Goal: Task Accomplishment & Management: Manage account settings

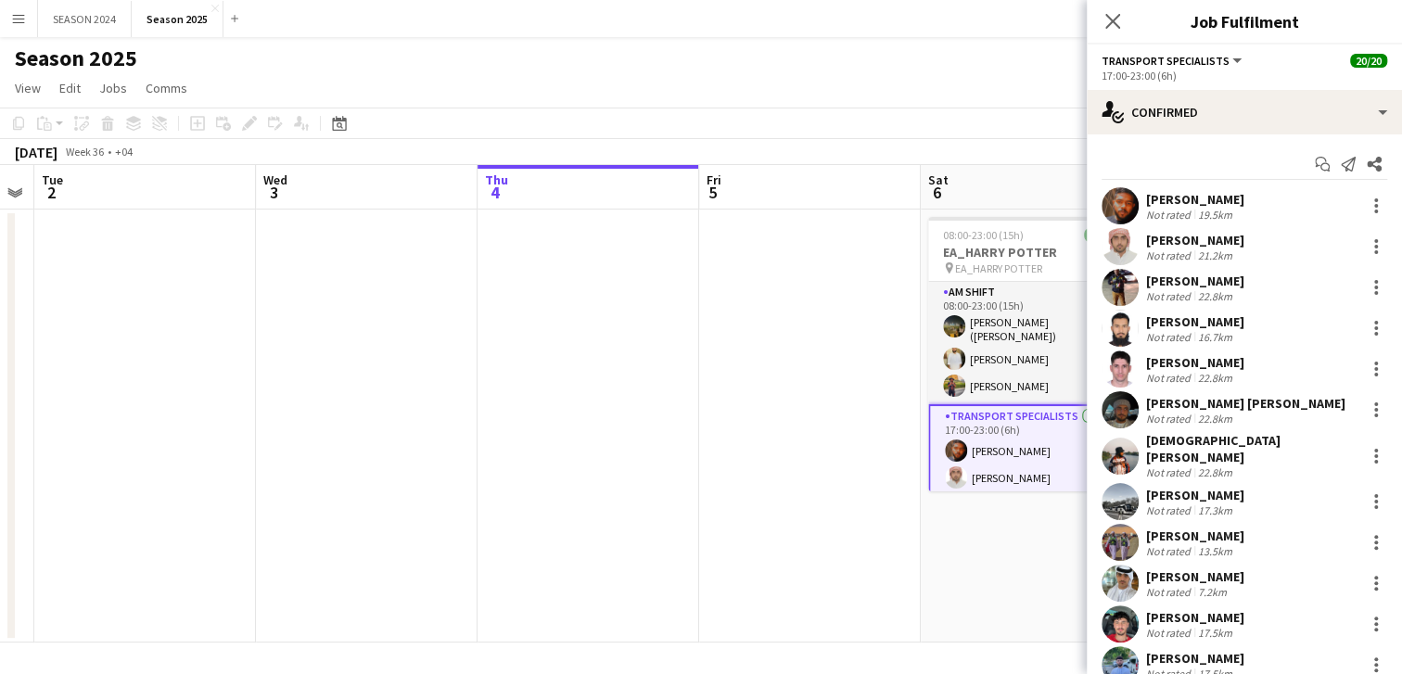
scroll to position [348, 0]
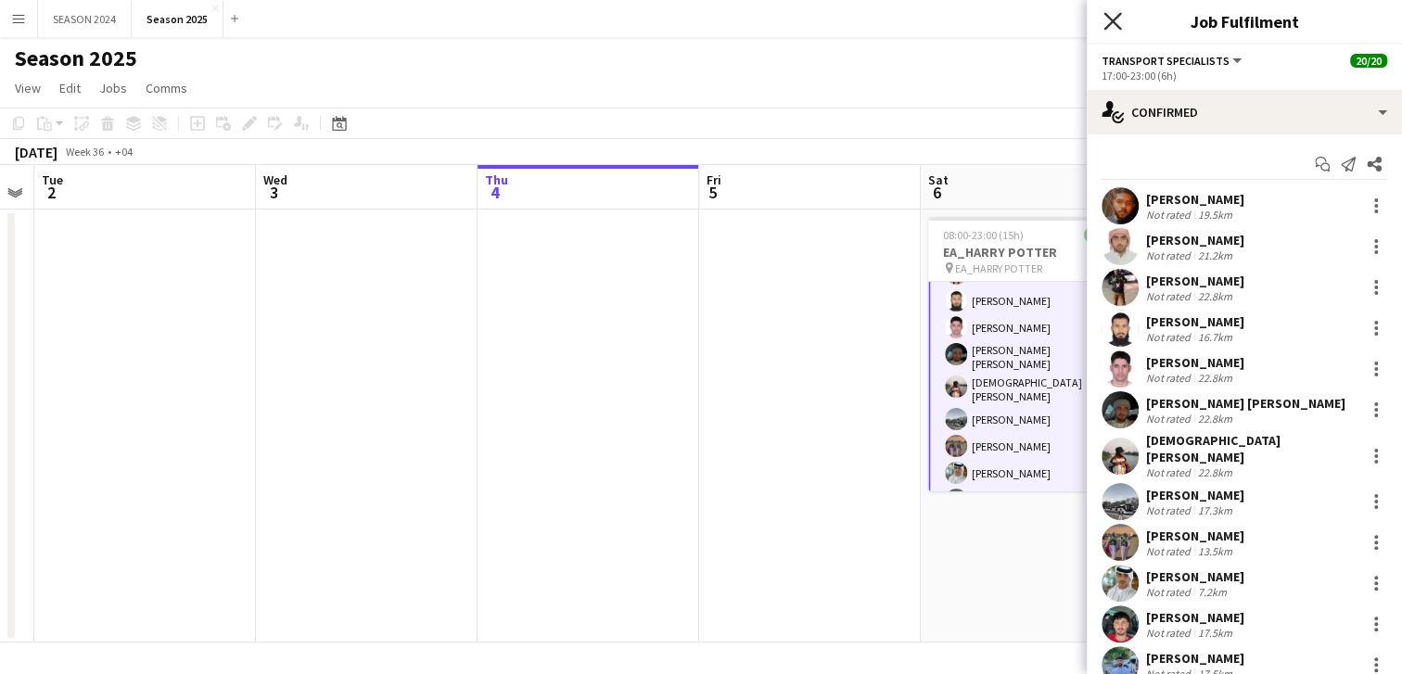
click at [1115, 15] on icon "Close pop-in" at bounding box center [1113, 21] width 18 height 18
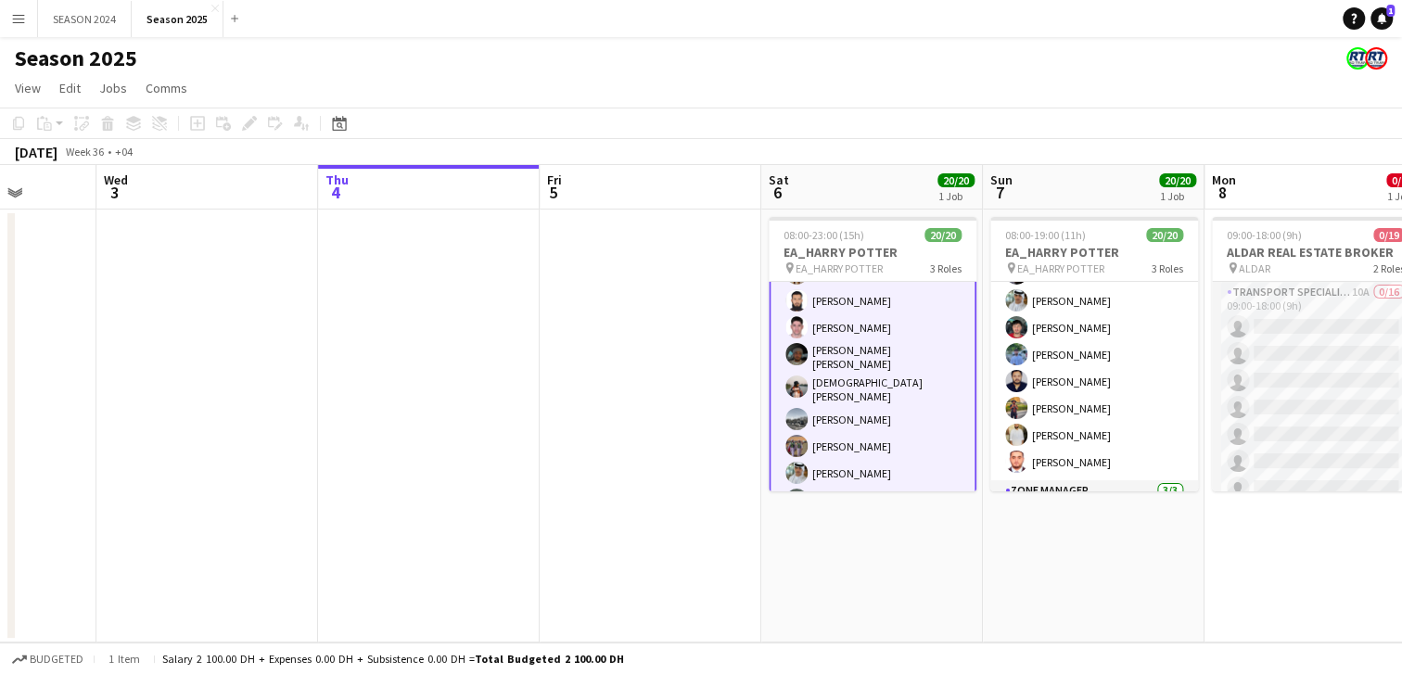
scroll to position [0, 835]
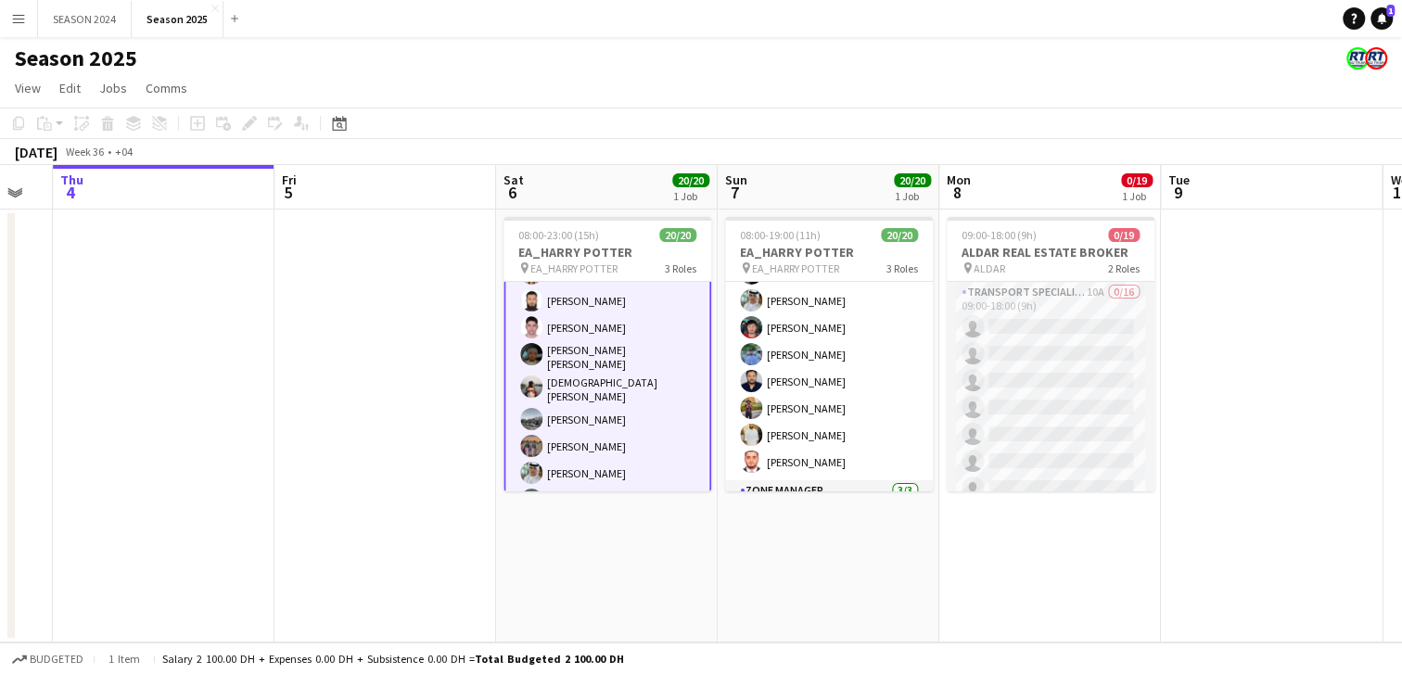
drag, startPoint x: 741, startPoint y: 371, endPoint x: 322, endPoint y: 332, distance: 421.0
click at [314, 333] on app-calendar-viewport "Sun 31 11/11 1 Job Mon 1 Tue 2 Wed 3 Thu 4 Fri 5 Sat 6 20/20 1 Job Sun 7 20/20 …" at bounding box center [701, 404] width 1402 height 478
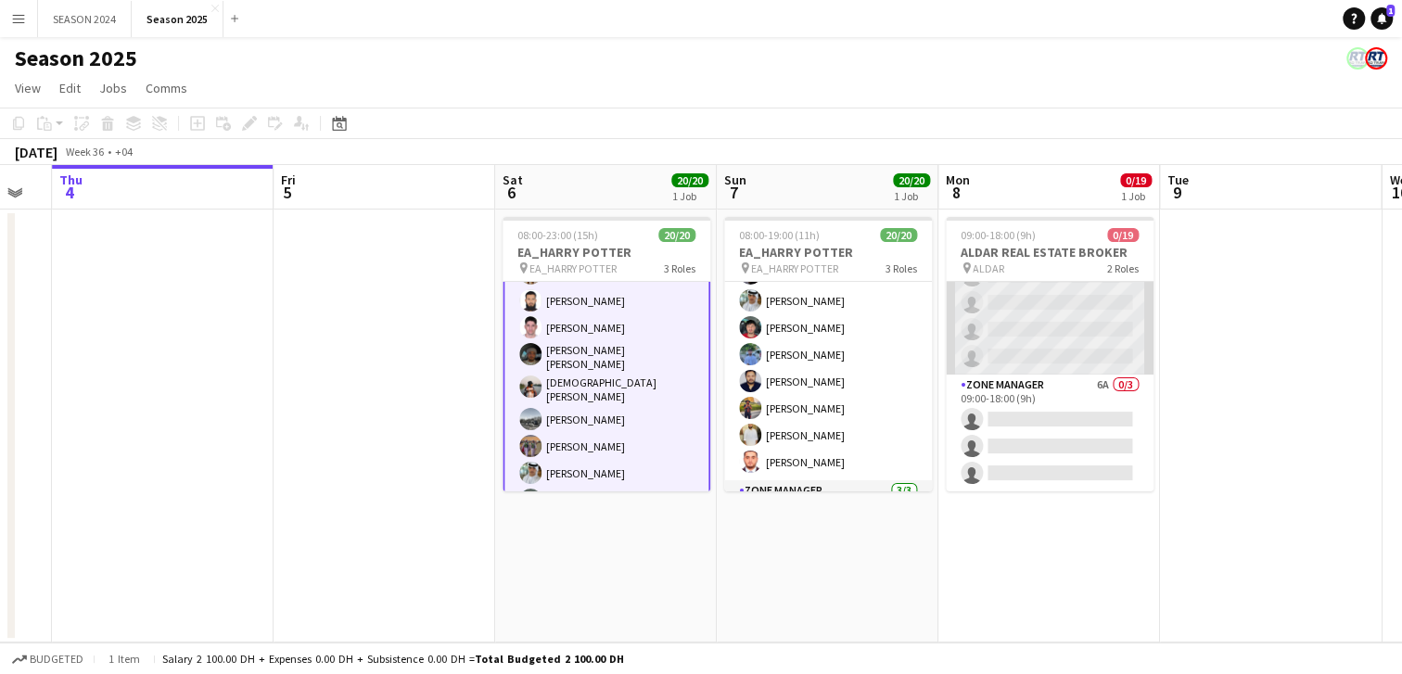
scroll to position [0, 0]
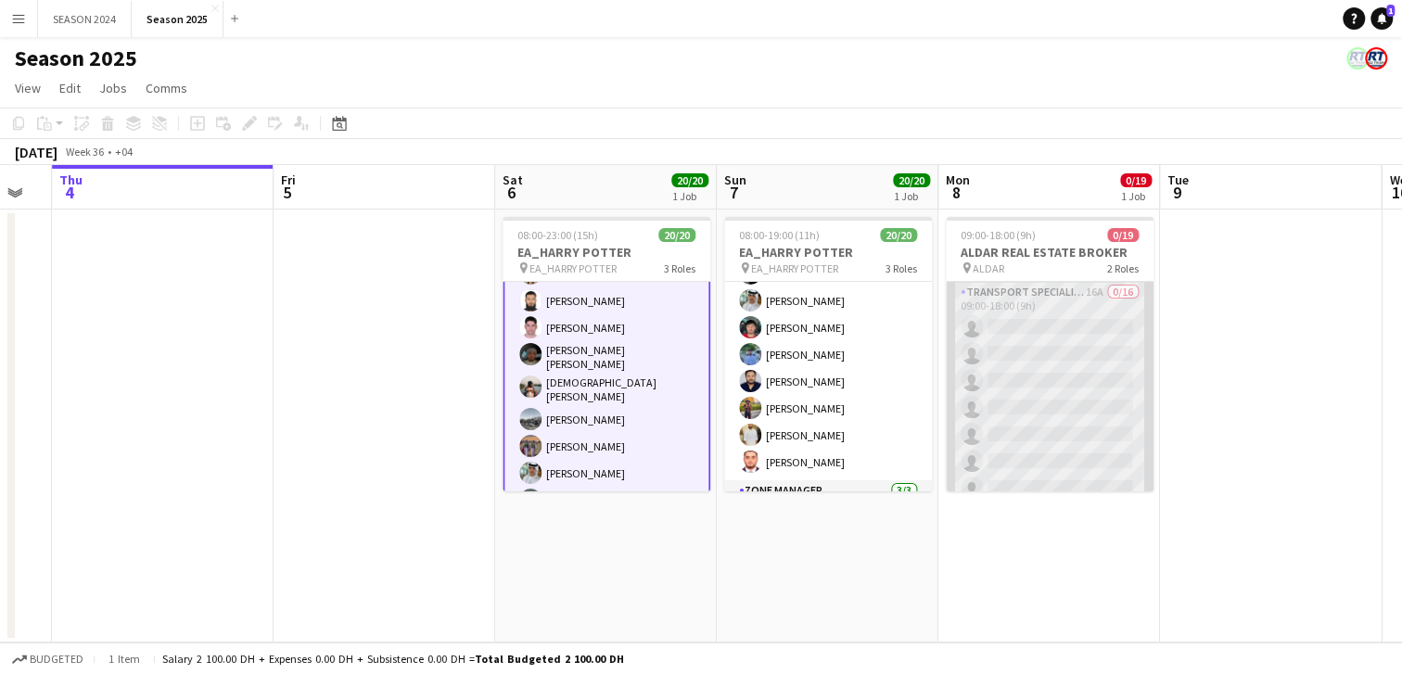
click at [999, 381] on app-card-role "Transport Specialists 16A 0/16 09:00-18:00 (9h) single-neutral-actions single-n…" at bounding box center [1050, 515] width 208 height 466
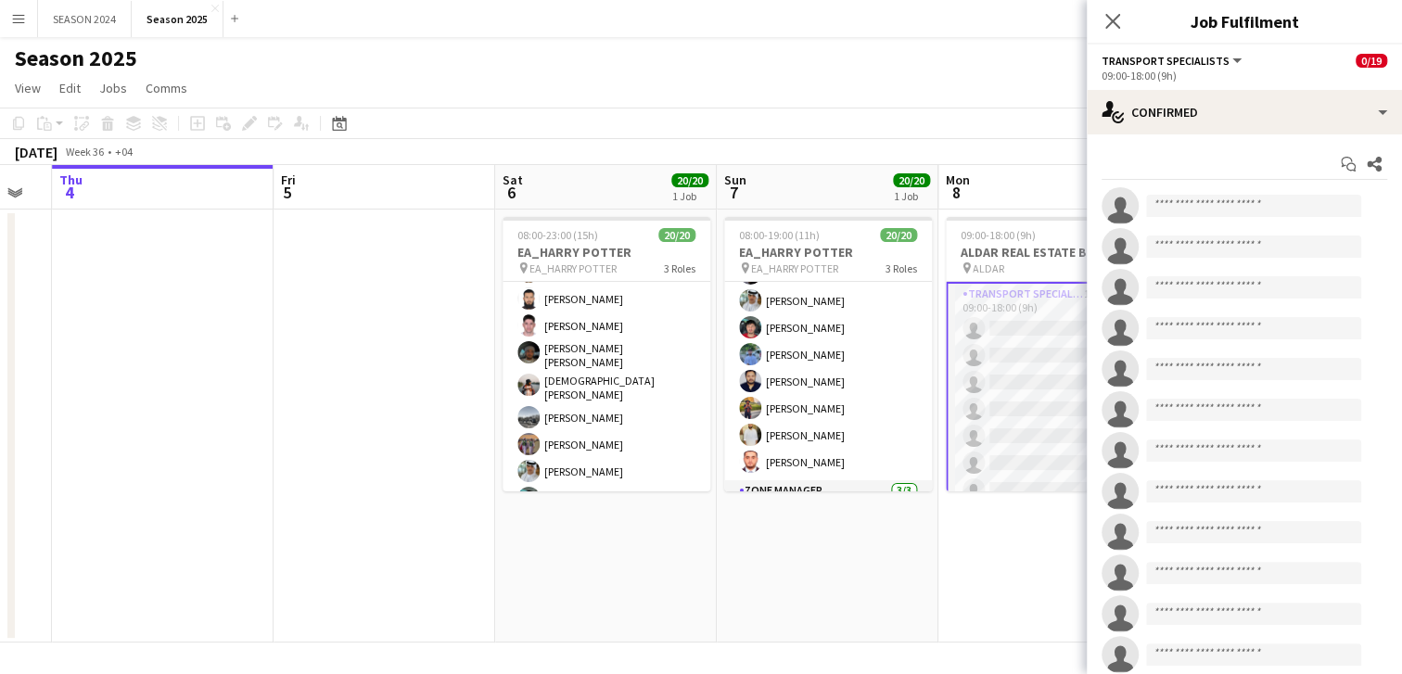
scroll to position [230, 0]
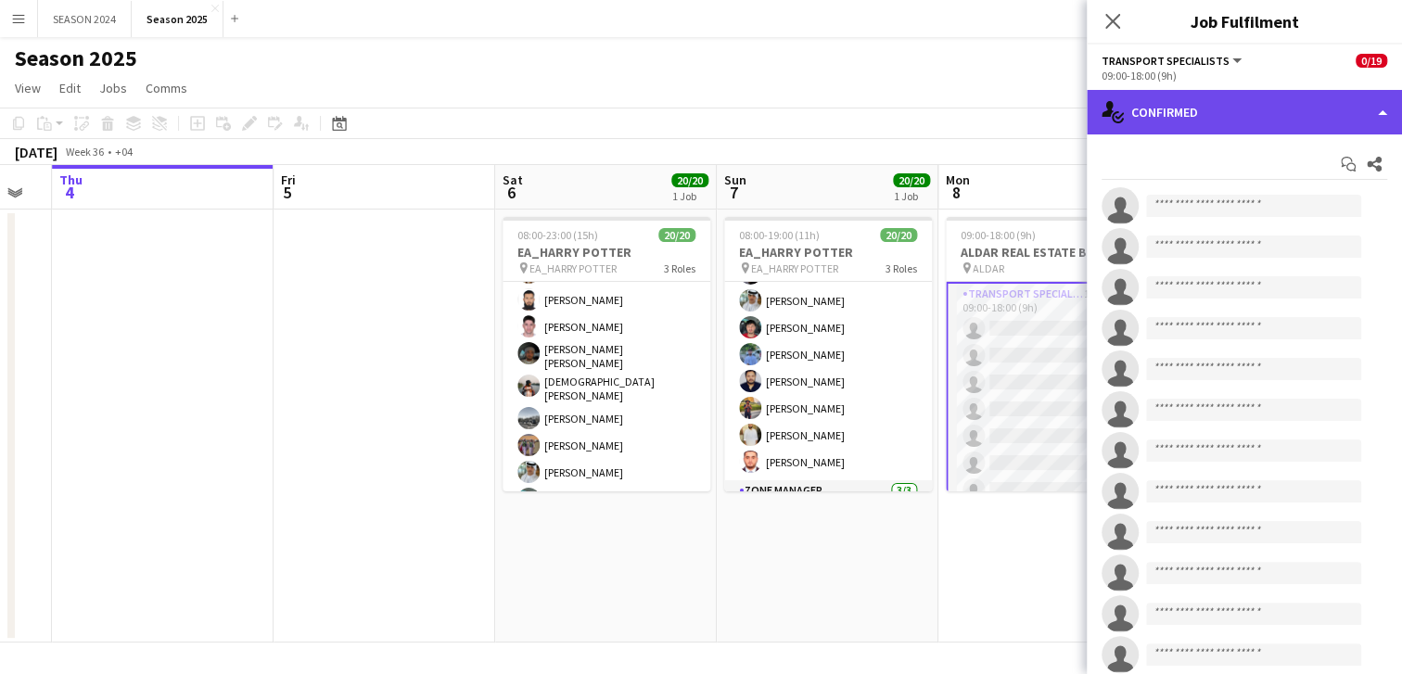
click at [1249, 106] on div "single-neutral-actions-check-2 Confirmed" at bounding box center [1244, 112] width 315 height 45
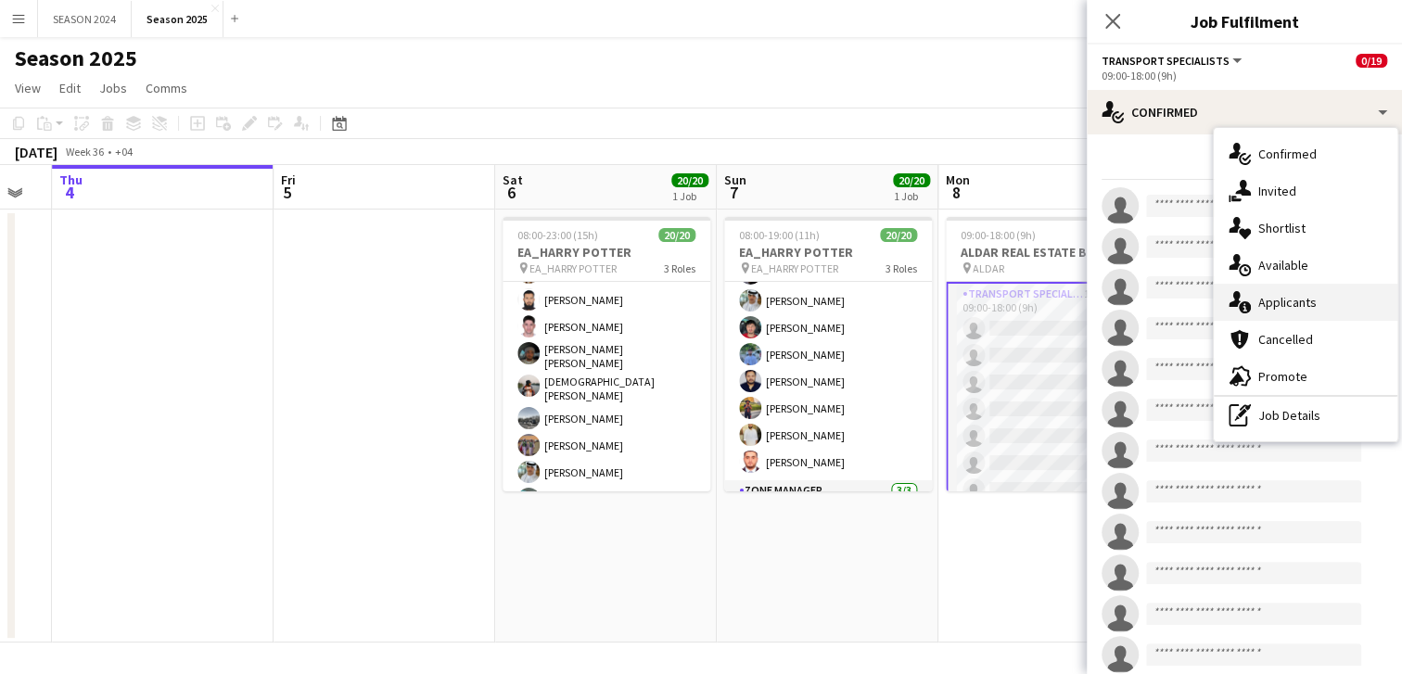
click at [1277, 303] on span "Applicants" at bounding box center [1288, 302] width 58 height 17
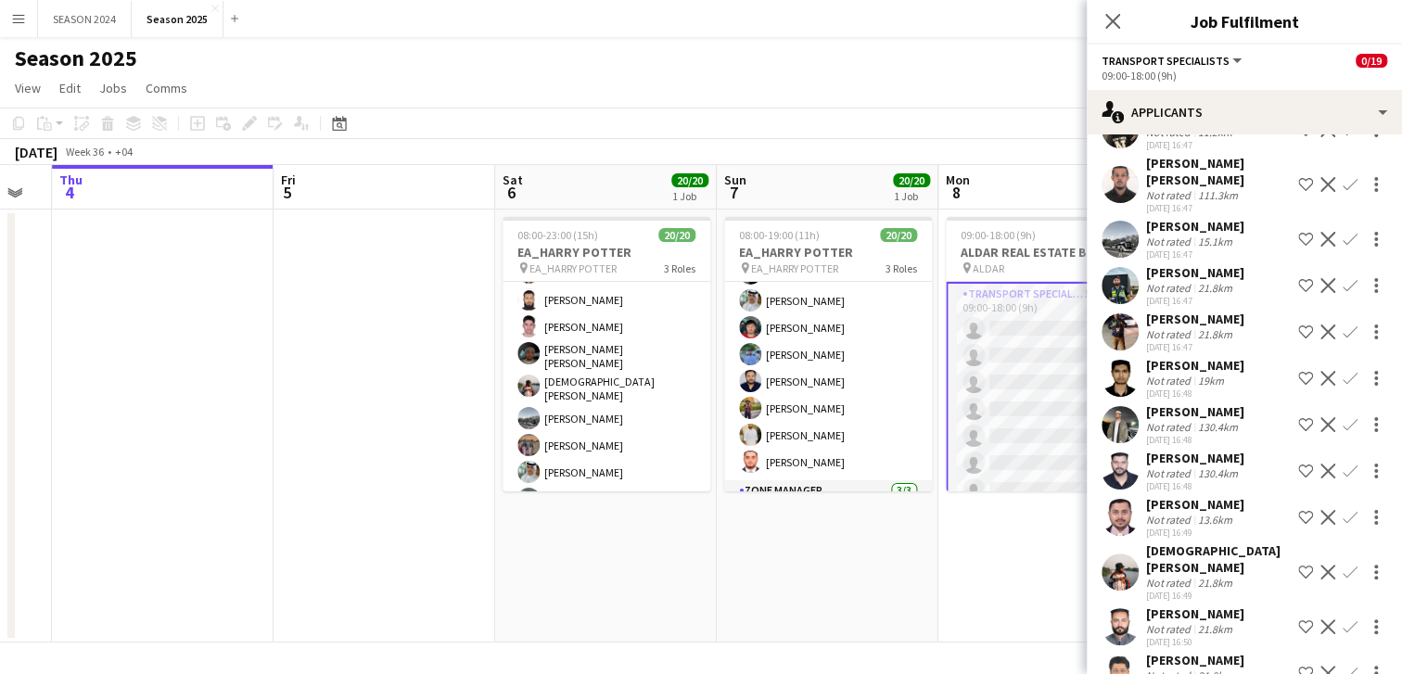
scroll to position [0, 0]
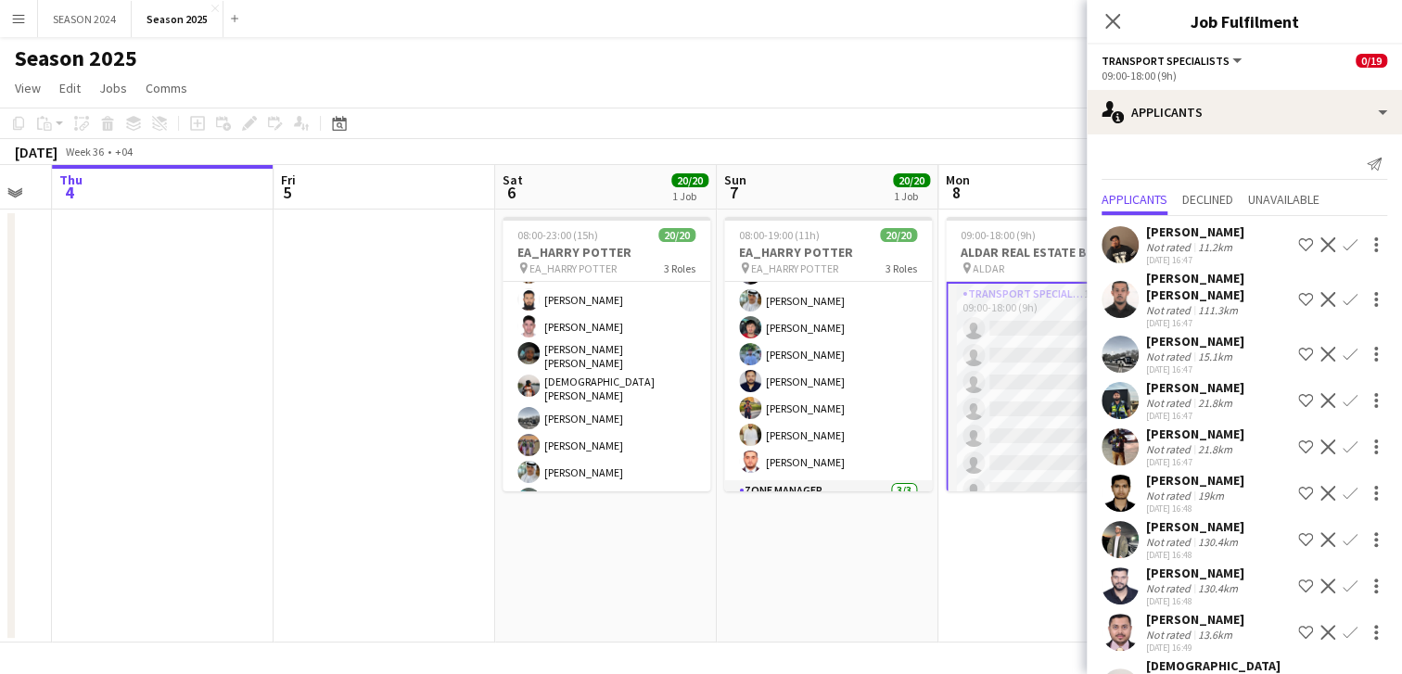
click at [1343, 347] on app-icon "Confirm" at bounding box center [1350, 354] width 15 height 15
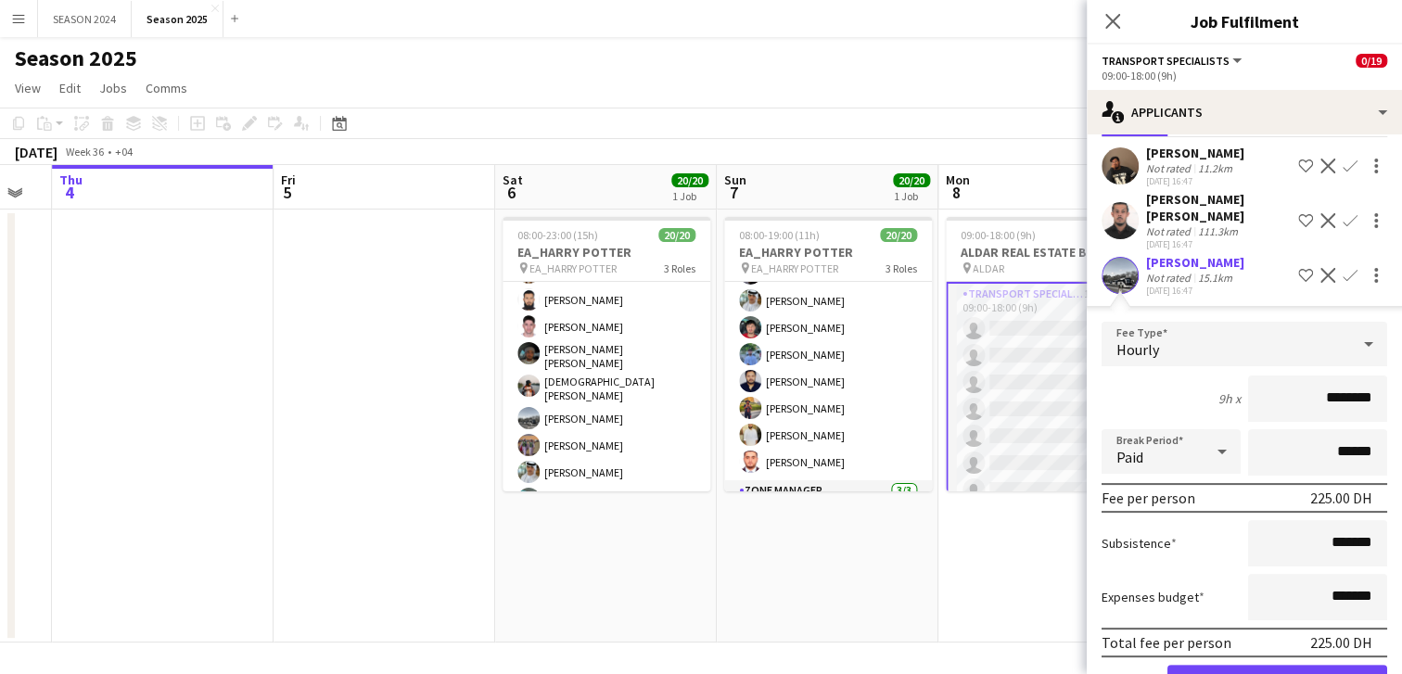
scroll to position [348, 0]
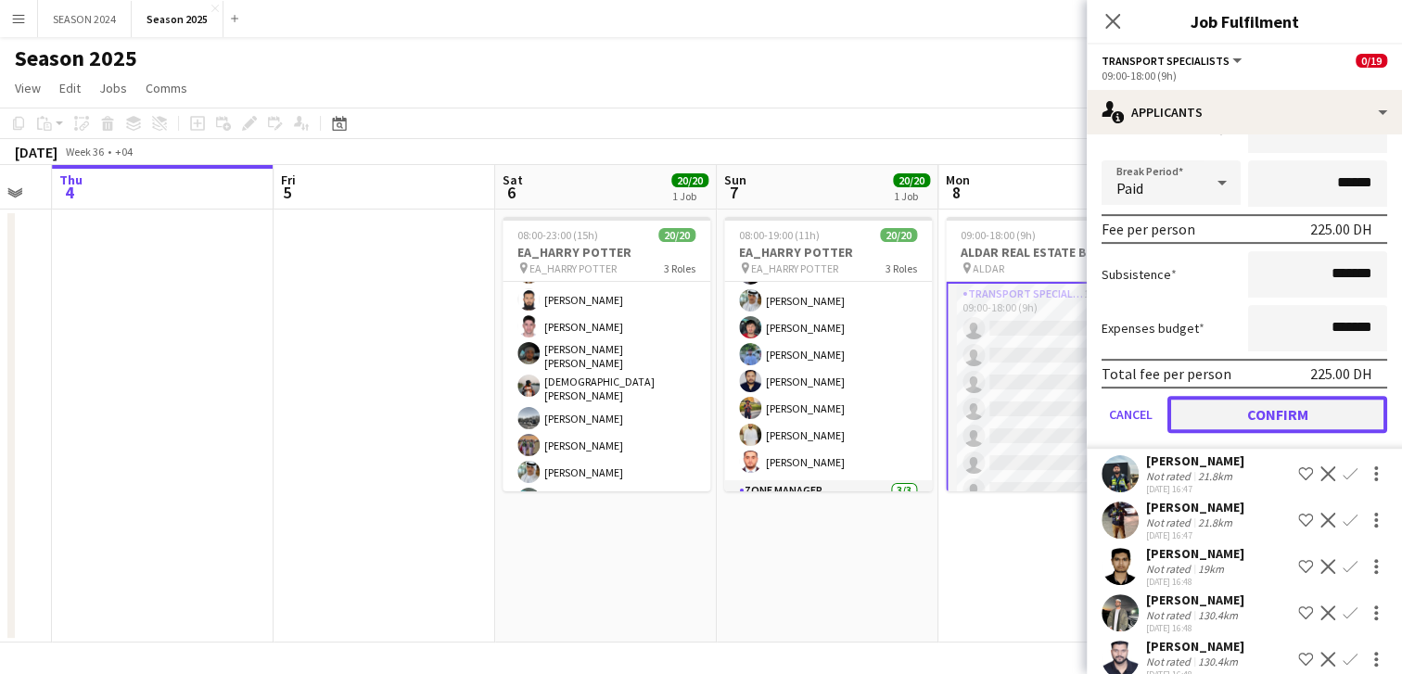
click at [1259, 406] on button "Confirm" at bounding box center [1278, 414] width 220 height 37
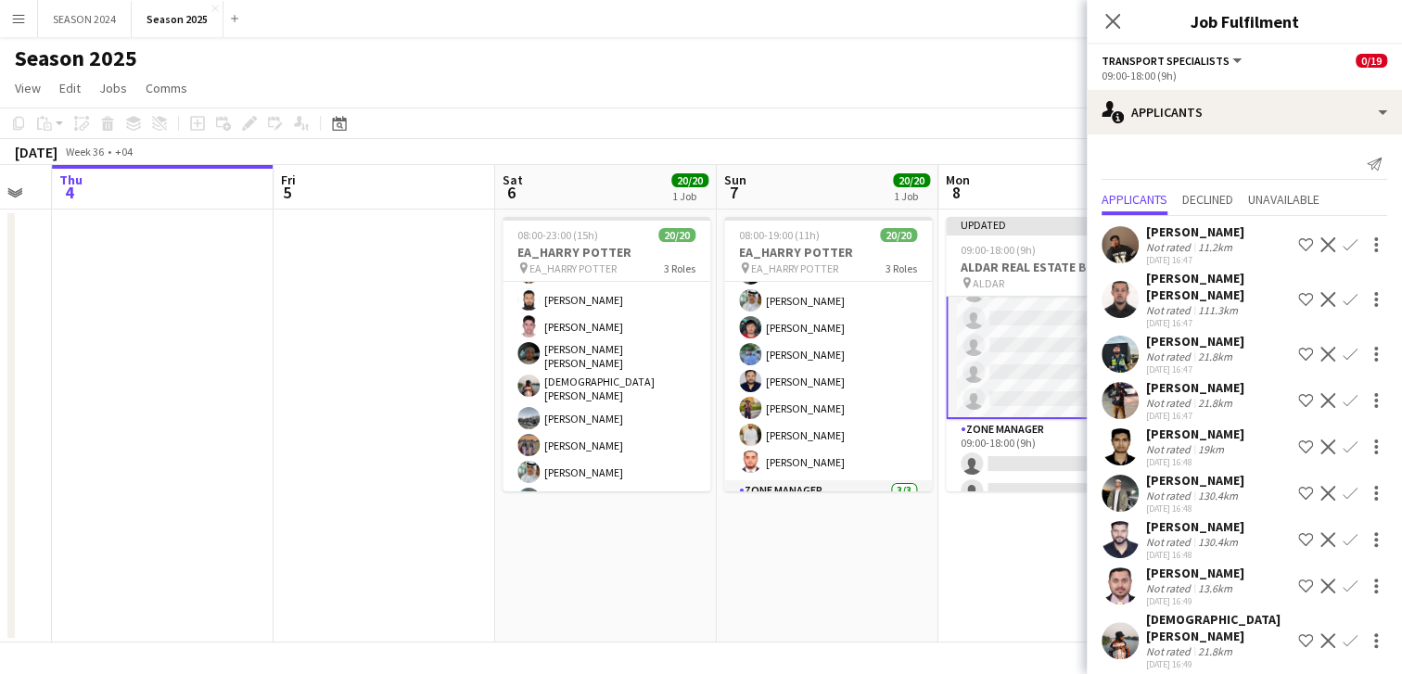
scroll to position [391, 0]
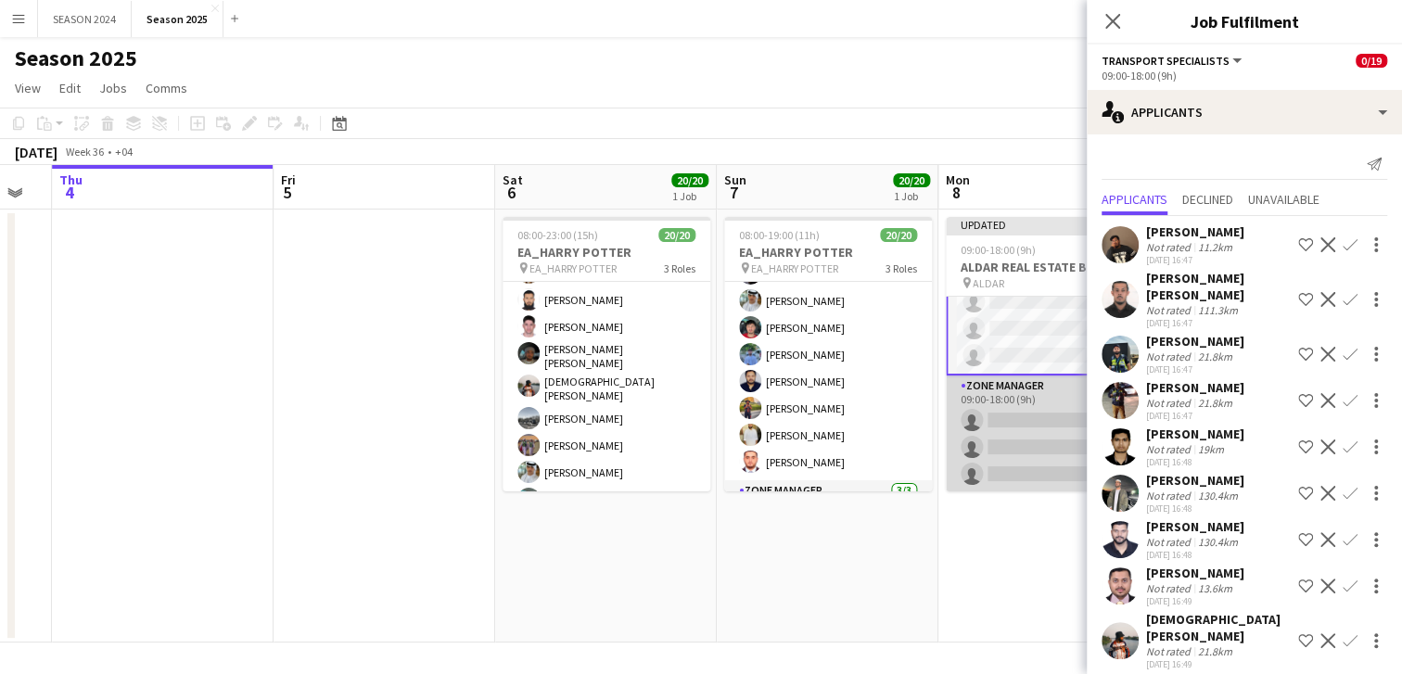
click at [1039, 421] on app-card-role "Zone Manager 7A 0/3 09:00-18:00 (9h) single-neutral-actions single-neutral-acti…" at bounding box center [1050, 434] width 208 height 117
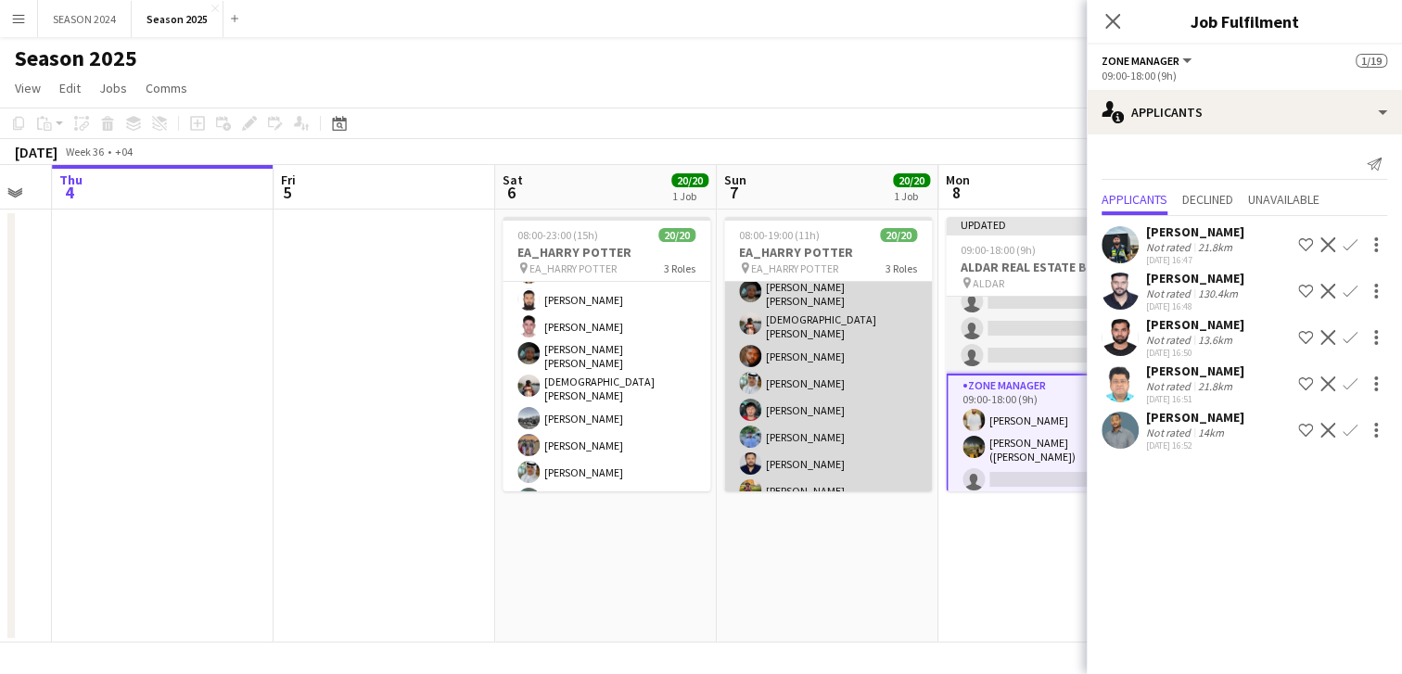
scroll to position [454, 0]
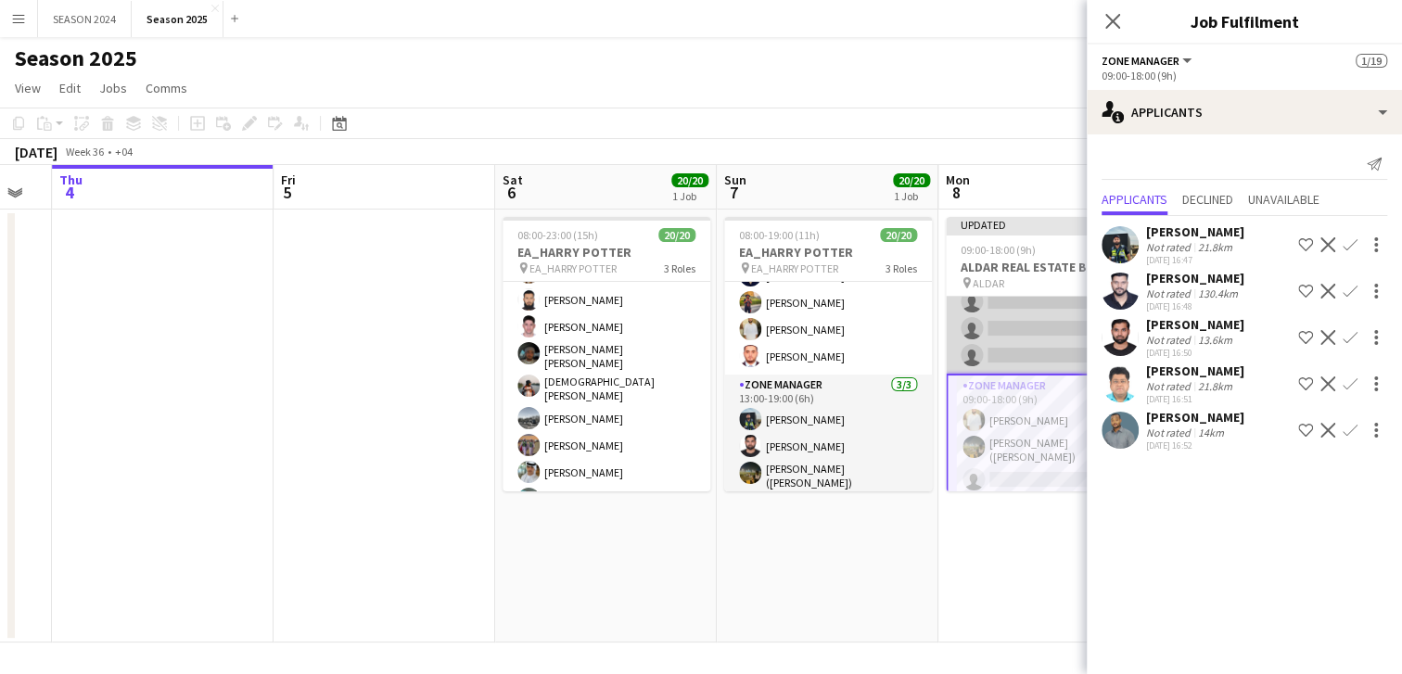
click at [1046, 322] on app-card-role "Transport Specialists 19A [DATE] 09:00-18:00 (9h) [PERSON_NAME] single-neutral-…" at bounding box center [1050, 140] width 208 height 466
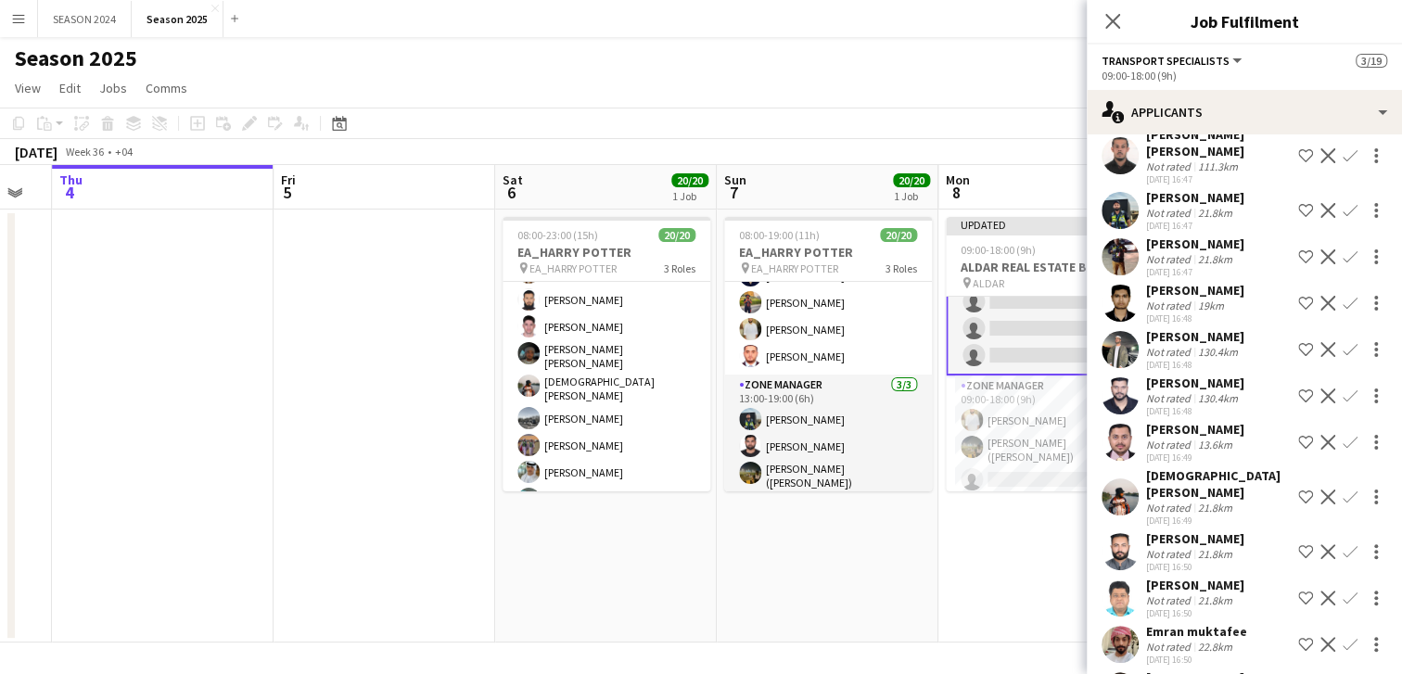
scroll to position [115, 0]
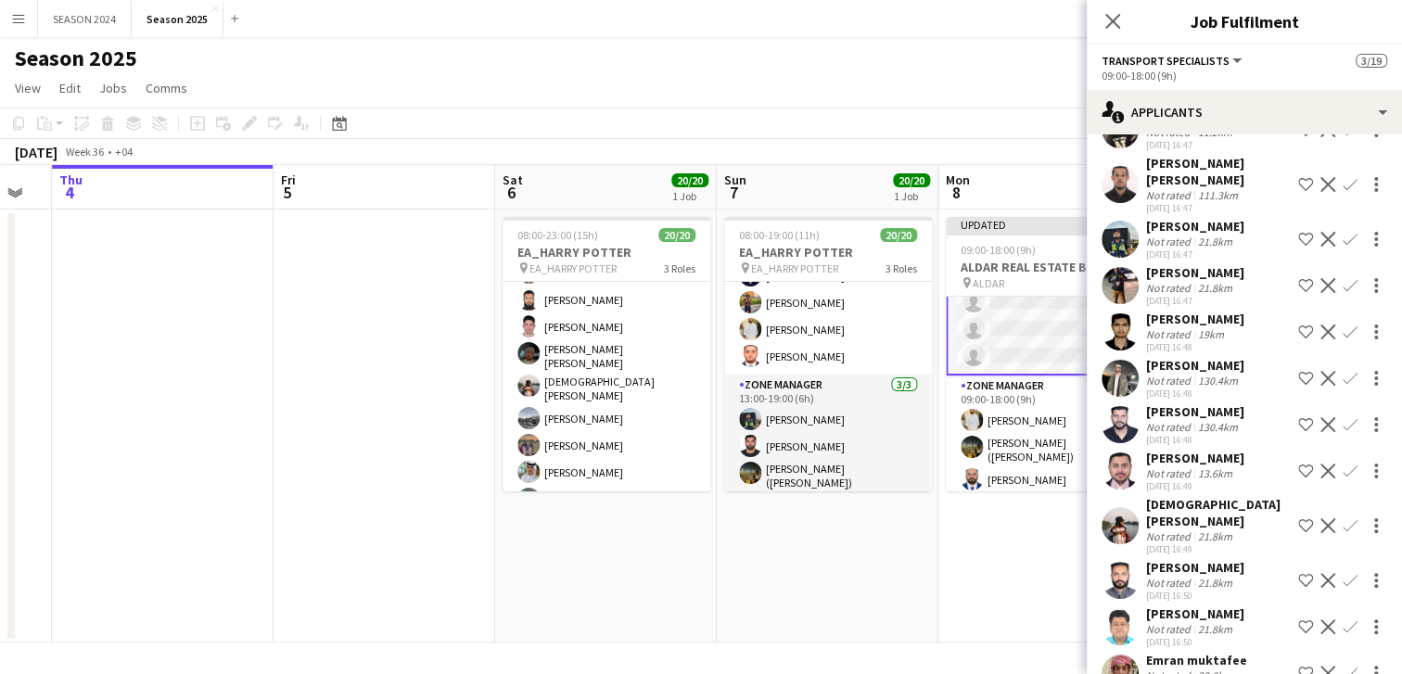
click at [1343, 238] on app-icon "Confirm" at bounding box center [1350, 239] width 15 height 15
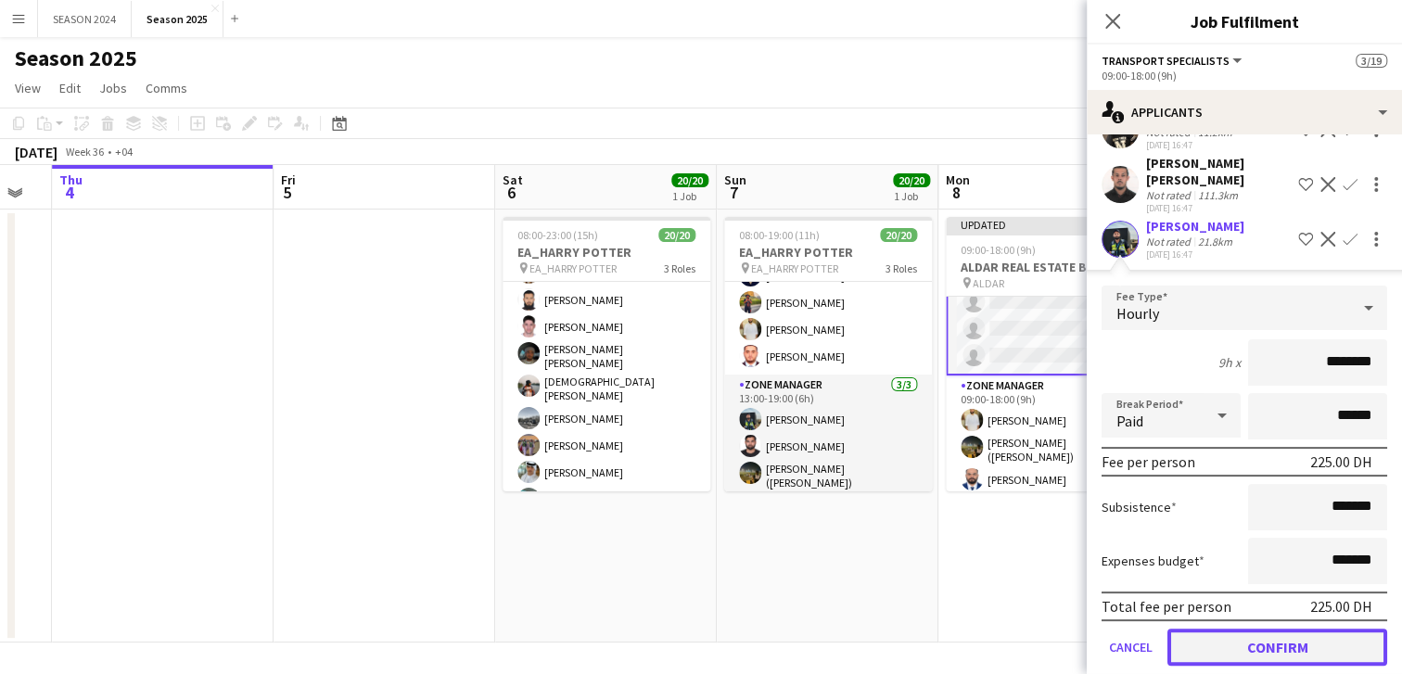
click at [1258, 651] on button "Confirm" at bounding box center [1278, 647] width 220 height 37
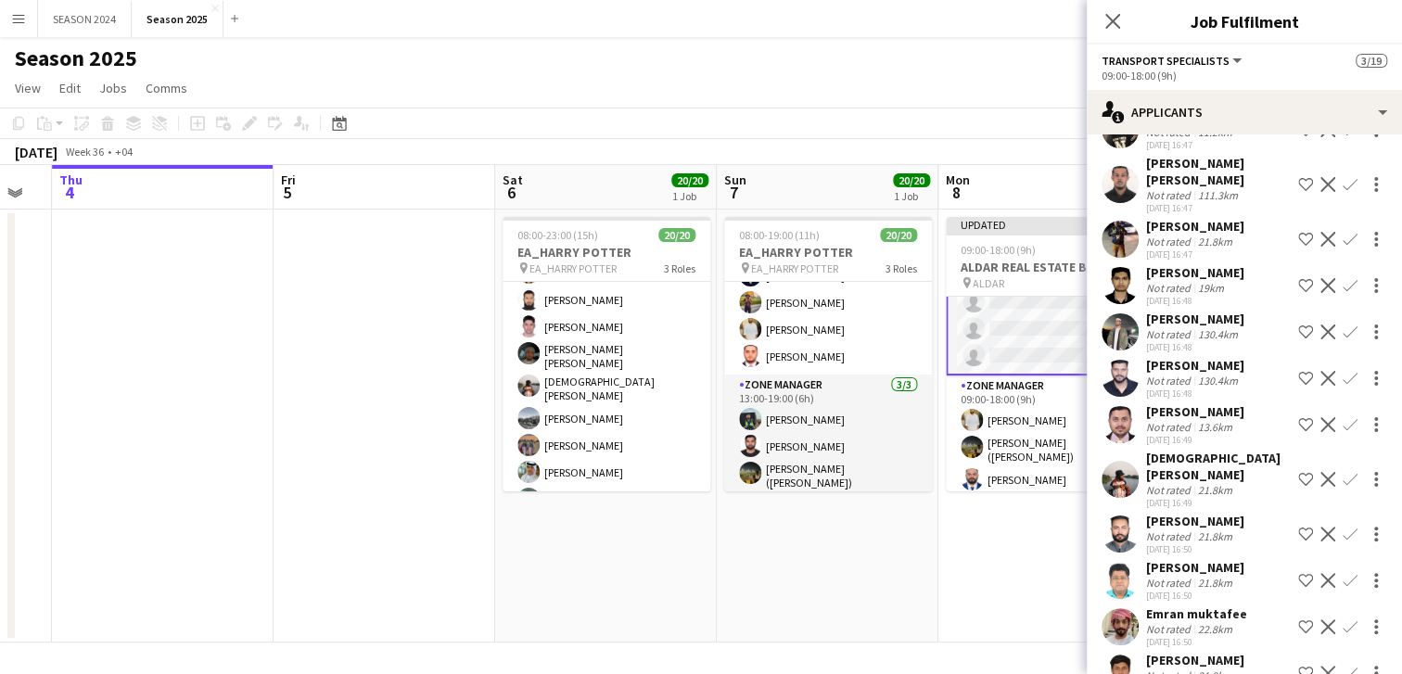
click at [1343, 232] on app-icon "Confirm" at bounding box center [1350, 239] width 15 height 15
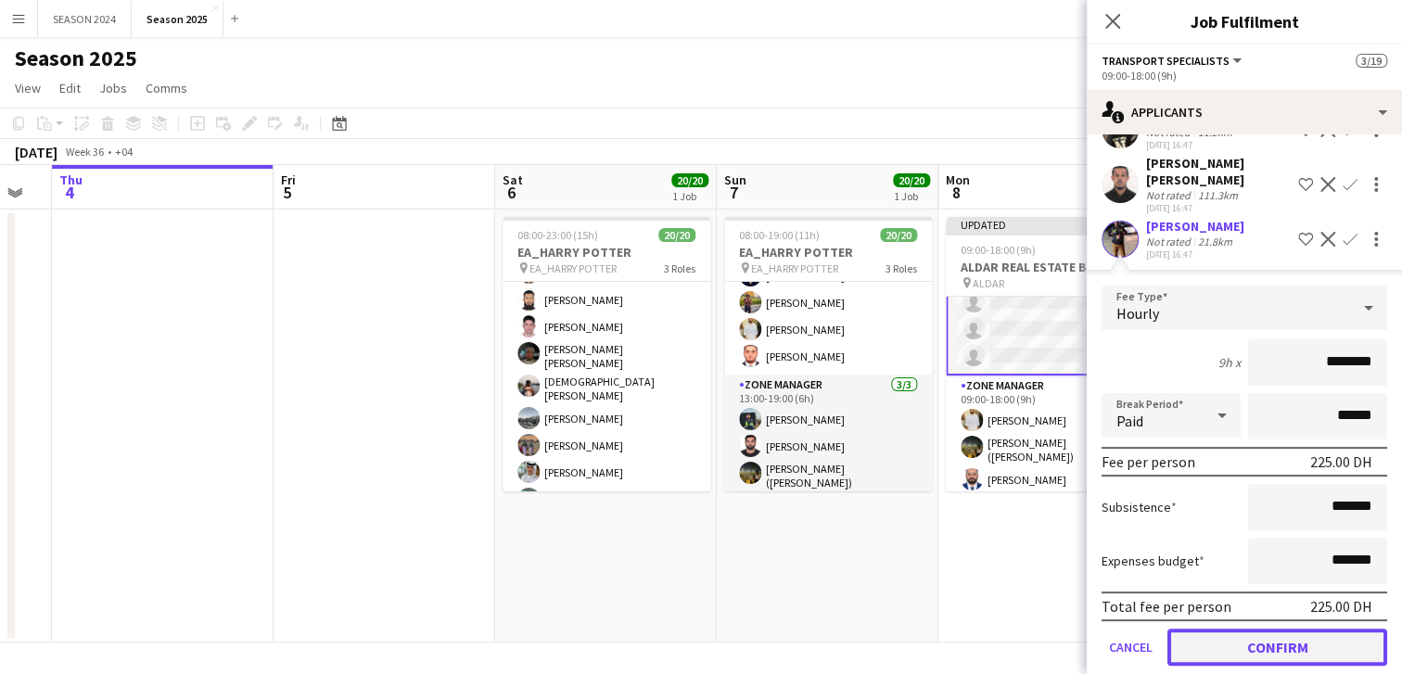
click at [1280, 648] on button "Confirm" at bounding box center [1278, 647] width 220 height 37
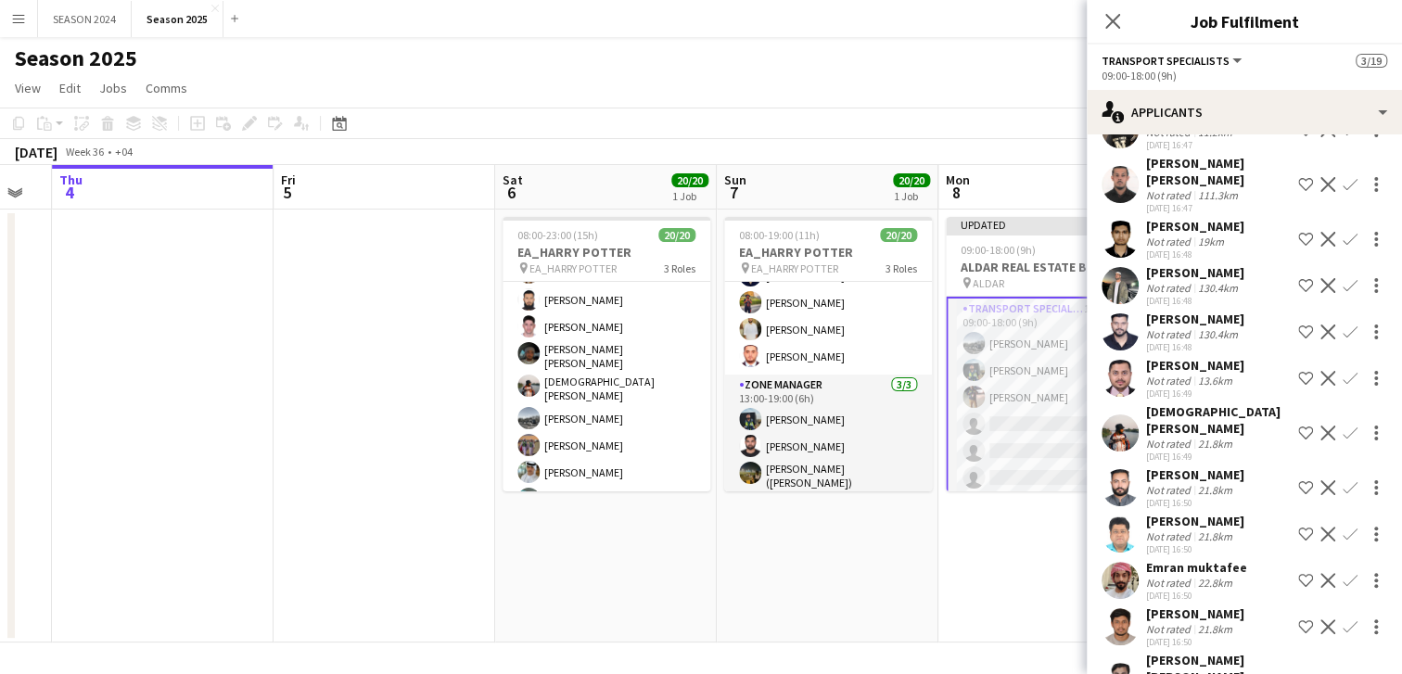
click at [1343, 326] on app-icon "Confirm" at bounding box center [1350, 332] width 15 height 15
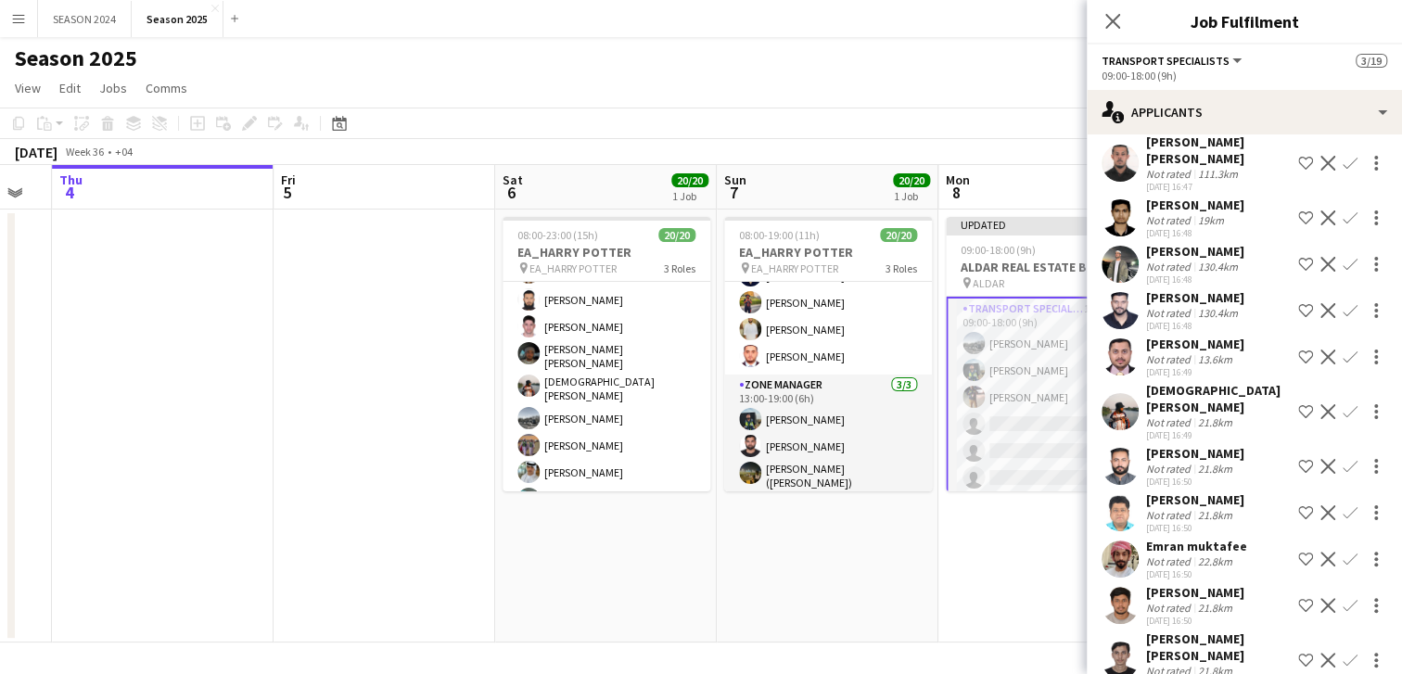
scroll to position [100, 0]
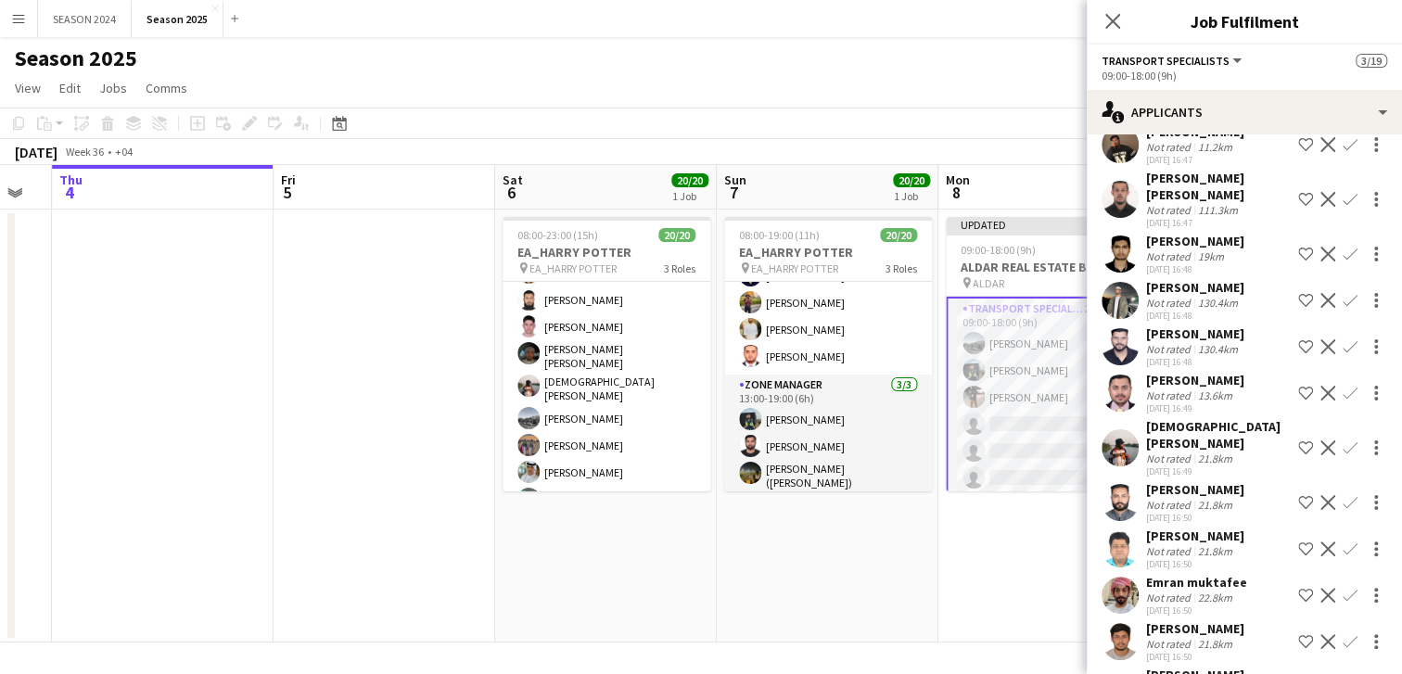
click at [1343, 345] on app-icon "Confirm" at bounding box center [1350, 346] width 15 height 15
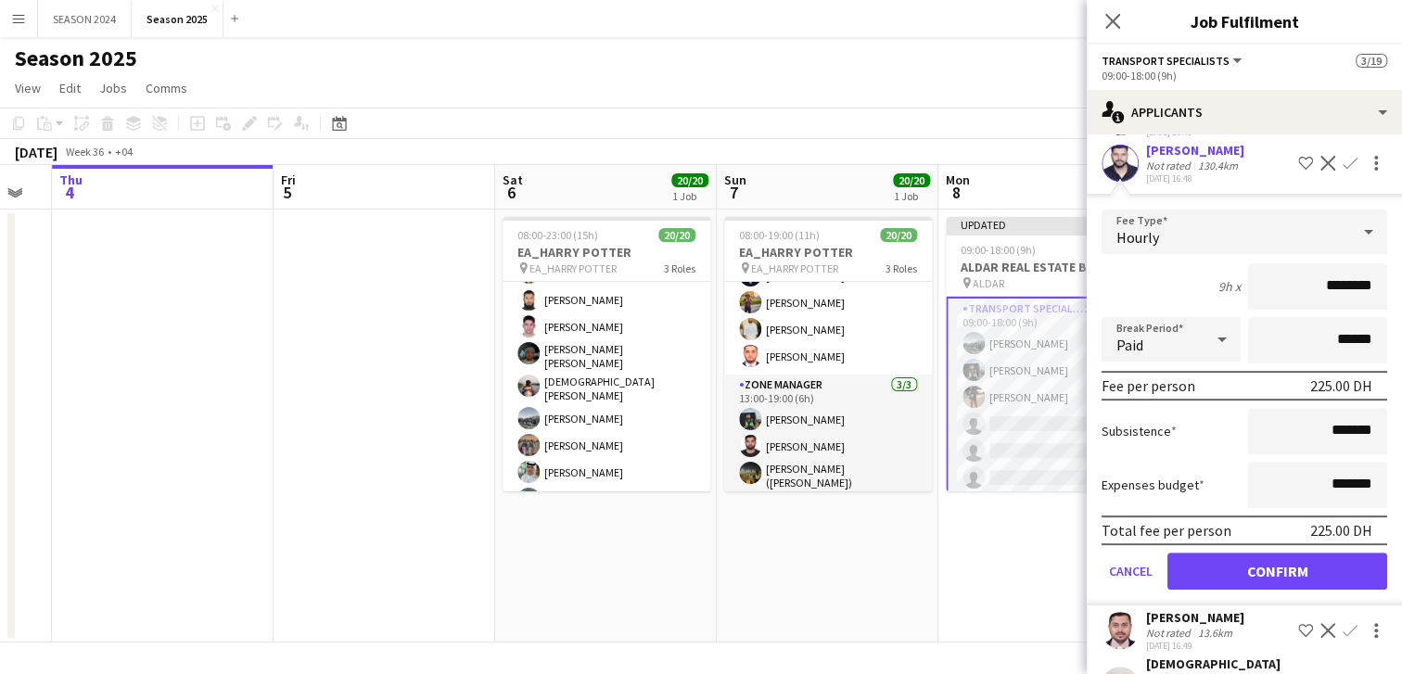
scroll to position [332, 0]
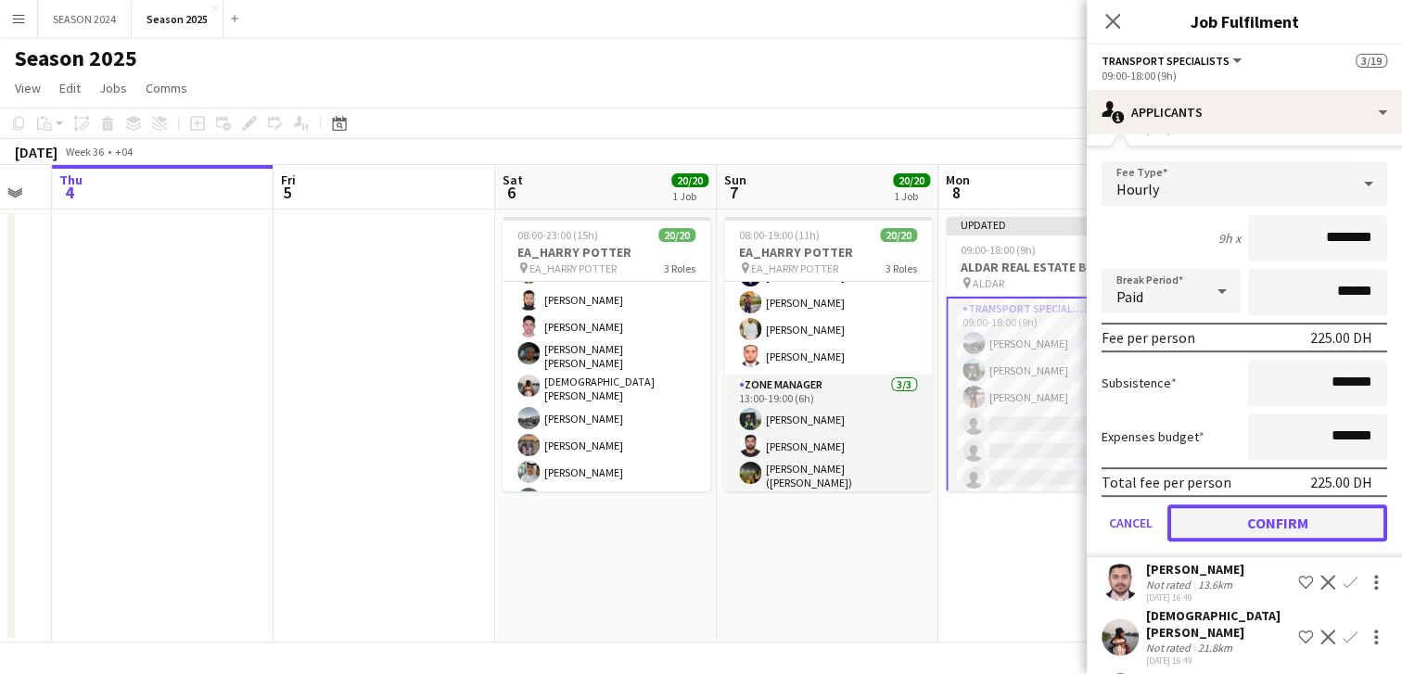
click at [1211, 505] on button "Confirm" at bounding box center [1278, 523] width 220 height 37
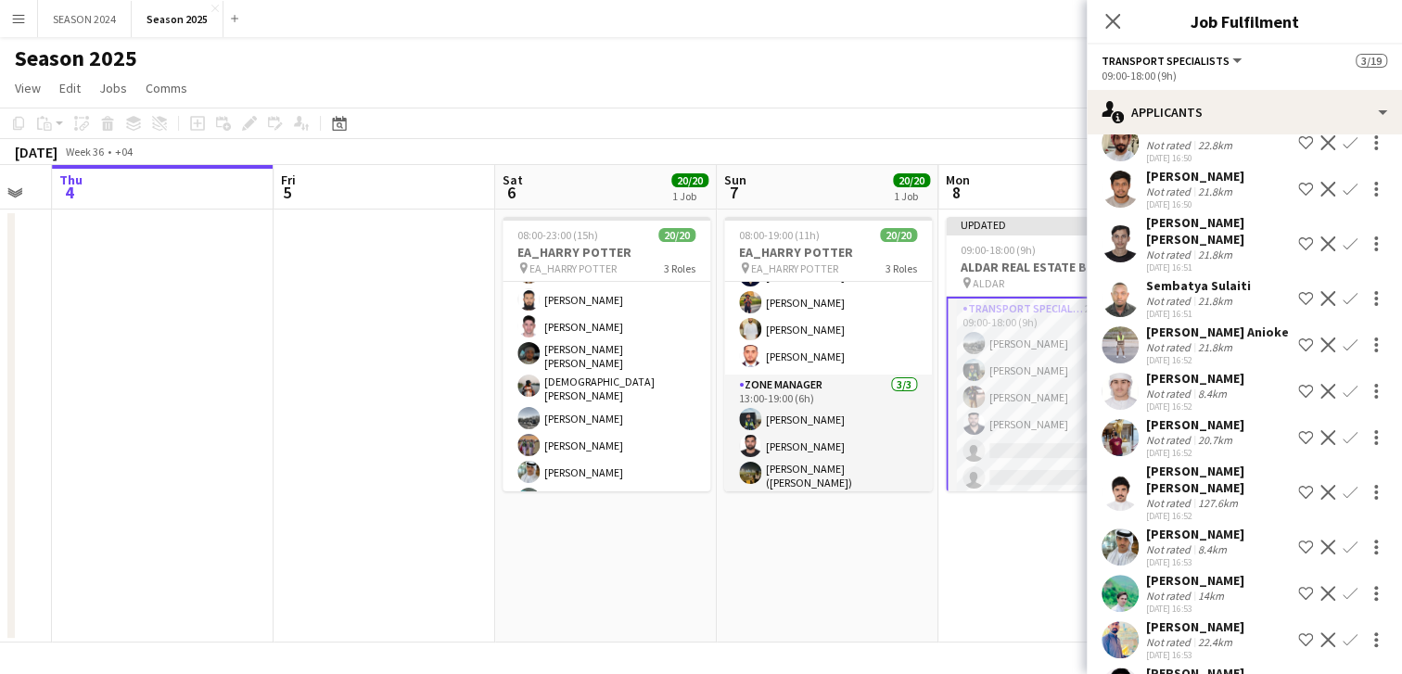
scroll to position [541, 0]
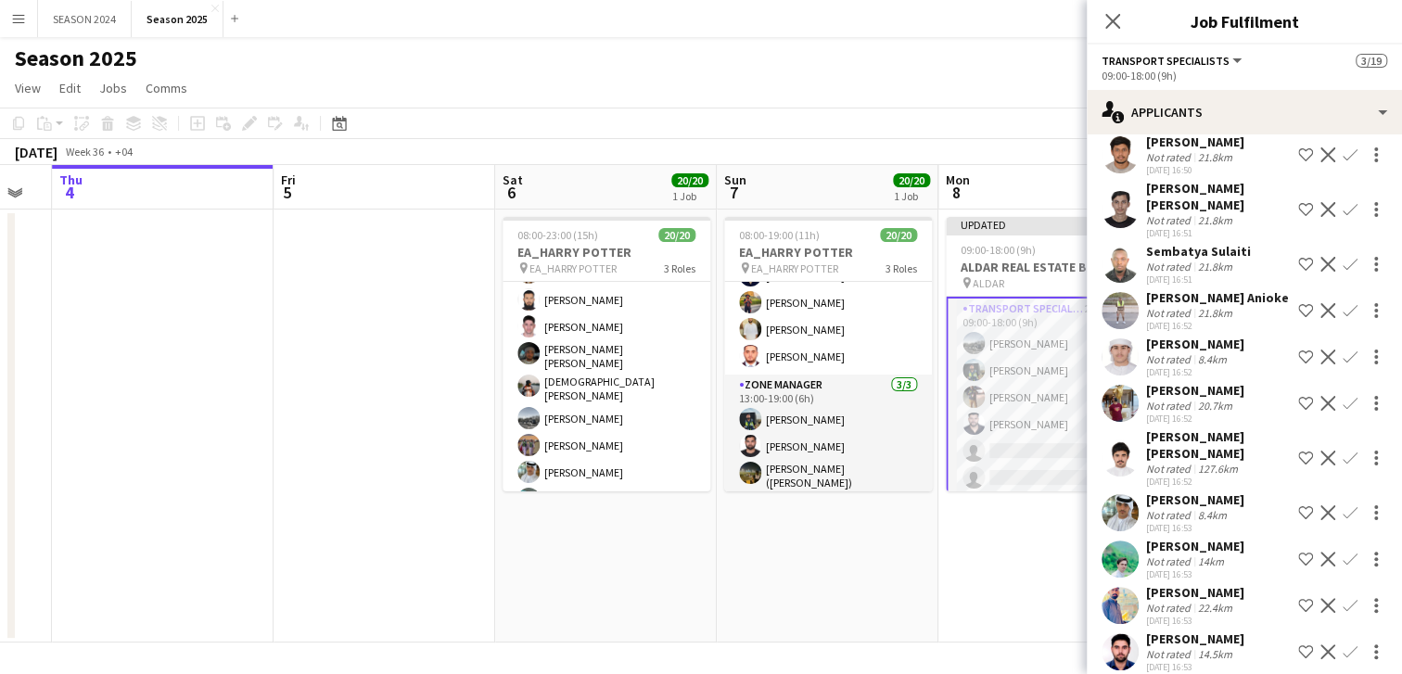
click at [1027, 459] on app-card-role "Transport Specialists 21A [DATE] 09:00-18:00 (9h) [PERSON_NAME] [PERSON_NAME] R…" at bounding box center [1050, 532] width 208 height 470
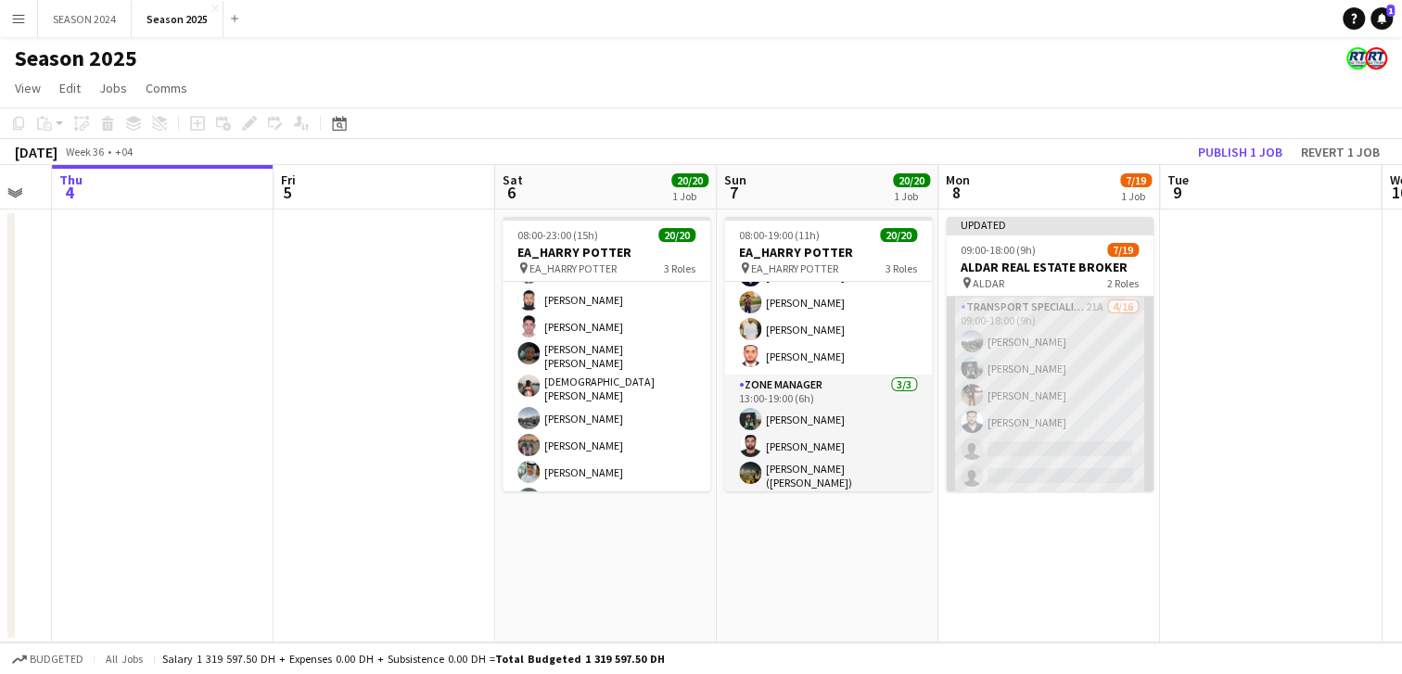
click at [1027, 459] on app-card-role "Transport Specialists 21A [DATE] 09:00-18:00 (9h) [PERSON_NAME] [PERSON_NAME] R…" at bounding box center [1050, 530] width 208 height 466
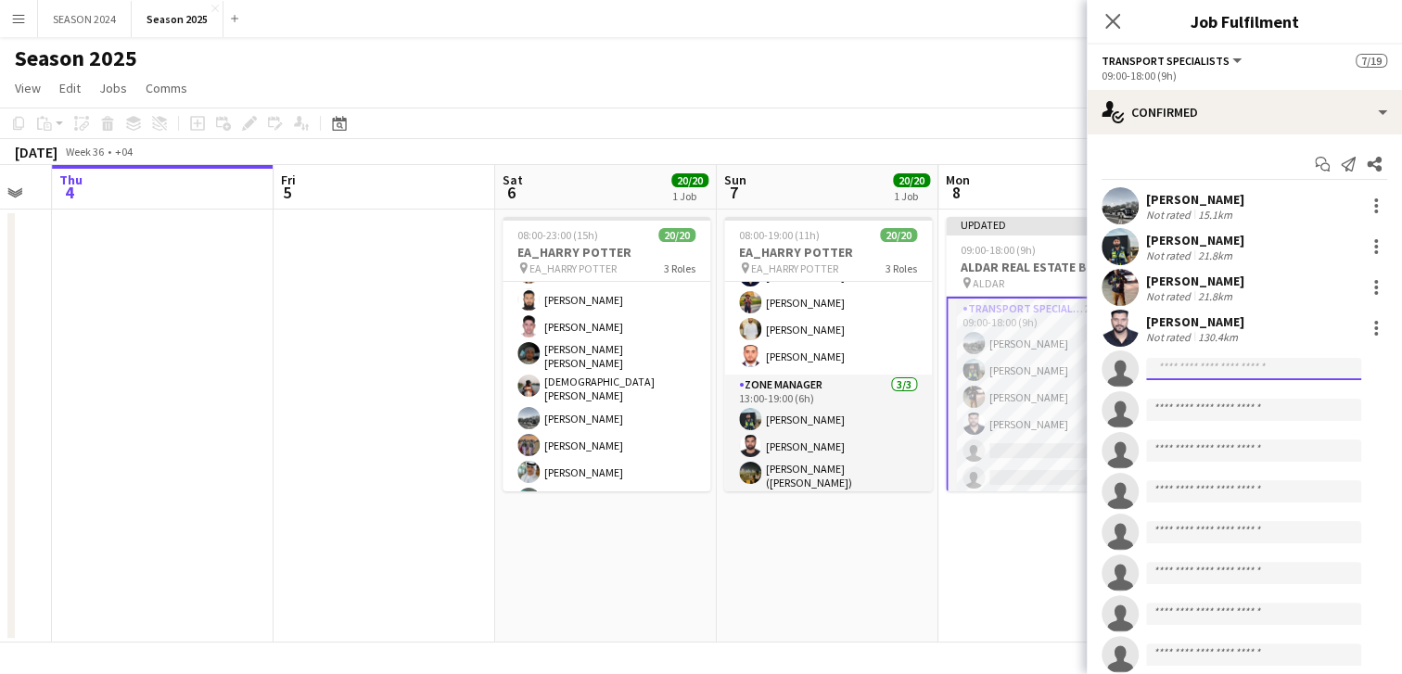
click at [1223, 368] on input at bounding box center [1253, 369] width 215 height 22
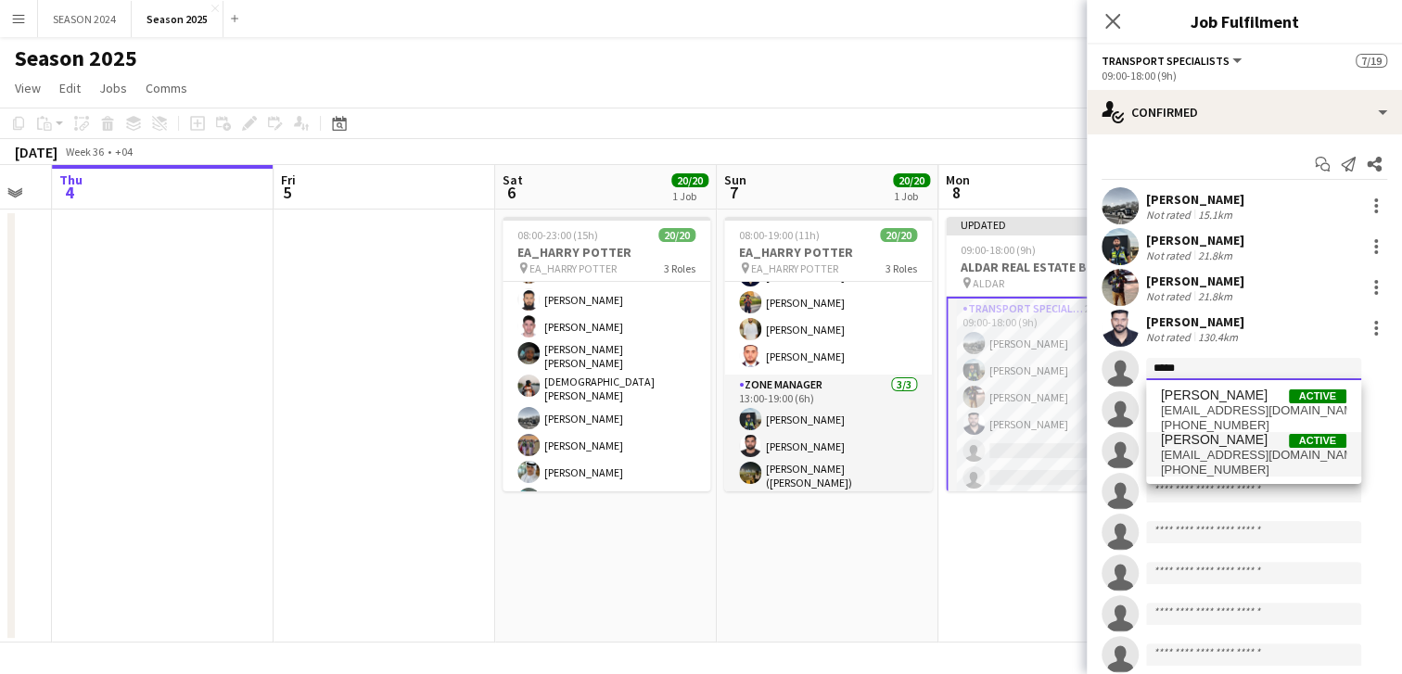
type input "*****"
click at [1218, 460] on span "[EMAIL_ADDRESS][DOMAIN_NAME]" at bounding box center [1253, 455] width 185 height 15
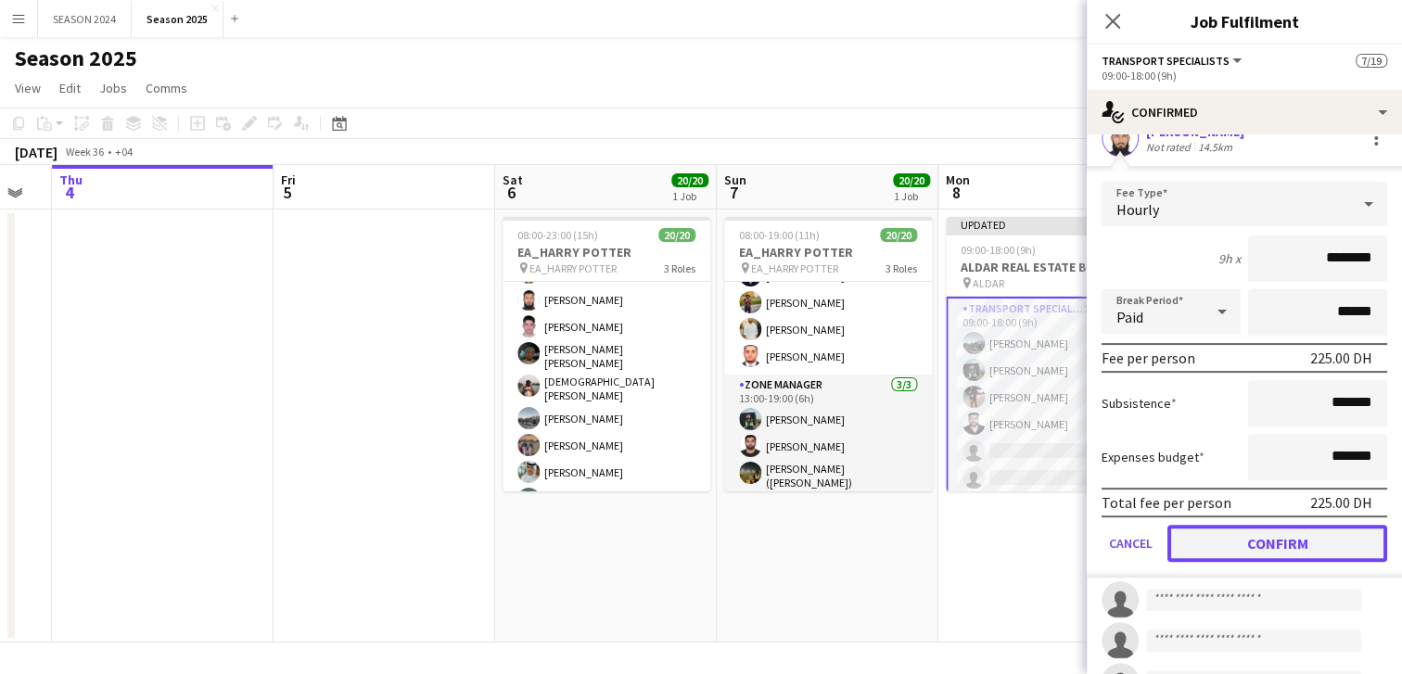
click at [1246, 544] on button "Confirm" at bounding box center [1278, 543] width 220 height 37
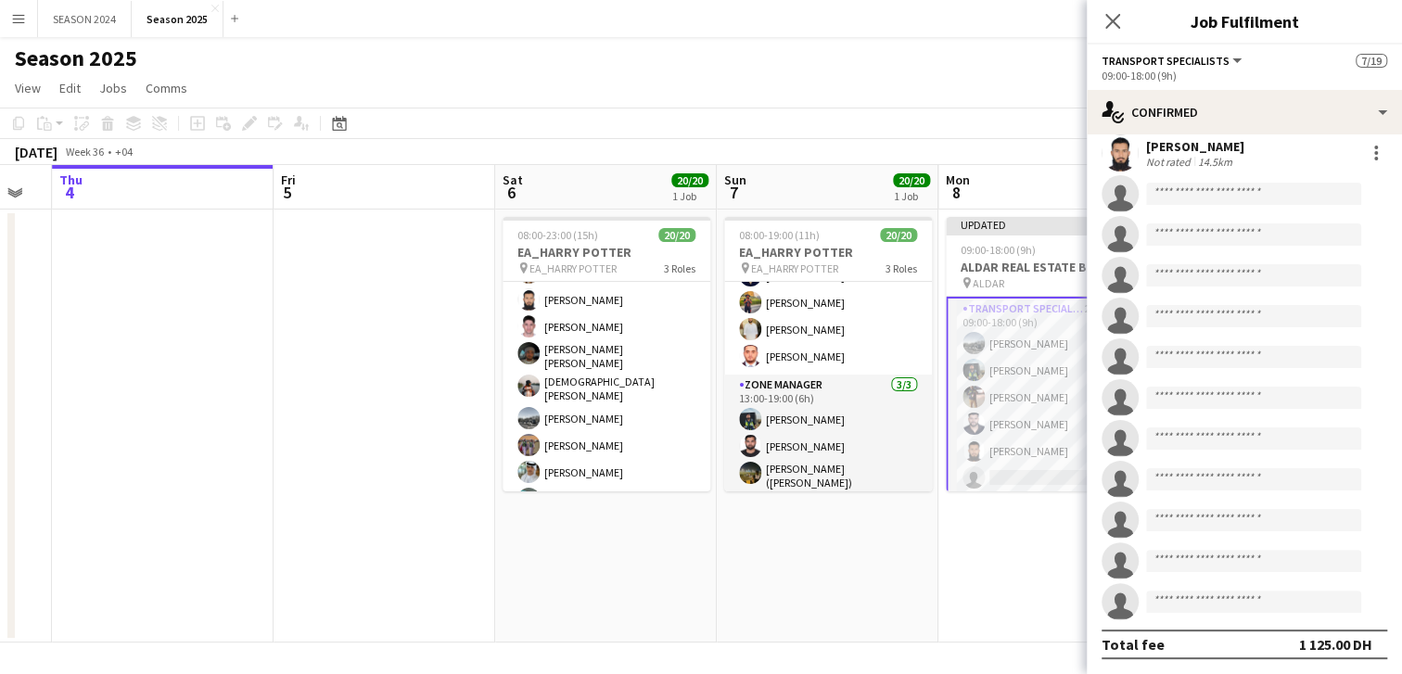
scroll to position [0, 0]
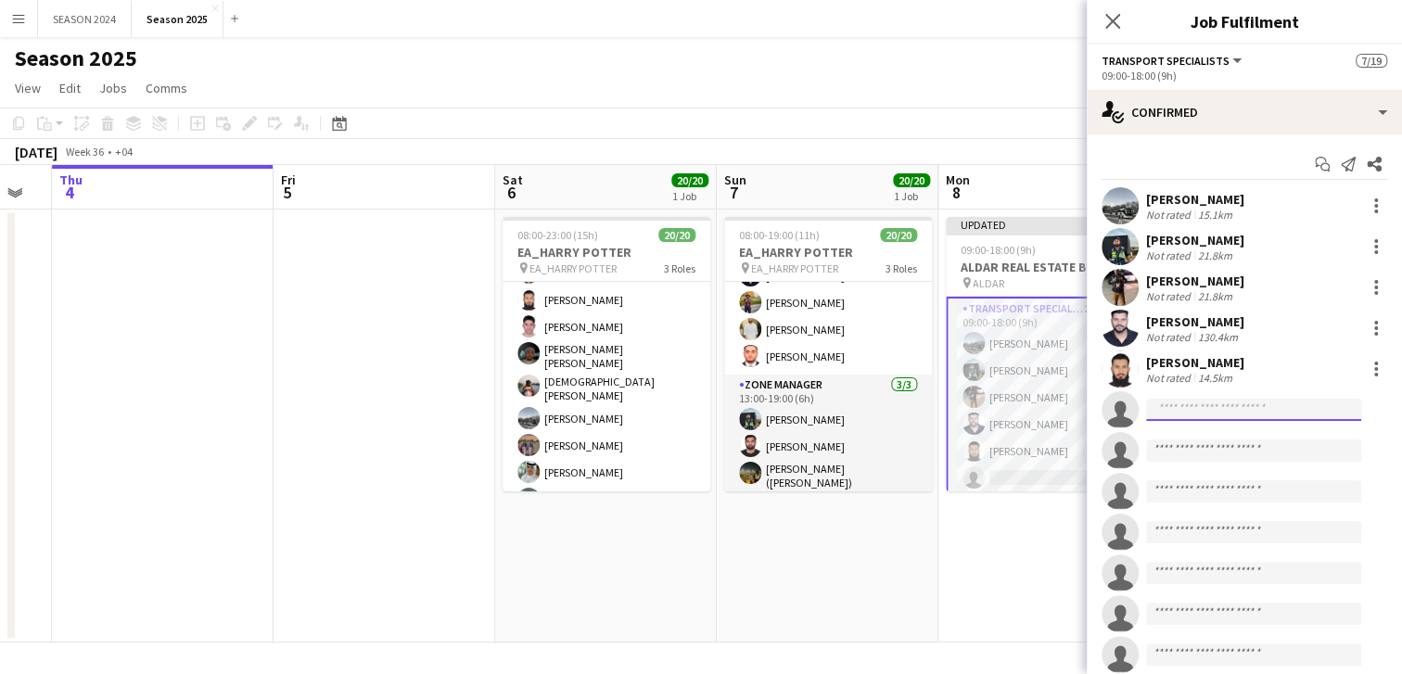
click at [1219, 410] on input at bounding box center [1253, 410] width 215 height 22
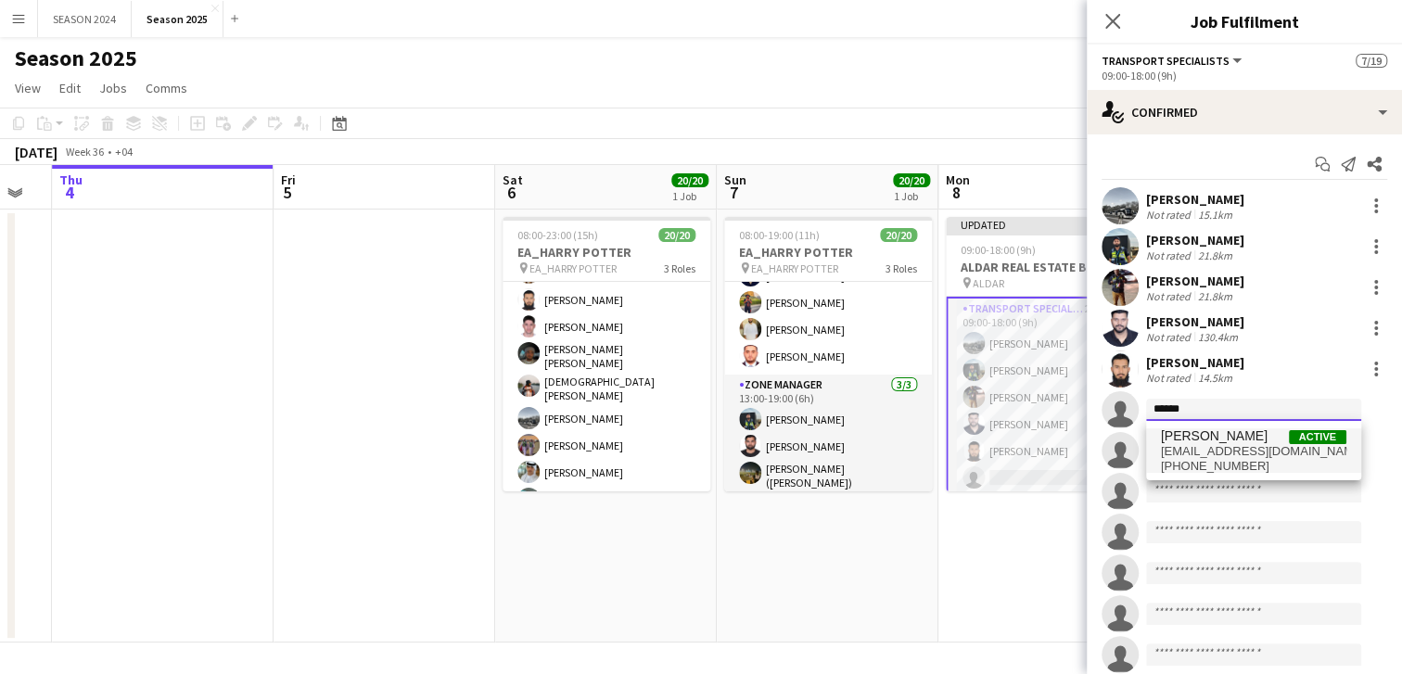
type input "******"
click at [1228, 444] on span "[EMAIL_ADDRESS][DOMAIN_NAME]" at bounding box center [1253, 451] width 185 height 15
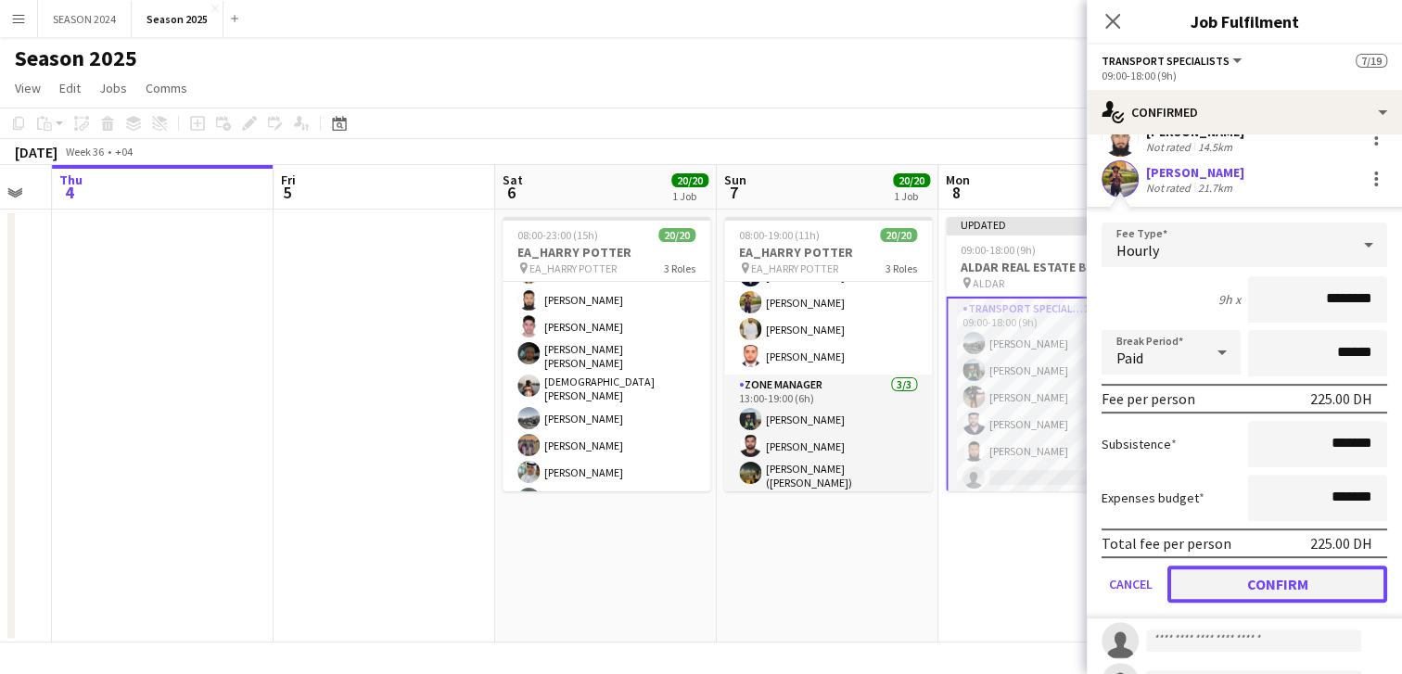
click at [1249, 570] on button "Confirm" at bounding box center [1278, 584] width 220 height 37
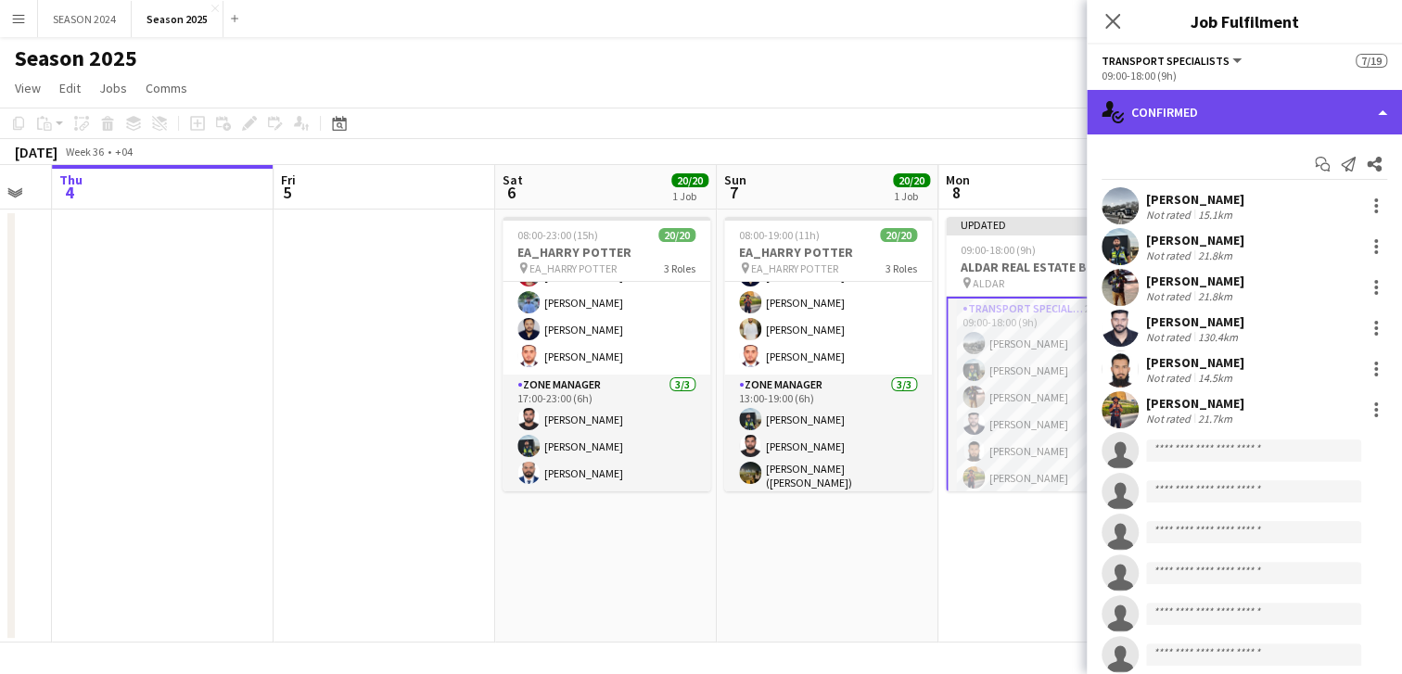
click at [1235, 115] on div "single-neutral-actions-check-2 Confirmed" at bounding box center [1244, 112] width 315 height 45
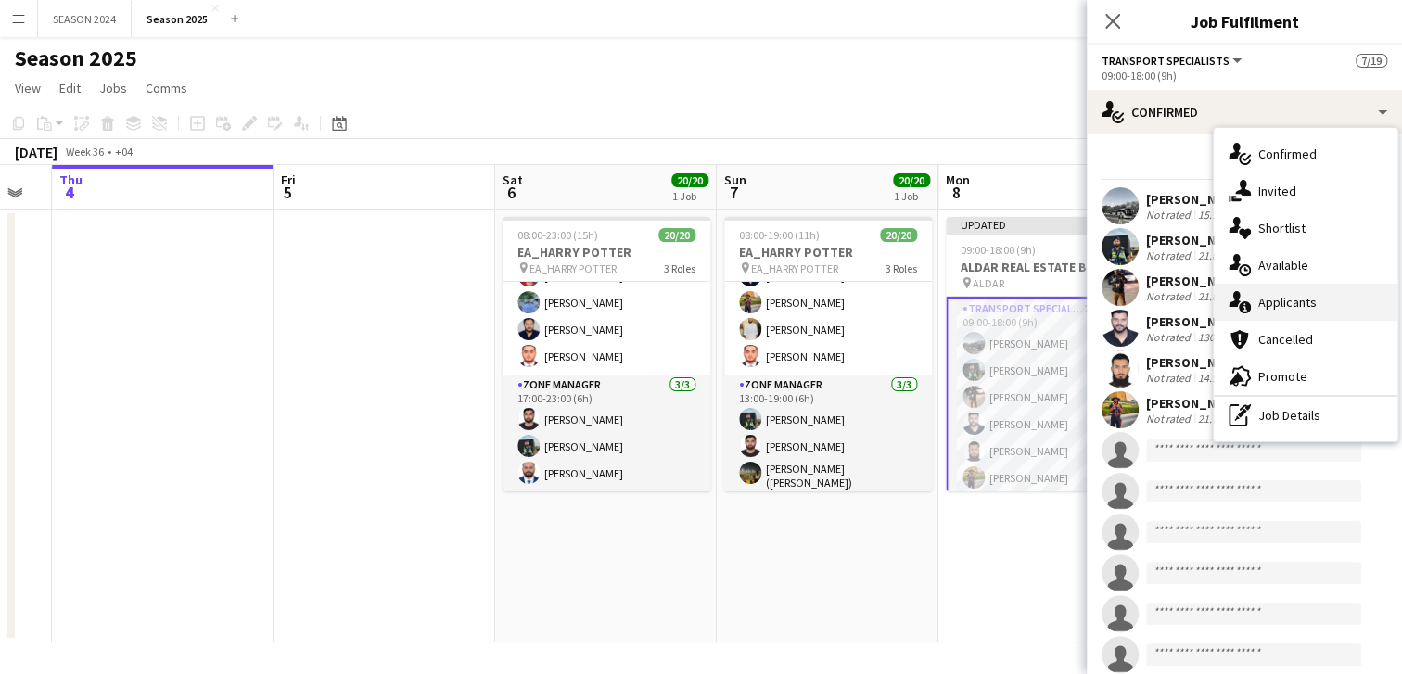
click at [1276, 299] on span "Applicants" at bounding box center [1288, 302] width 58 height 17
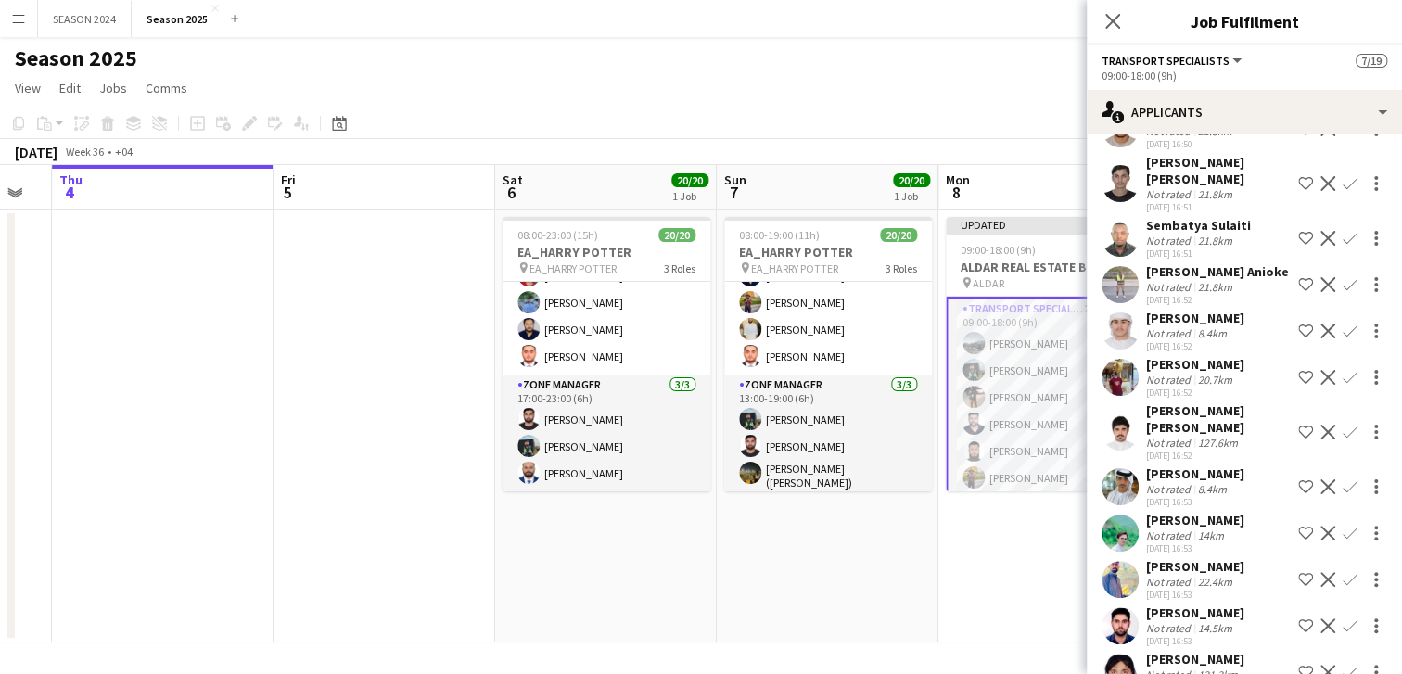
scroll to position [604, 0]
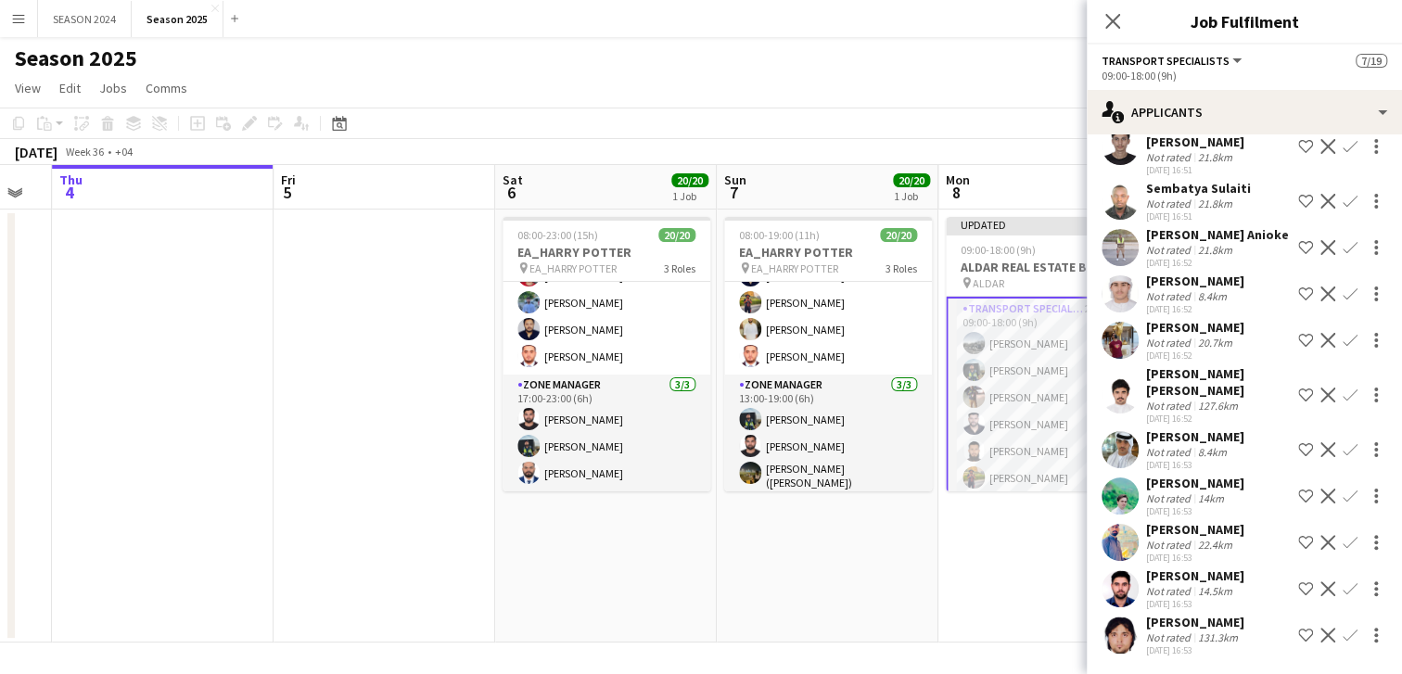
click at [1343, 442] on app-icon "Confirm" at bounding box center [1350, 449] width 15 height 15
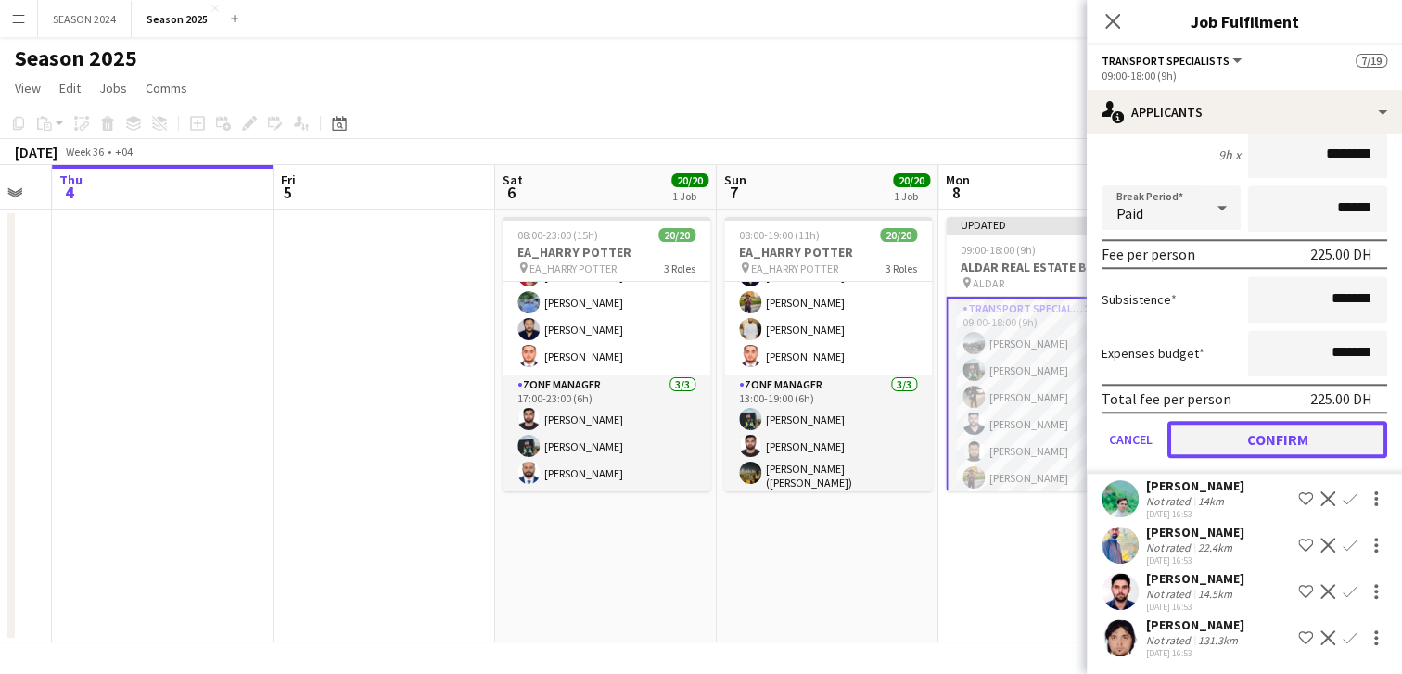
click at [1273, 421] on button "Confirm" at bounding box center [1278, 439] width 220 height 37
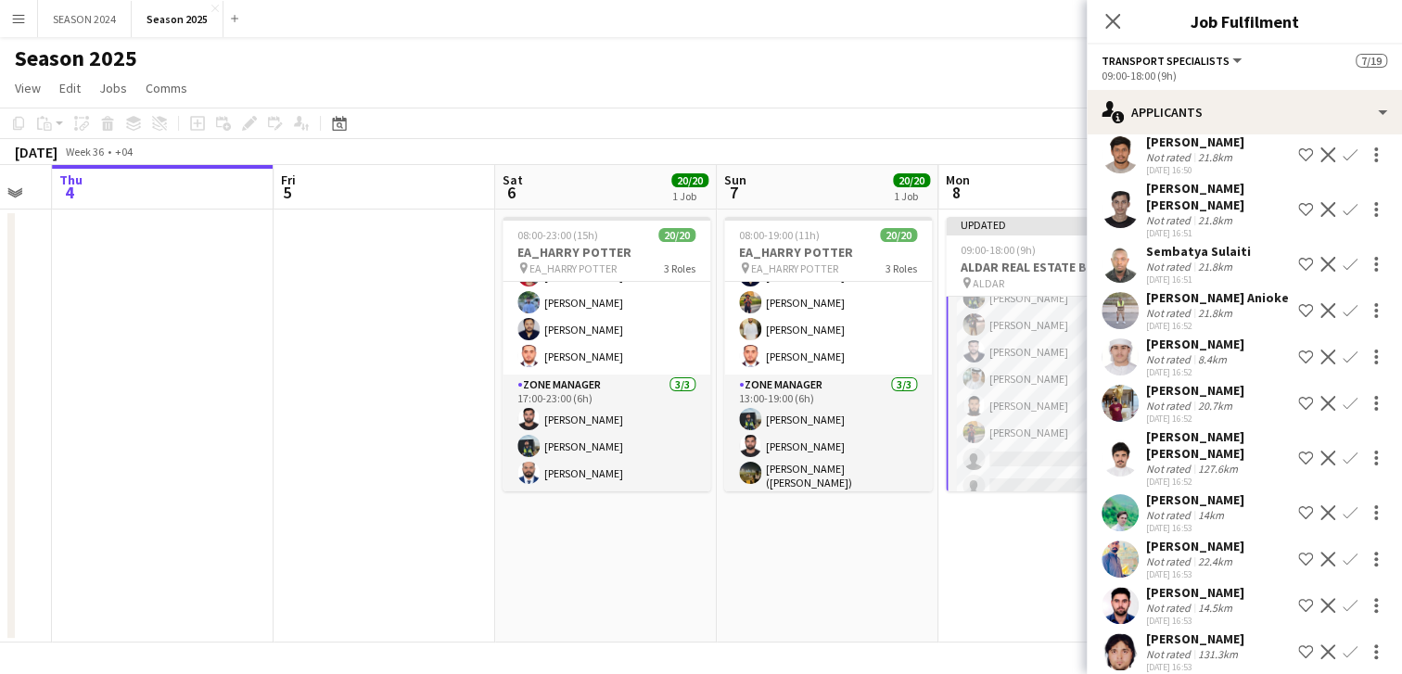
scroll to position [115, 0]
click at [1343, 598] on app-icon "Confirm" at bounding box center [1350, 605] width 15 height 15
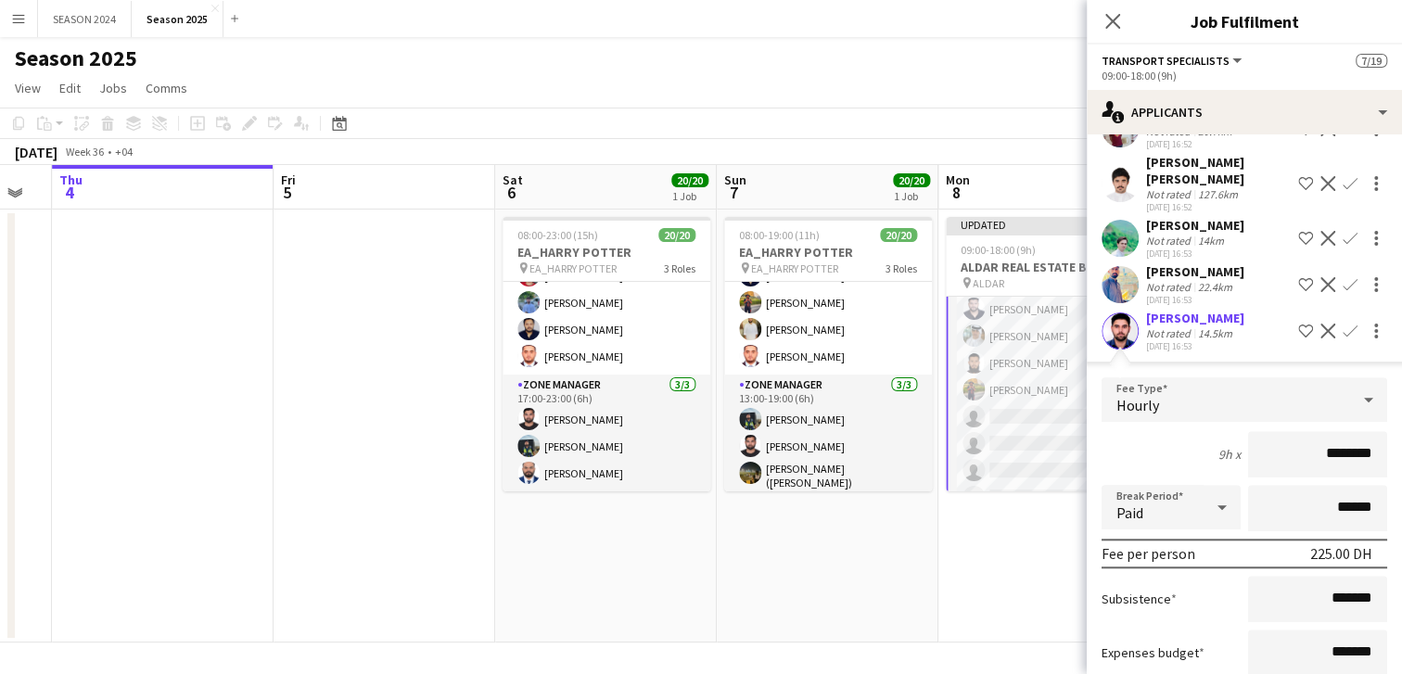
scroll to position [931, 0]
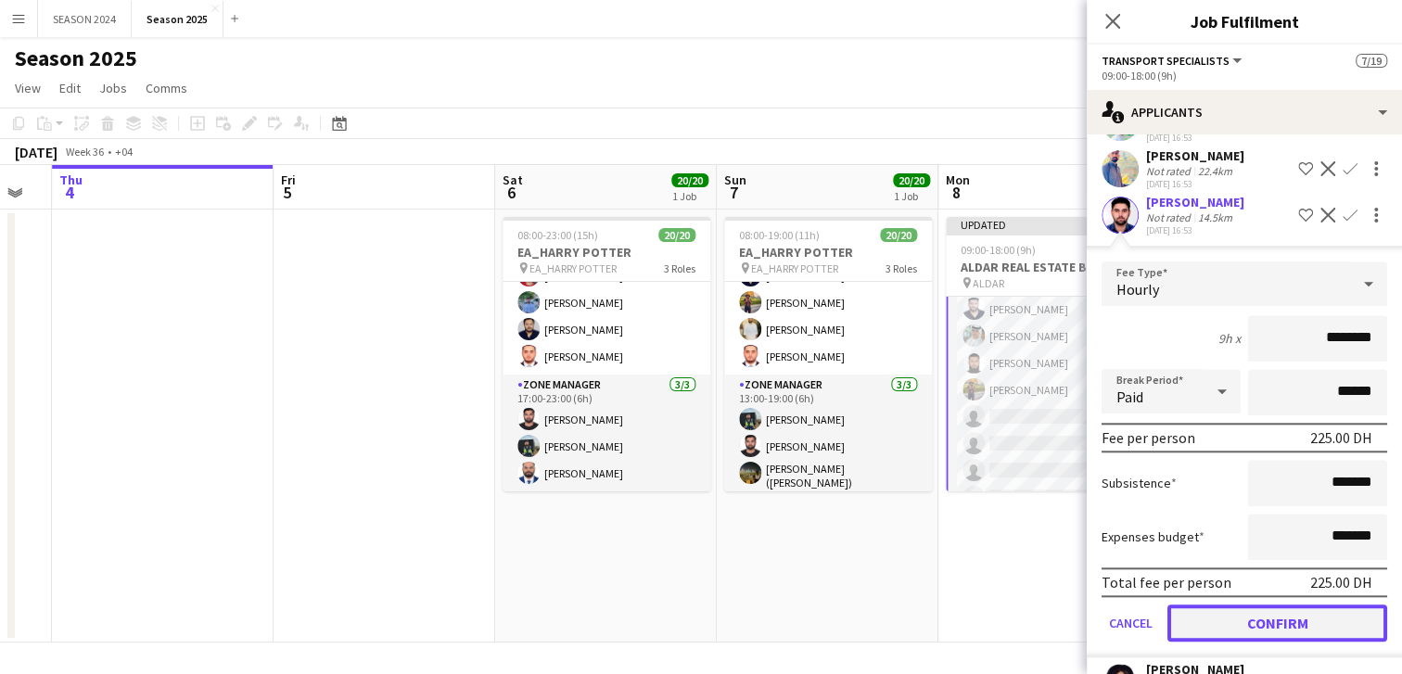
click at [1288, 605] on button "Confirm" at bounding box center [1278, 623] width 220 height 37
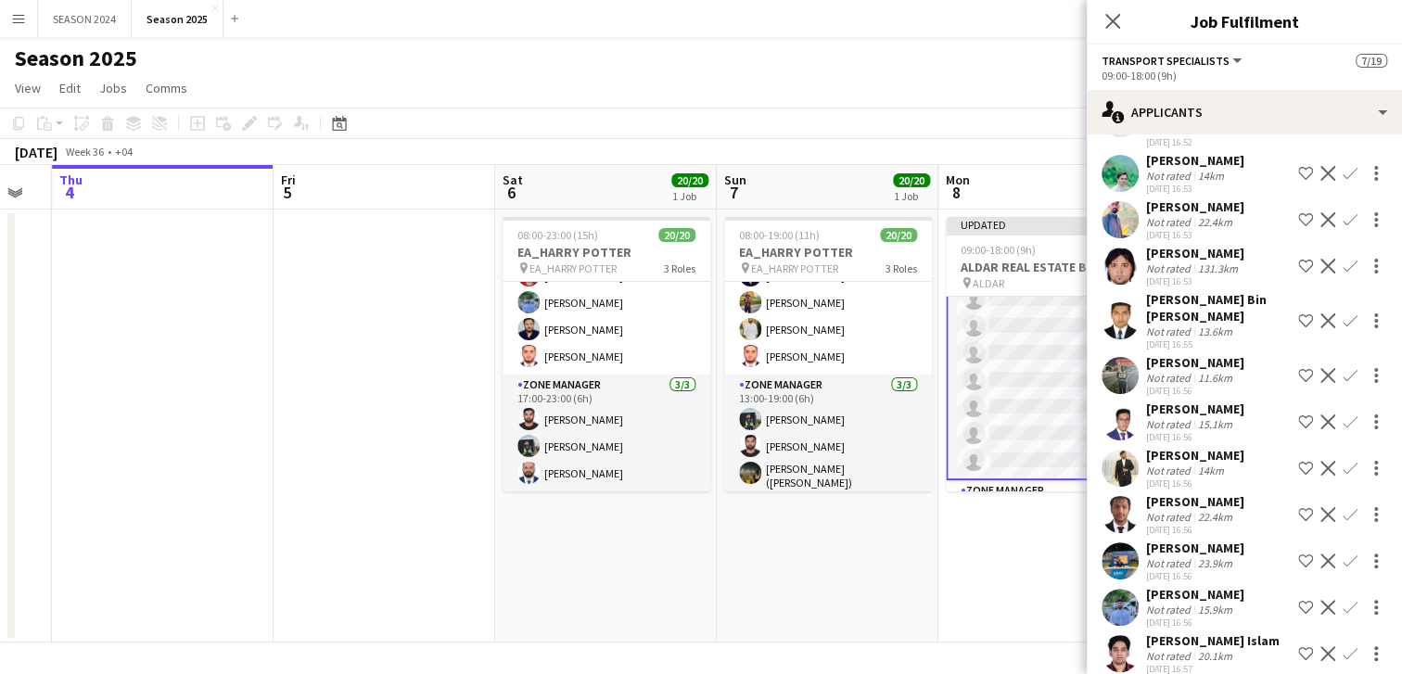
scroll to position [882, 0]
click at [1343, 598] on app-icon "Confirm" at bounding box center [1350, 605] width 15 height 15
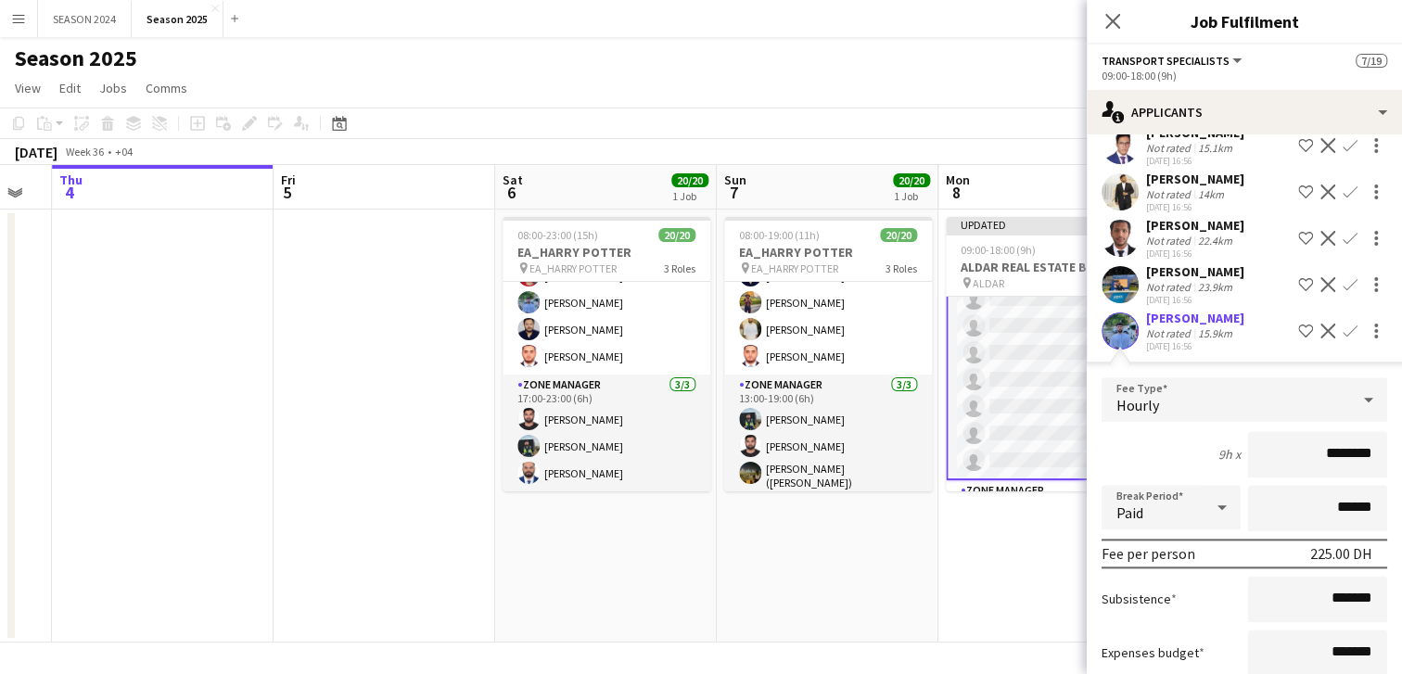
scroll to position [1300, 0]
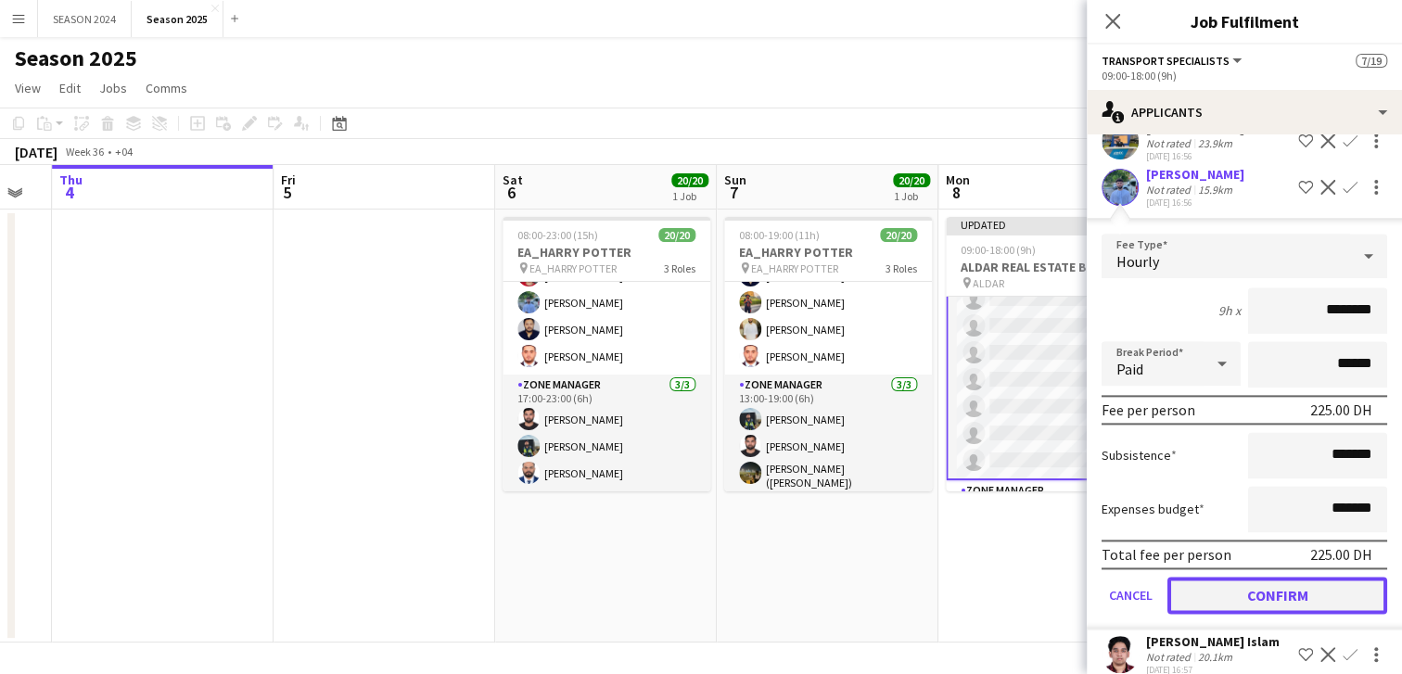
click at [1245, 577] on button "Confirm" at bounding box center [1278, 595] width 220 height 37
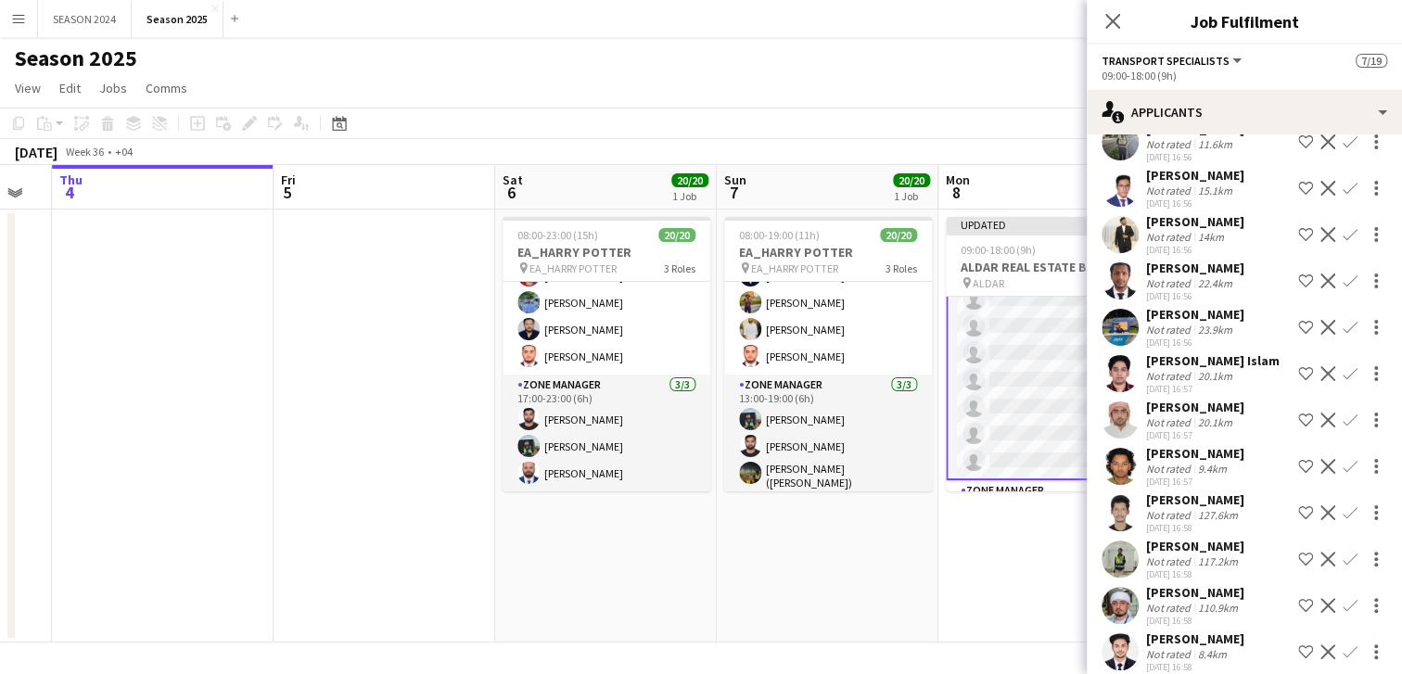
scroll to position [1160, 0]
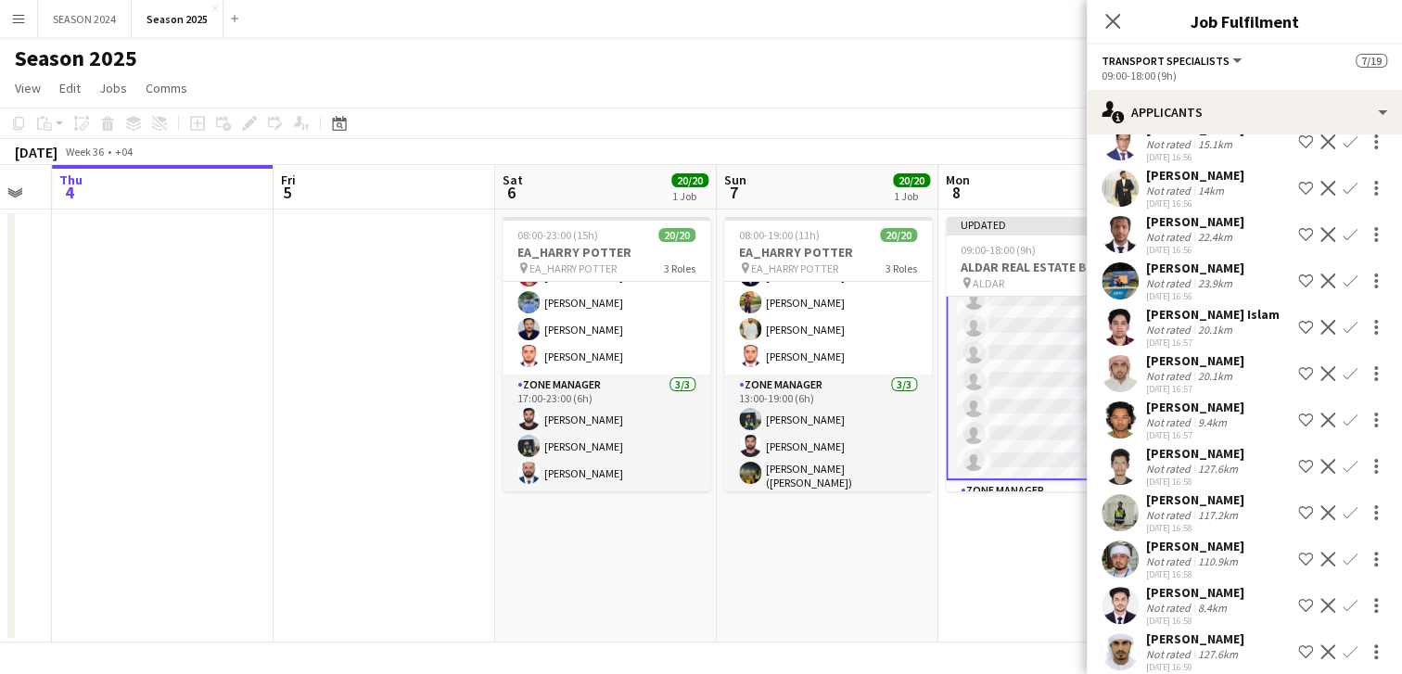
click at [1031, 403] on app-card-role "Transport Specialists 33A [DATE] 09:00-18:00 (9h) [PERSON_NAME] [PERSON_NAME] R…" at bounding box center [1050, 245] width 208 height 470
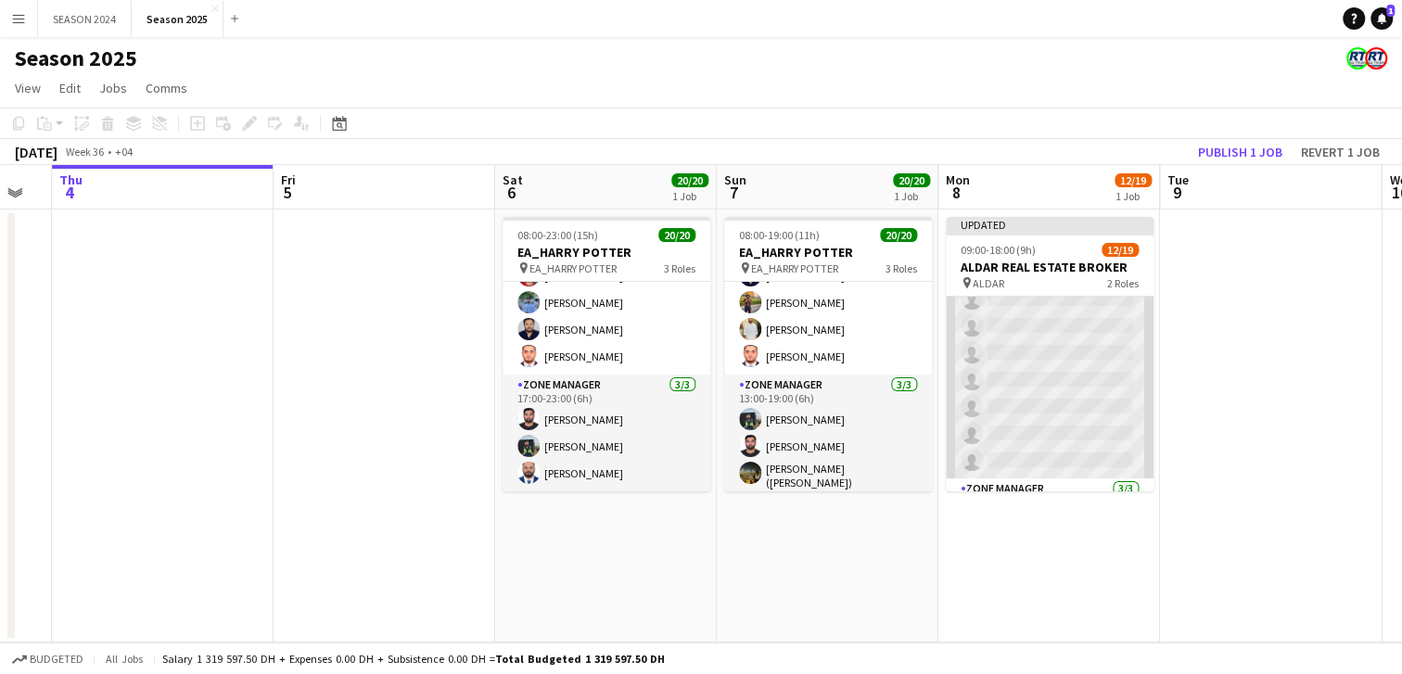
click at [1031, 403] on app-card-role "Transport Specialists 35A [DATE] 09:00-18:00 (9h) [PERSON_NAME] [PERSON_NAME] R…" at bounding box center [1050, 245] width 208 height 466
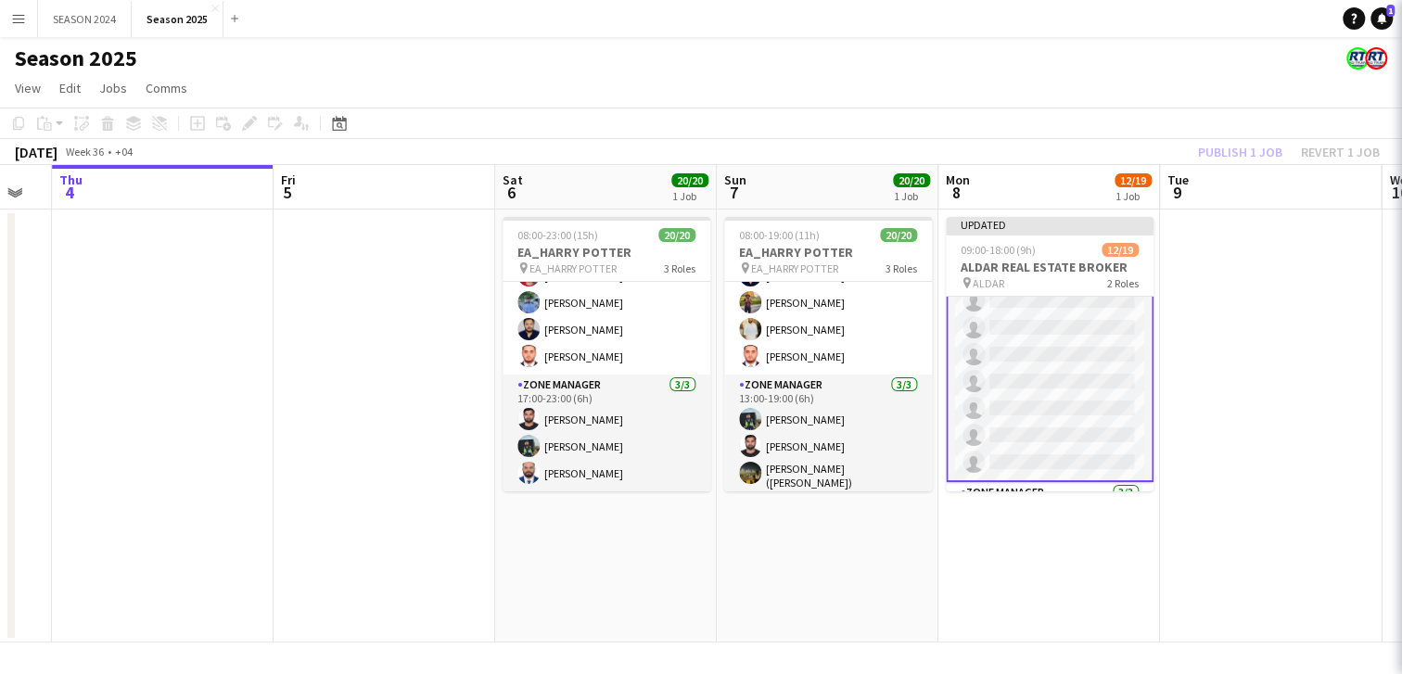
scroll to position [287, 0]
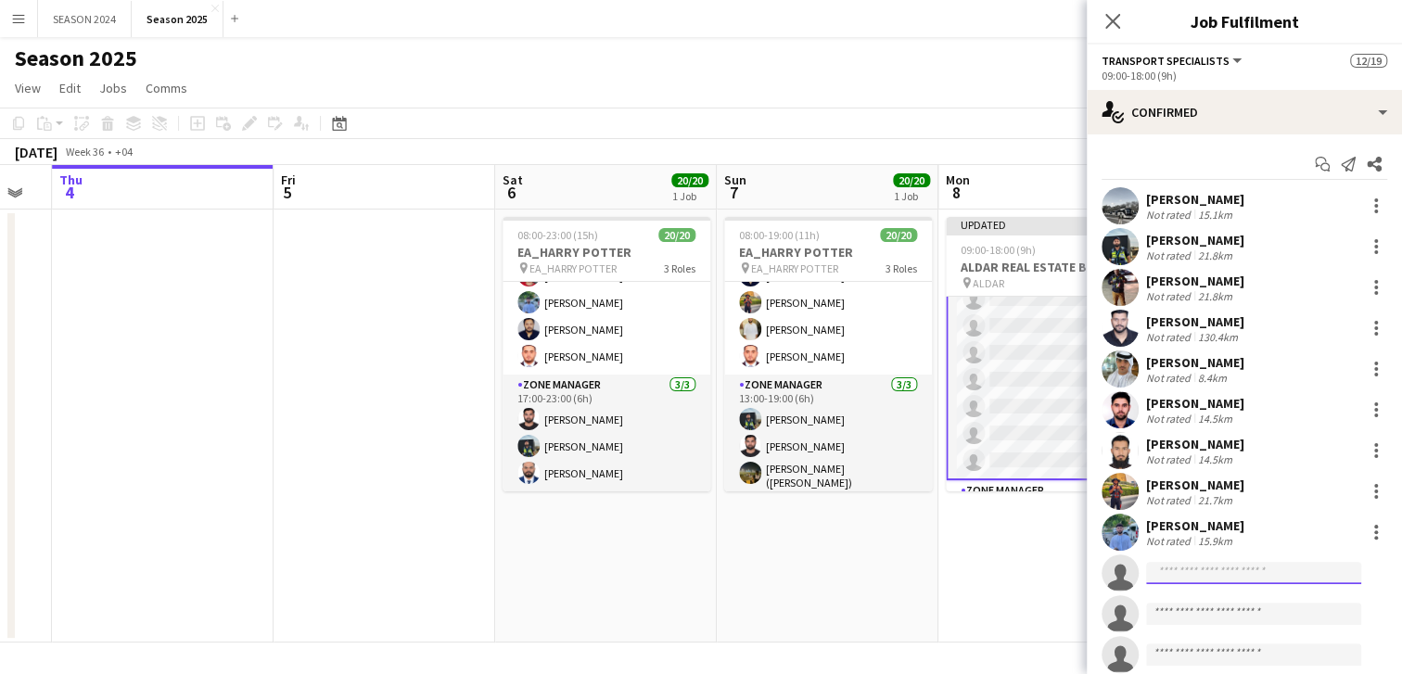
click at [1250, 572] on input at bounding box center [1253, 573] width 215 height 22
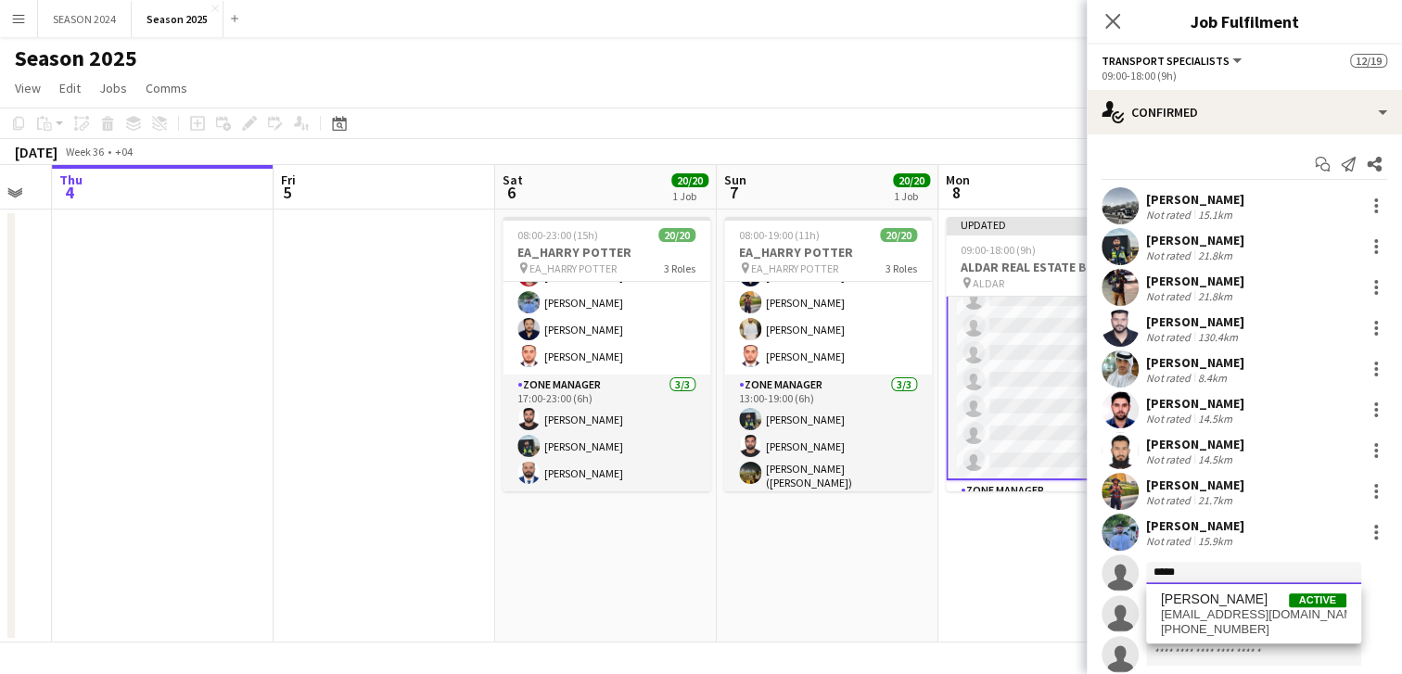
type input "******"
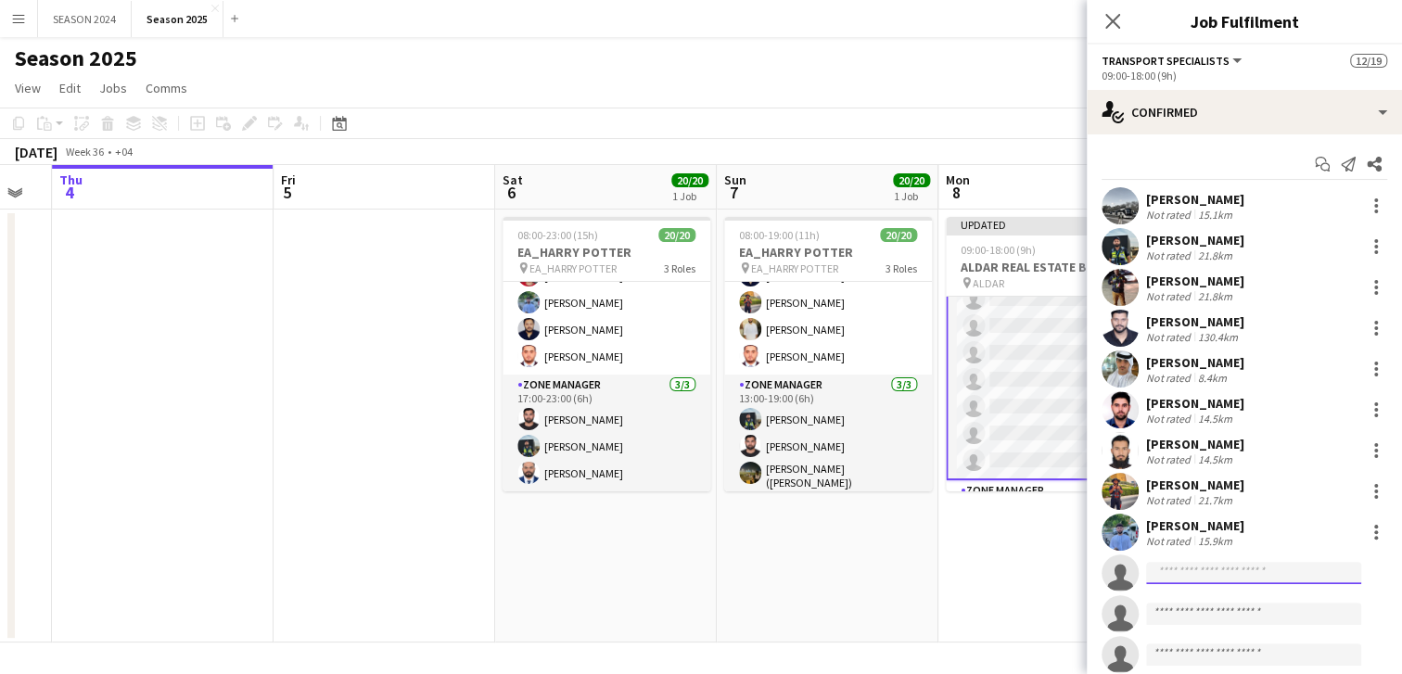
click at [1195, 569] on input at bounding box center [1253, 573] width 215 height 22
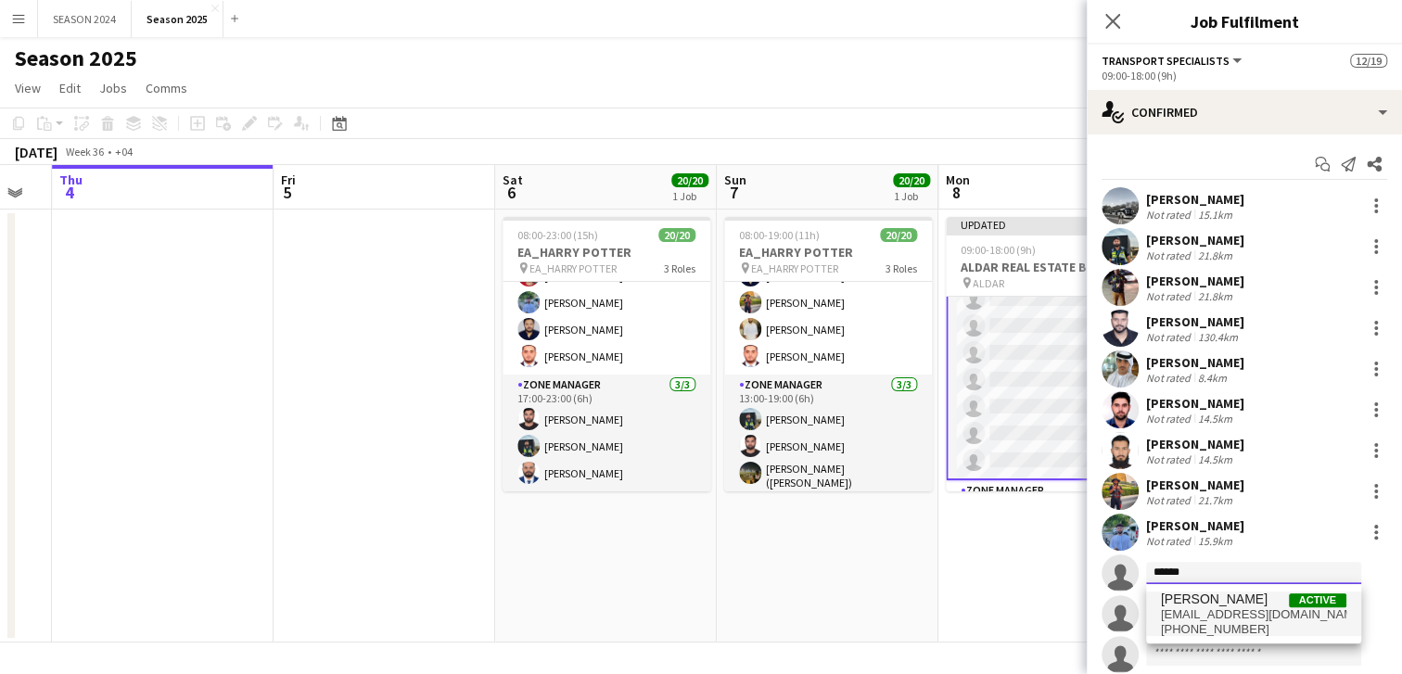
type input "******"
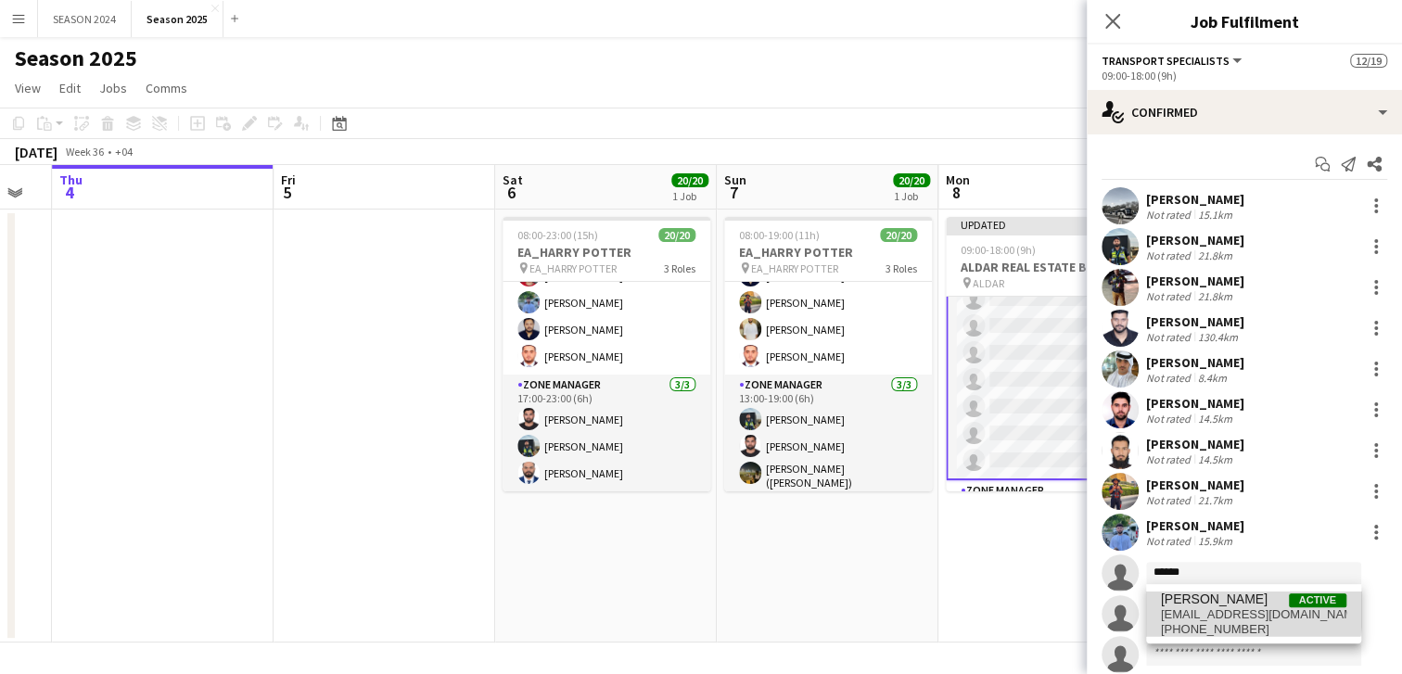
click at [1202, 604] on span "[PERSON_NAME]" at bounding box center [1214, 600] width 107 height 16
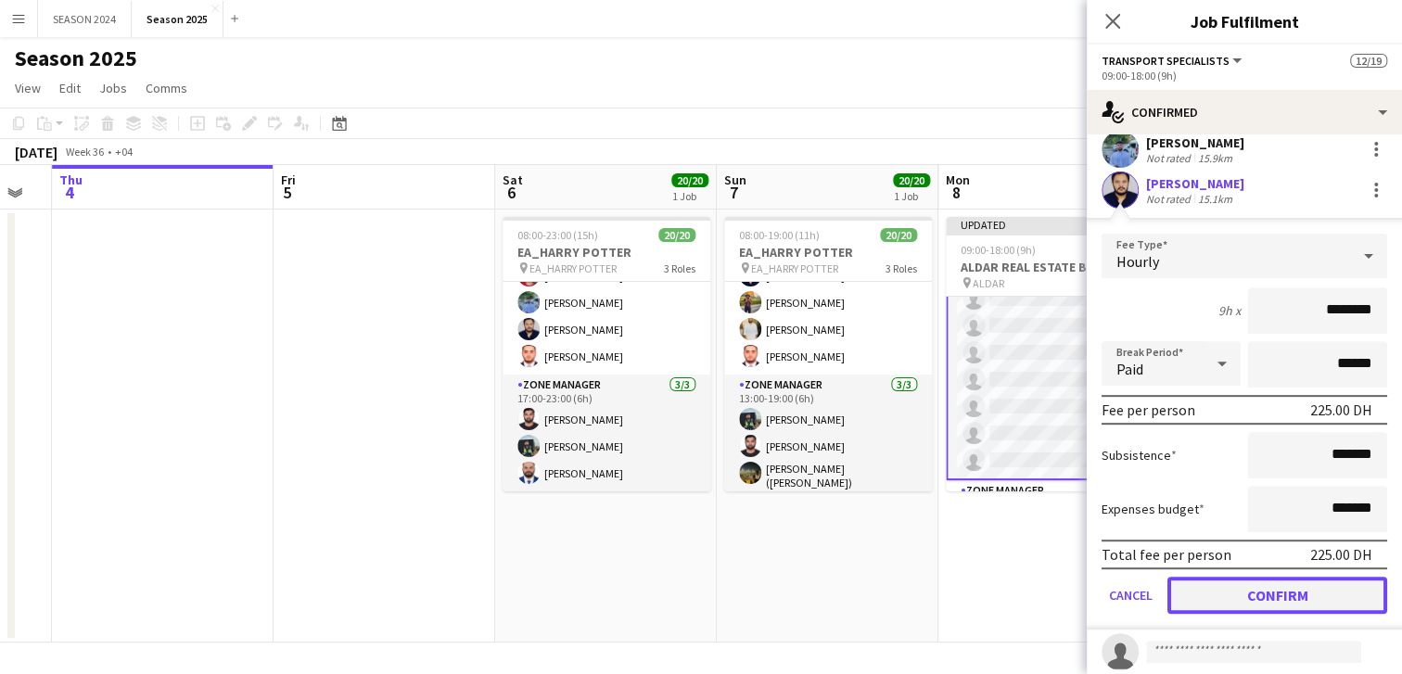
click at [1225, 580] on button "Confirm" at bounding box center [1278, 595] width 220 height 37
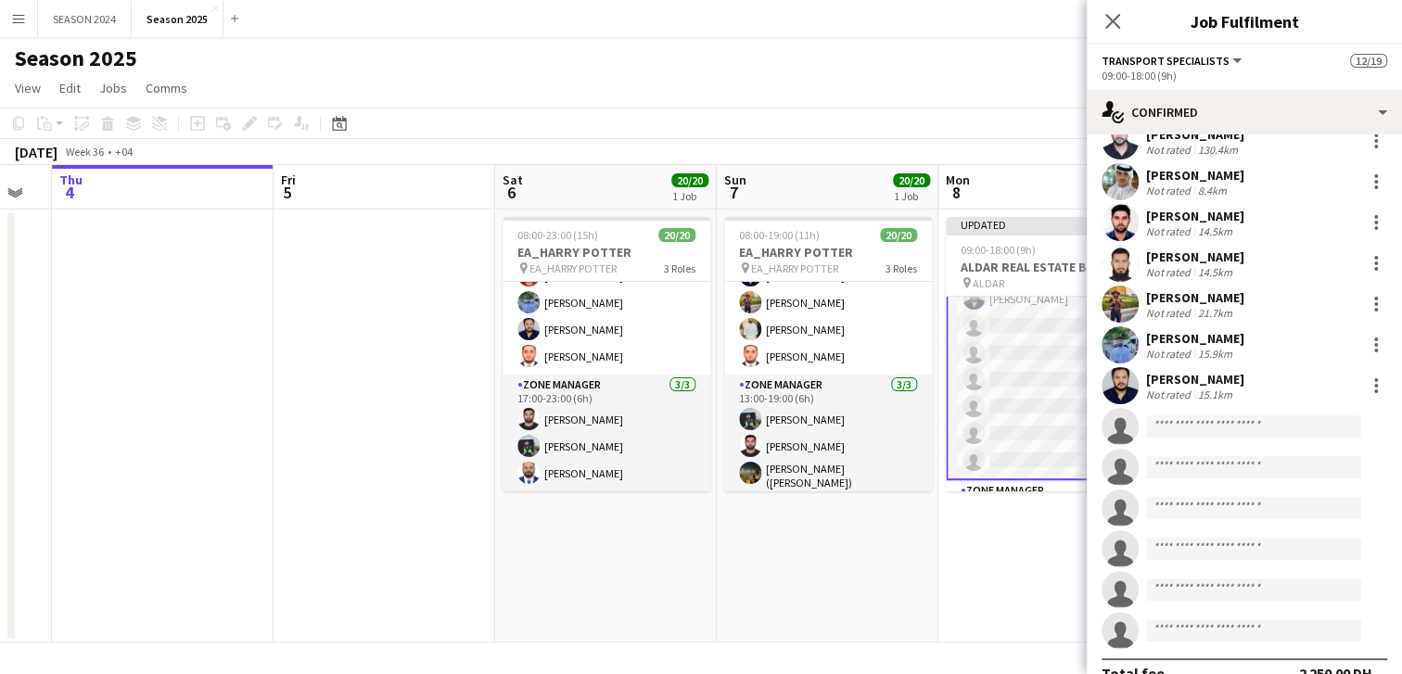
scroll to position [216, 0]
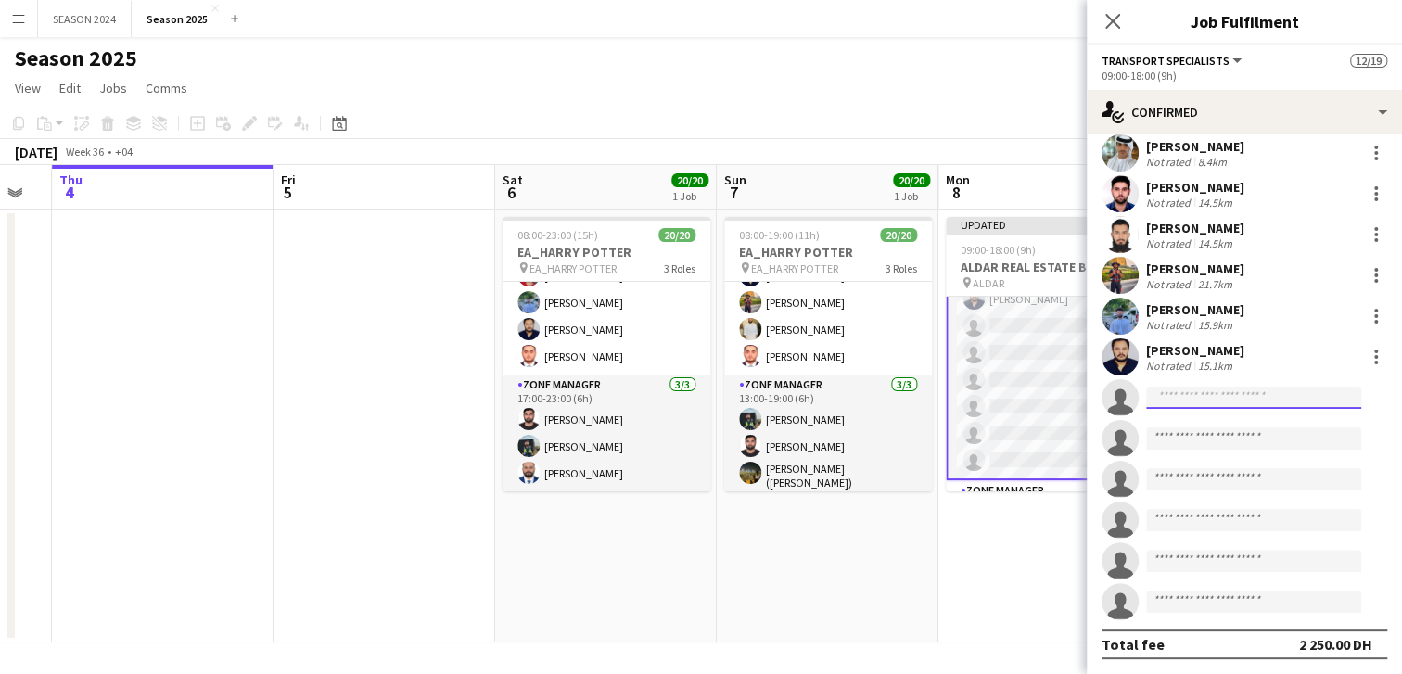
click at [1208, 394] on input at bounding box center [1253, 398] width 215 height 22
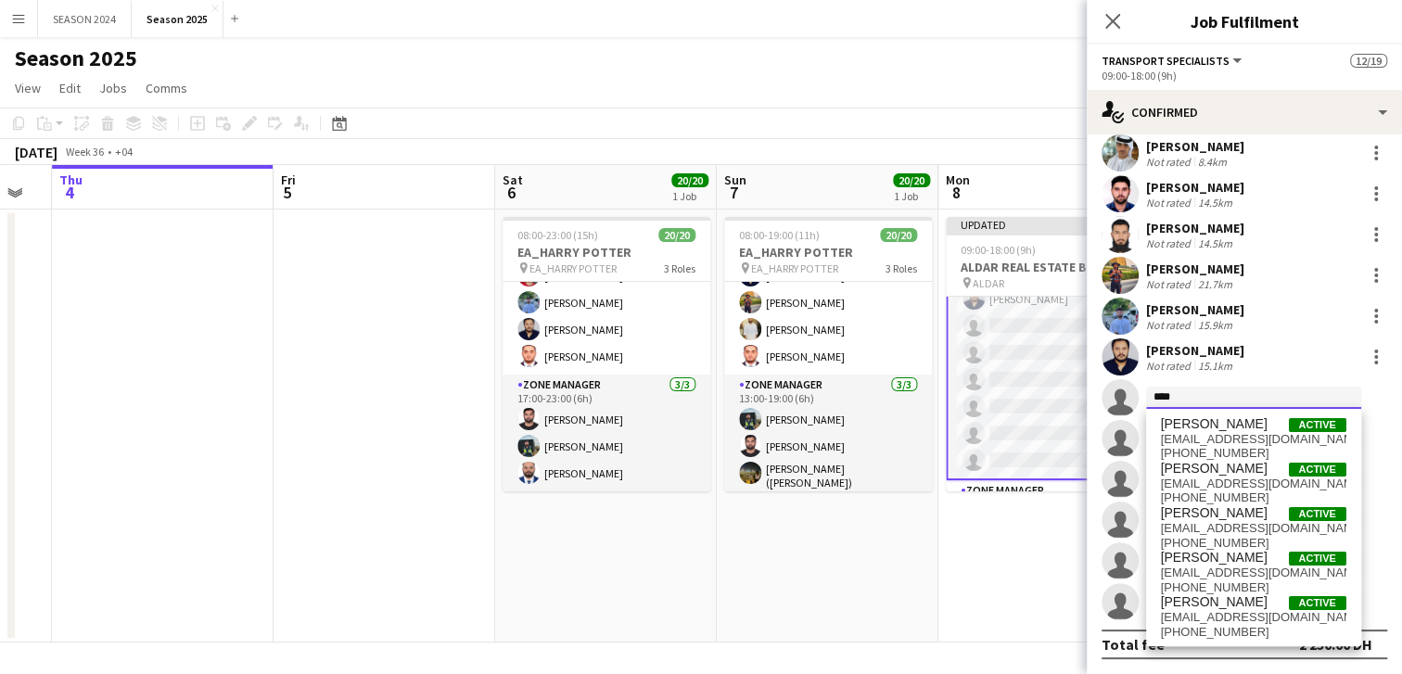
type input "*****"
click at [1193, 438] on span "[EMAIL_ADDRESS][DOMAIN_NAME]" at bounding box center [1253, 439] width 185 height 15
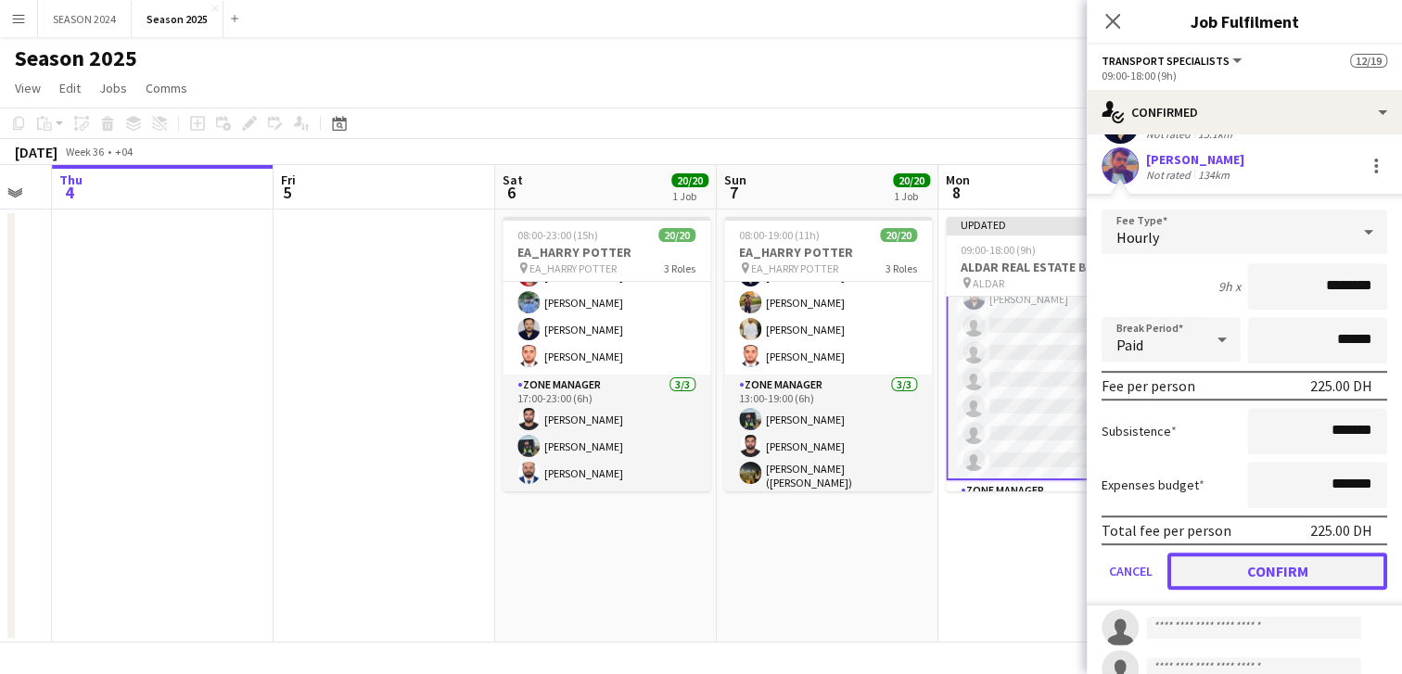
click at [1218, 558] on button "Confirm" at bounding box center [1278, 571] width 220 height 37
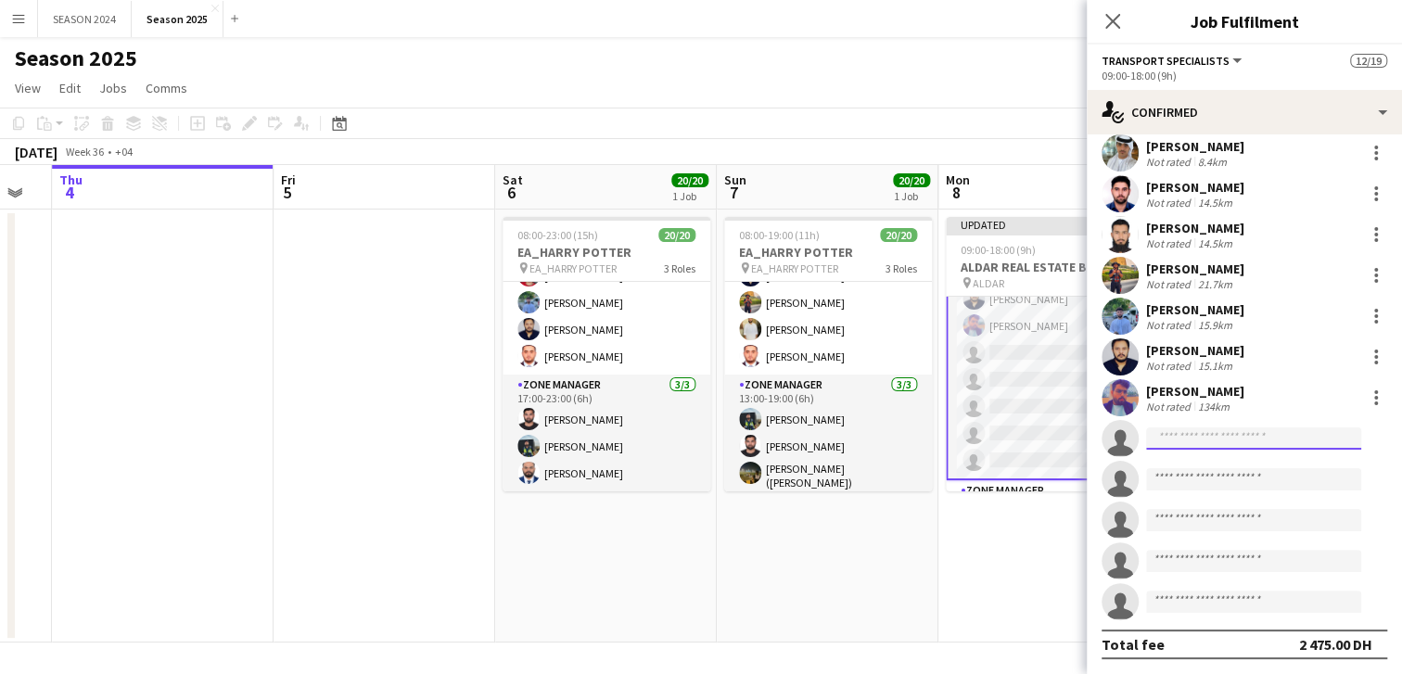
click at [1202, 434] on input at bounding box center [1253, 439] width 215 height 22
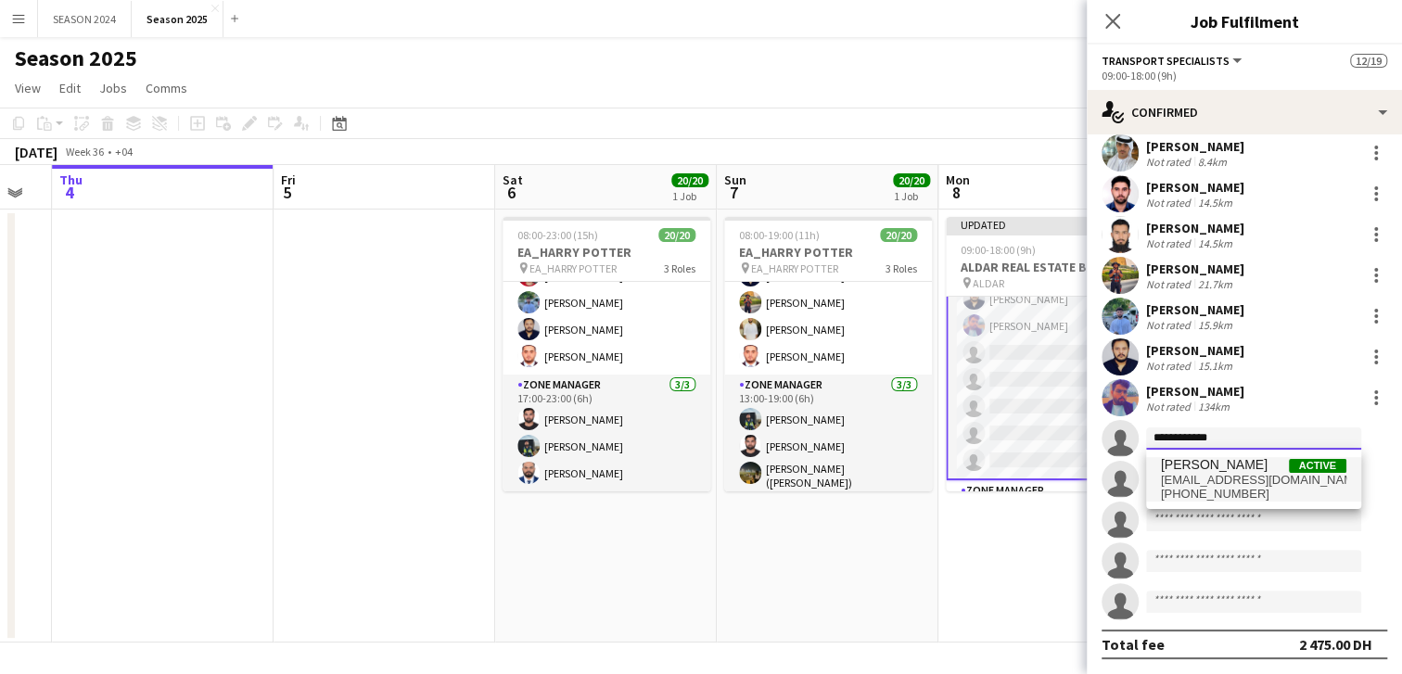
type input "**********"
click at [1270, 479] on span "[EMAIL_ADDRESS][DOMAIN_NAME]" at bounding box center [1253, 480] width 185 height 15
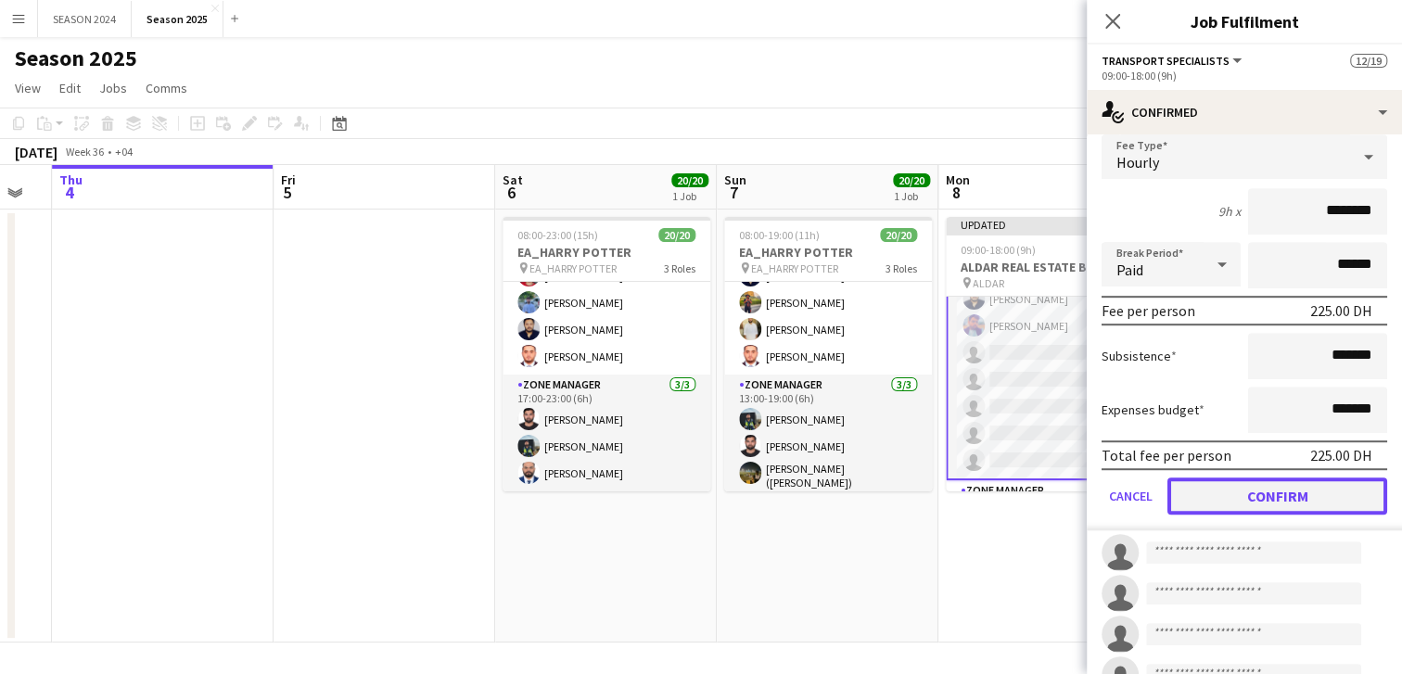
click at [1265, 492] on button "Confirm" at bounding box center [1278, 496] width 220 height 37
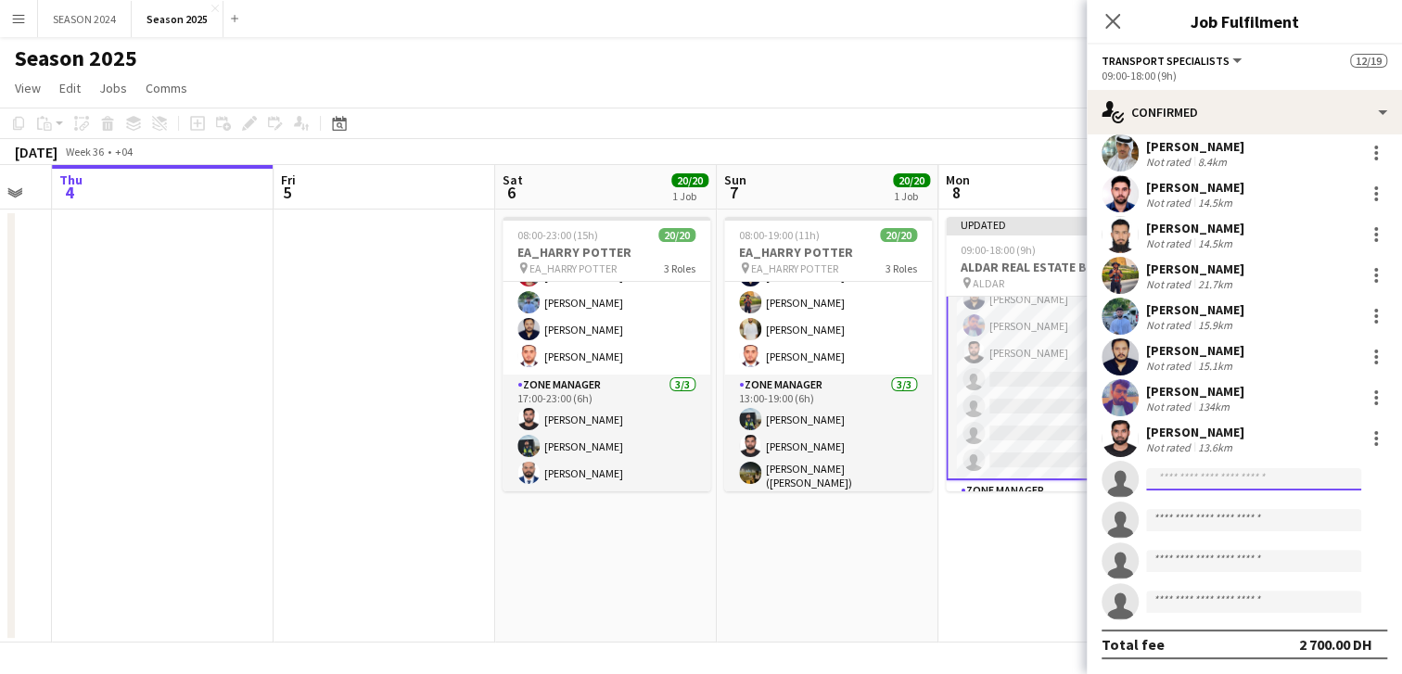
click at [1302, 483] on input at bounding box center [1253, 479] width 215 height 22
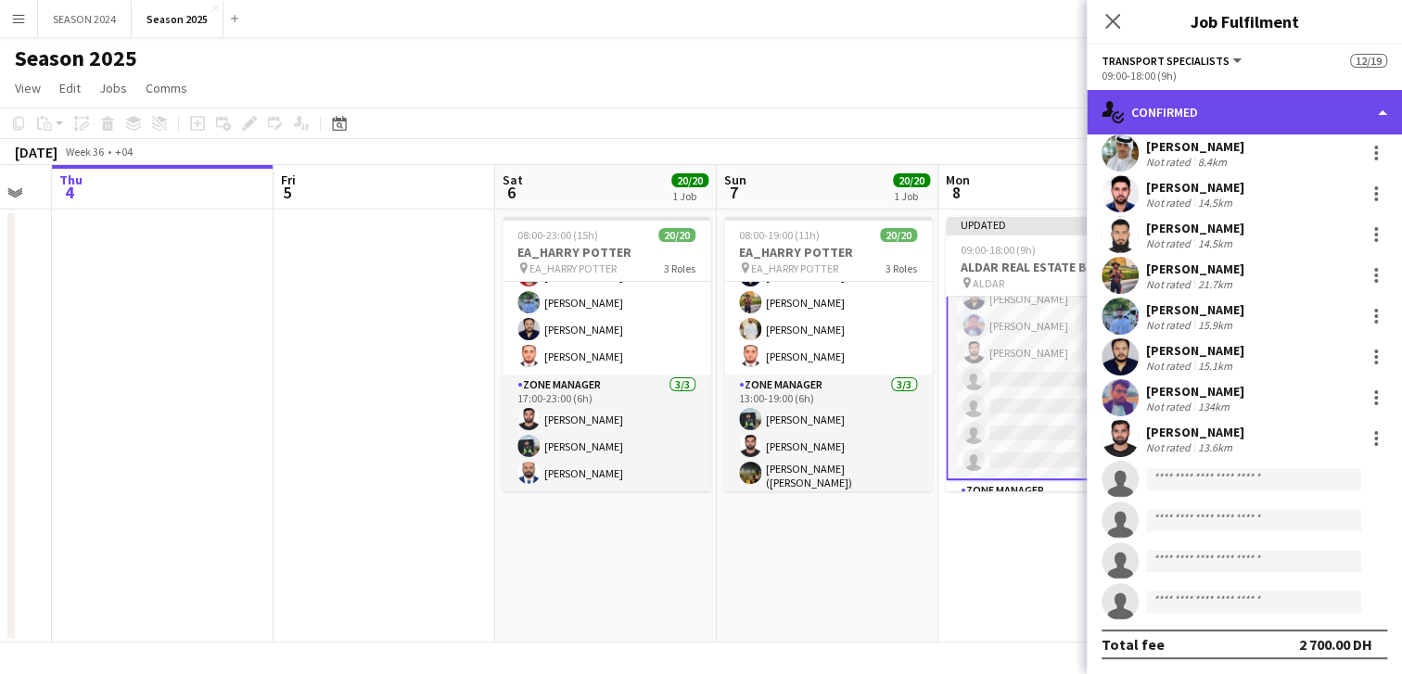
click at [1296, 98] on div "single-neutral-actions-check-2 Confirmed" at bounding box center [1244, 112] width 315 height 45
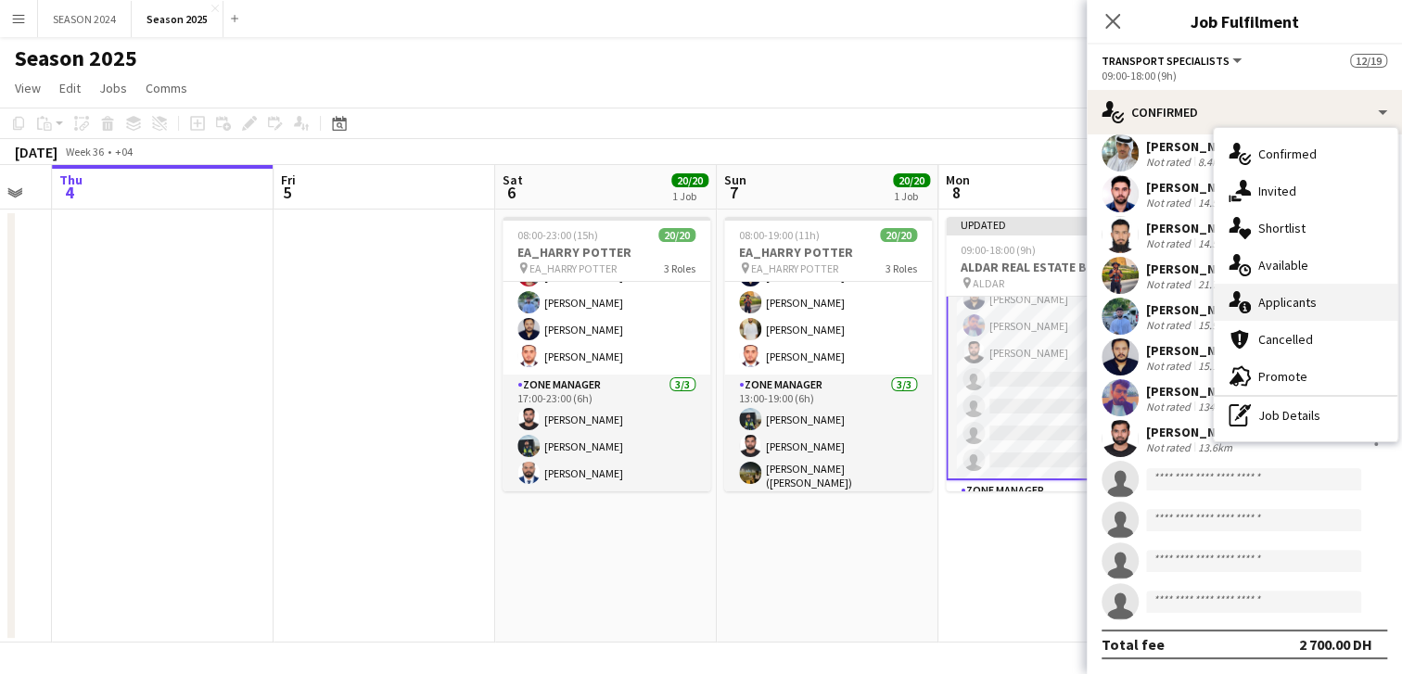
click at [1295, 291] on div "single-neutral-actions-information Applicants" at bounding box center [1306, 302] width 184 height 37
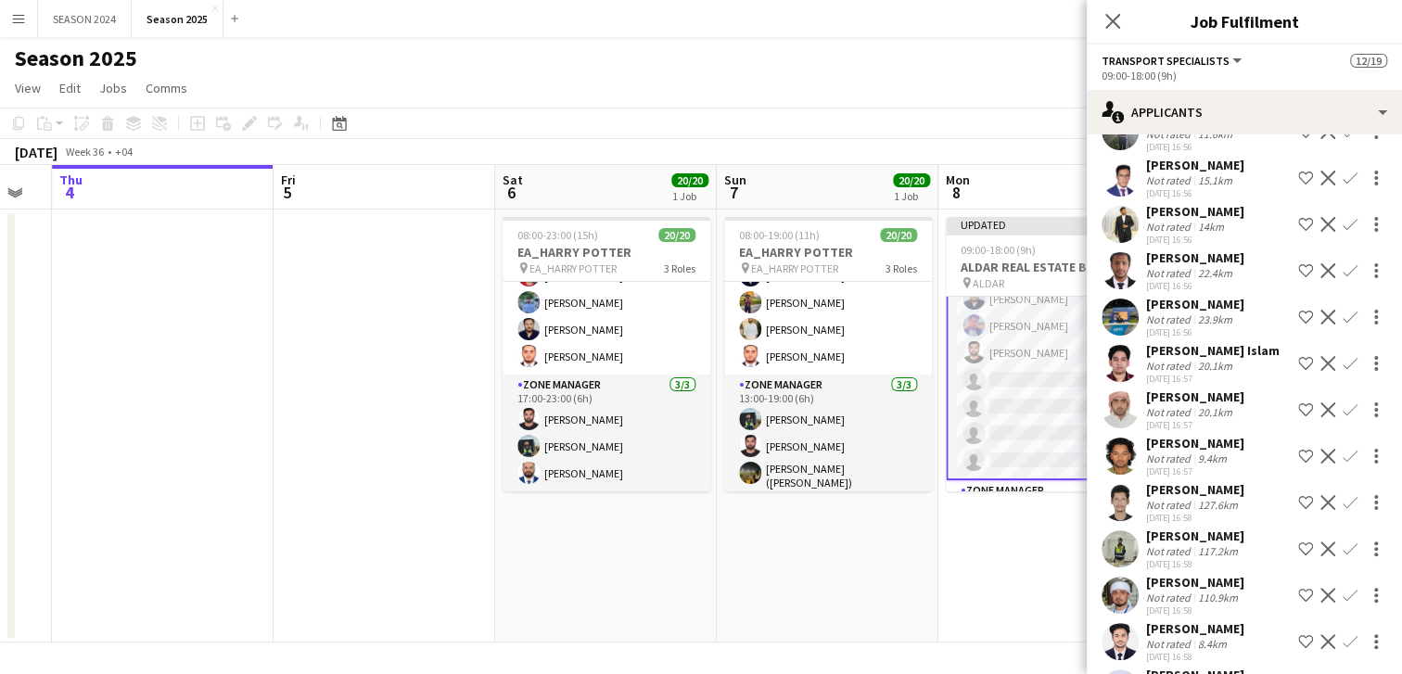
scroll to position [1008, 0]
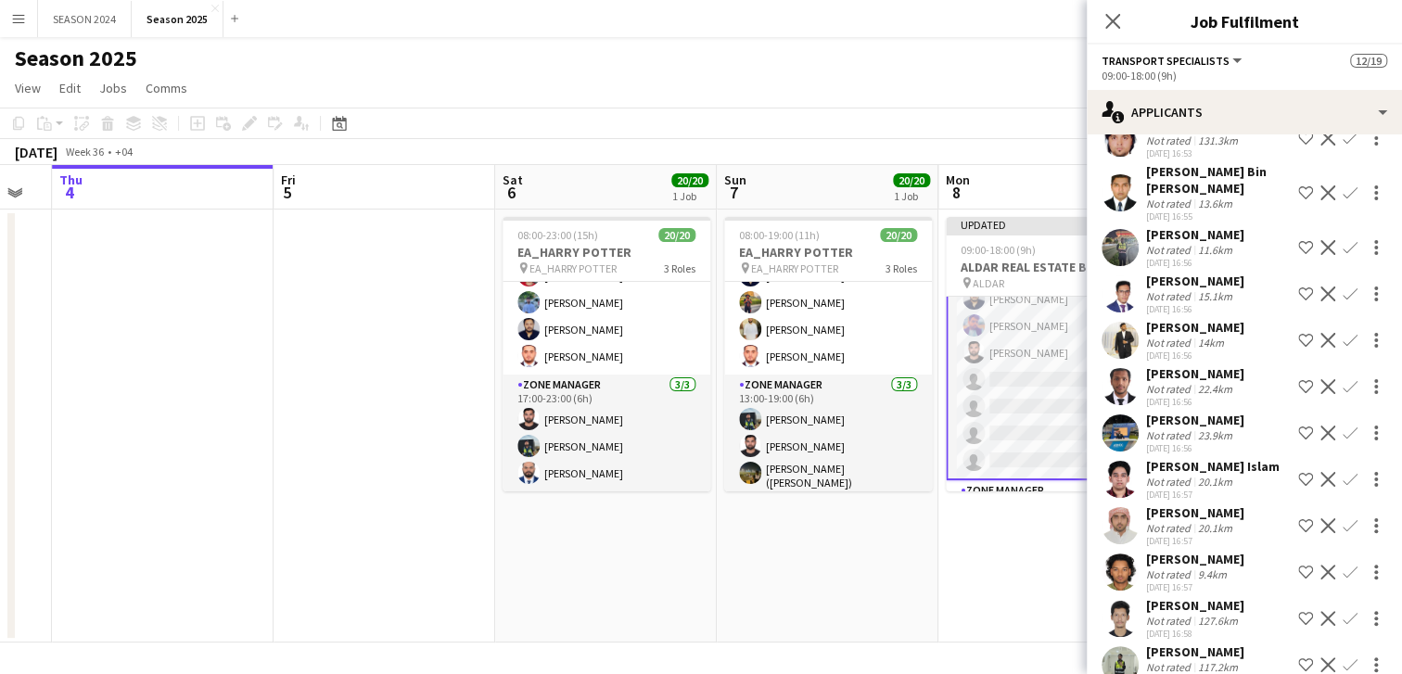
click at [1007, 418] on app-card-role "Transport Specialists 40A [DATE] 09:00-18:00 (9h) [PERSON_NAME] [PERSON_NAME] R…" at bounding box center [1050, 245] width 208 height 470
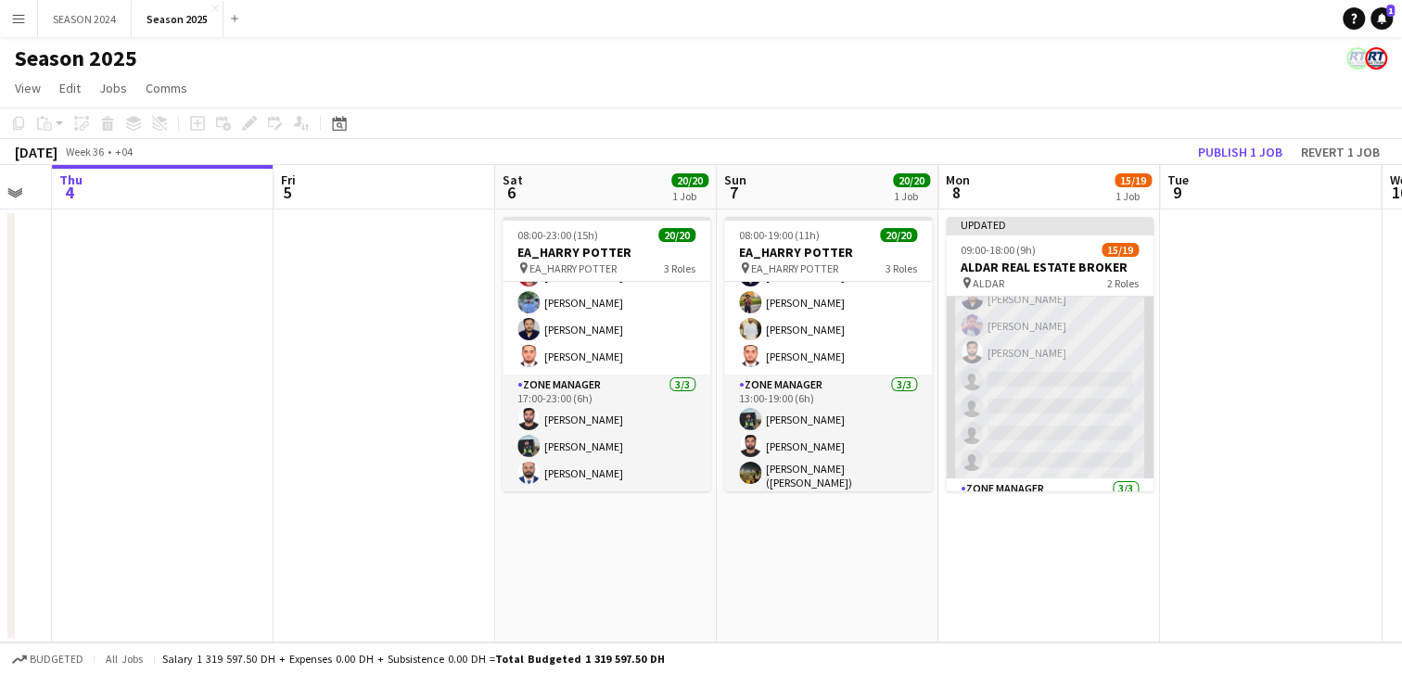
click at [1007, 418] on app-card-role "Transport Specialists 40A [DATE] 09:00-18:00 (9h) [PERSON_NAME] [PERSON_NAME] R…" at bounding box center [1050, 245] width 208 height 466
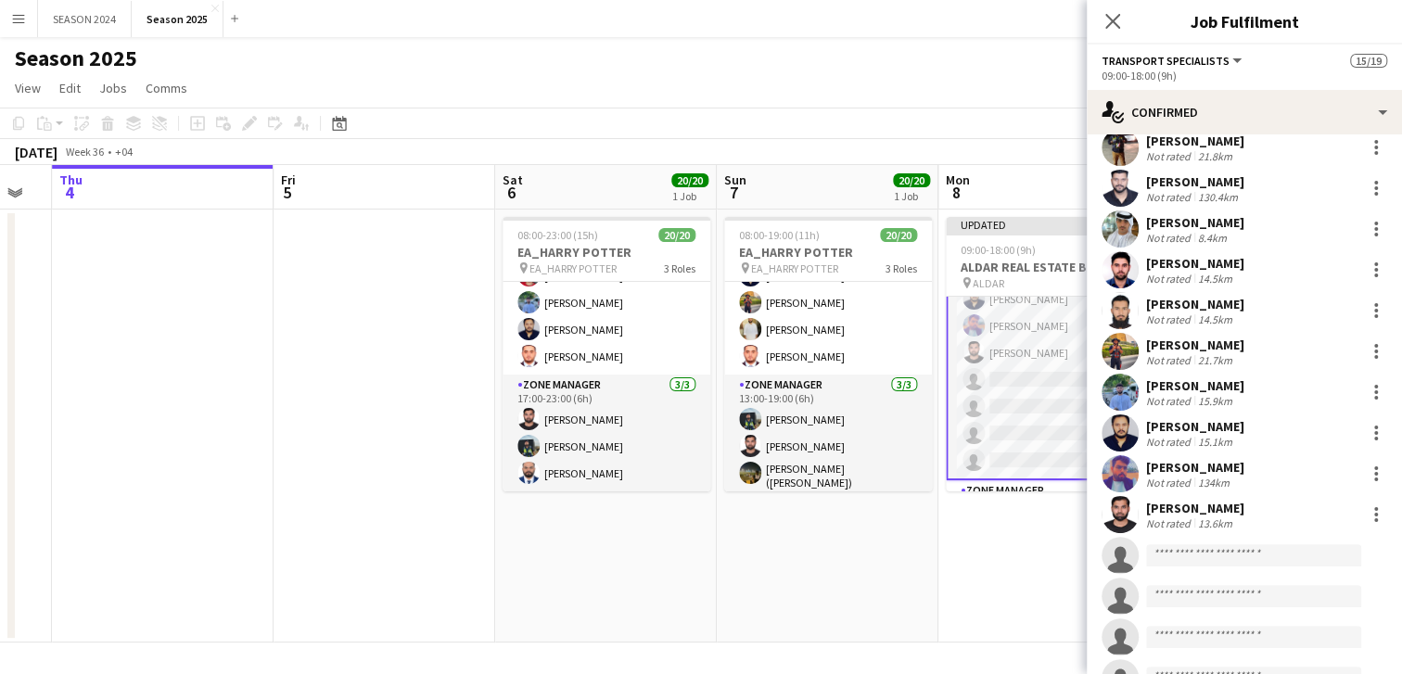
scroll to position [216, 0]
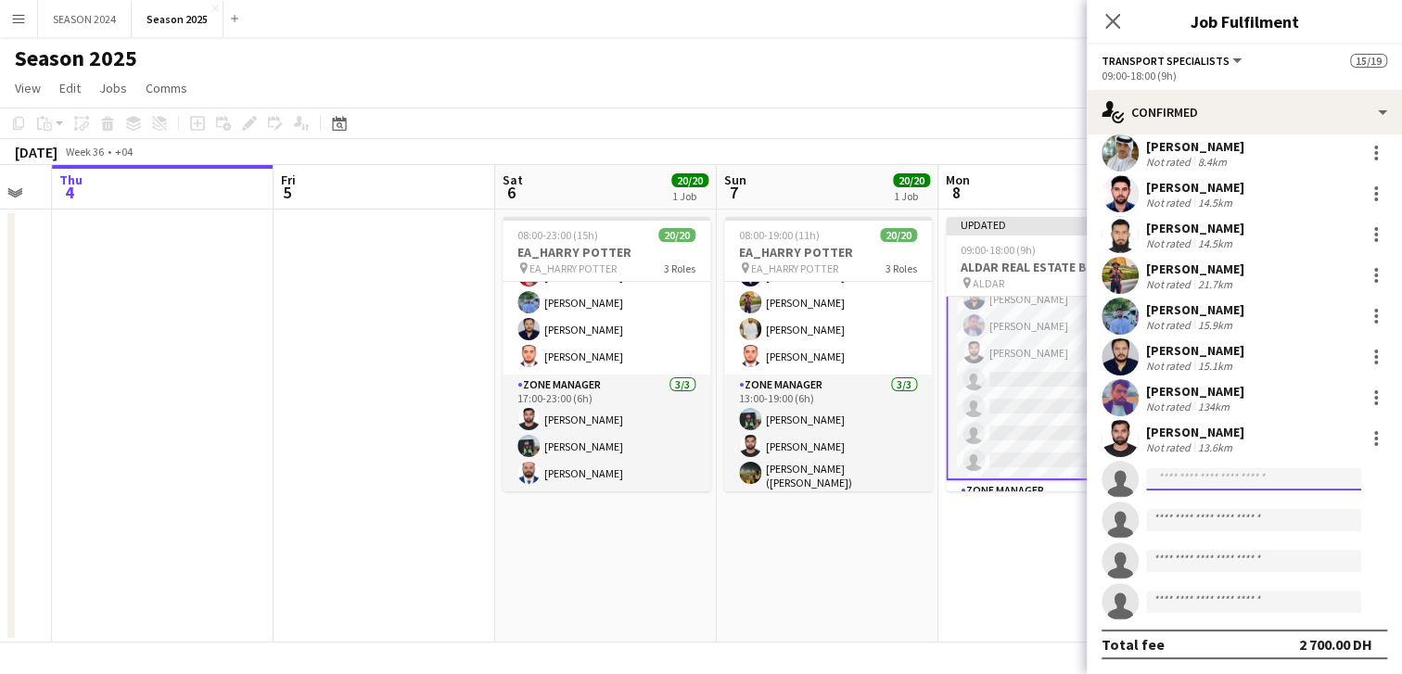
click at [1249, 475] on input at bounding box center [1253, 479] width 215 height 22
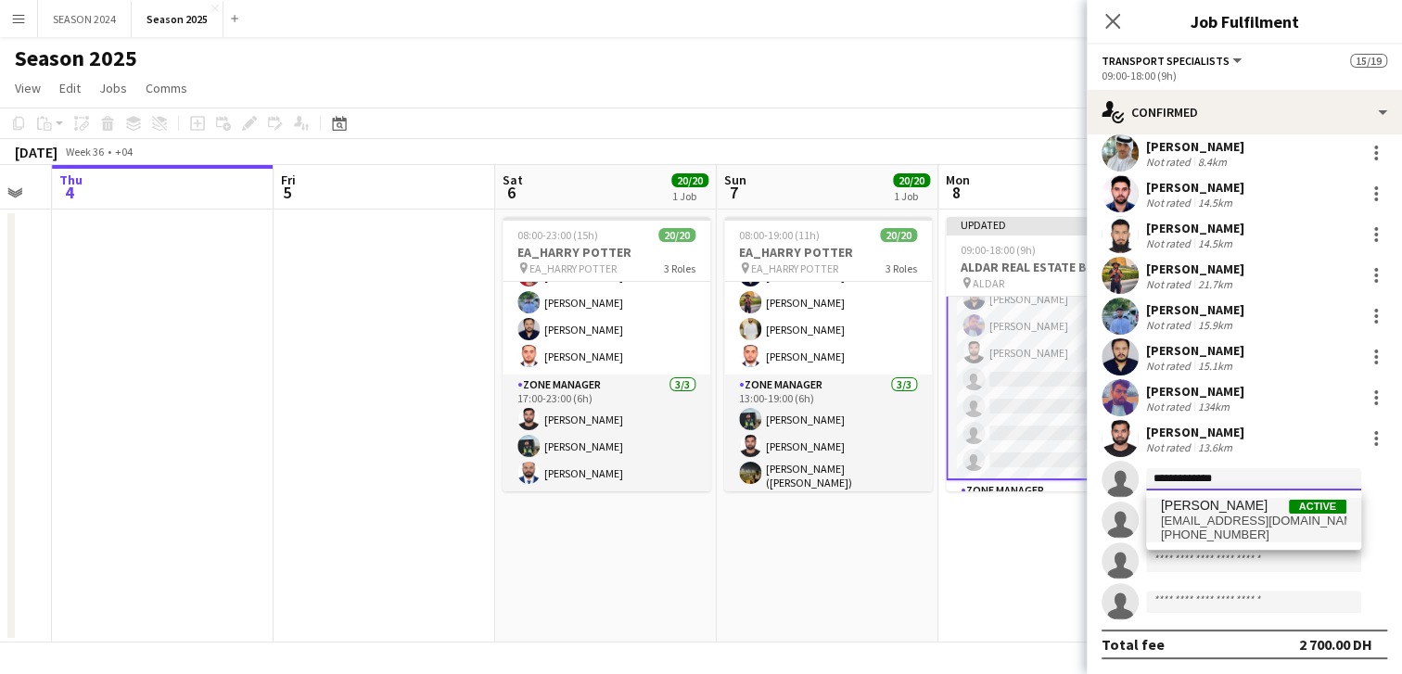
type input "**********"
click at [1226, 536] on span "[PHONE_NUMBER]" at bounding box center [1253, 535] width 185 height 15
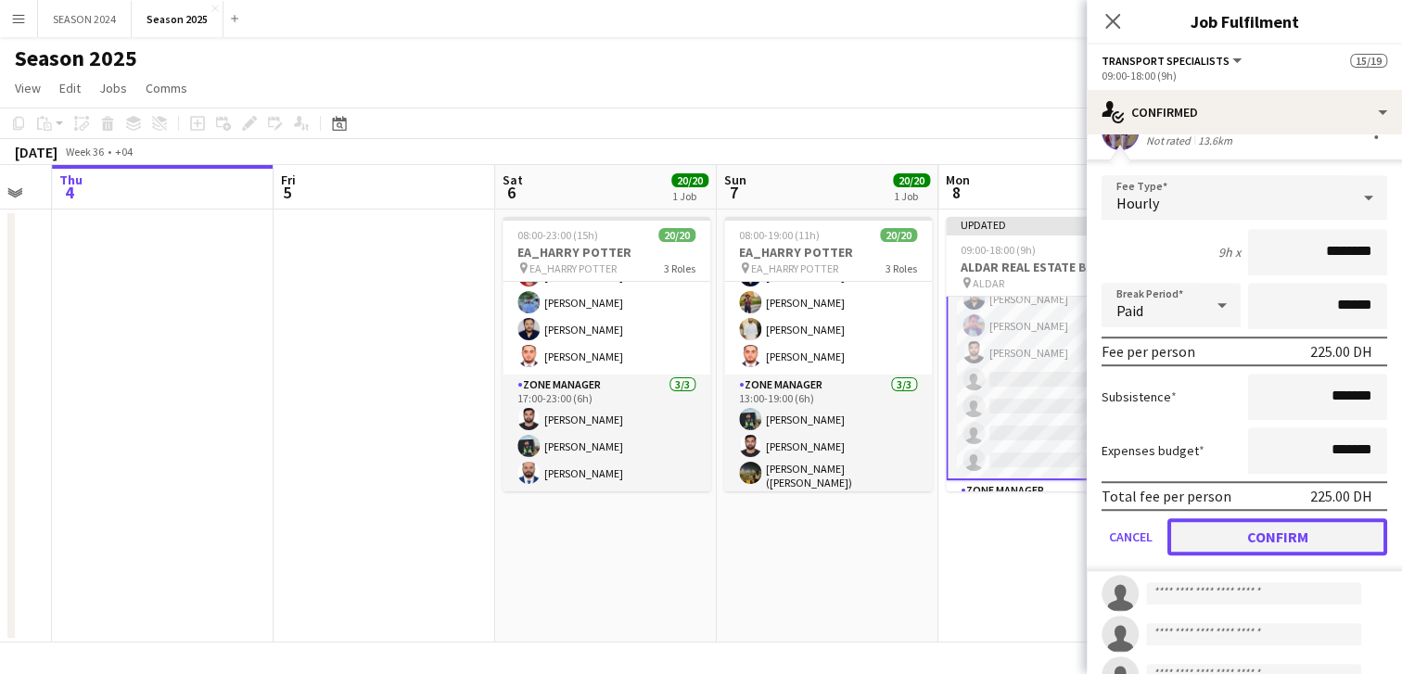
click at [1217, 518] on button "Confirm" at bounding box center [1278, 536] width 220 height 37
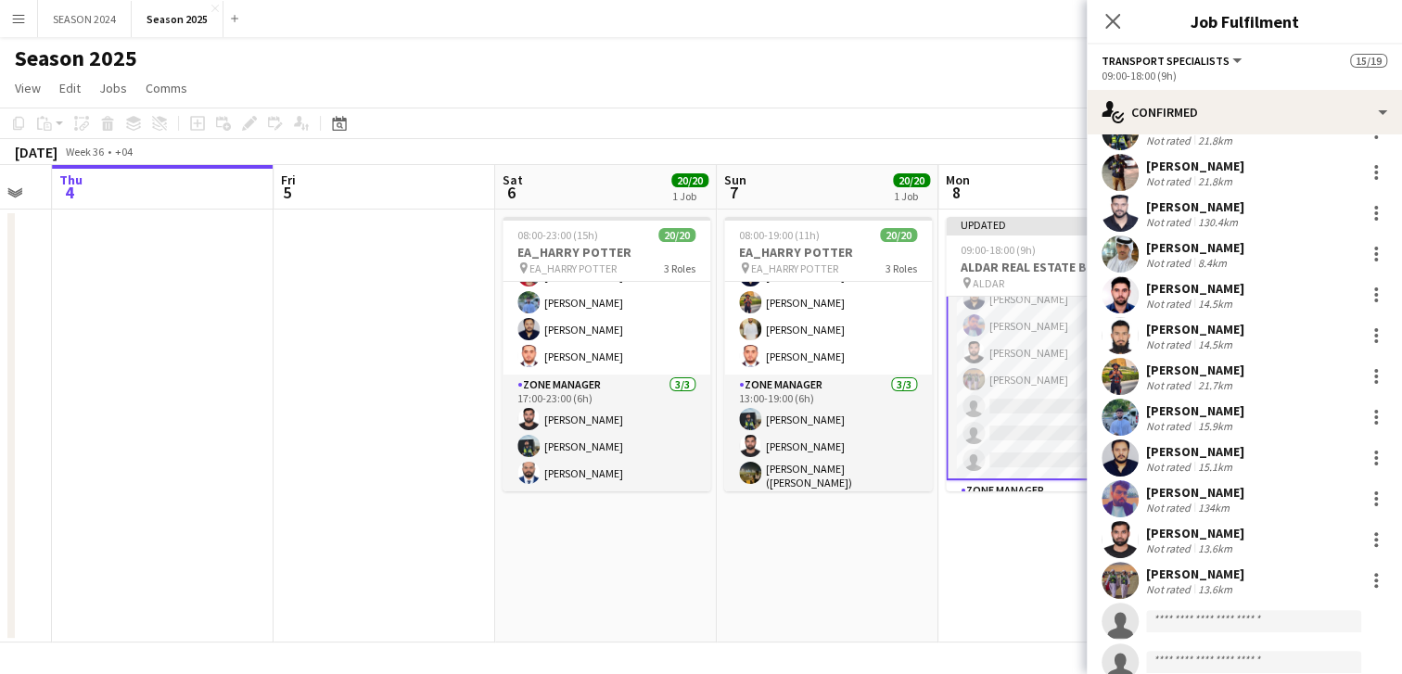
scroll to position [0, 0]
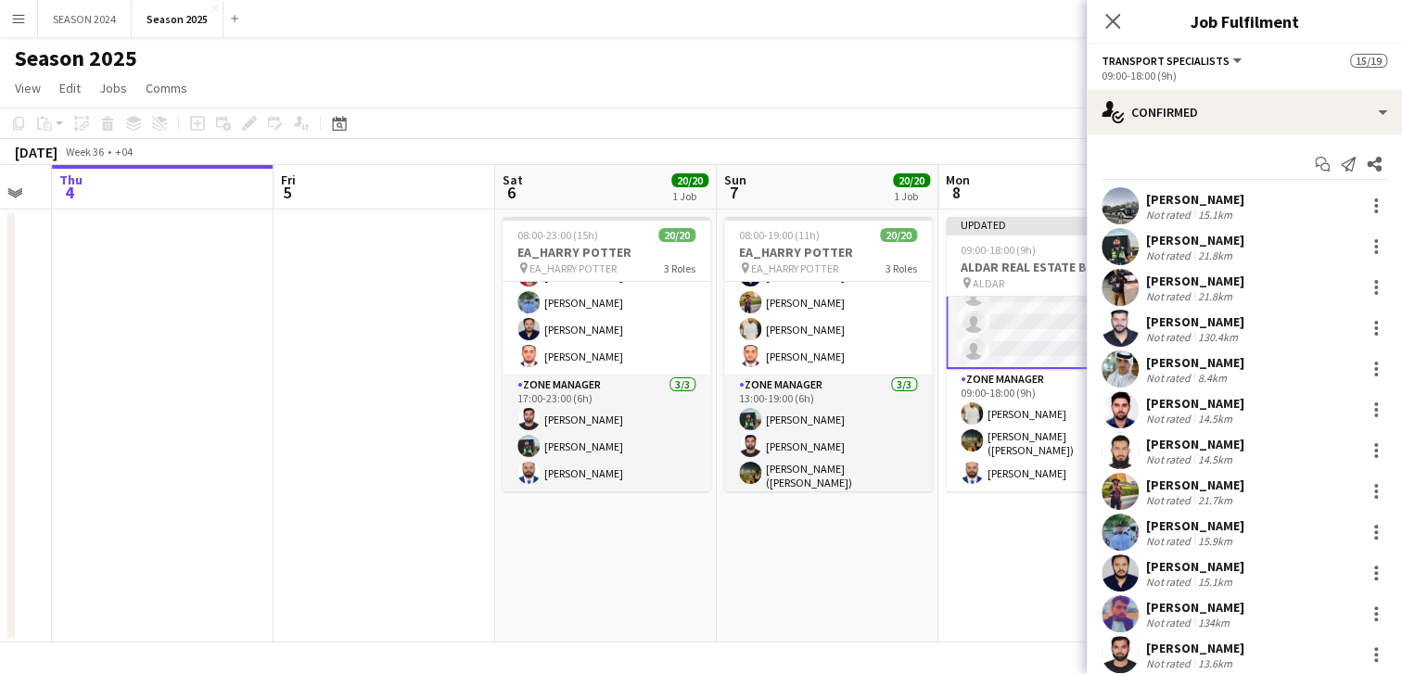
click at [1029, 338] on app-card-role "Transport Specialists 45A 13/16 09:00-18:00 (9h) [PERSON_NAME] [PERSON_NAME] Ra…" at bounding box center [1050, 134] width 208 height 470
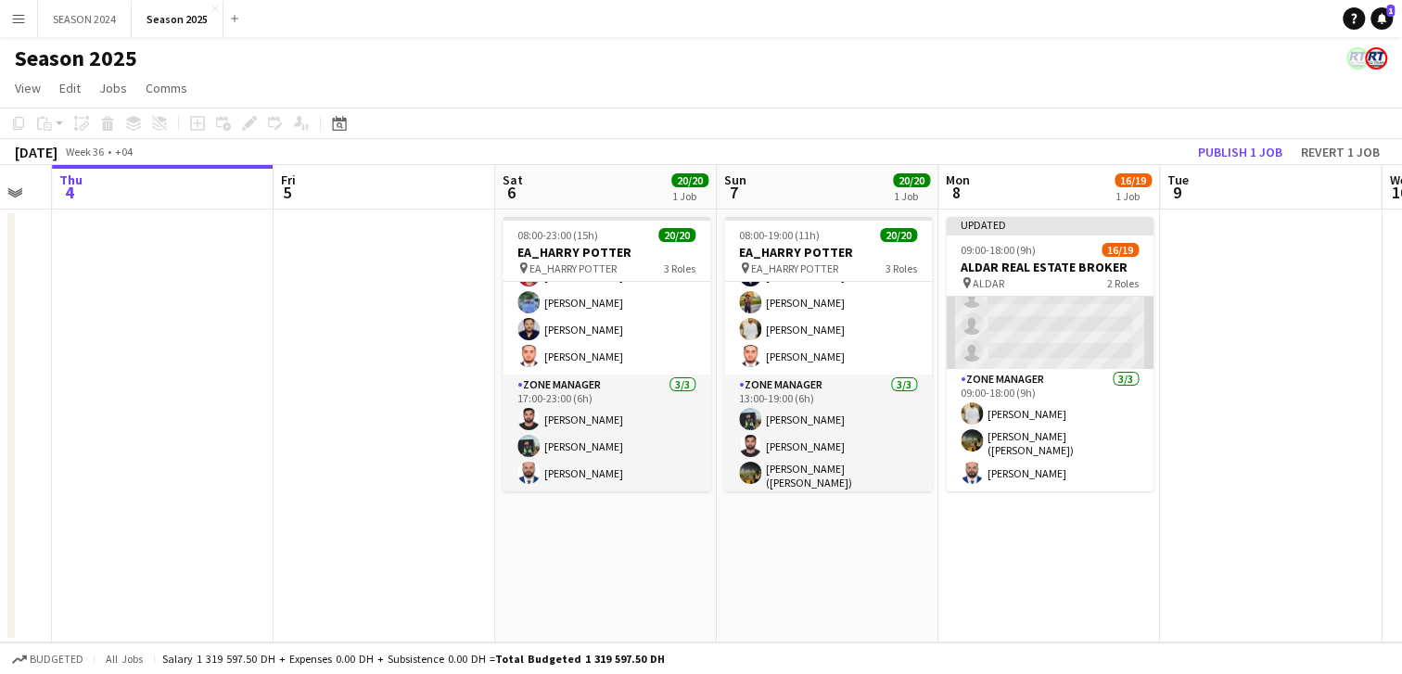
scroll to position [399, 0]
click at [1029, 338] on app-card-role "Transport Specialists 45A 13/16 09:00-18:00 (9h) [PERSON_NAME] [PERSON_NAME] Ra…" at bounding box center [1050, 136] width 208 height 466
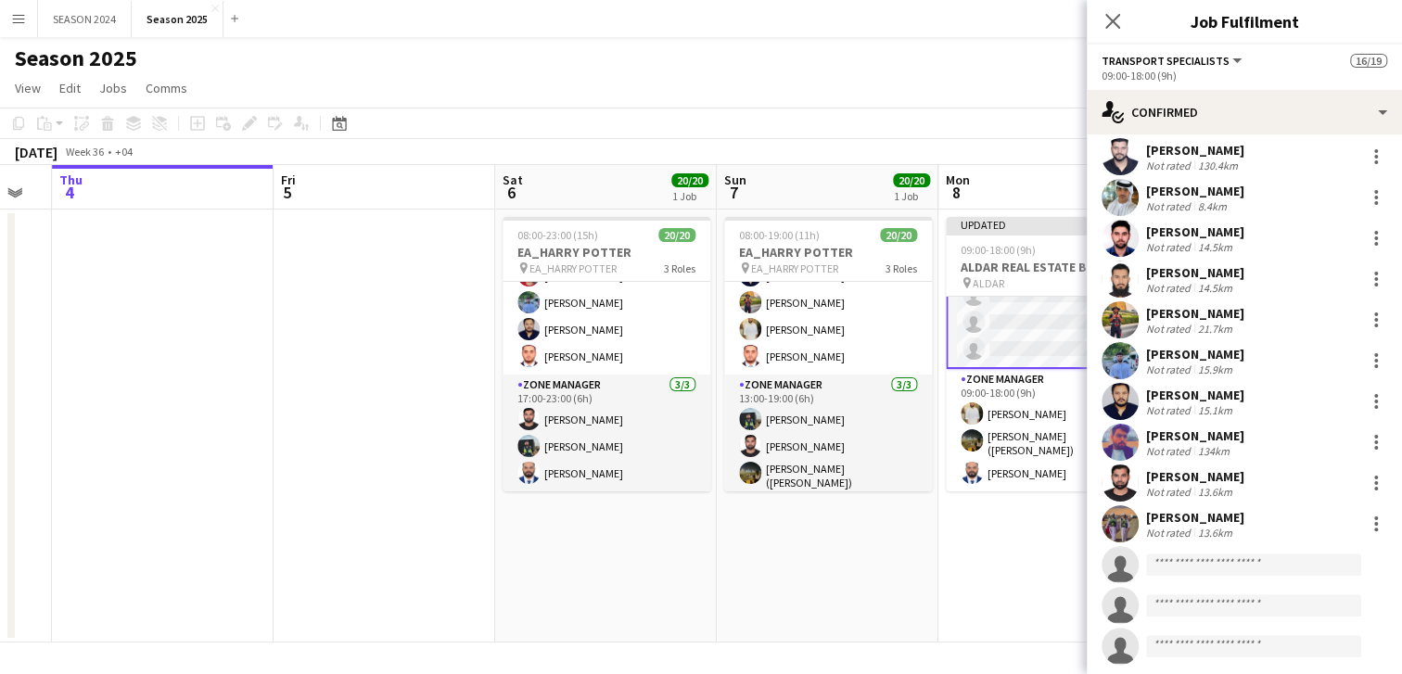
scroll to position [216, 0]
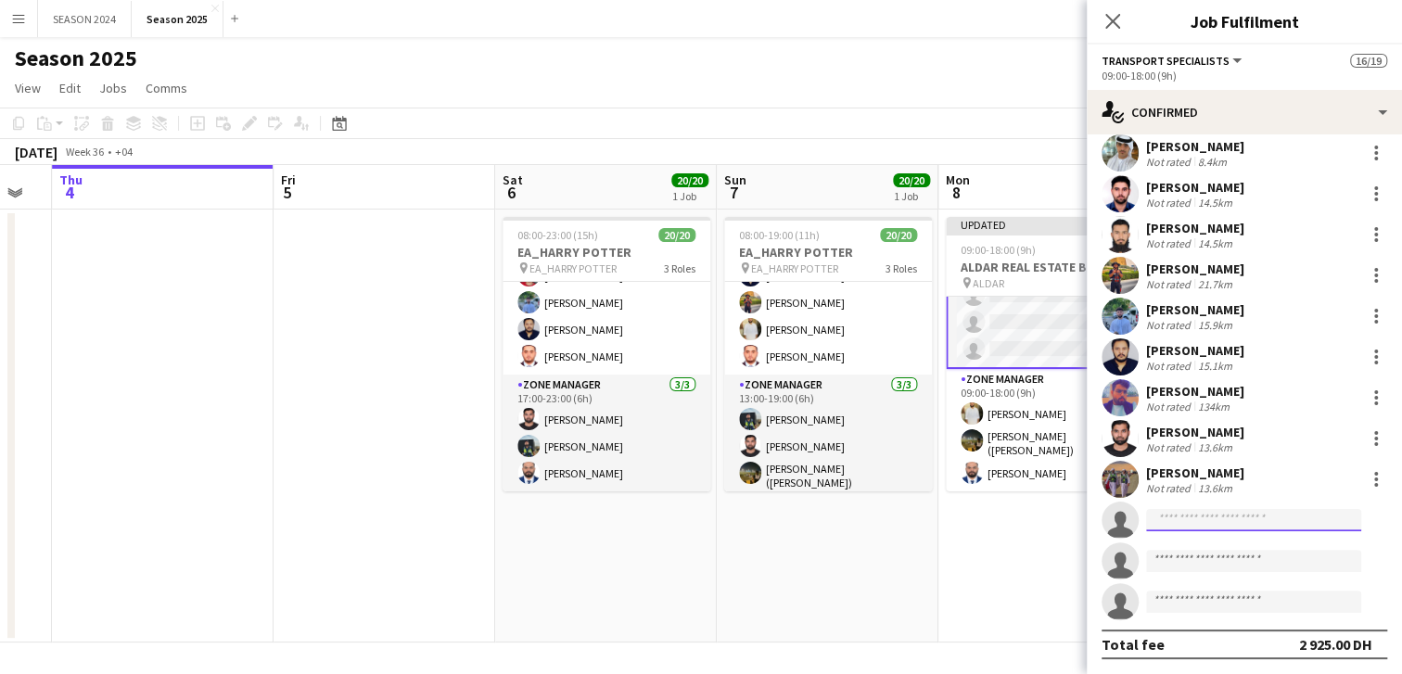
click at [1271, 515] on input at bounding box center [1253, 520] width 215 height 22
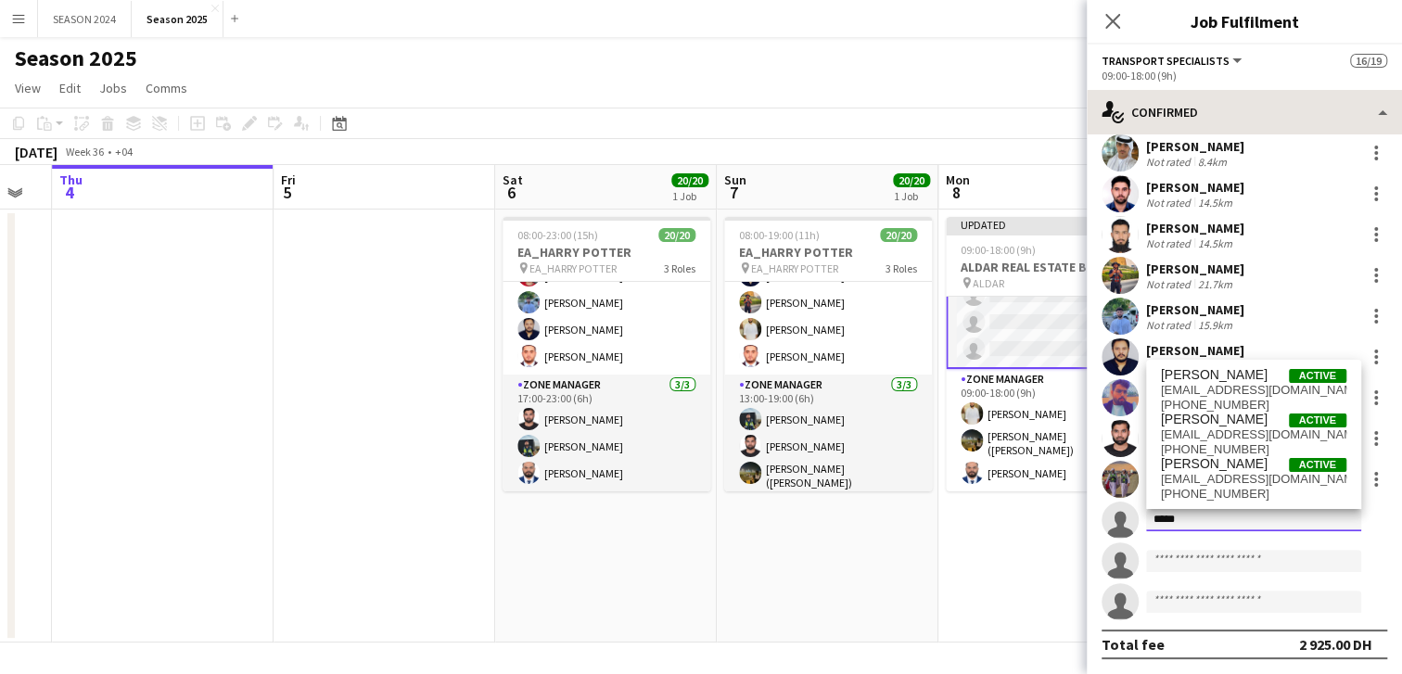
type input "*****"
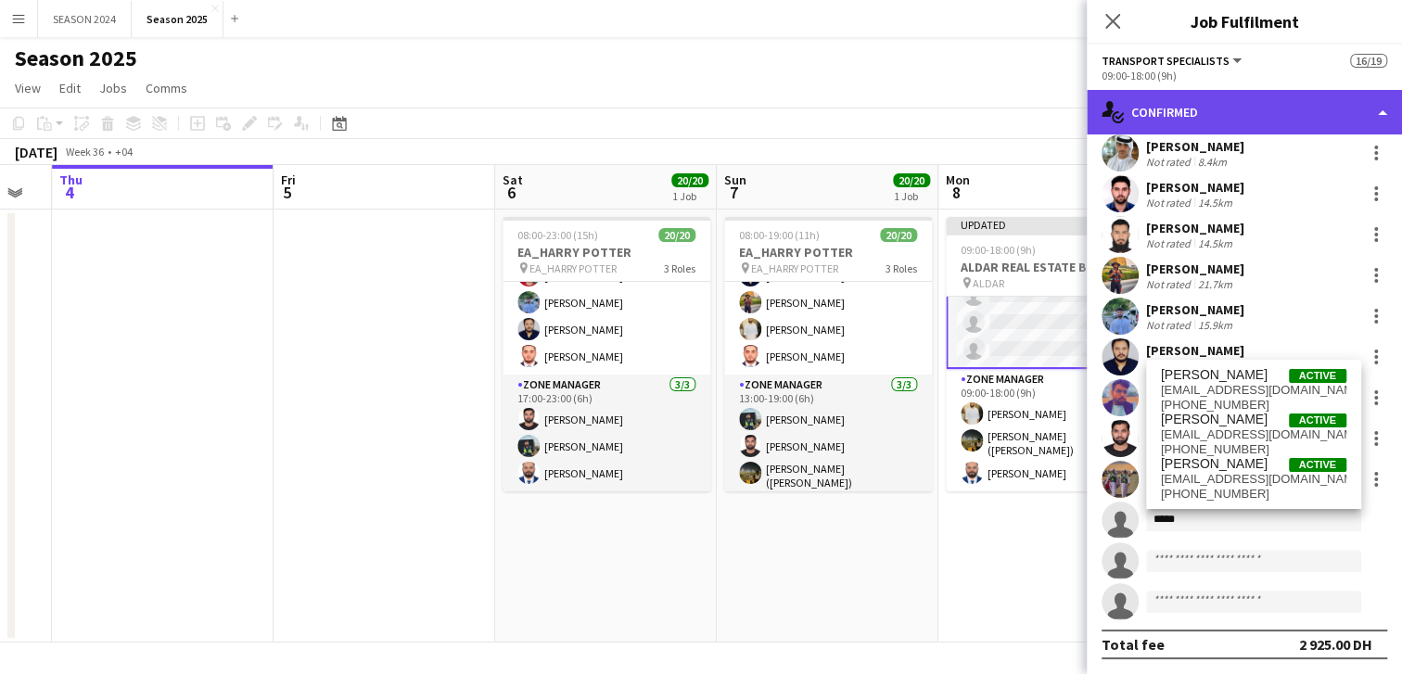
click at [1175, 94] on div "single-neutral-actions-check-2 Confirmed" at bounding box center [1244, 112] width 315 height 45
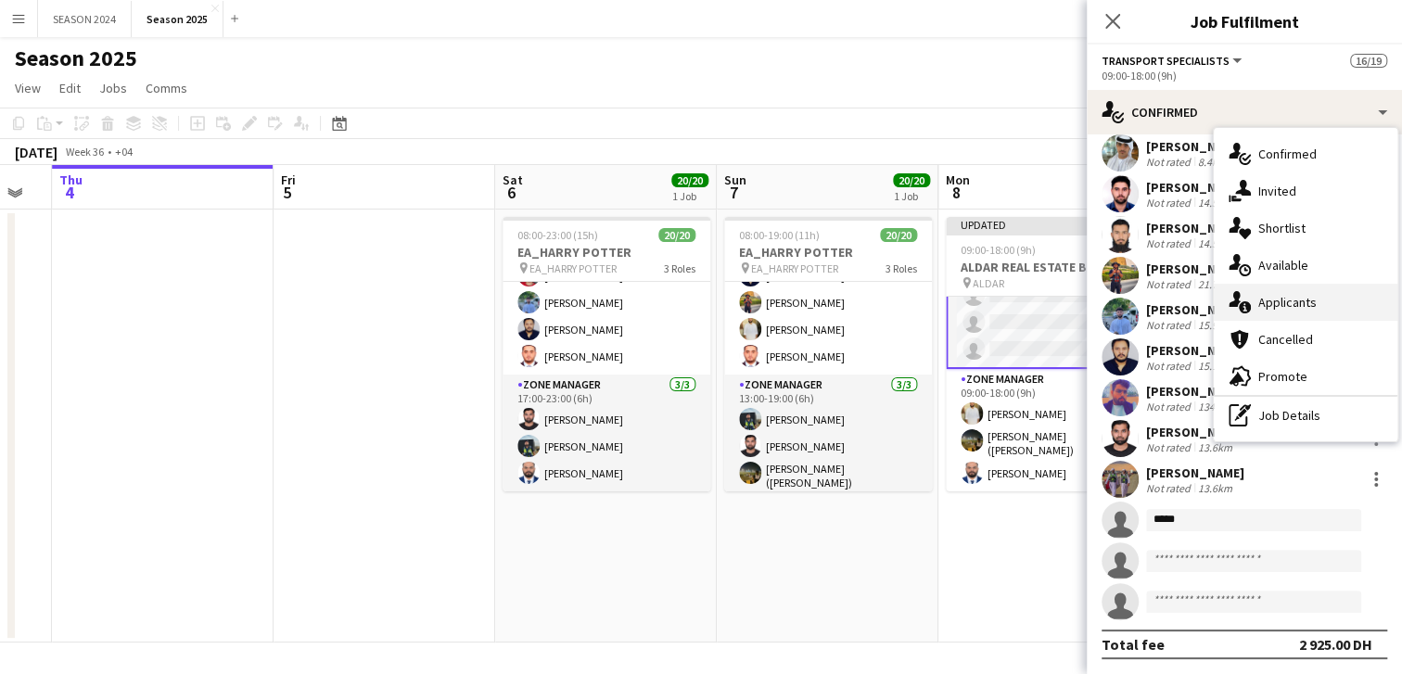
click at [1328, 289] on div "single-neutral-actions-information Applicants" at bounding box center [1306, 302] width 184 height 37
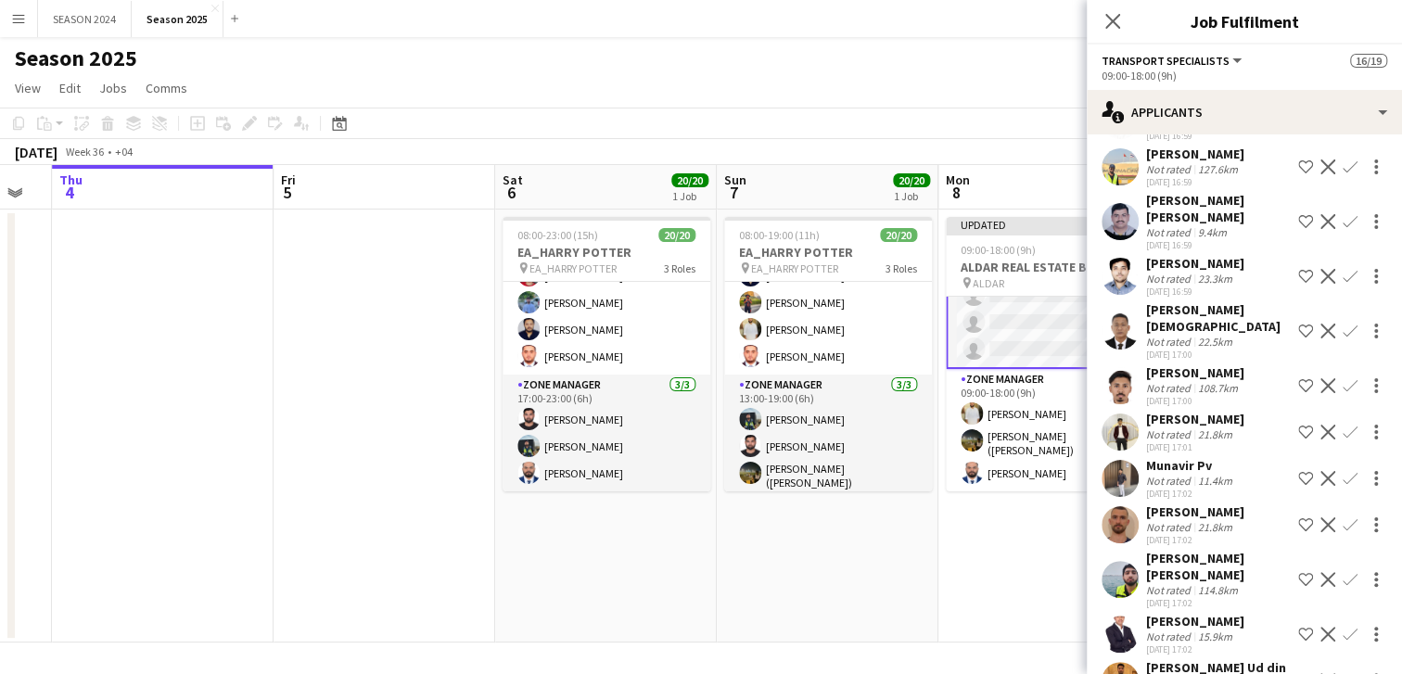
scroll to position [1766, 0]
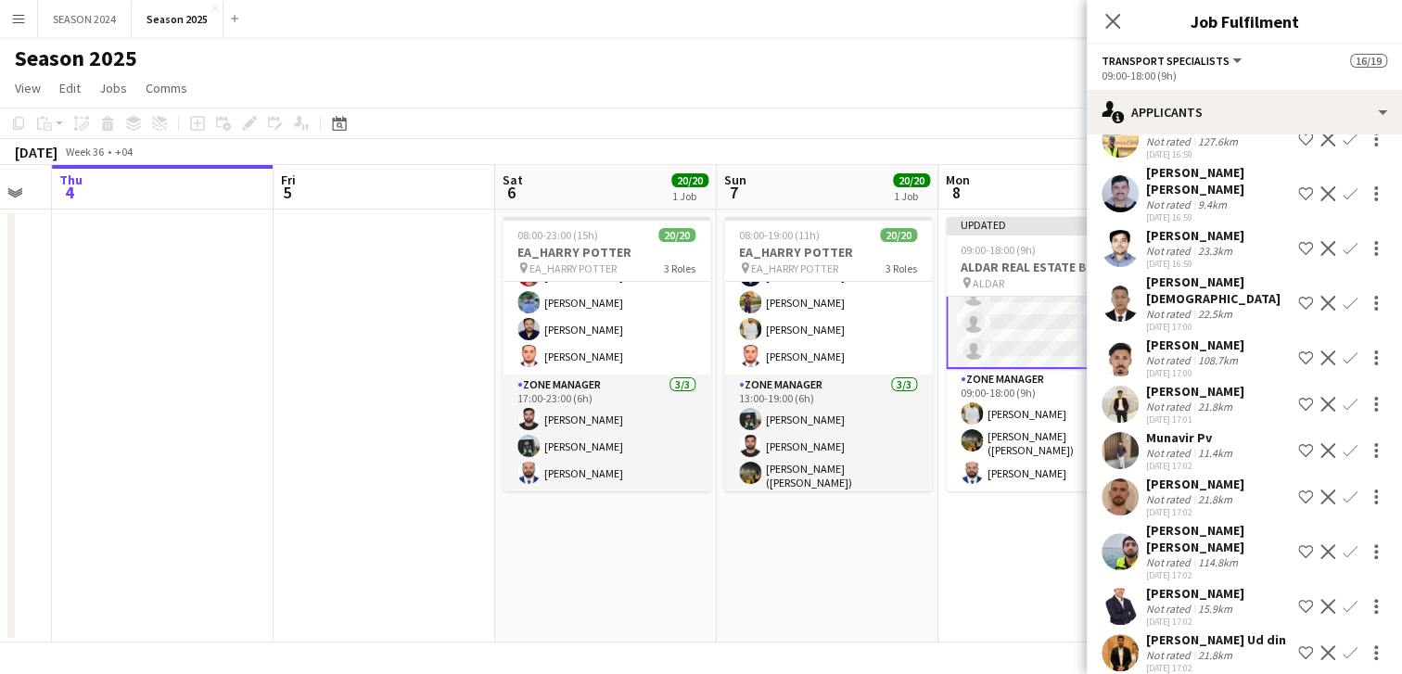
click at [1019, 315] on app-card-role "Transport Specialists 46A 13/16 09:00-18:00 (9h) [PERSON_NAME] [PERSON_NAME] Ra…" at bounding box center [1050, 134] width 208 height 470
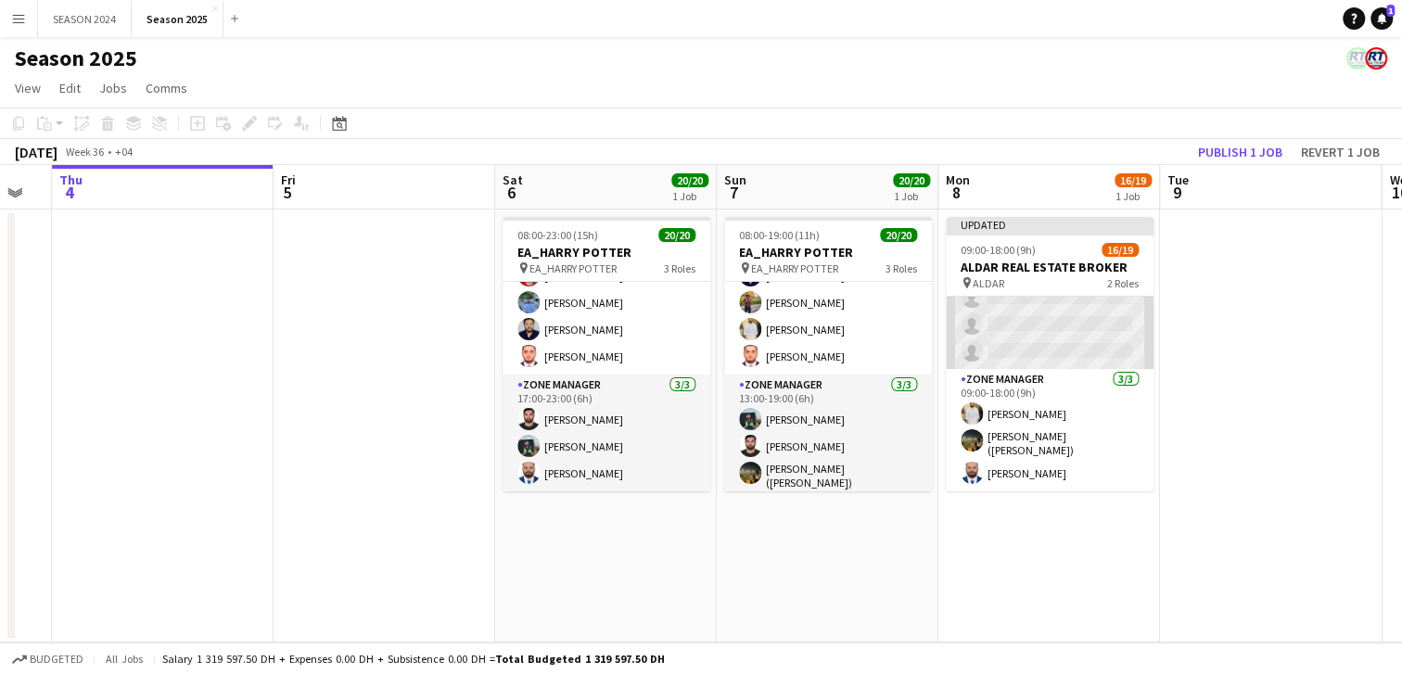
click at [1019, 315] on app-card-role "Transport Specialists 46A 13/16 09:00-18:00 (9h) [PERSON_NAME] [PERSON_NAME] Ra…" at bounding box center [1050, 136] width 208 height 466
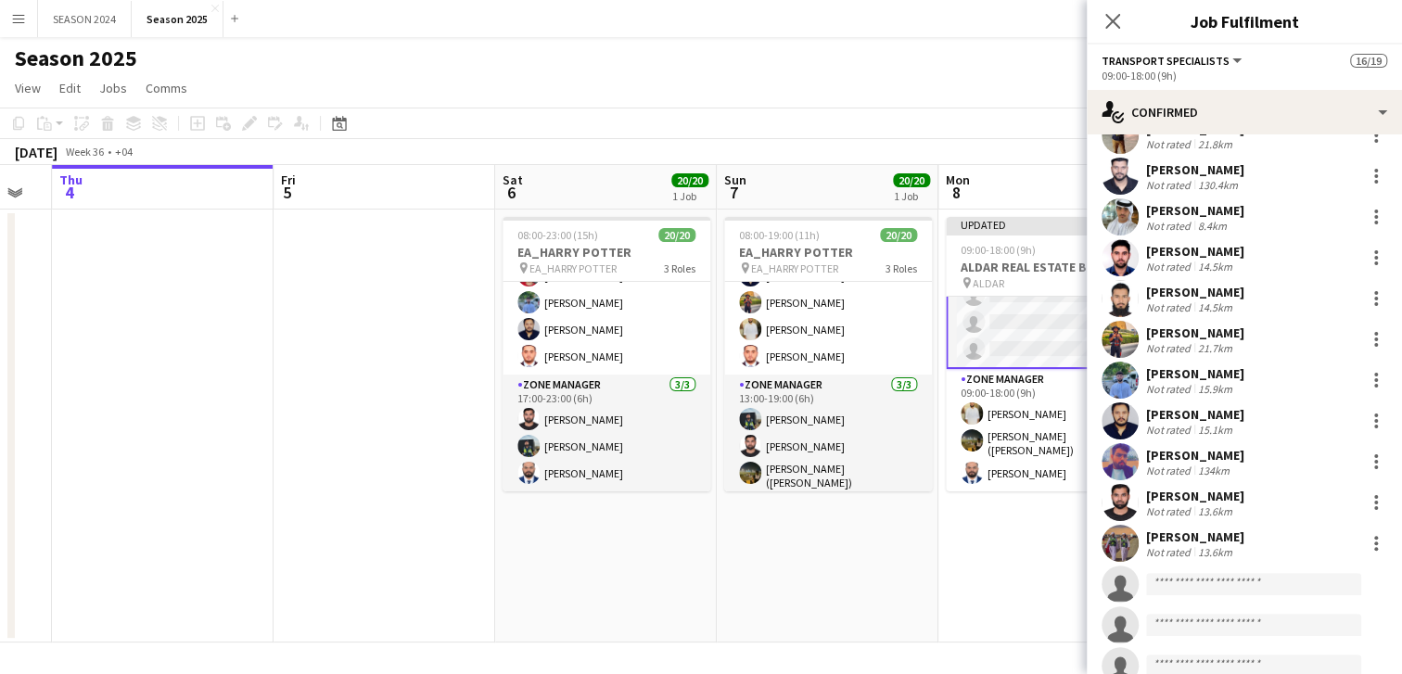
scroll to position [216, 0]
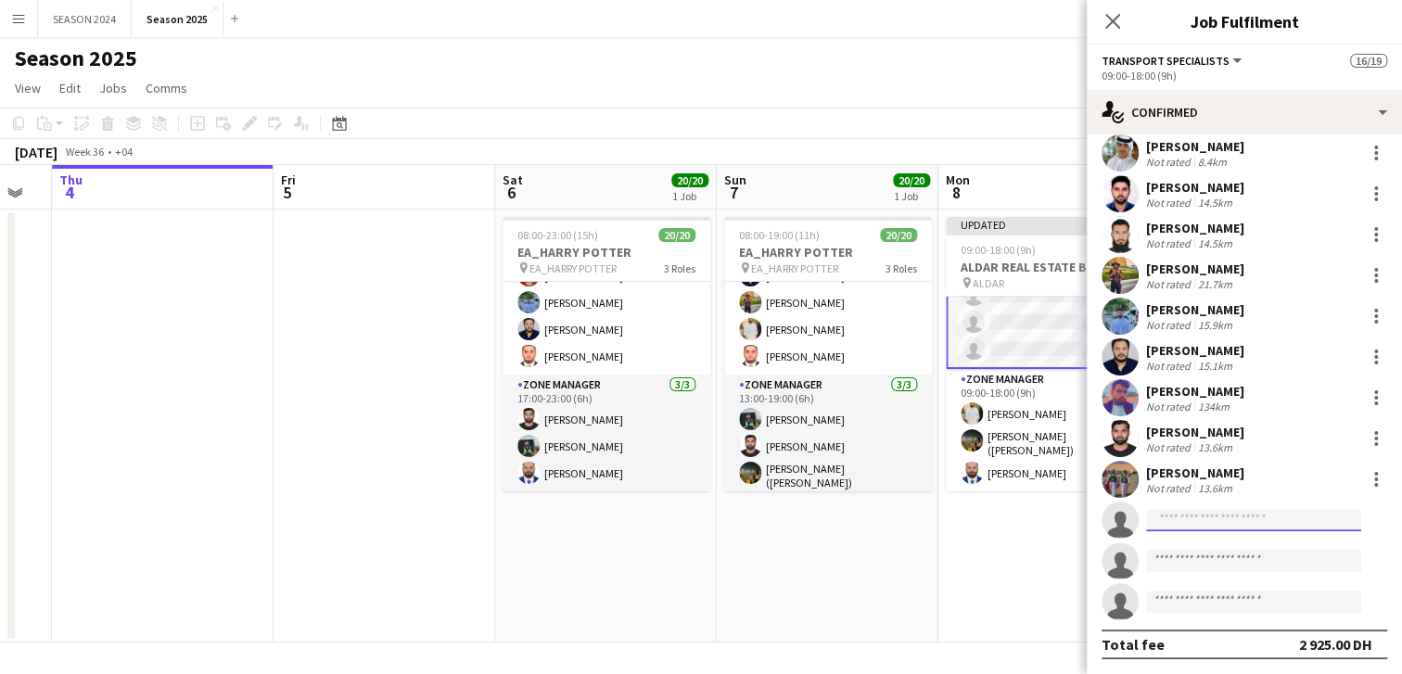
click at [1287, 517] on input at bounding box center [1253, 520] width 215 height 22
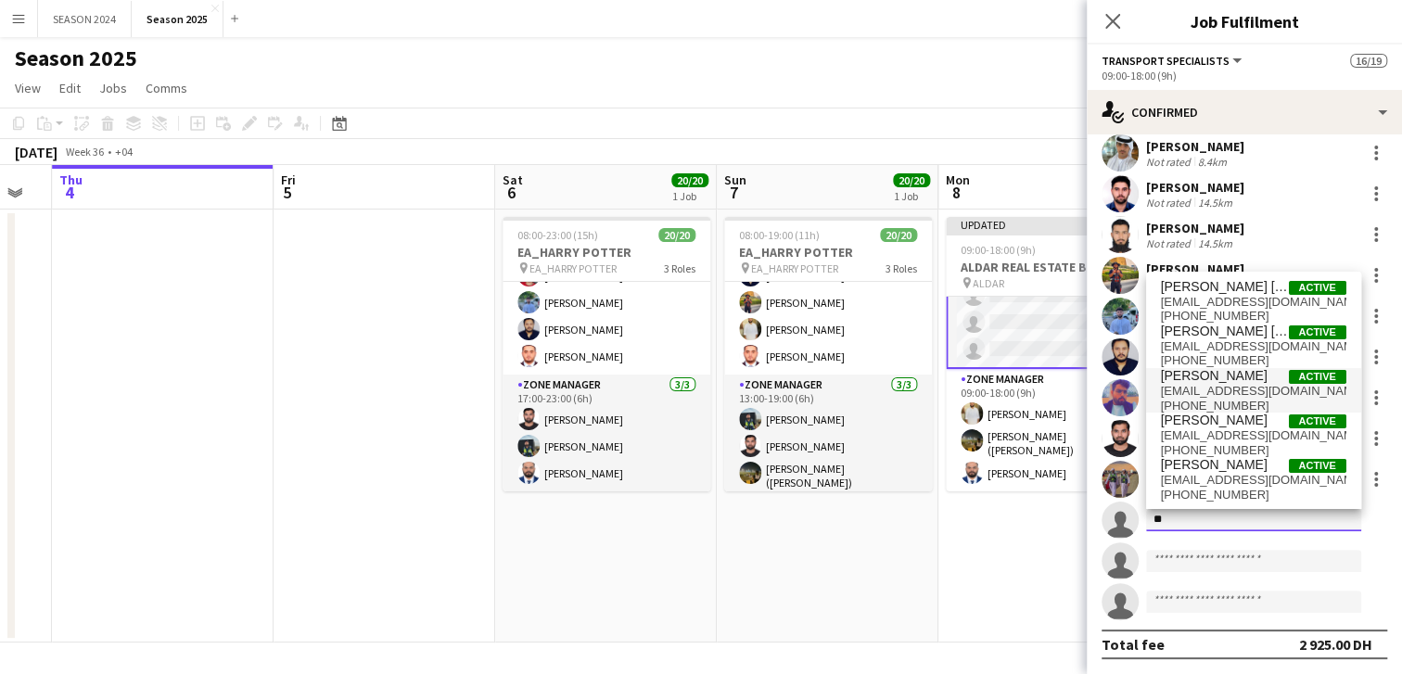
type input "*"
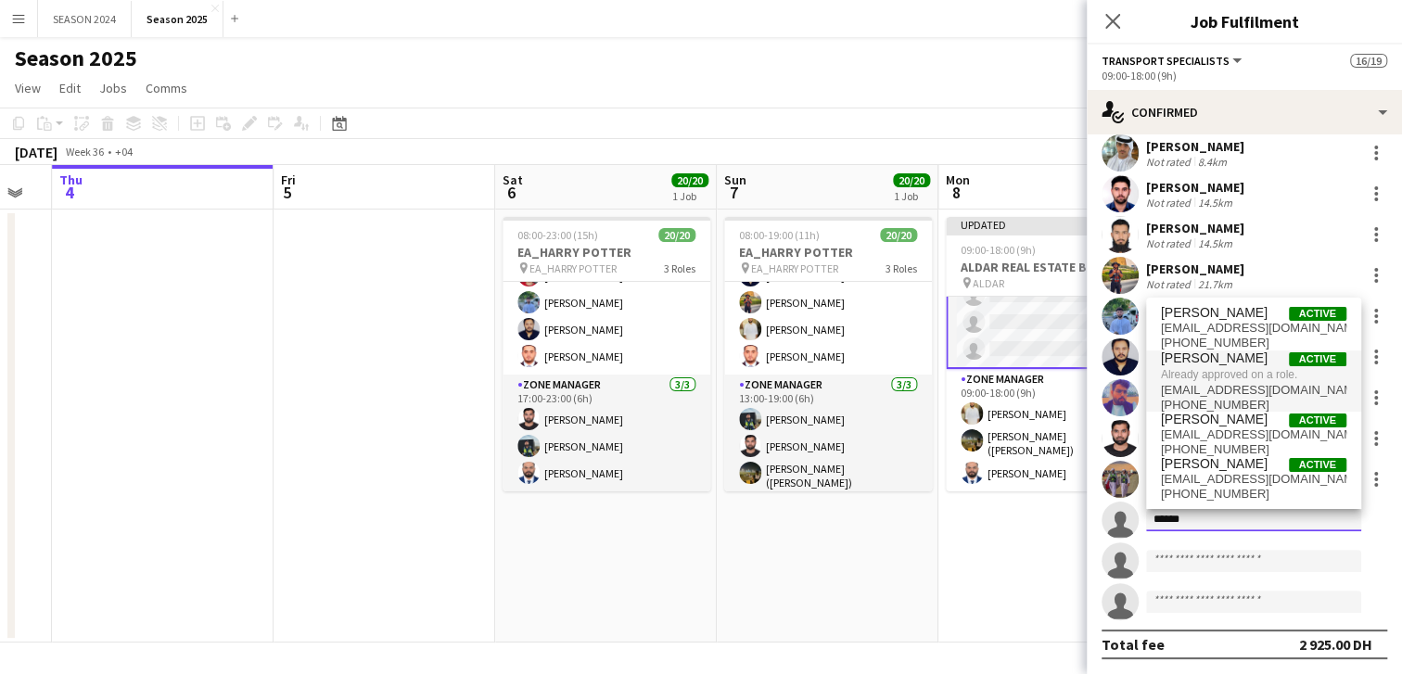
type input "******"
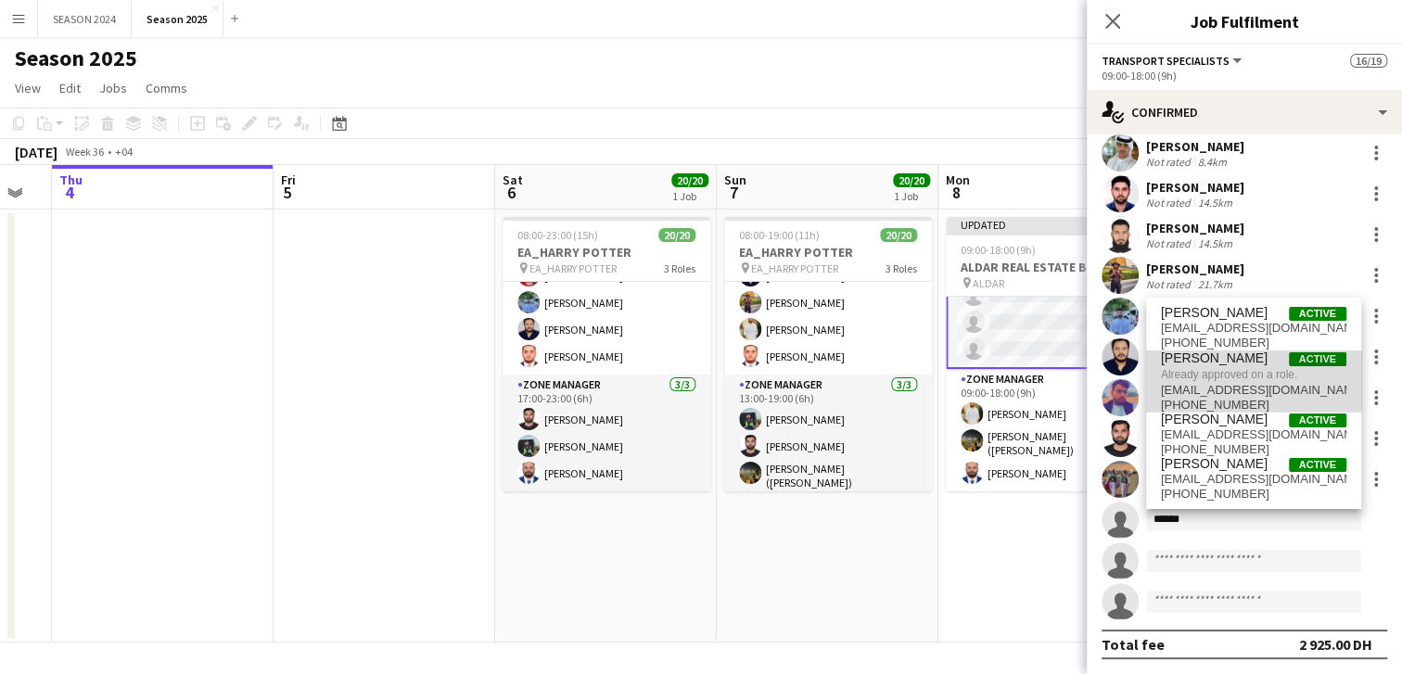
click at [1240, 371] on span "Already approved on a role." at bounding box center [1253, 374] width 185 height 17
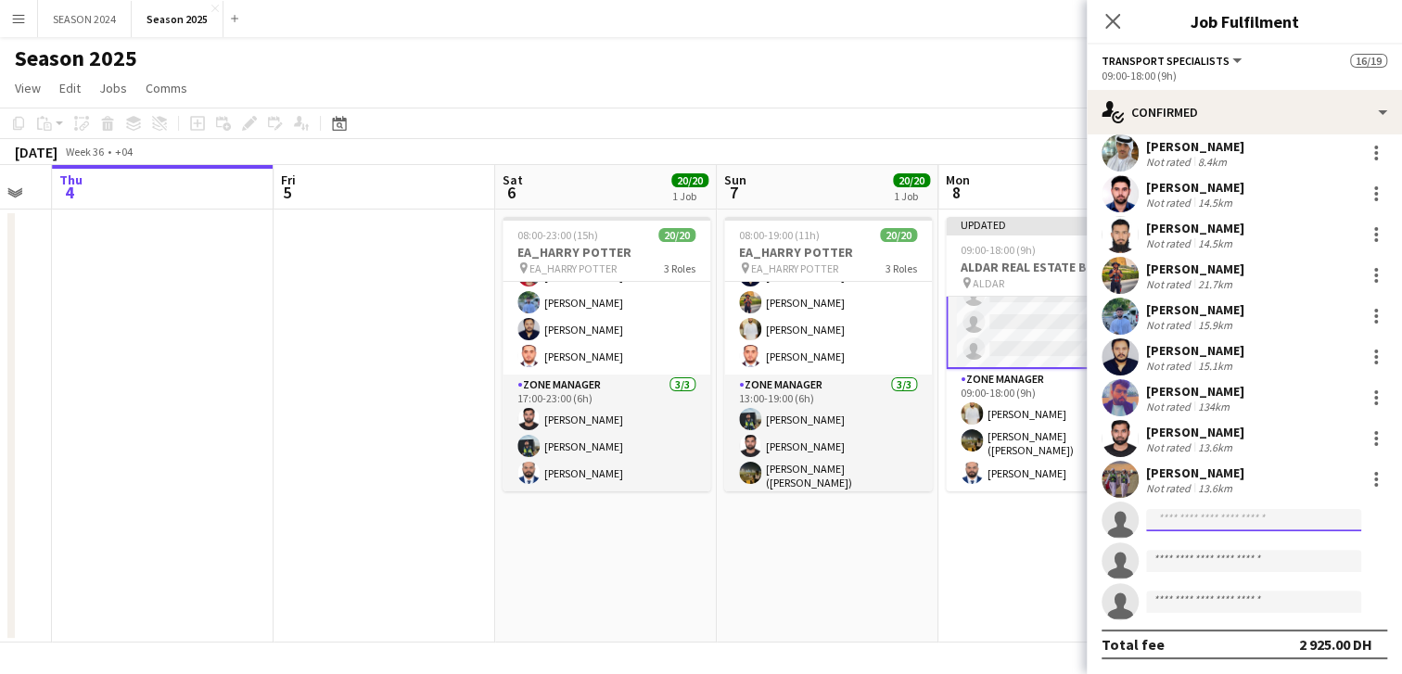
click at [1246, 509] on input at bounding box center [1253, 520] width 215 height 22
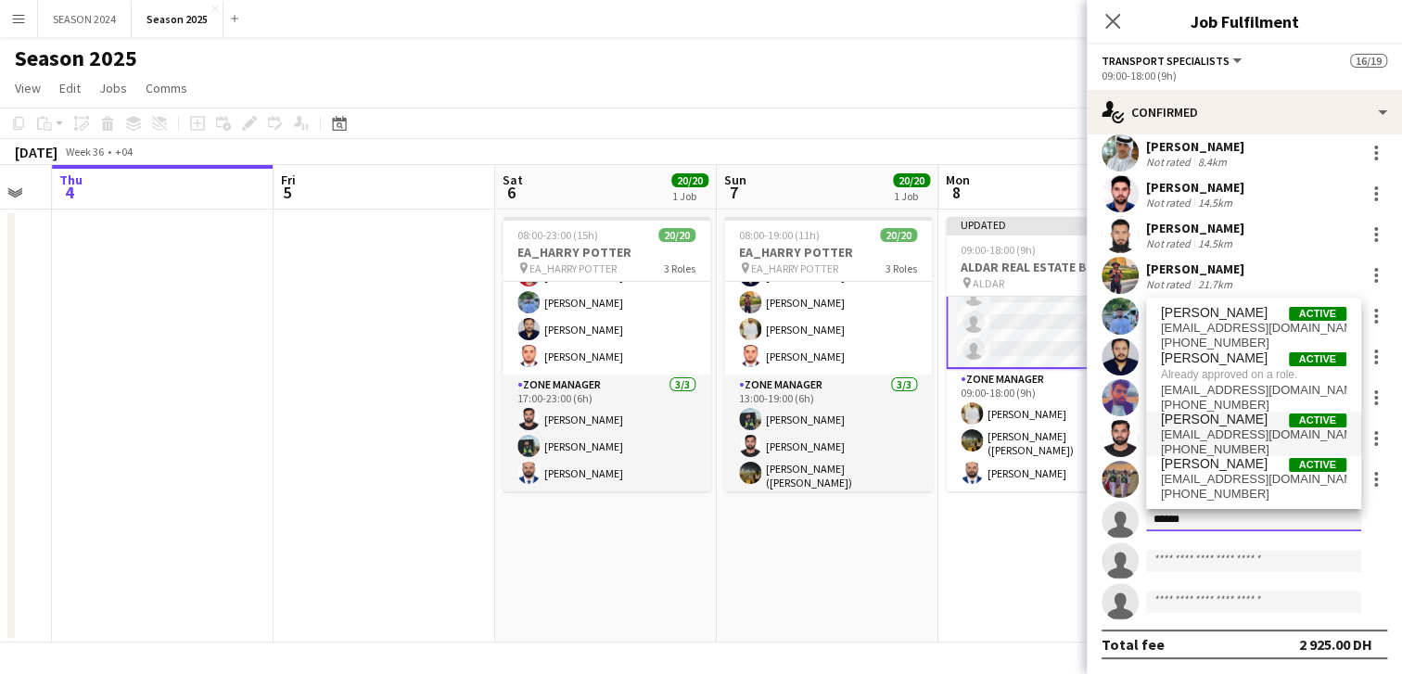
type input "******"
click at [1263, 426] on span "[PERSON_NAME] Active" at bounding box center [1253, 420] width 185 height 16
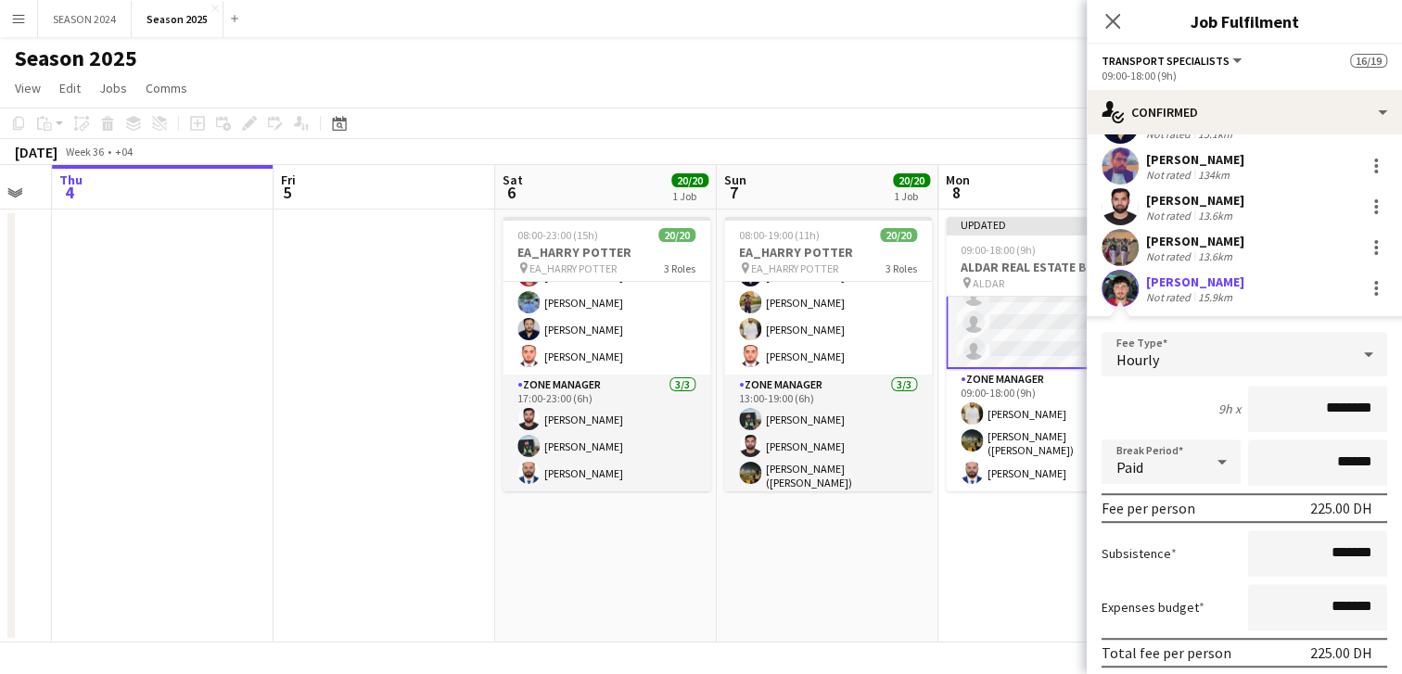
scroll to position [633, 0]
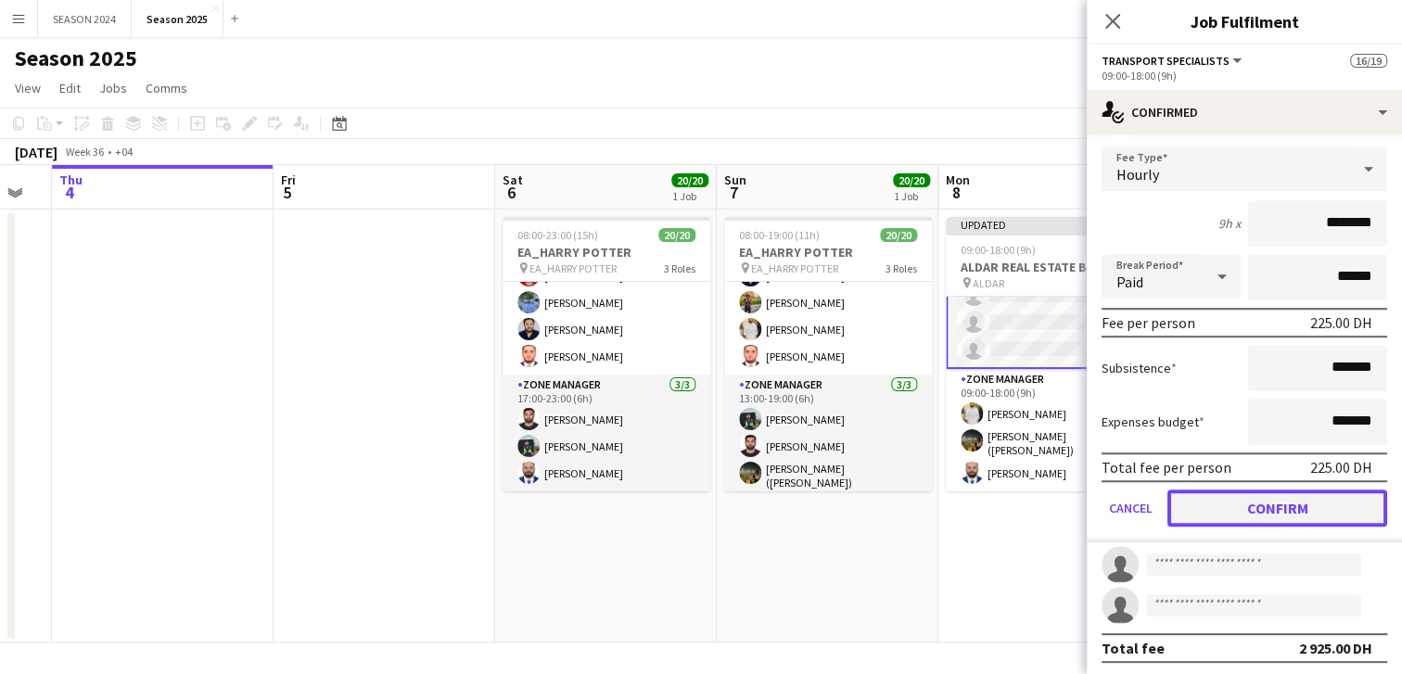
click at [1235, 514] on button "Confirm" at bounding box center [1278, 508] width 220 height 37
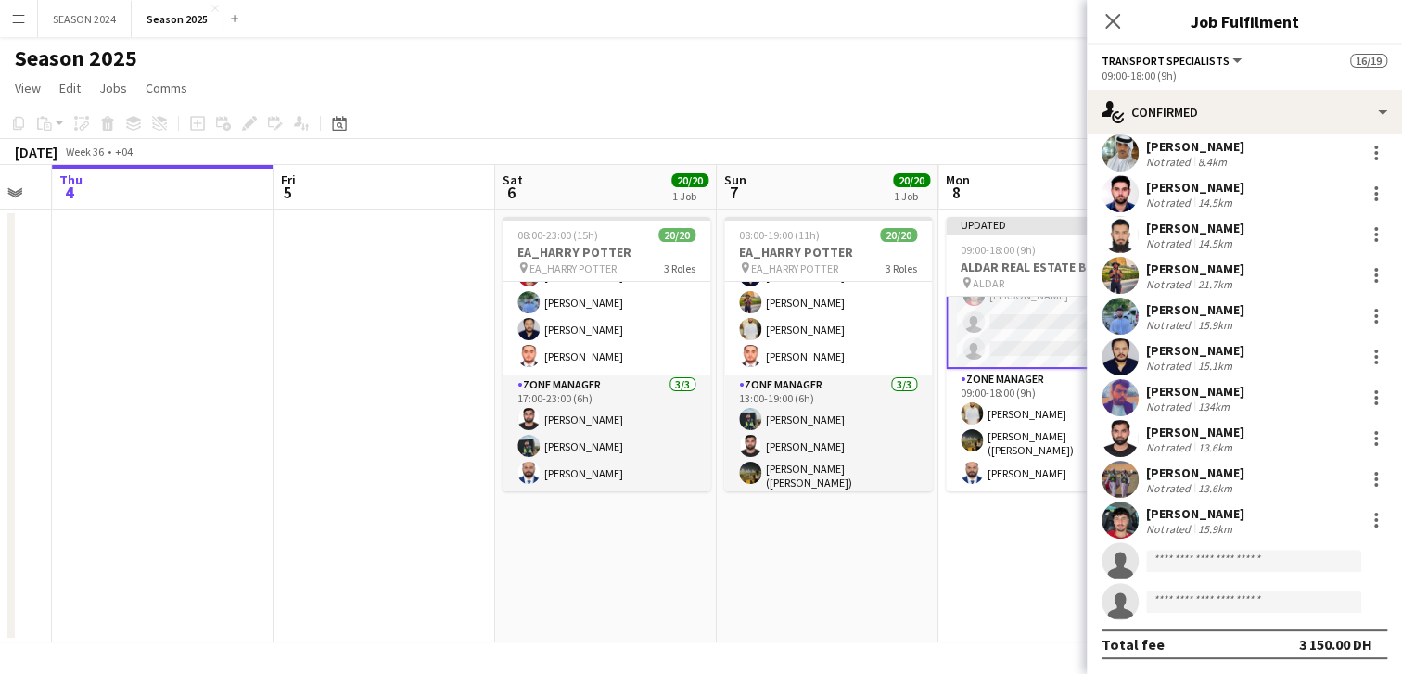
scroll to position [216, 0]
click at [1259, 571] on body "Menu Boards Boards Boards All jobs Status Workforce Workforce My Workforce Recr…" at bounding box center [701, 337] width 1402 height 674
click at [1261, 558] on input at bounding box center [1253, 561] width 215 height 22
type input "*"
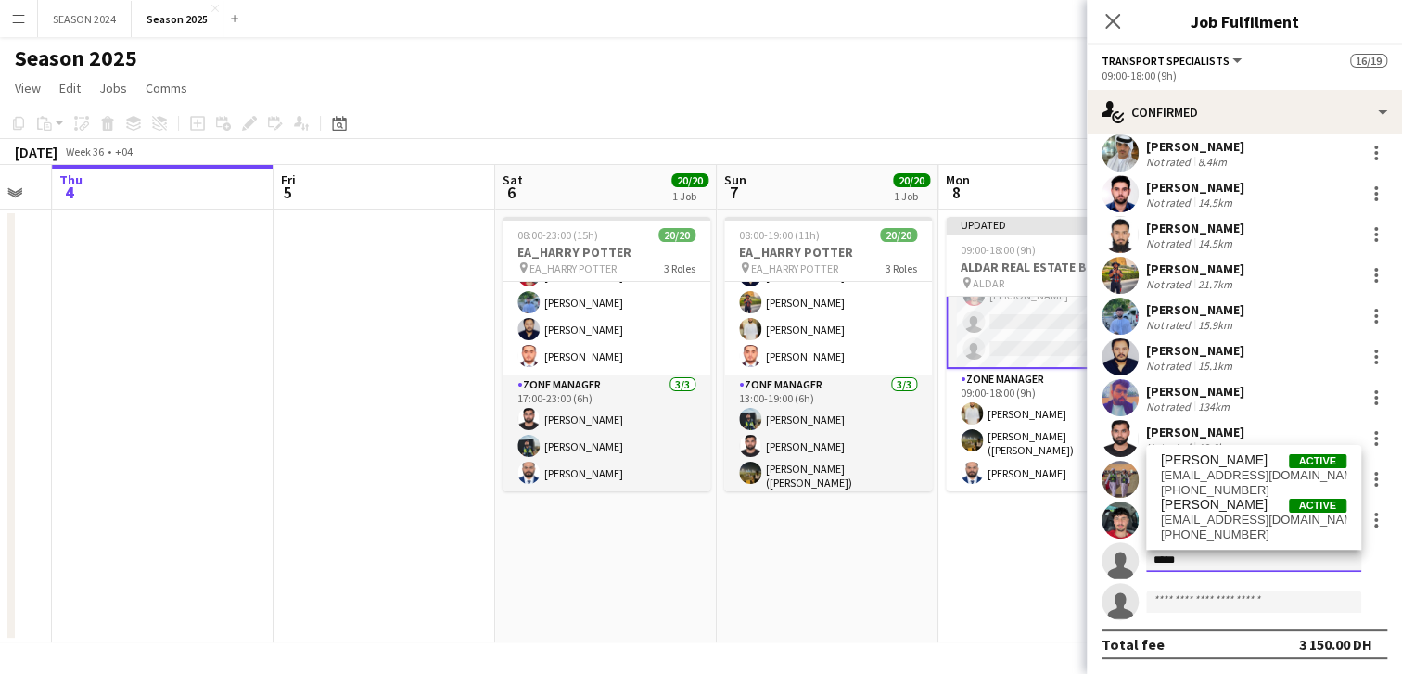
click at [1208, 560] on input "*****" at bounding box center [1253, 561] width 215 height 22
type input "*"
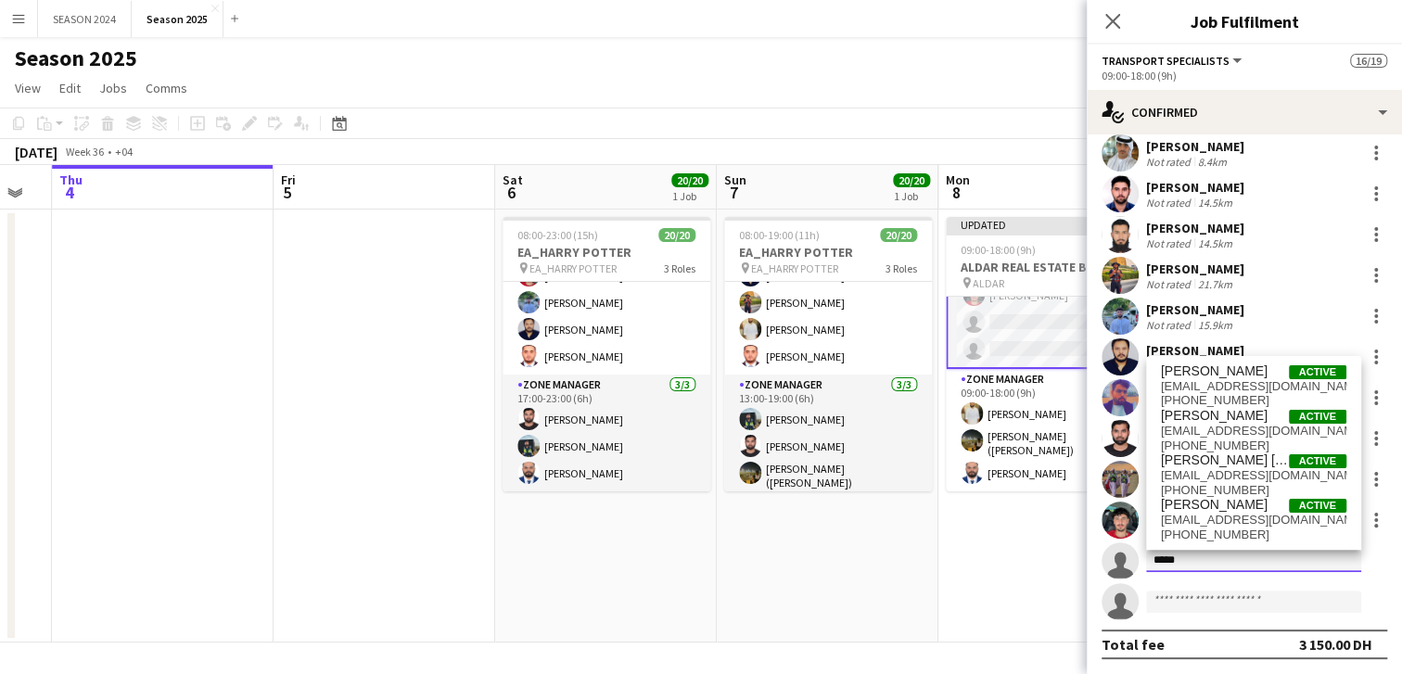
click at [1258, 556] on input "*****" at bounding box center [1253, 561] width 215 height 22
type input "*"
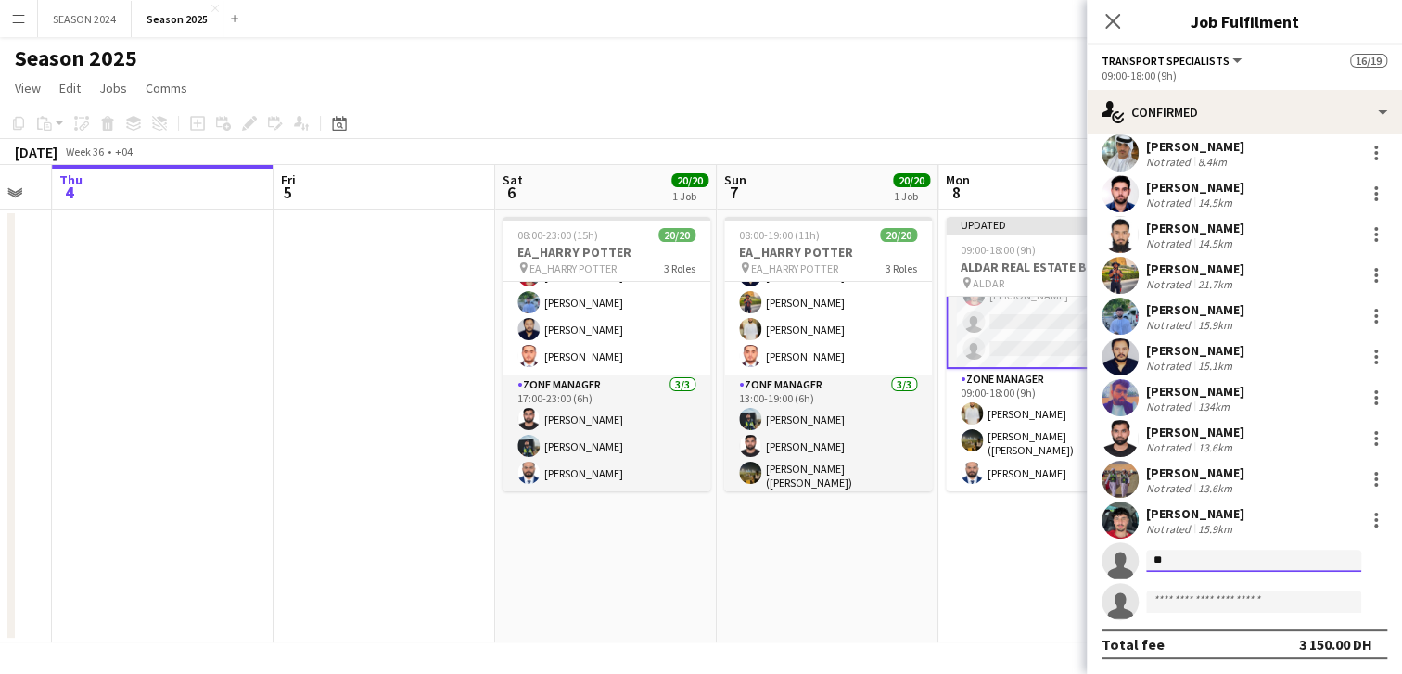
type input "*"
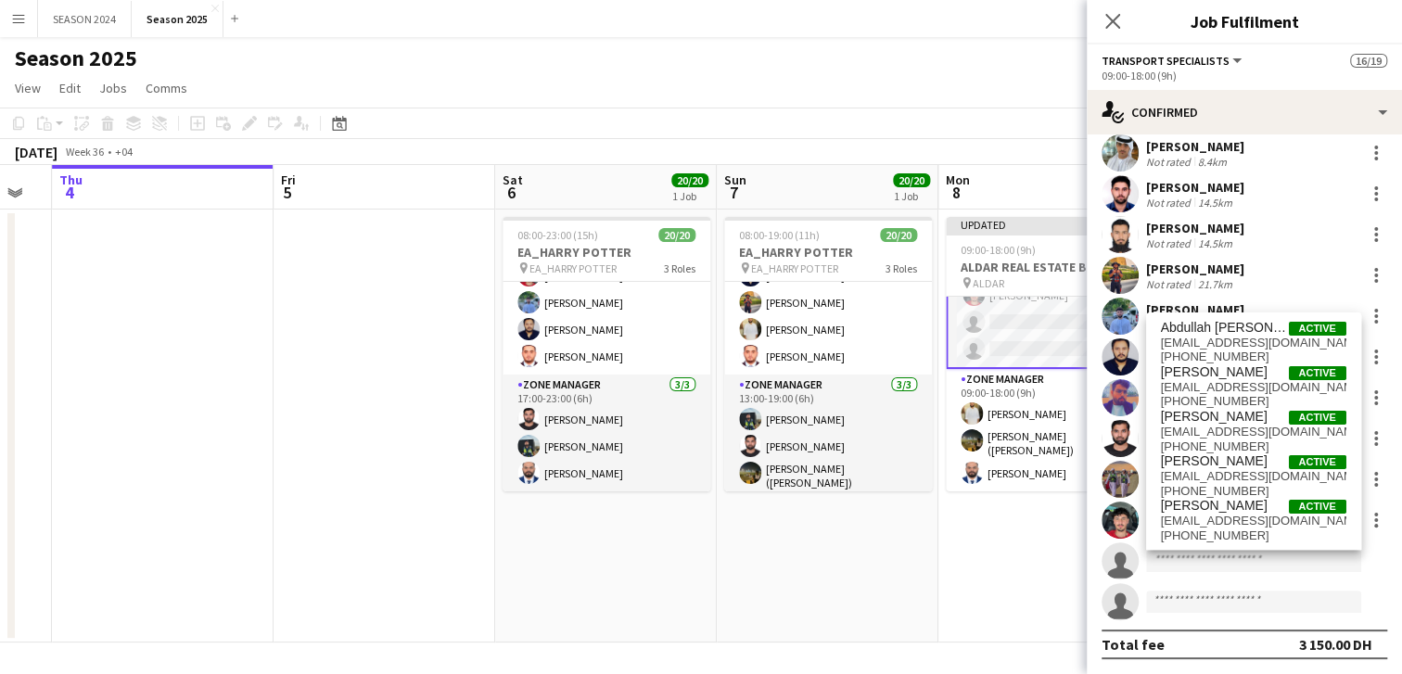
drag, startPoint x: 113, startPoint y: 375, endPoint x: 249, endPoint y: 382, distance: 136.5
click at [231, 382] on app-calendar-viewport "Sun 31 11/11 1 Job Mon 1 Tue 2 Wed 3 Thu 4 Fri 5 Sat 6 20/20 1 Job Sun 7 20/20 …" at bounding box center [701, 404] width 1402 height 478
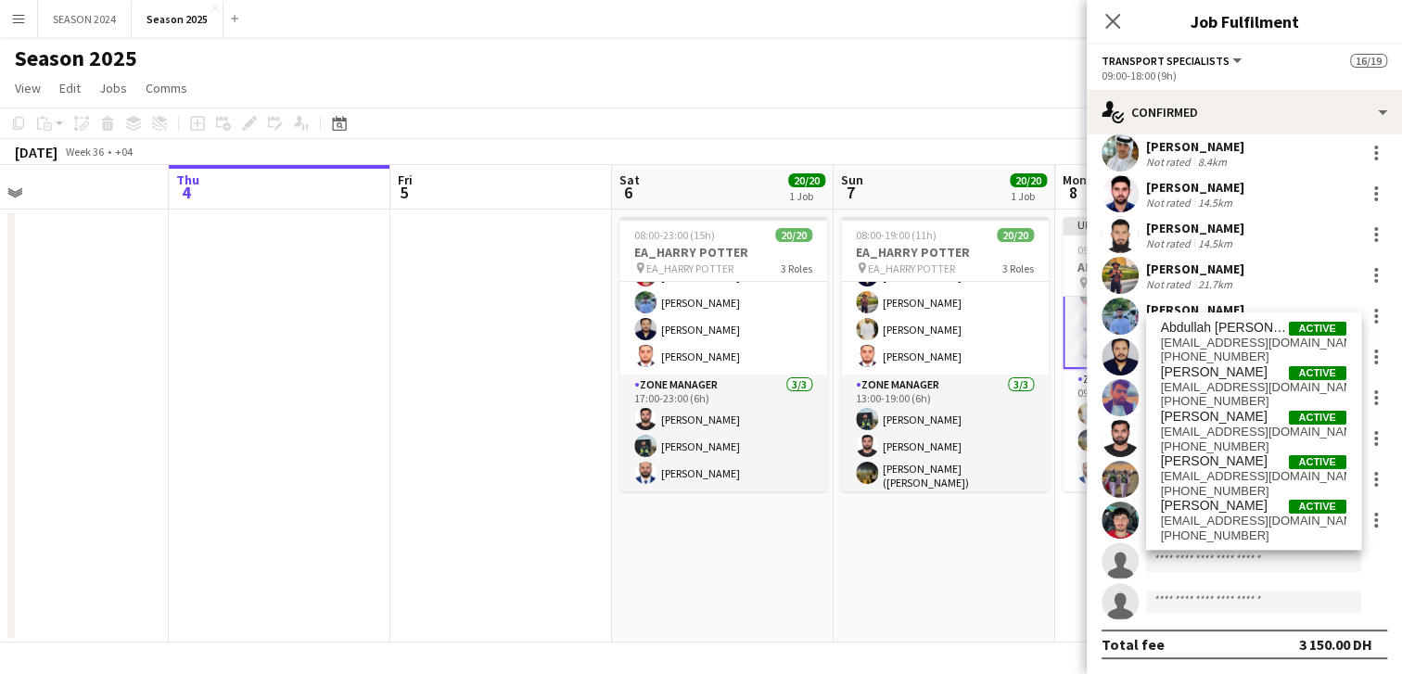
drag, startPoint x: 240, startPoint y: 396, endPoint x: 636, endPoint y: 401, distance: 396.0
click at [450, 405] on app-calendar-viewport "Sun 31 11/11 1 Job Mon 1 Tue 2 Wed 3 Thu 4 Fri 5 Sat 6 20/20 1 Job Sun 7 20/20 …" at bounding box center [701, 404] width 1402 height 478
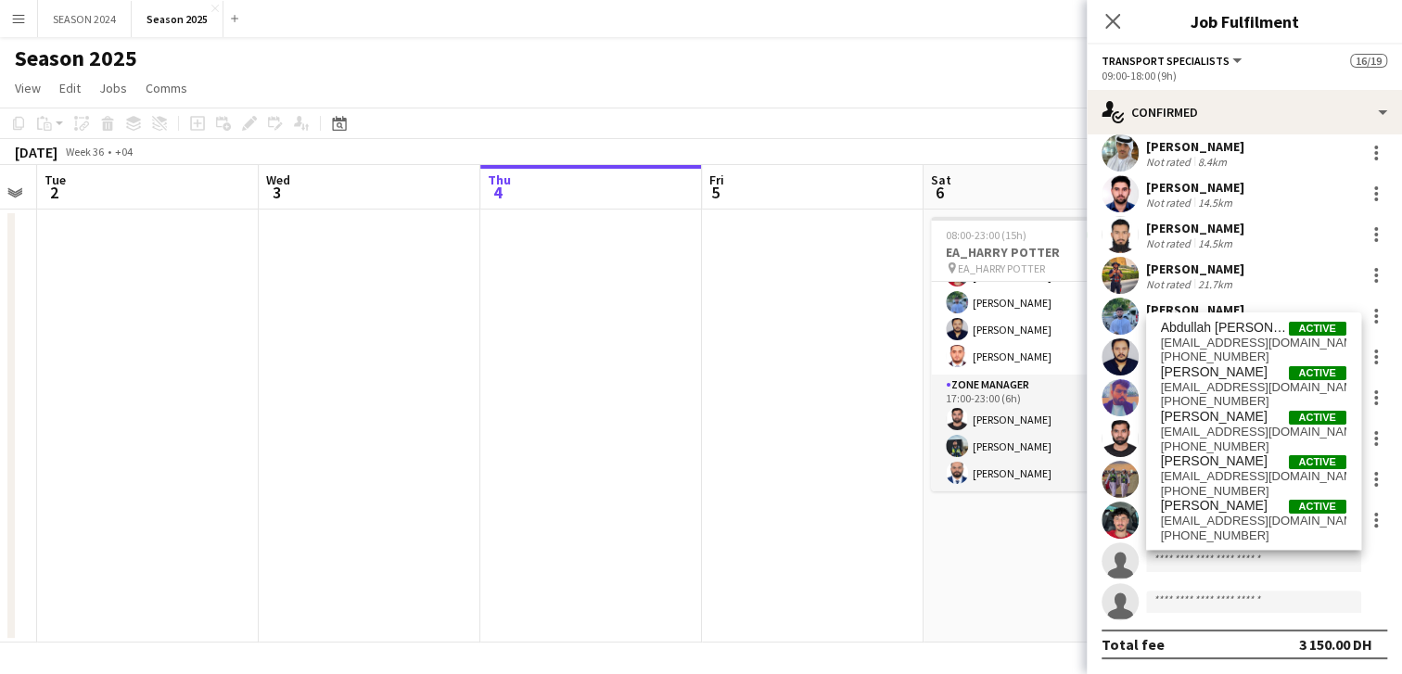
drag, startPoint x: 257, startPoint y: 410, endPoint x: 658, endPoint y: 424, distance: 401.8
click at [456, 417] on app-calendar-viewport "Sun 31 11/11 1 Job Mon 1 Tue 2 Wed 3 Thu 4 Fri 5 Sat 6 20/20 1 Job Sun 7 20/20 …" at bounding box center [701, 404] width 1402 height 478
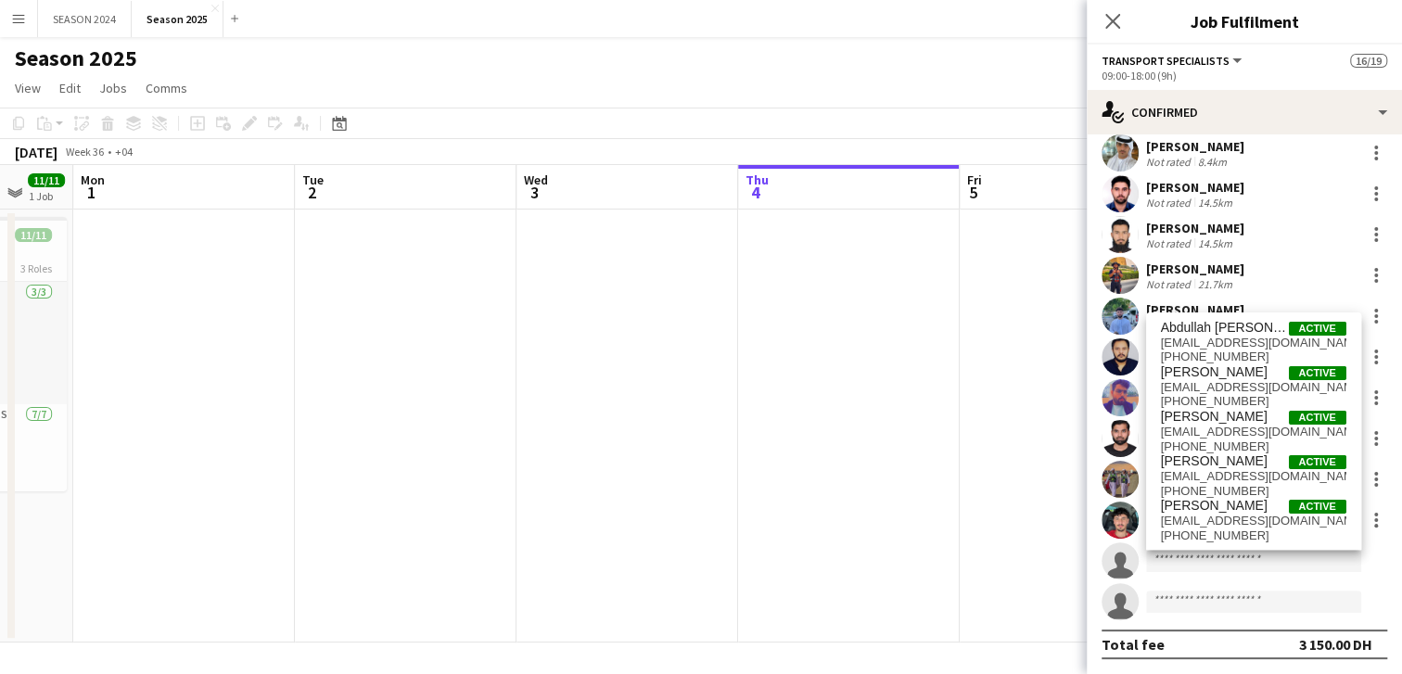
click at [544, 475] on app-calendar-viewport "Fri 29 11/11 1 Job Sat 30 10/11 1 Job Sun 31 11/11 1 Job Mon 1 Tue 2 Wed 3 Thu …" at bounding box center [701, 404] width 1402 height 478
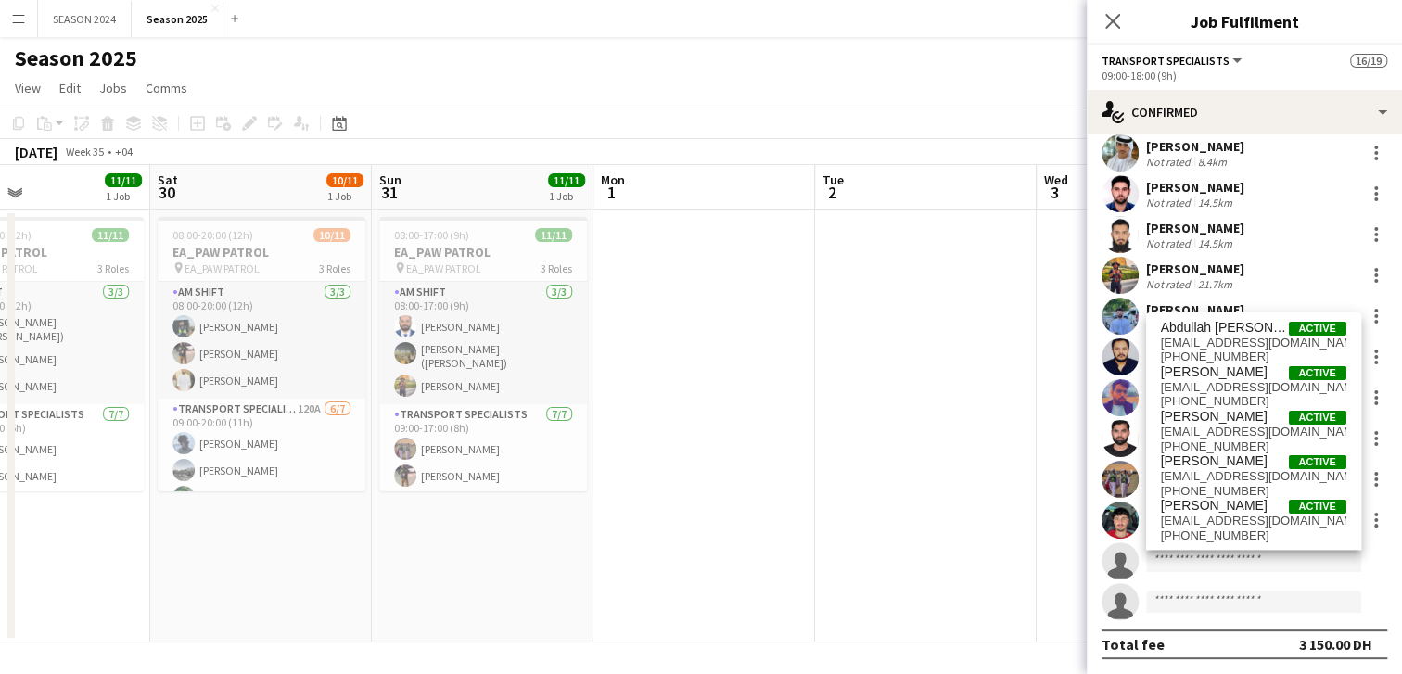
drag, startPoint x: 198, startPoint y: 514, endPoint x: 639, endPoint y: 526, distance: 441.6
click at [639, 526] on app-calendar-viewport "Wed 27 Thu 28 Fri 29 11/11 1 Job Sat 30 10/11 1 Job Sun 31 11/11 1 Job Mon 1 Tu…" at bounding box center [701, 404] width 1402 height 478
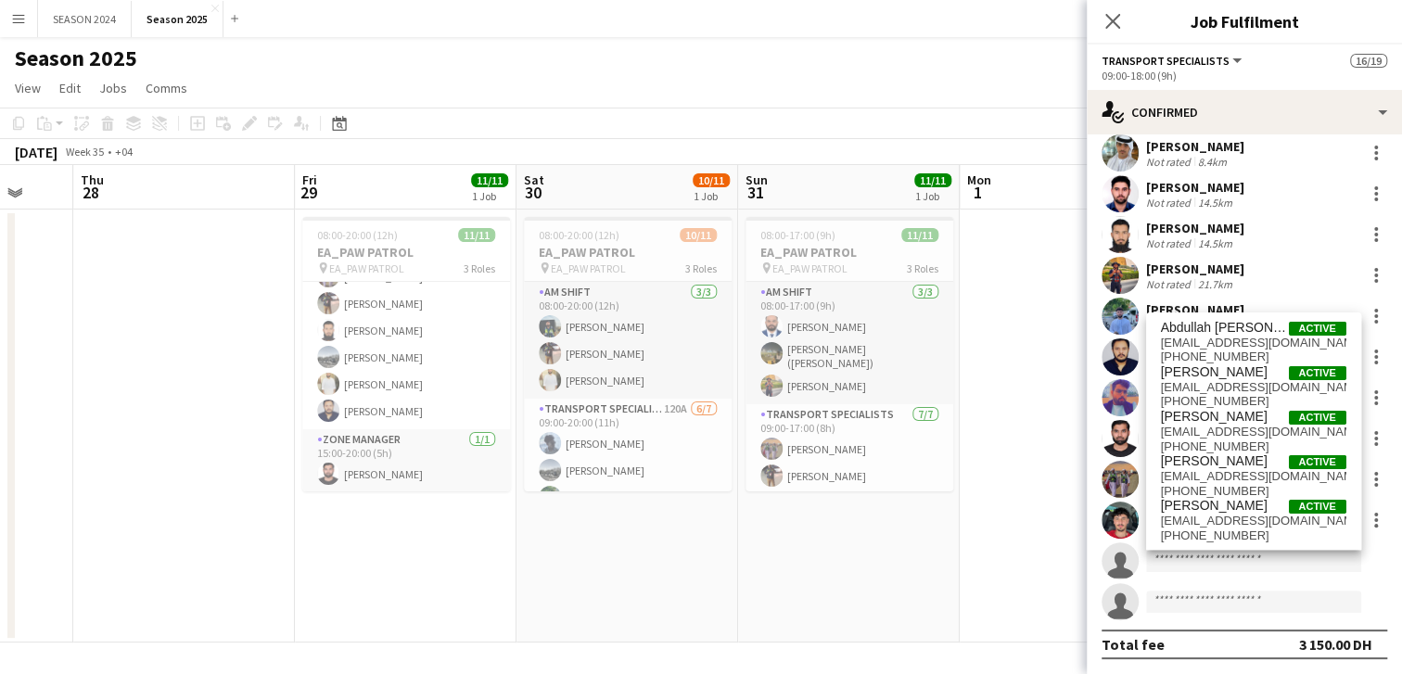
scroll to position [199, 0]
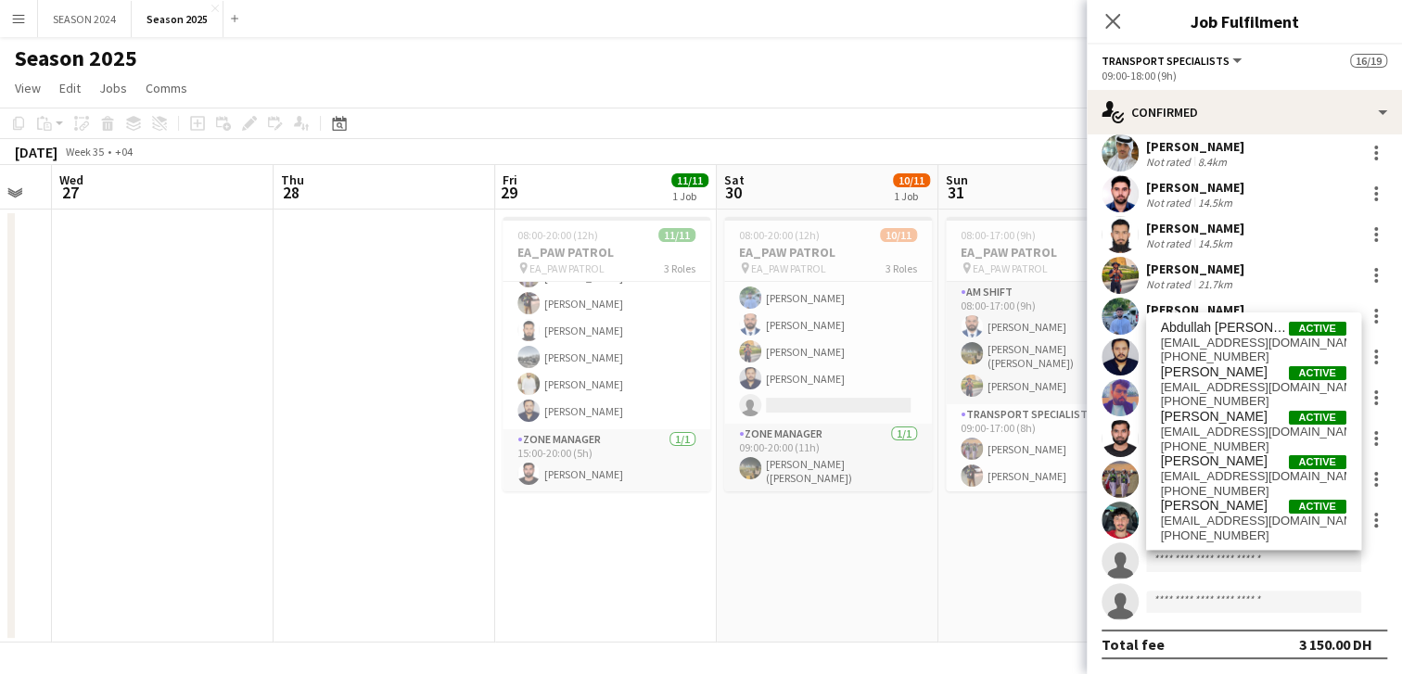
drag, startPoint x: 249, startPoint y: 470, endPoint x: 688, endPoint y: 507, distance: 440.2
click at [544, 501] on app-calendar-viewport "Mon 25 Tue 26 Wed 27 Thu 28 Fri 29 11/11 1 Job Sat 30 10/11 1 Job Sun 31 11/11 …" at bounding box center [701, 404] width 1402 height 478
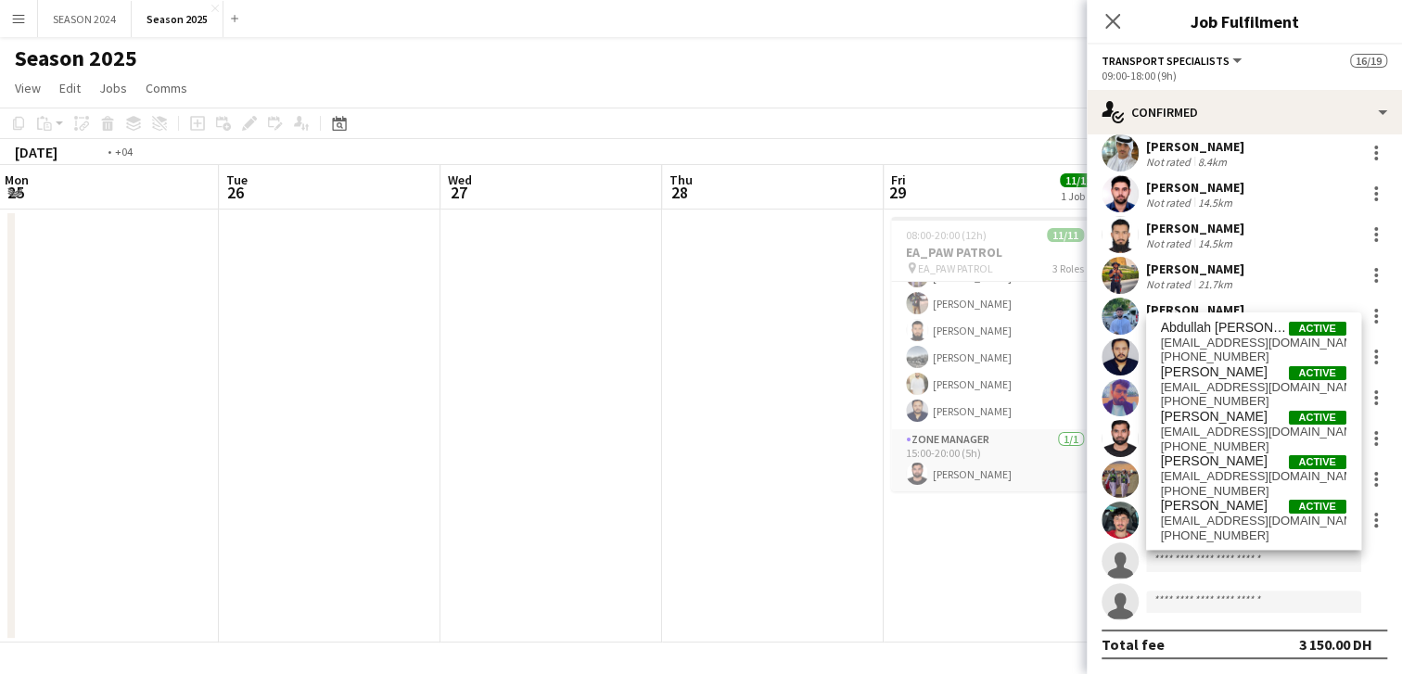
drag, startPoint x: 328, startPoint y: 484, endPoint x: 789, endPoint y: 480, distance: 460.9
click at [614, 486] on app-calendar-viewport "Sat 23 Sun 24 Mon 25 Tue 26 Wed 27 Thu 28 Fri 29 11/11 1 Job Sat 30 10/11 1 Job…" at bounding box center [701, 404] width 1402 height 478
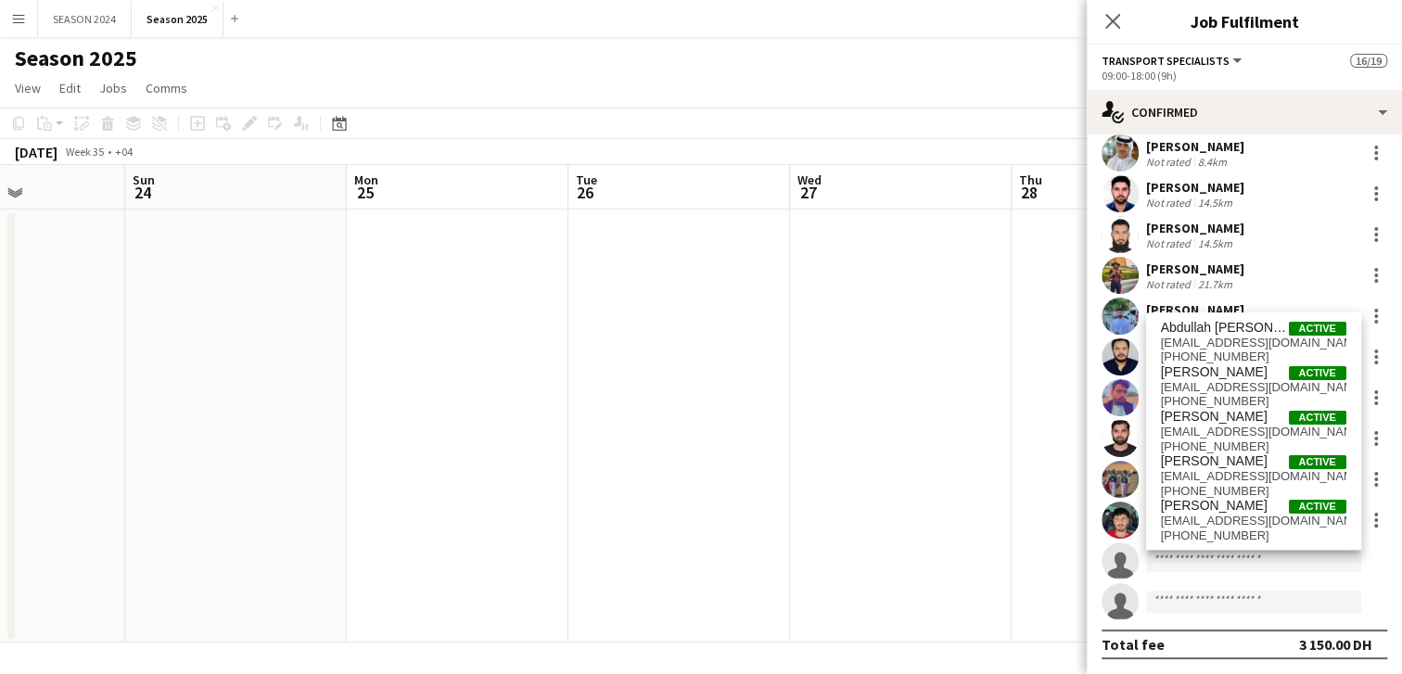
drag, startPoint x: 737, startPoint y: 489, endPoint x: 980, endPoint y: 492, distance: 243.0
click at [784, 489] on app-calendar-viewport "Fri 22 Sat 23 Sun 24 Mon 25 Tue 26 Wed 27 Thu 28 Fri 29 11/11 1 Job Sat 30 10/1…" at bounding box center [701, 404] width 1402 height 478
drag, startPoint x: 119, startPoint y: 481, endPoint x: 875, endPoint y: 516, distance: 757.6
click at [811, 517] on app-calendar-viewport "Wed 20 Thu 21 Fri 22 Sat 23 Sun 24 Mon 25 Tue 26 Wed 27 Thu 28 Fri 29 11/11 1 J…" at bounding box center [701, 404] width 1402 height 478
drag, startPoint x: 245, startPoint y: 475, endPoint x: 885, endPoint y: 510, distance: 640.9
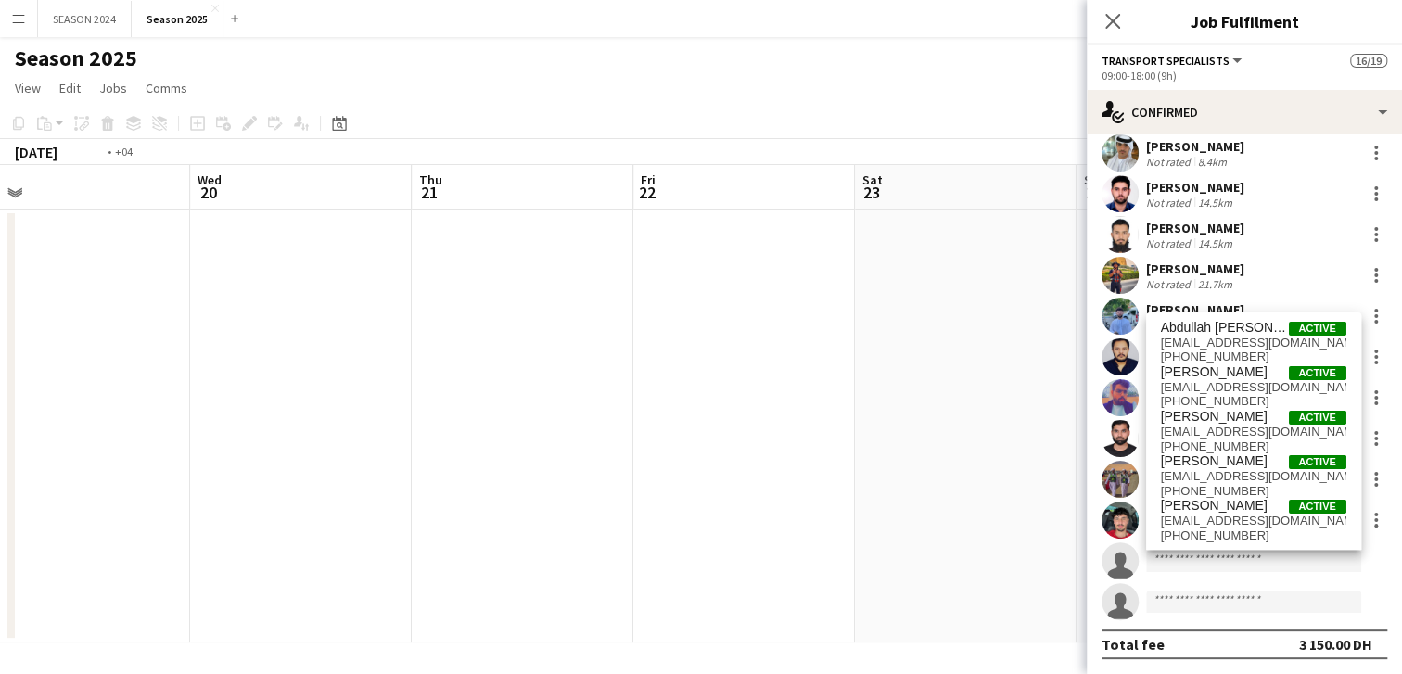
click at [875, 509] on app-calendar-viewport "Sun 17 Mon 18 Tue 19 Wed 20 Thu 21 Fri 22 Sat 23 Sun 24 Mon 25 Tue 26 Wed 27 Th…" at bounding box center [701, 404] width 1402 height 478
drag, startPoint x: 440, startPoint y: 491, endPoint x: 936, endPoint y: 512, distance: 496.6
click at [945, 512] on app-calendar-viewport "Thu 14 Fri 15 Sat 16 Sun 17 Mon 18 Tue 19 Wed 20 Thu 21 Fri 22 Sat 23 Sun 24 Mo…" at bounding box center [701, 404] width 1402 height 478
drag, startPoint x: 382, startPoint y: 489, endPoint x: 845, endPoint y: 506, distance: 463.1
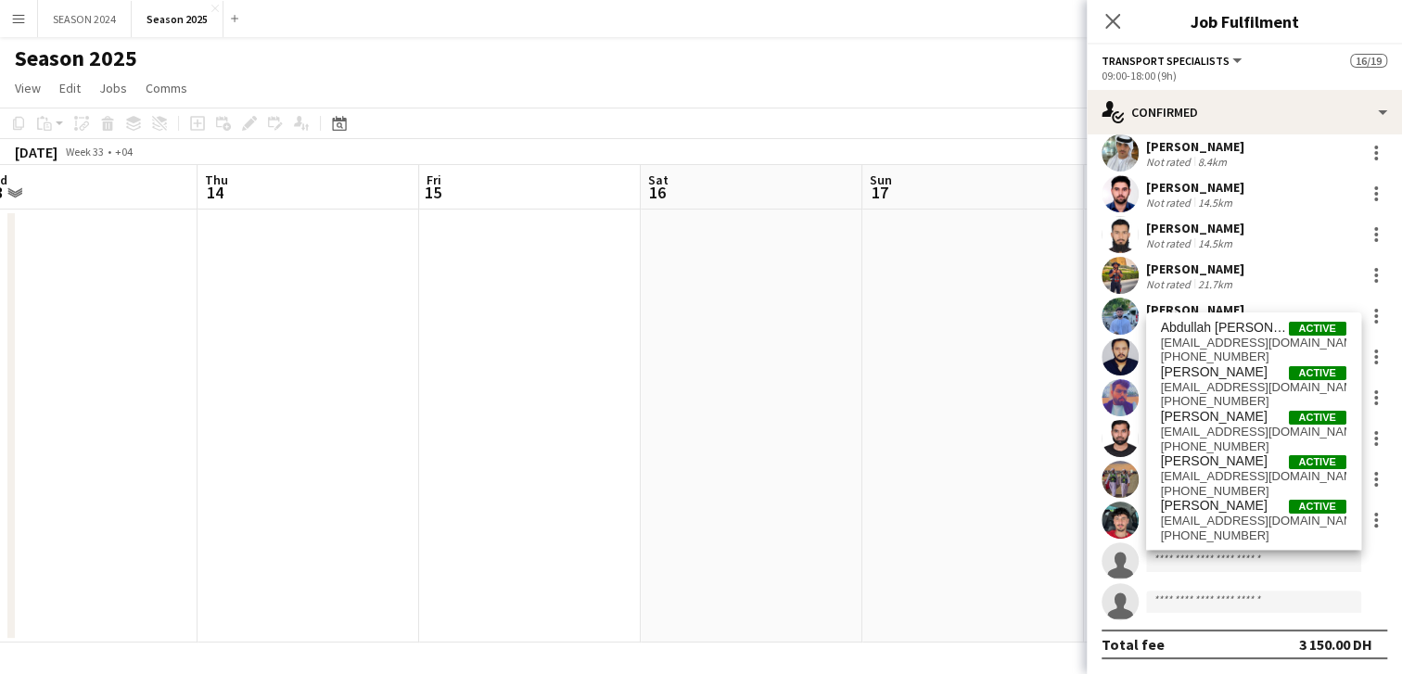
click at [853, 507] on app-calendar-viewport "Mon 11 Tue 12 50/50 1 Job Wed 13 Thu 14 Fri 15 Sat 16 Sun 17 Mon 18 Tue 19 Wed …" at bounding box center [701, 404] width 1402 height 478
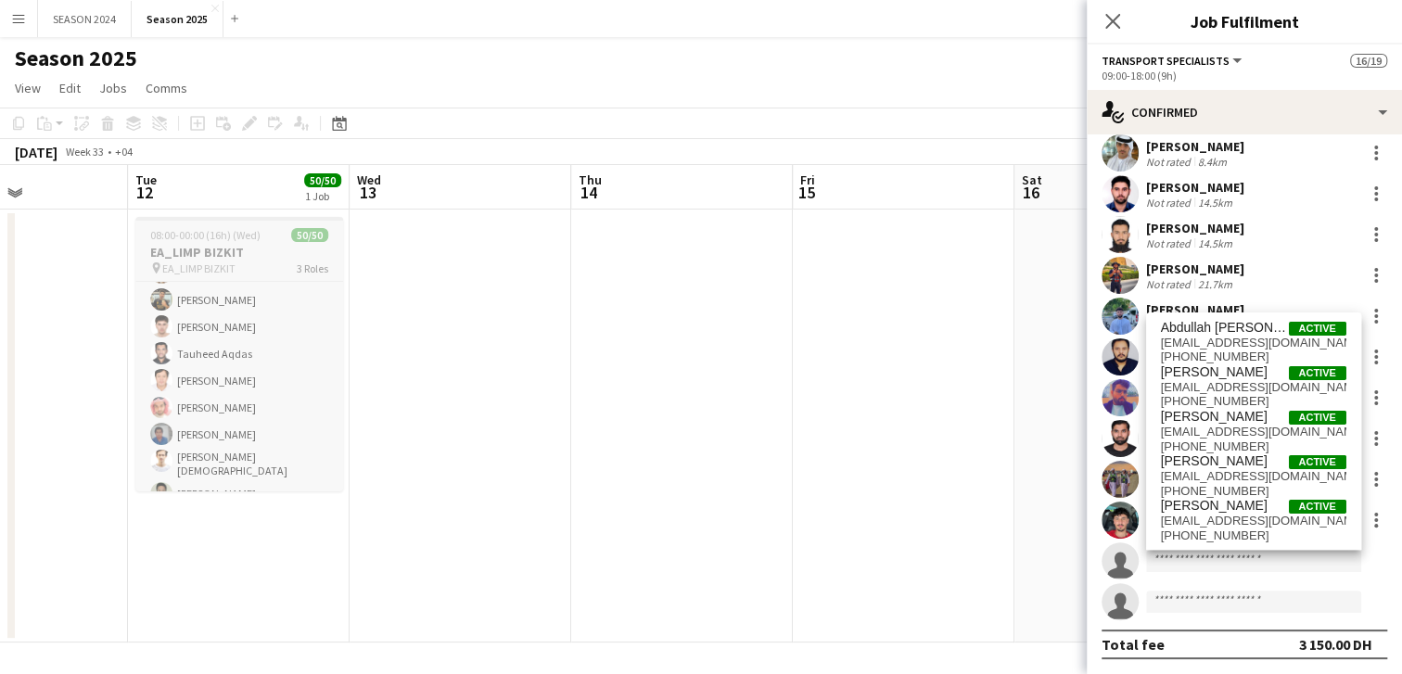
scroll to position [1271, 0]
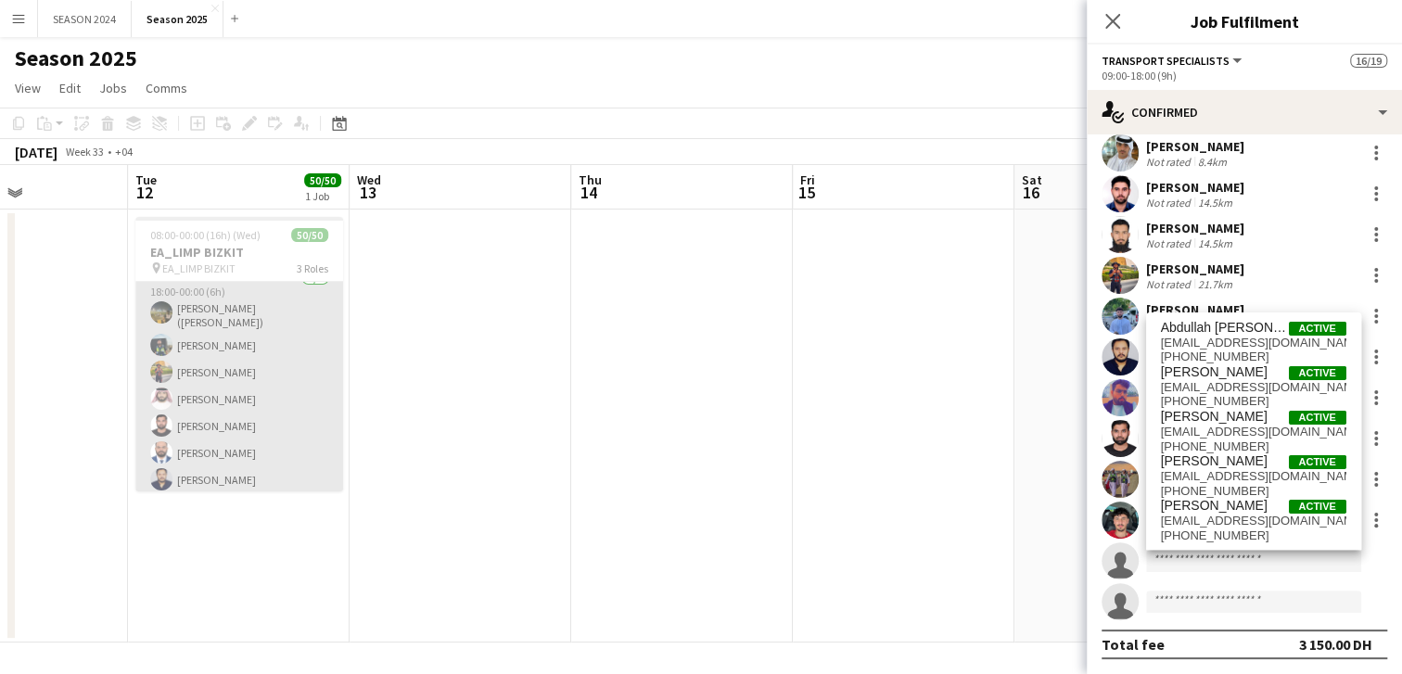
click at [275, 479] on app-card-role "Zone Manager [DATE] 18:00-00:00 (6h) [PERSON_NAME] ([PERSON_NAME]) [PERSON_NAME…" at bounding box center [239, 383] width 208 height 230
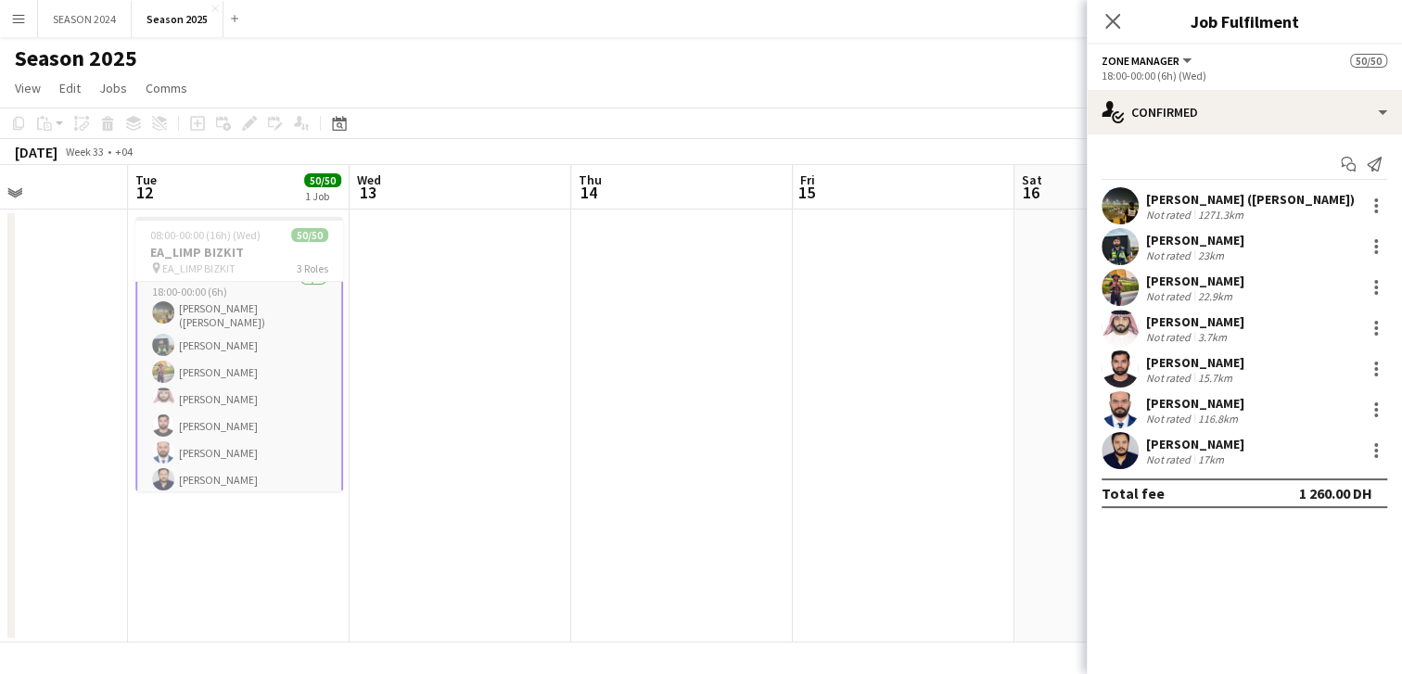
click at [1103, 320] on app-user-avatar at bounding box center [1120, 328] width 37 height 37
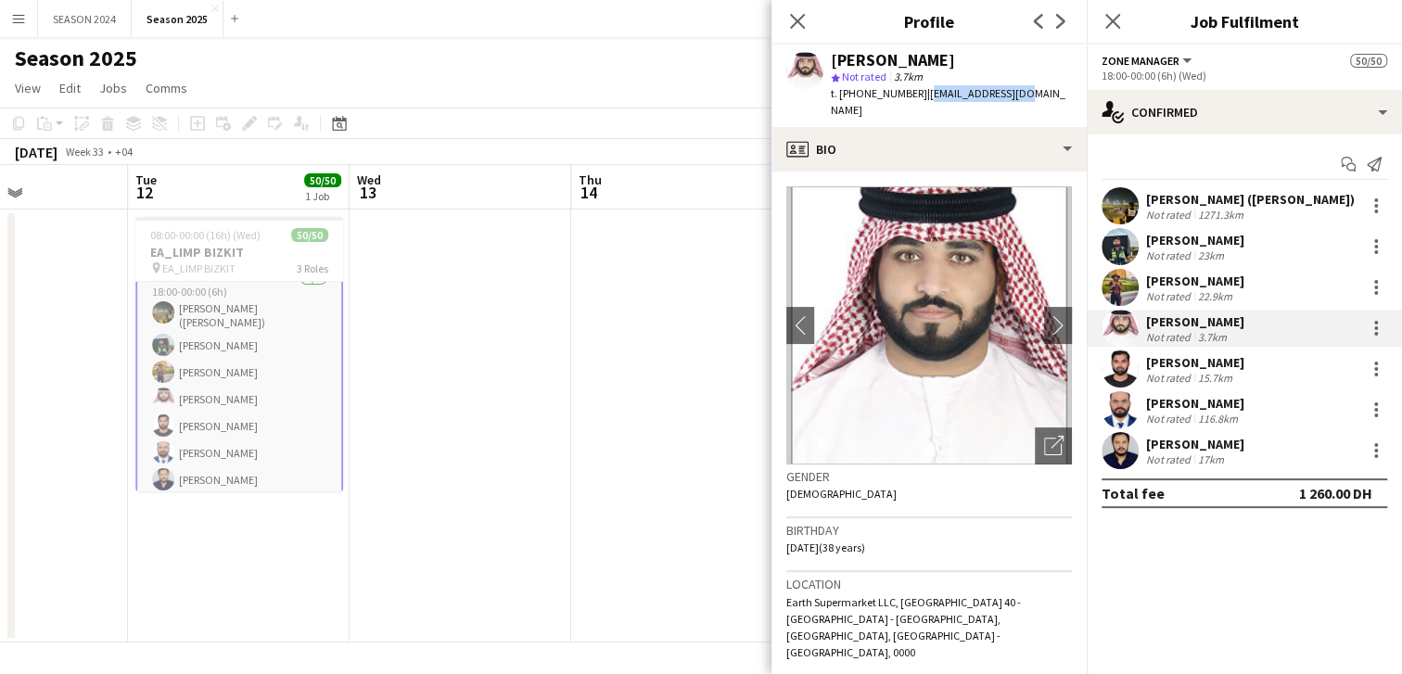
drag, startPoint x: 918, startPoint y: 90, endPoint x: 1020, endPoint y: 101, distance: 102.6
click at [1020, 101] on div "t. [PHONE_NUMBER] | [EMAIL_ADDRESS][DOMAIN_NAME]" at bounding box center [951, 101] width 241 height 33
copy span "[EMAIL_ADDRESS][DOMAIN_NAME]"
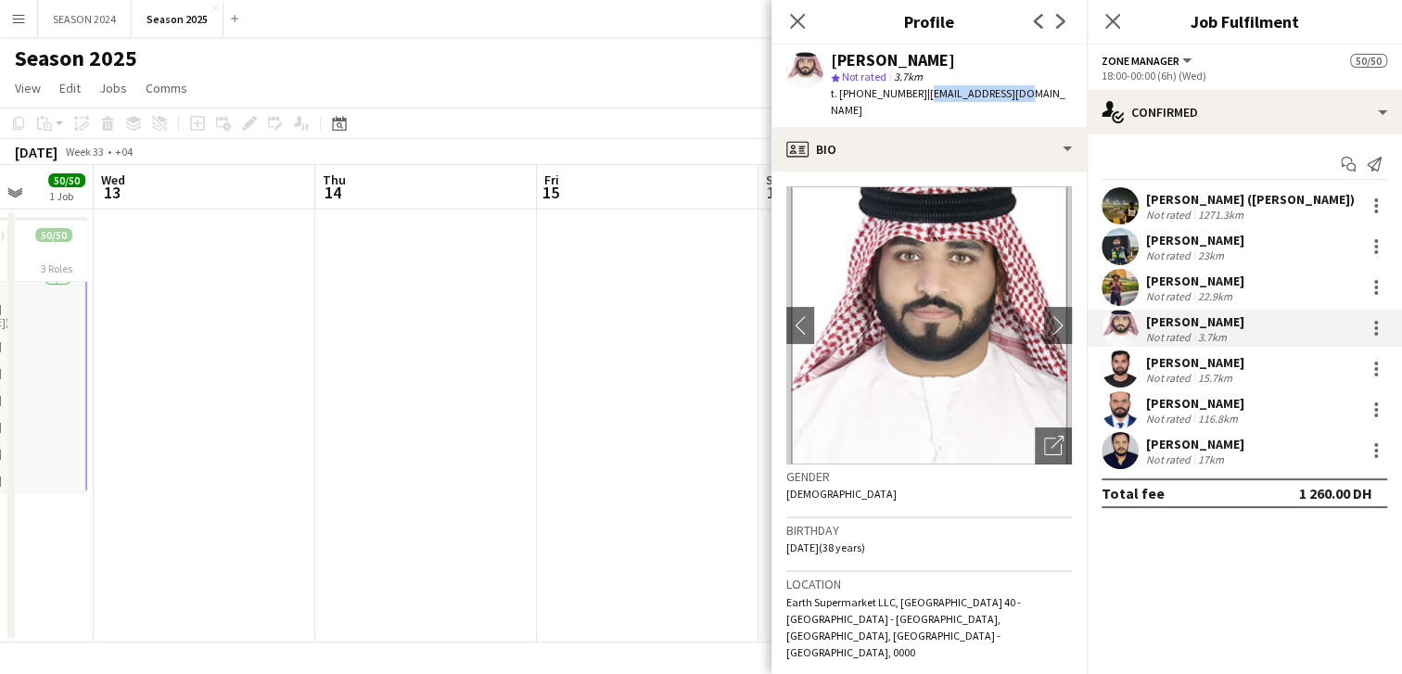
drag, startPoint x: 681, startPoint y: 375, endPoint x: 467, endPoint y: 403, distance: 215.2
click at [351, 391] on app-calendar-viewport "Sat 9 Sun 10 Mon 11 Tue 12 50/50 1 Job Wed 13 Thu 14 Fri 15 Sat 16 Sun 17 Mon 1…" at bounding box center [701, 404] width 1402 height 478
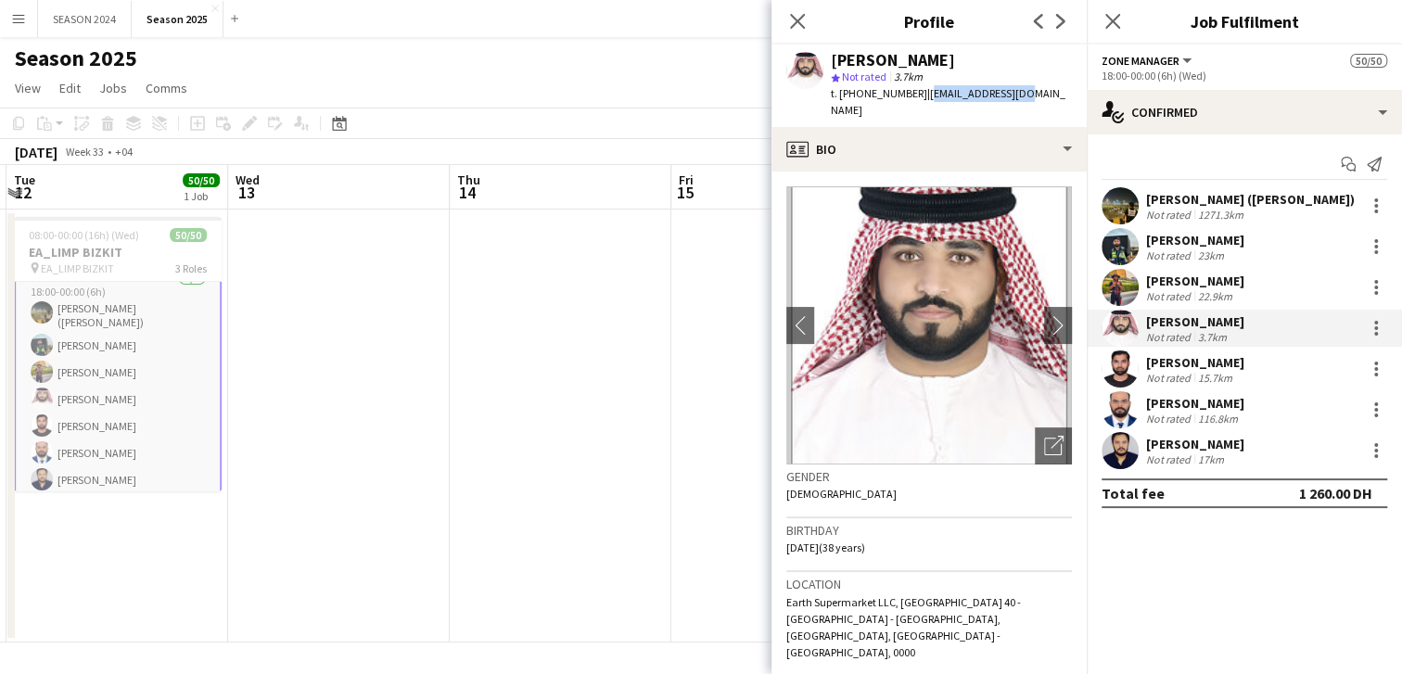
drag, startPoint x: 658, startPoint y: 410, endPoint x: 364, endPoint y: 433, distance: 294.9
click at [400, 430] on app-calendar-viewport "Sat 9 Sun 10 Mon 11 Tue 12 50/50 1 Job Wed 13 Thu 14 Fri 15 Sat 16 Sun 17 Mon 1…" at bounding box center [701, 404] width 1402 height 478
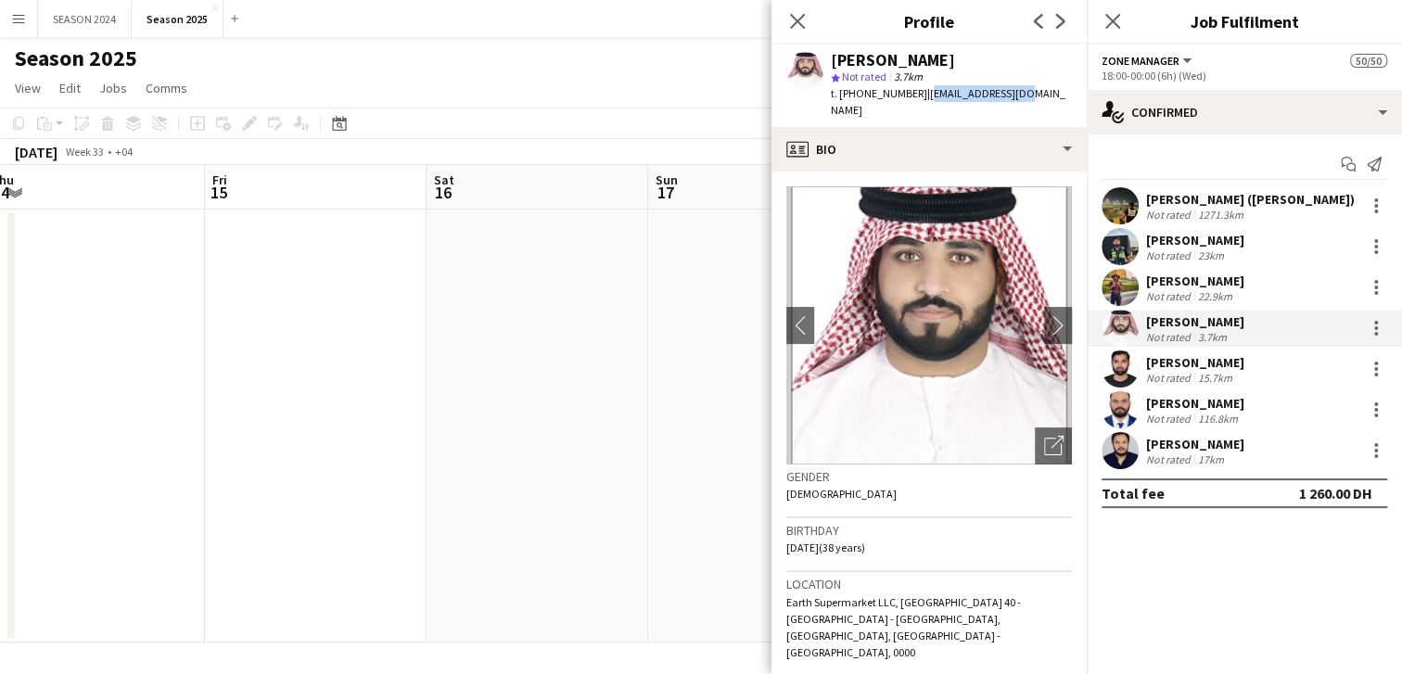
drag, startPoint x: 633, startPoint y: 430, endPoint x: 405, endPoint y: 447, distance: 227.8
click at [457, 450] on app-calendar-viewport "Mon 11 Tue 12 50/50 1 Job Wed 13 Thu 14 Fri 15 Sat 16 Sun 17 Mon 18 Tue 19 Wed …" at bounding box center [701, 404] width 1402 height 478
drag, startPoint x: 633, startPoint y: 428, endPoint x: 462, endPoint y: 467, distance: 175.0
click at [472, 464] on app-calendar-viewport "Mon 11 Tue 12 50/50 1 Job Wed 13 Thu 14 Fri 15 Sat 16 Sun 17 Mon 18 Tue 19 Wed …" at bounding box center [701, 404] width 1402 height 478
drag, startPoint x: 672, startPoint y: 438, endPoint x: 282, endPoint y: 470, distance: 391.8
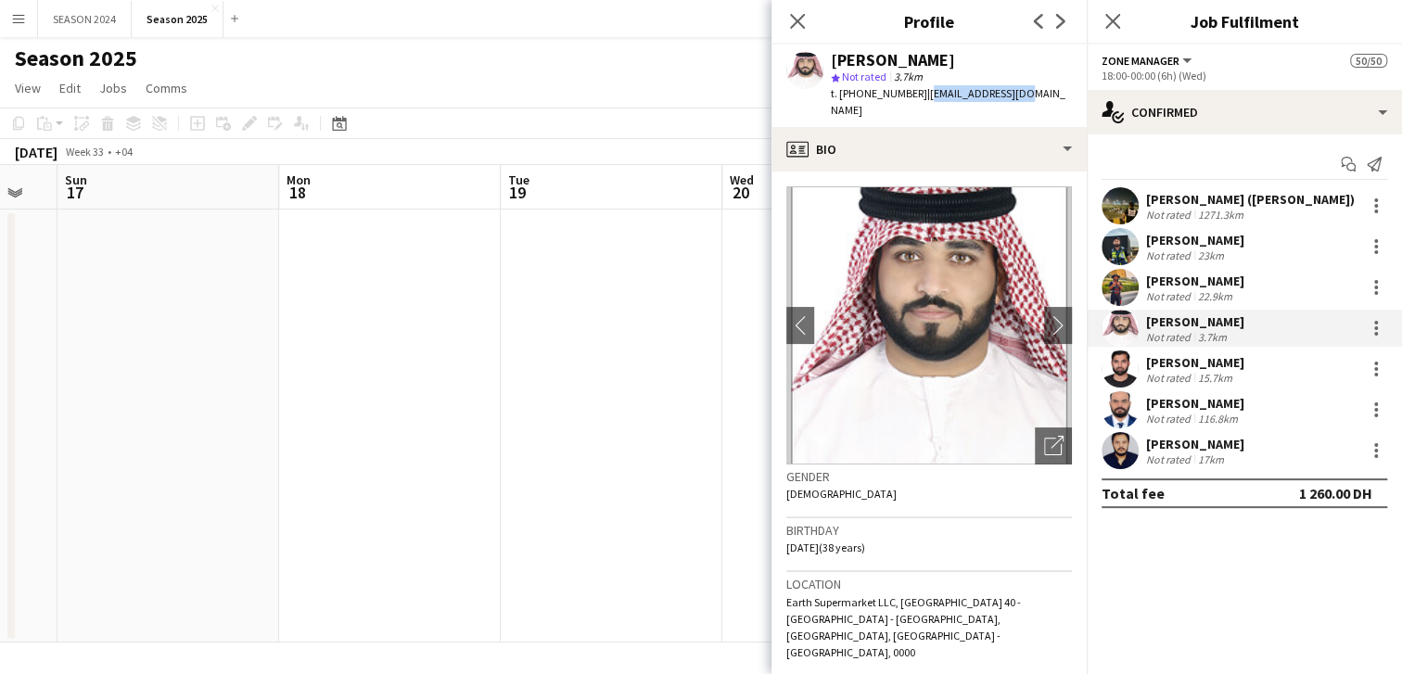
click at [288, 470] on app-calendar-viewport "Wed 13 Thu 14 Fri 15 Sat 16 Sun 17 Mon 18 Tue 19 Wed 20 Thu 21 Fri 22 Sat 23 Su…" at bounding box center [701, 404] width 1402 height 478
drag, startPoint x: 609, startPoint y: 419, endPoint x: 215, endPoint y: 447, distance: 395.1
click at [233, 447] on app-calendar-viewport "Fri 15 Sat 16 Sun 17 Mon 18 Tue 19 Wed 20 Thu 21 Fri 22 Sat 23 Sun 24 Mon 25 Tu…" at bounding box center [701, 404] width 1402 height 478
drag, startPoint x: 595, startPoint y: 432, endPoint x: 203, endPoint y: 456, distance: 393.0
click at [211, 456] on app-calendar-viewport "Sun 17 Mon 18 Tue 19 Wed 20 Thu 21 Fri 22 Sat 23 Sun 24 Mon 25 Tue 26 Wed 27 Th…" at bounding box center [701, 404] width 1402 height 478
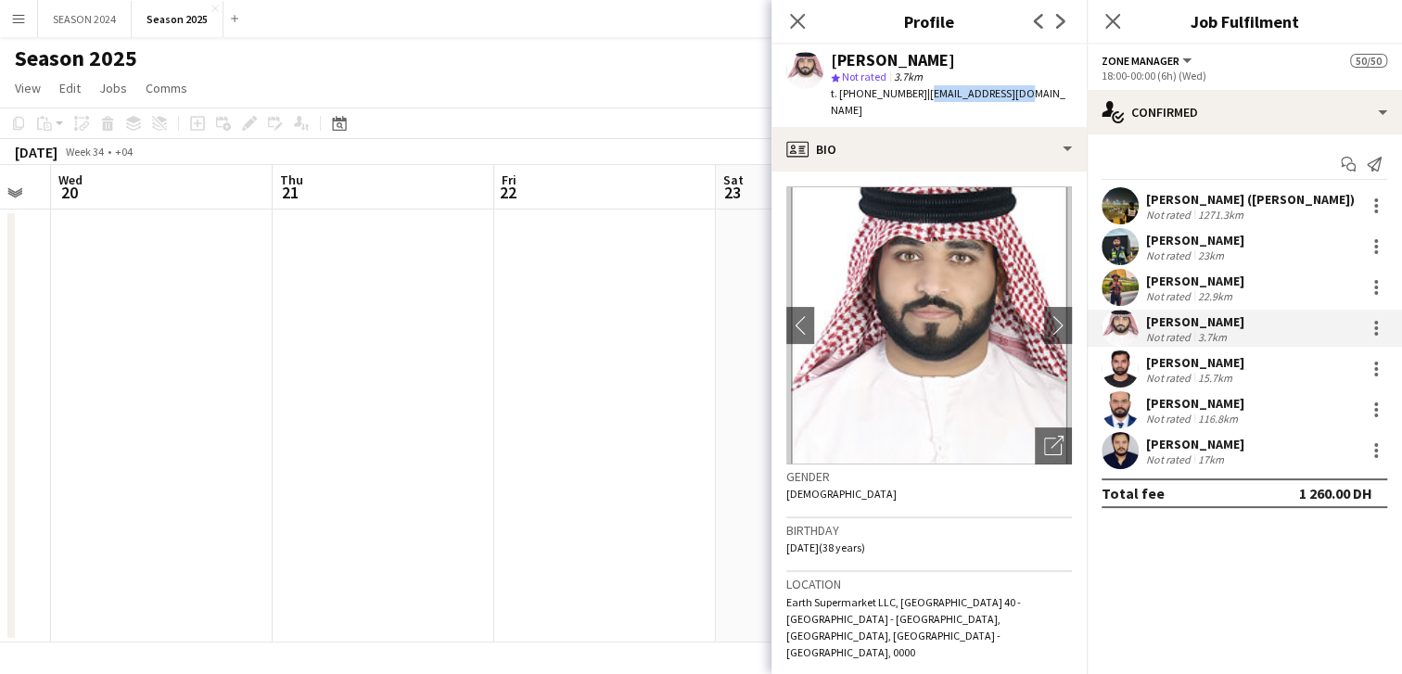
drag, startPoint x: 588, startPoint y: 441, endPoint x: 169, endPoint y: 442, distance: 419.2
click at [90, 446] on app-calendar-viewport "Sun 17 Mon 18 Tue 19 Wed 20 Thu 21 Fri 22 Sat 23 Sun 24 Mon 25 Tue 26 Wed 27 Th…" at bounding box center [701, 404] width 1402 height 478
drag, startPoint x: 522, startPoint y: 439, endPoint x: 101, endPoint y: 444, distance: 421.1
click at [203, 445] on app-calendar-viewport "Thu 21 Fri 22 Sat 23 Sun 24 Mon 25 Tue 26 Wed 27 Thu 28 Fri 29 11/11 1 Job Sat …" at bounding box center [701, 404] width 1402 height 478
drag, startPoint x: 224, startPoint y: 433, endPoint x: 152, endPoint y: 432, distance: 71.4
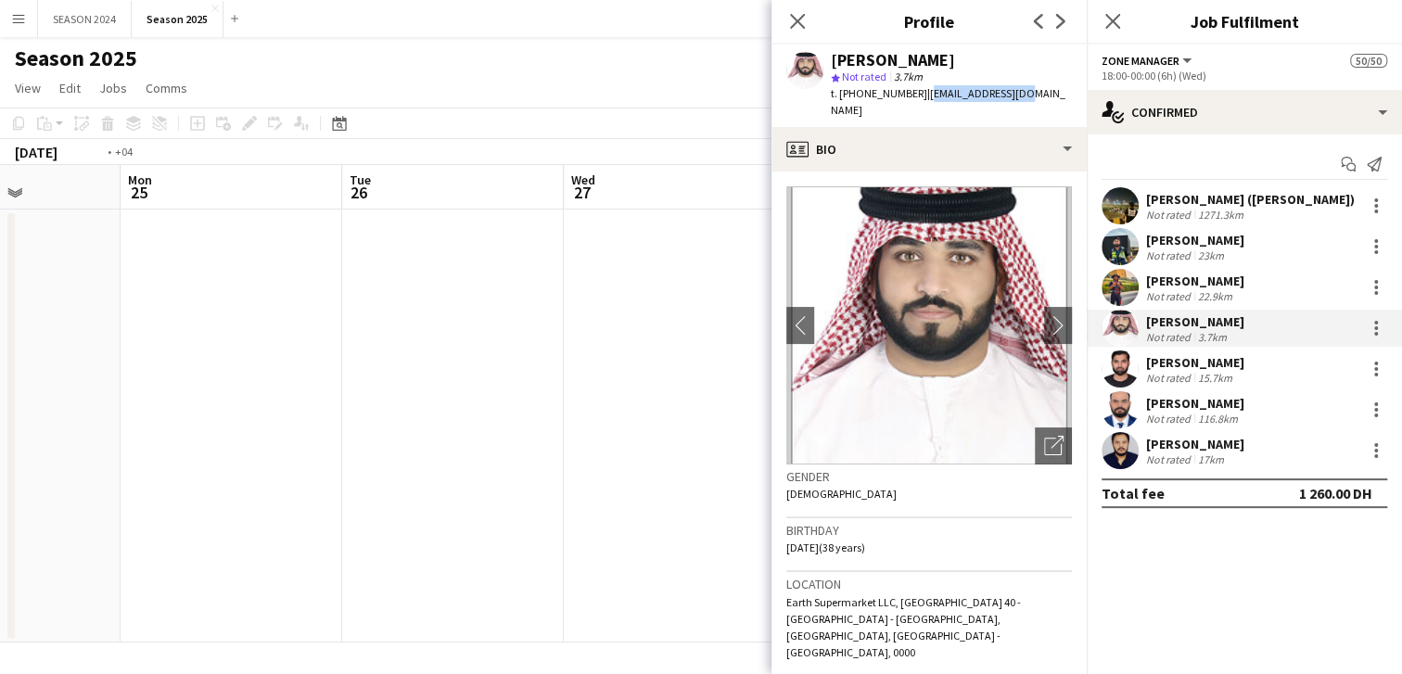
click at [127, 433] on app-calendar-viewport "Thu 21 Fri 22 Sat 23 Sun 24 Mon 25 Tue 26 Wed 27 Thu 28 Fri 29 11/11 1 Job Sat …" at bounding box center [701, 404] width 1402 height 478
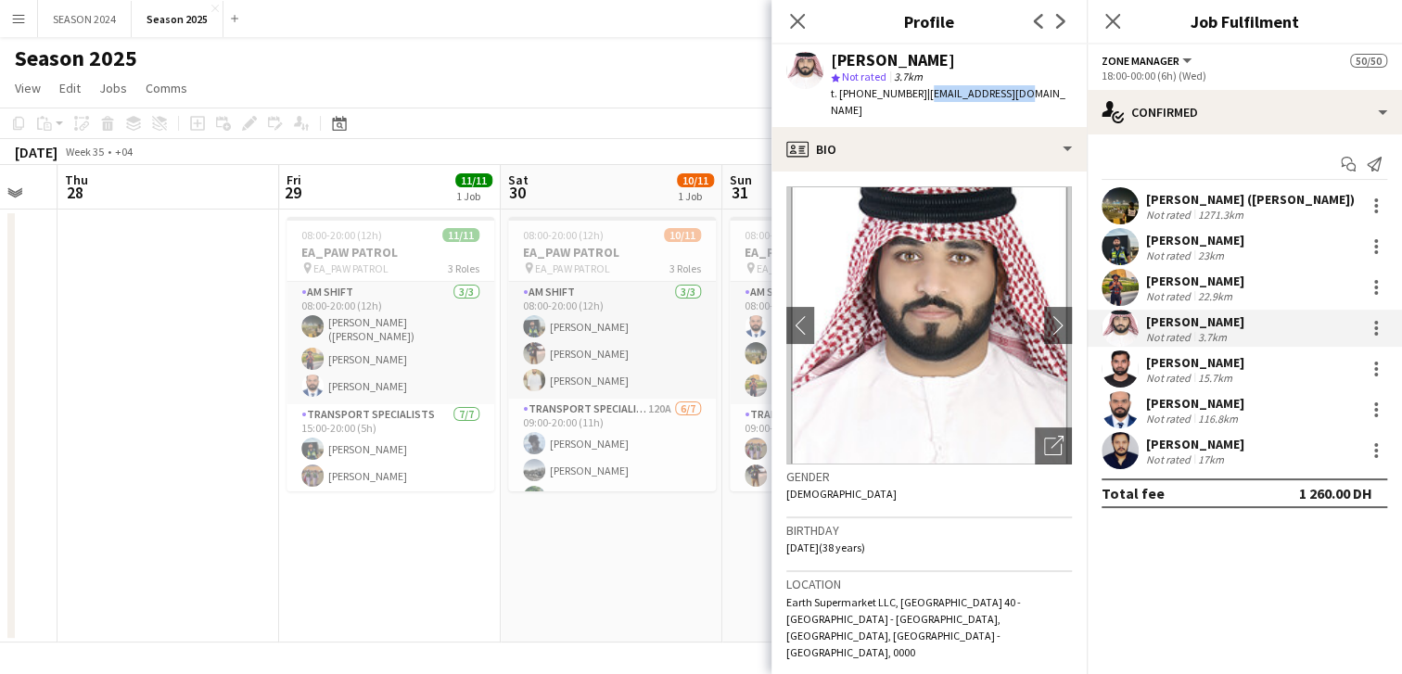
drag, startPoint x: 368, startPoint y: 412, endPoint x: 187, endPoint y: 416, distance: 180.9
click at [216, 415] on app-calendar-viewport "Mon 25 Tue 26 Wed 27 Thu 28 Fri 29 11/11 1 Job Sat 30 10/11 1 Job Sun 31 11/11 …" at bounding box center [701, 404] width 1402 height 478
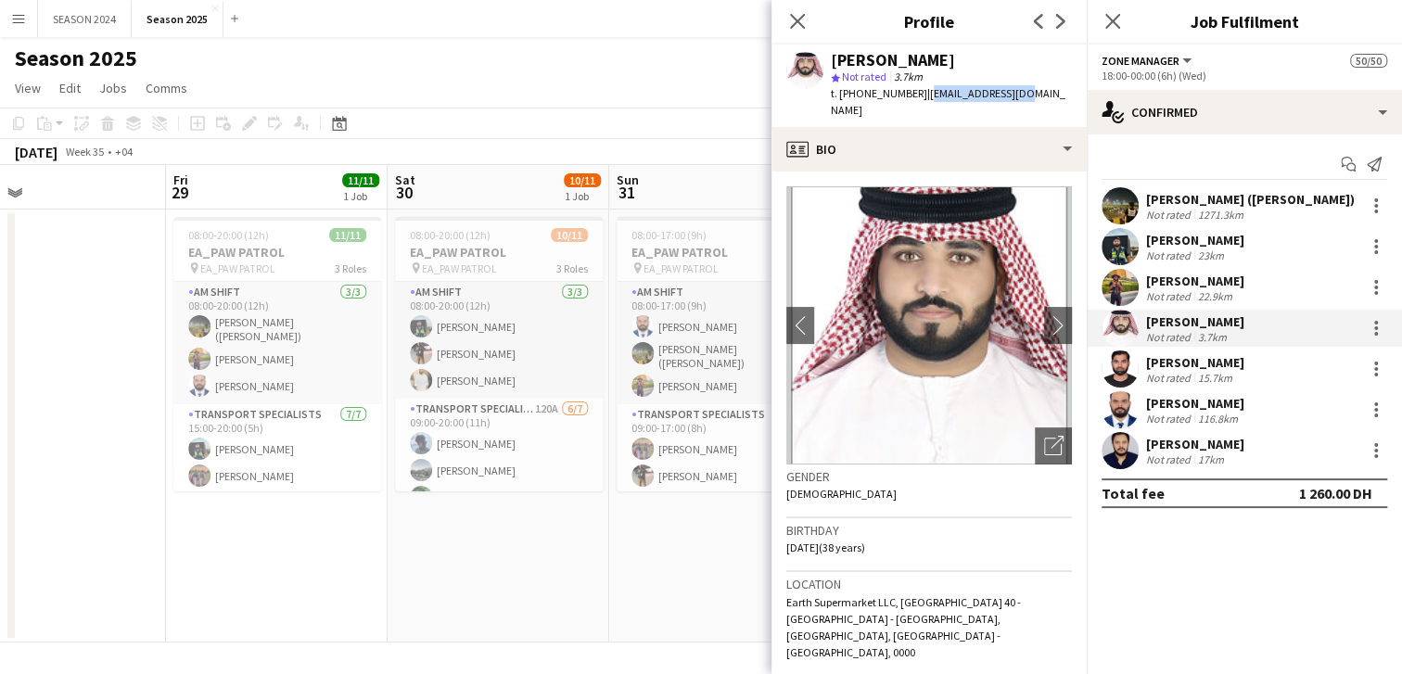
drag, startPoint x: 625, startPoint y: 569, endPoint x: 526, endPoint y: 543, distance: 102.3
click at [91, 567] on app-calendar-viewport "Mon 25 Tue 26 Wed 27 Thu 28 Fri 29 11/11 1 Job Sat 30 10/11 1 Job Sun 31 11/11 …" at bounding box center [701, 404] width 1402 height 478
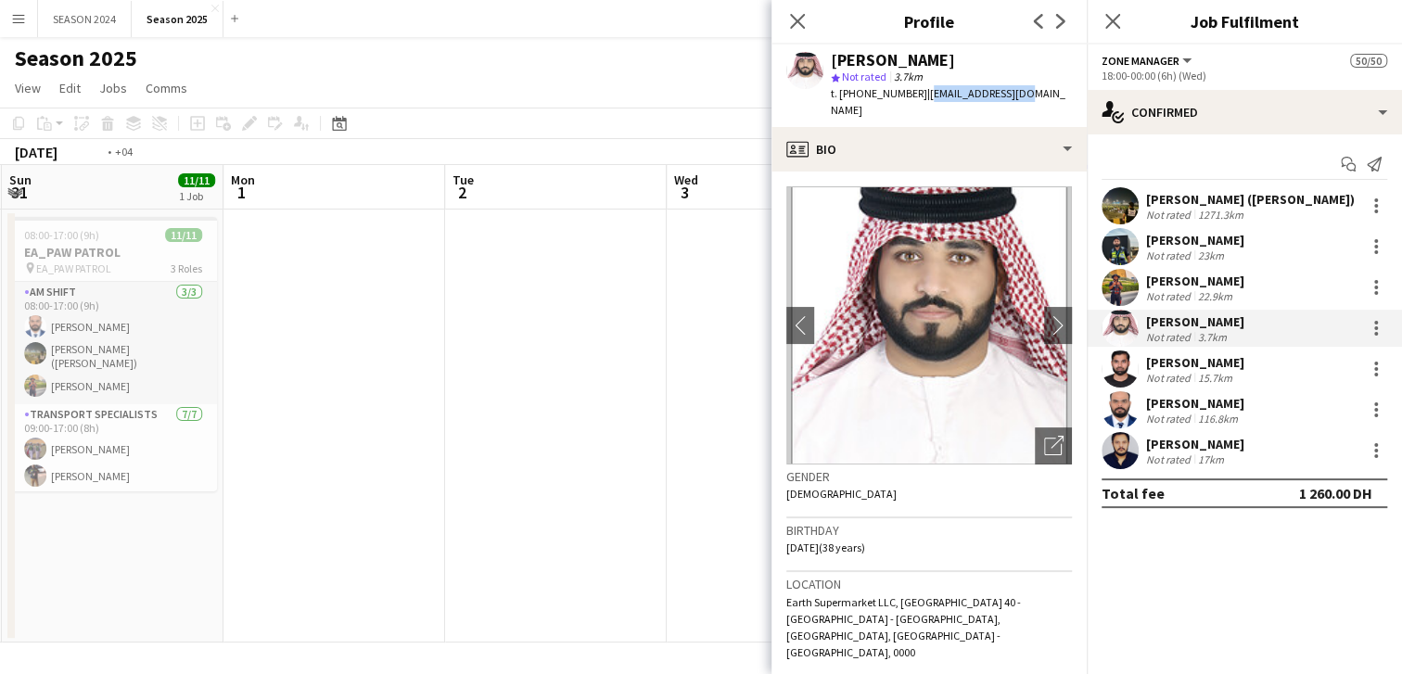
drag, startPoint x: 702, startPoint y: 541, endPoint x: 178, endPoint y: 521, distance: 524.4
click at [138, 534] on app-calendar-viewport "Thu 28 Fri 29 11/11 1 Job Sat 30 10/11 1 Job Sun 31 11/11 1 Job Mon 1 Tue 2 Wed…" at bounding box center [701, 404] width 1402 height 478
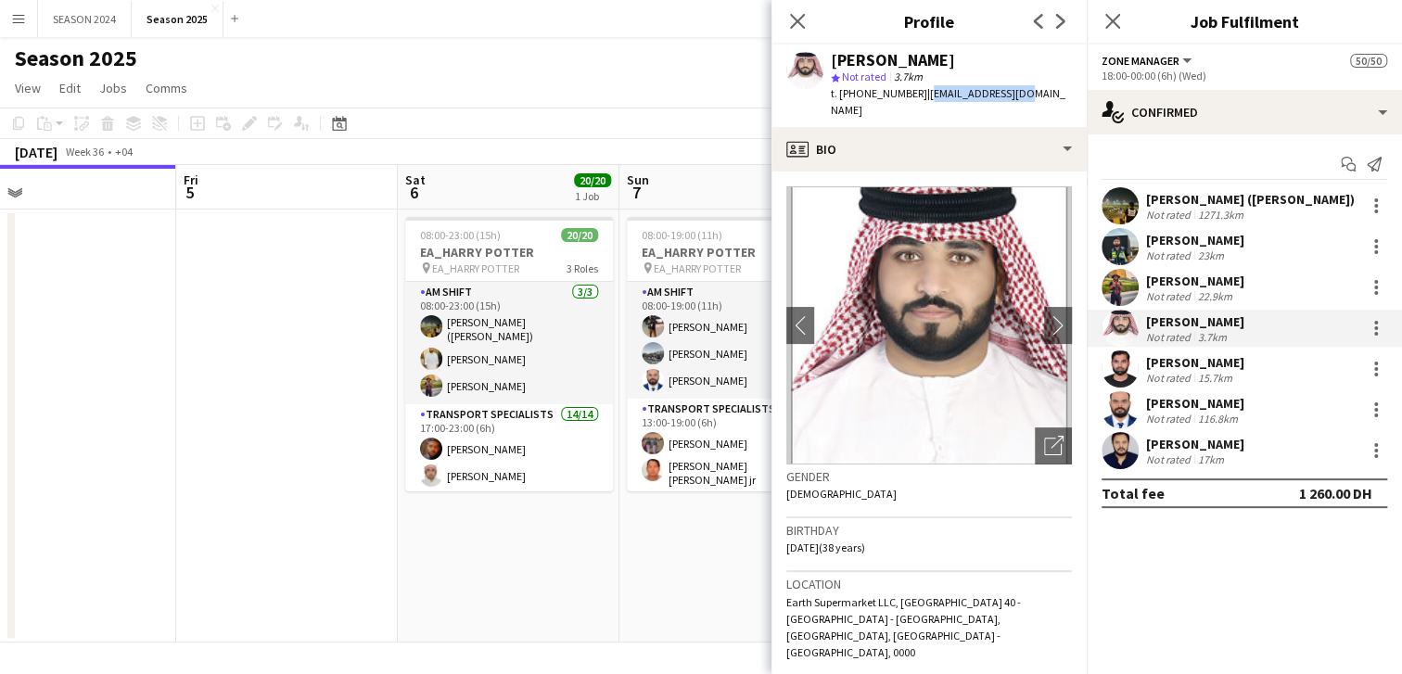
drag, startPoint x: 416, startPoint y: 532, endPoint x: 223, endPoint y: 505, distance: 195.8
click at [168, 530] on app-calendar-viewport "Mon 1 Tue 2 Wed 3 Thu 4 Fri 5 Sat 6 20/20 1 Job Sun 7 20/20 1 Job Mon 8 17/19 1…" at bounding box center [701, 404] width 1402 height 478
drag, startPoint x: 671, startPoint y: 517, endPoint x: 304, endPoint y: 512, distance: 367.3
click at [466, 518] on app-calendar-viewport "Mon 1 Tue 2 Wed 3 Thu 4 Fri 5 Sat 6 20/20 1 Job Sun 7 20/20 1 Job Mon 8 17/19 1…" at bounding box center [701, 404] width 1402 height 478
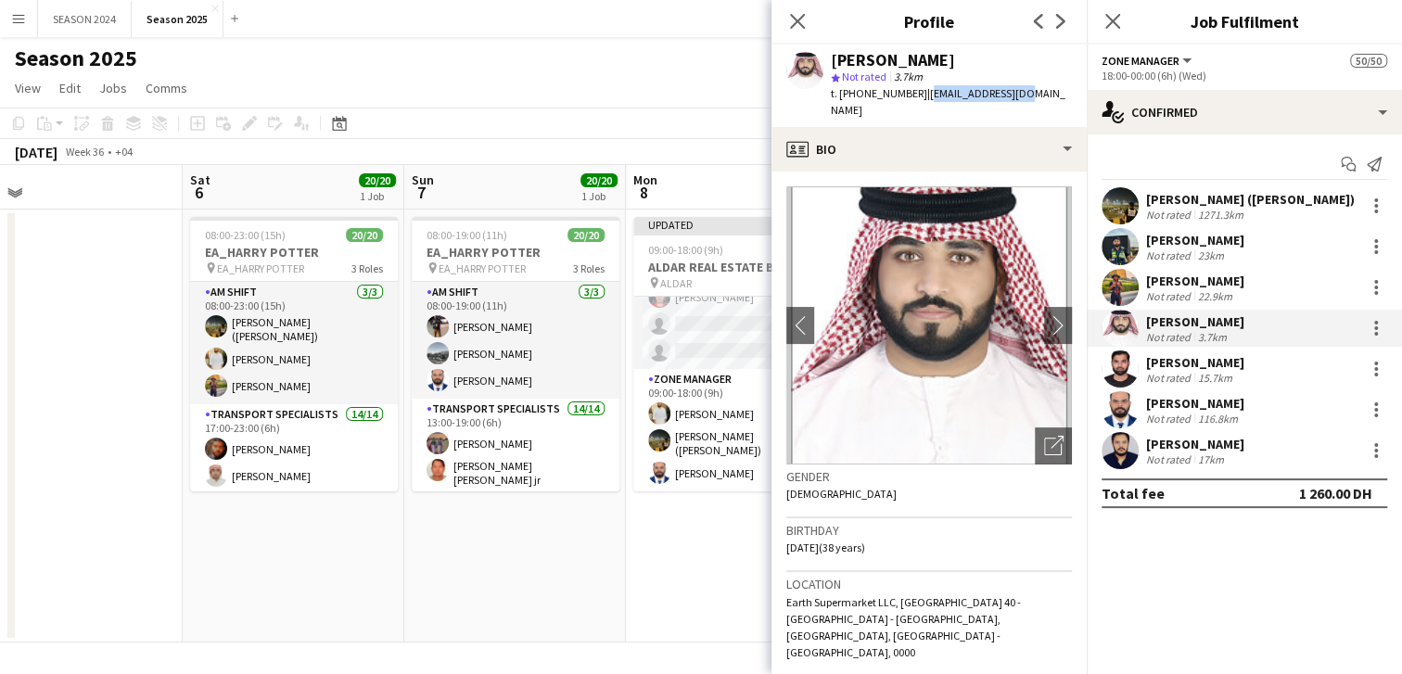
scroll to position [0, 705]
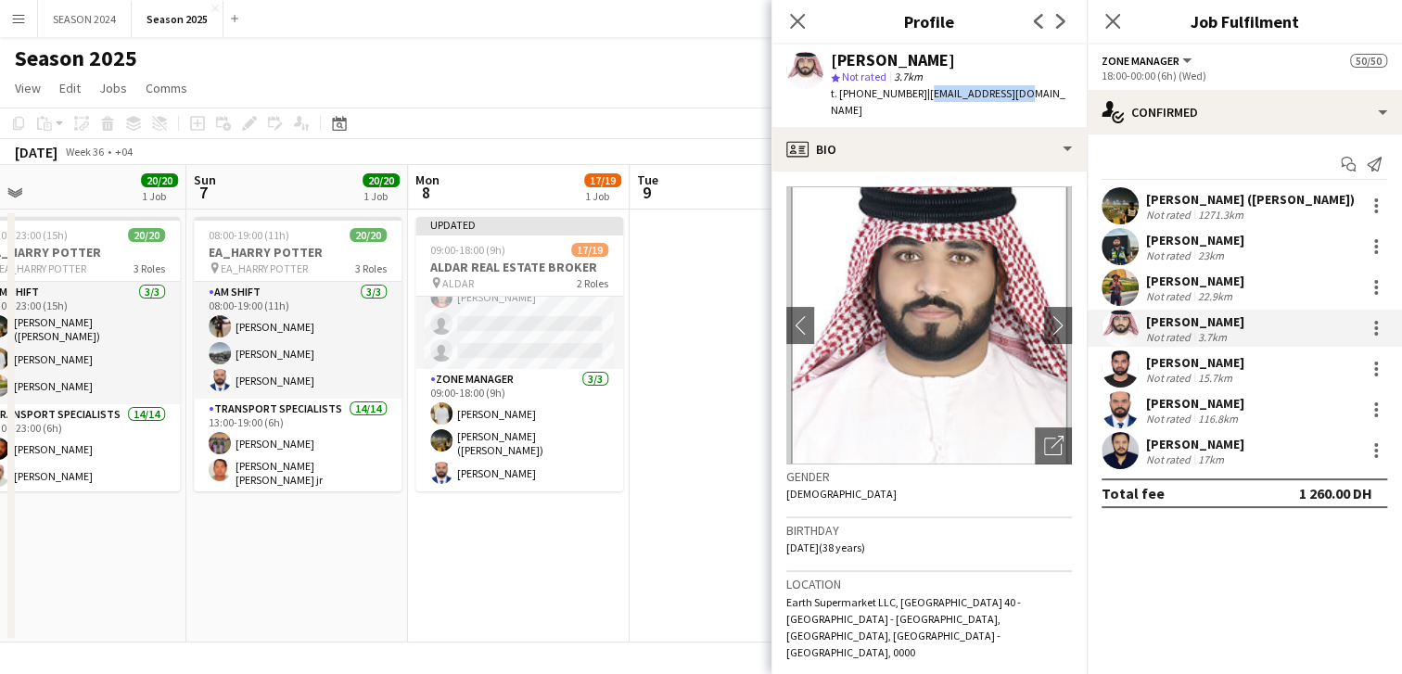
drag, startPoint x: 593, startPoint y: 594, endPoint x: 453, endPoint y: 600, distance: 140.2
click at [453, 600] on app-calendar-viewport "Wed 3 Thu 4 Fri 5 Sat 6 20/20 1 Job Sun 7 20/20 1 Job Mon 8 17/19 1 Job Tue 9 W…" at bounding box center [701, 404] width 1402 height 478
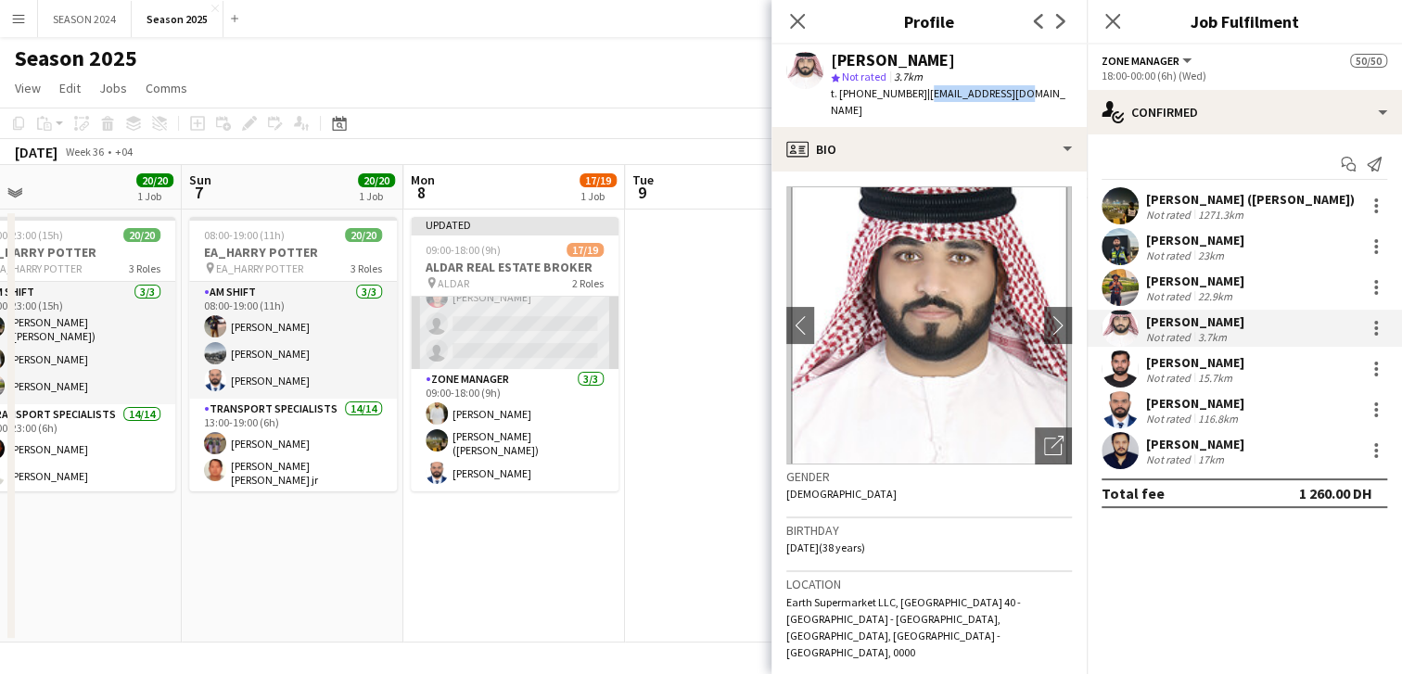
click at [552, 338] on app-card-role "Transport Specialists 65A 14/16 09:00-18:00 (9h) [PERSON_NAME] [PERSON_NAME] Ra…" at bounding box center [515, 136] width 208 height 466
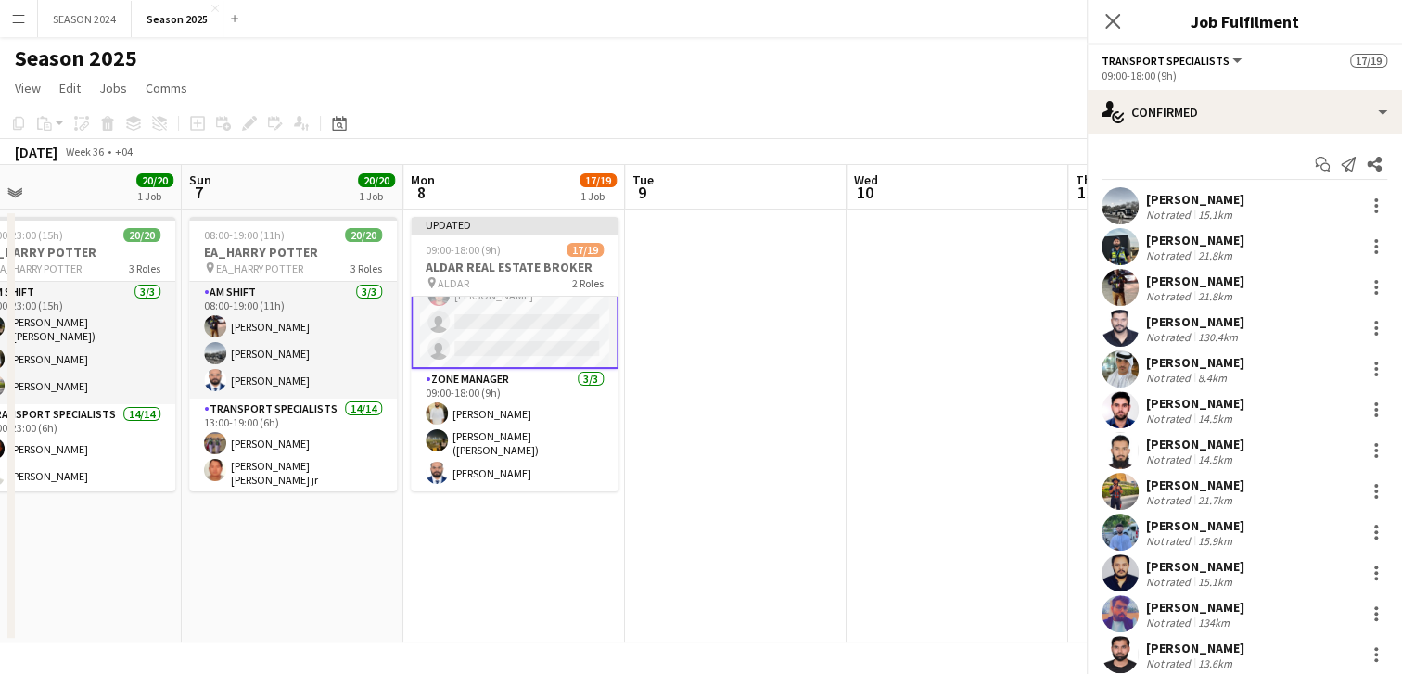
scroll to position [401, 0]
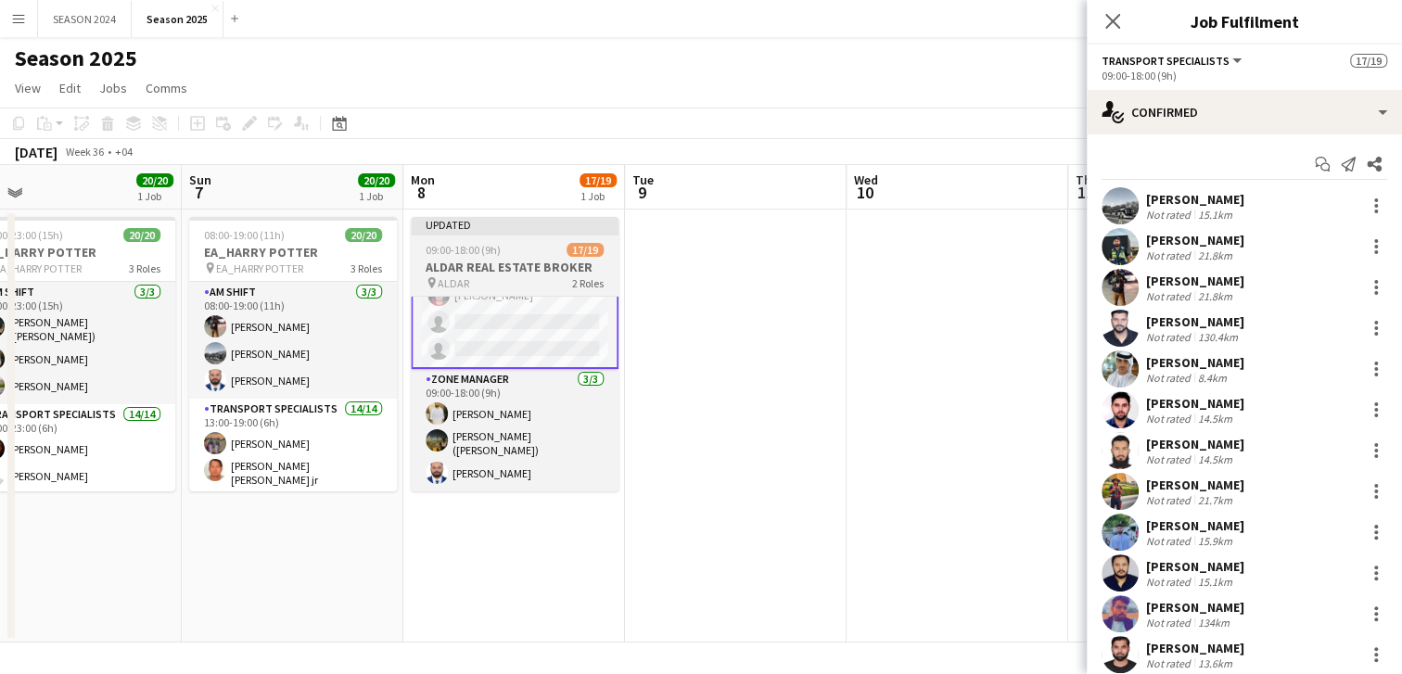
click at [574, 294] on app-job-card "Updated 09:00-18:00 (9h) 17/19 ALDAR REAL ESTATE BROKER pin ALDAR 2 Roles Trans…" at bounding box center [515, 354] width 208 height 275
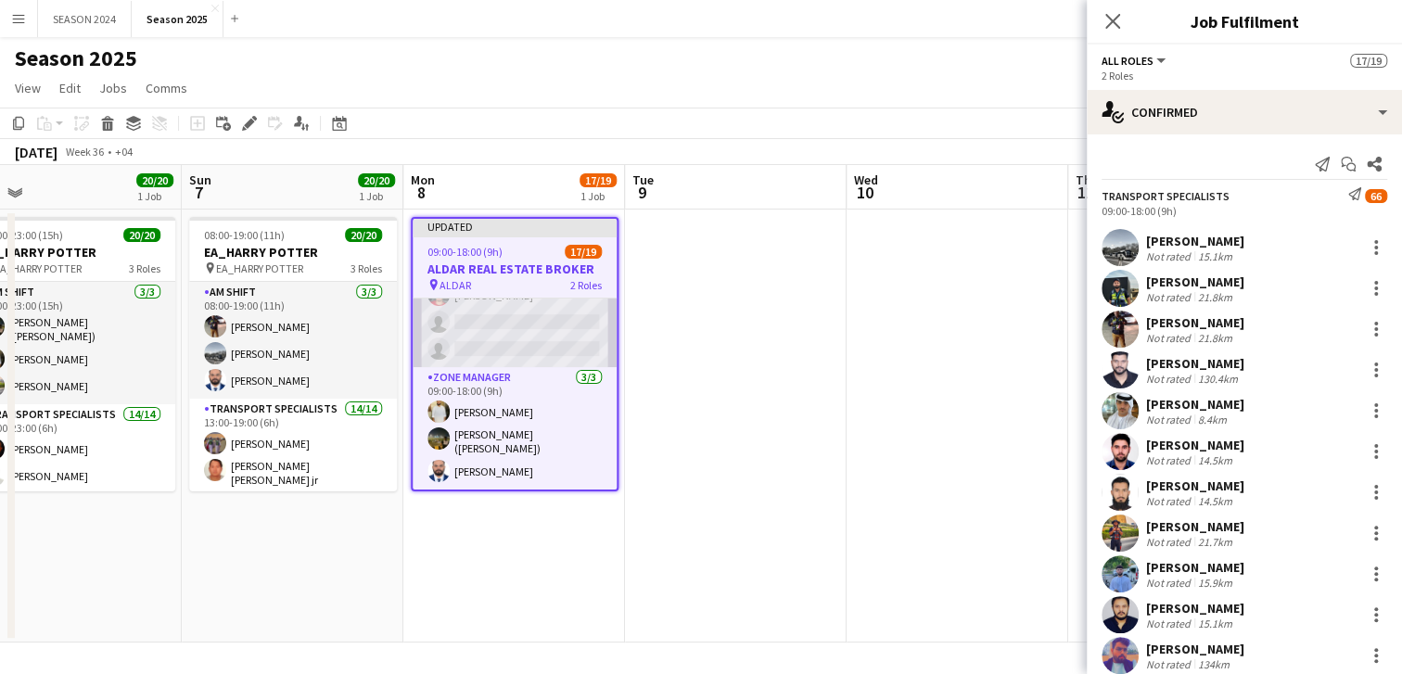
click at [572, 312] on app-card-role "Transport Specialists 66A 14/16 09:00-18:00 (9h) [PERSON_NAME] [PERSON_NAME] Ra…" at bounding box center [515, 134] width 204 height 466
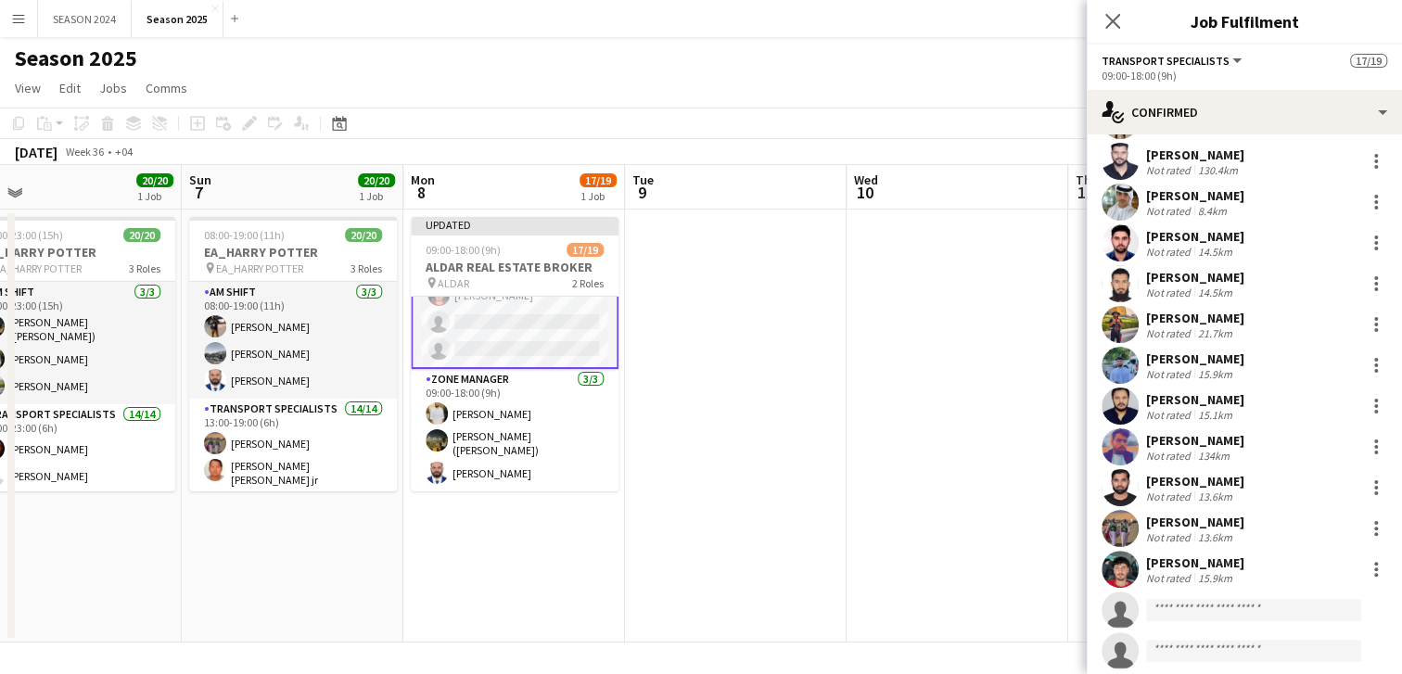
scroll to position [216, 0]
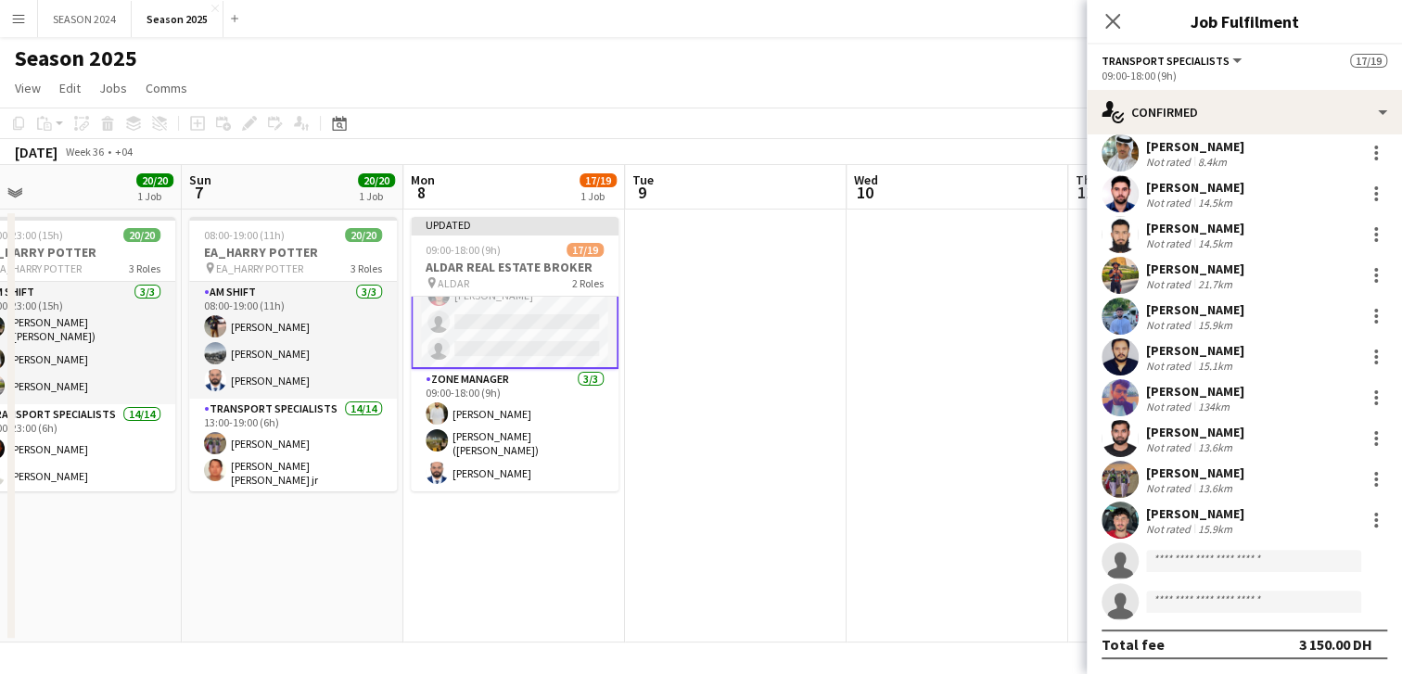
click at [1231, 623] on app-confirmed-crew "[PERSON_NAME] Not rated 15.1km [PERSON_NAME] Not rated 21.8km [PERSON_NAME] Not…" at bounding box center [1244, 315] width 315 height 688
click at [1231, 628] on app-confirmed-crew "[PERSON_NAME] Not rated 15.1km [PERSON_NAME] Not rated 21.8km [PERSON_NAME] Not…" at bounding box center [1244, 315] width 315 height 688
click at [1222, 618] on app-invite-slot "single-neutral-actions" at bounding box center [1244, 601] width 315 height 37
click at [1186, 635] on div "Total fee 3 150.00 DH" at bounding box center [1245, 645] width 286 height 30
click at [1187, 630] on div "Total fee 3 150.00 DH" at bounding box center [1245, 645] width 286 height 30
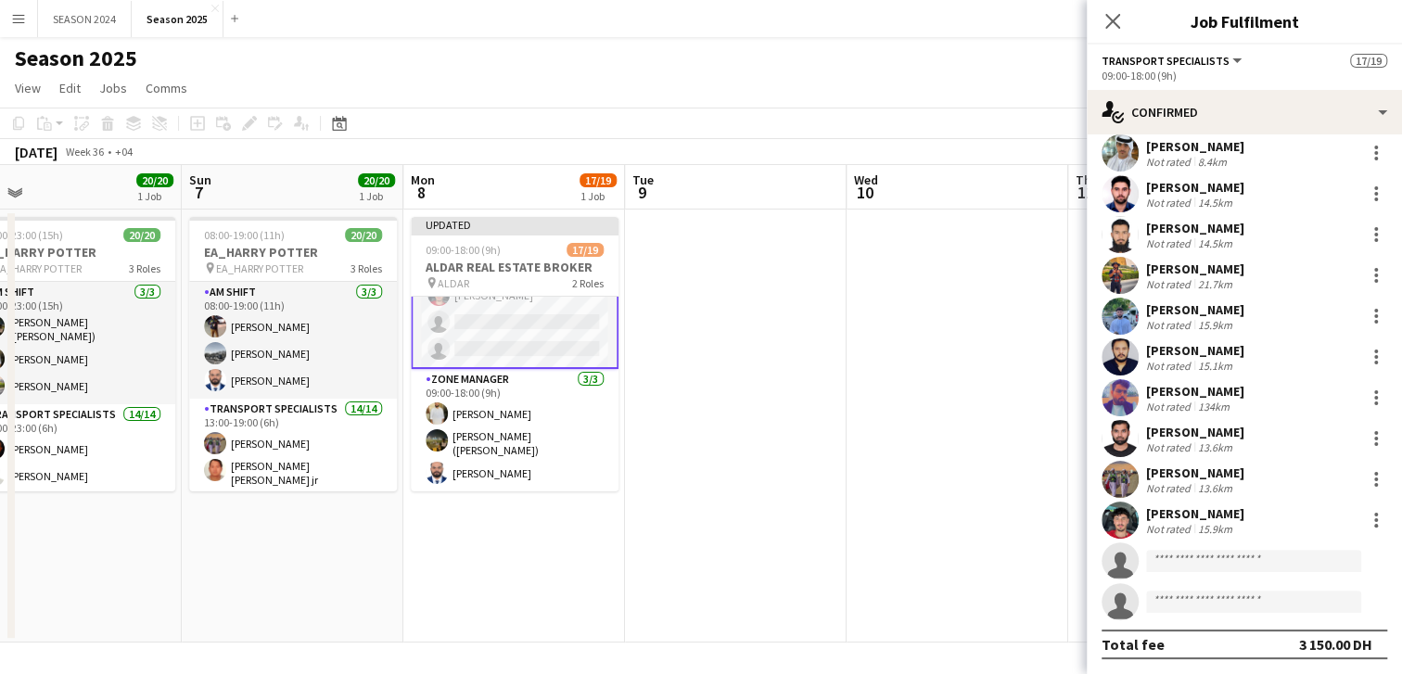
click at [1256, 627] on app-confirmed-crew "[PERSON_NAME] Not rated 15.1km [PERSON_NAME] Not rated 21.8km [PERSON_NAME] Not…" at bounding box center [1244, 315] width 315 height 688
click at [1256, 625] on app-confirmed-crew "[PERSON_NAME] Not rated 15.1km [PERSON_NAME] Not rated 21.8km [PERSON_NAME] Not…" at bounding box center [1244, 315] width 315 height 688
click at [463, 345] on app-card-role "Transport Specialists 66A 14/16 09:00-18:00 (9h) [PERSON_NAME] [PERSON_NAME] Ra…" at bounding box center [515, 134] width 208 height 470
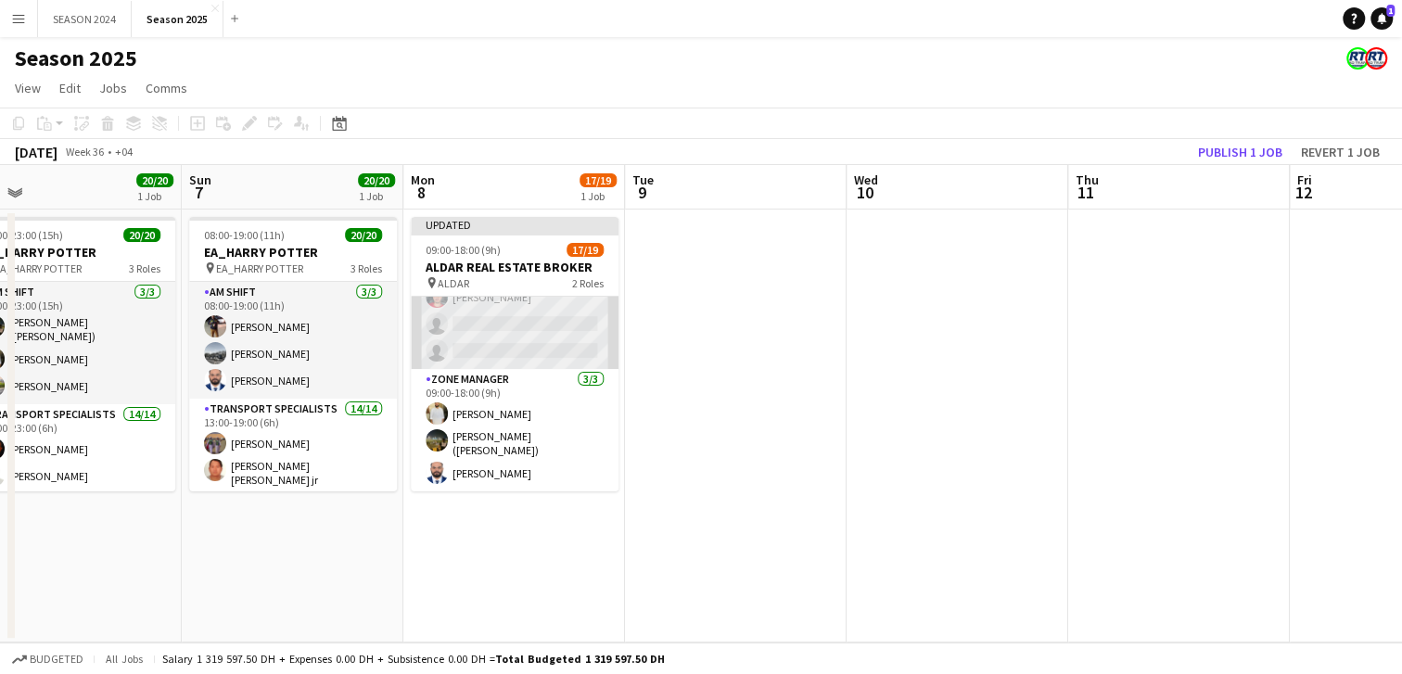
scroll to position [399, 0]
drag, startPoint x: 481, startPoint y: 303, endPoint x: 487, endPoint y: 290, distance: 14.1
click at [486, 291] on app-job-card "Updated 09:00-18:00 (9h) 17/19 ALDAR REAL ESTATE BROKER pin ALDAR 2 Roles Trans…" at bounding box center [515, 354] width 208 height 275
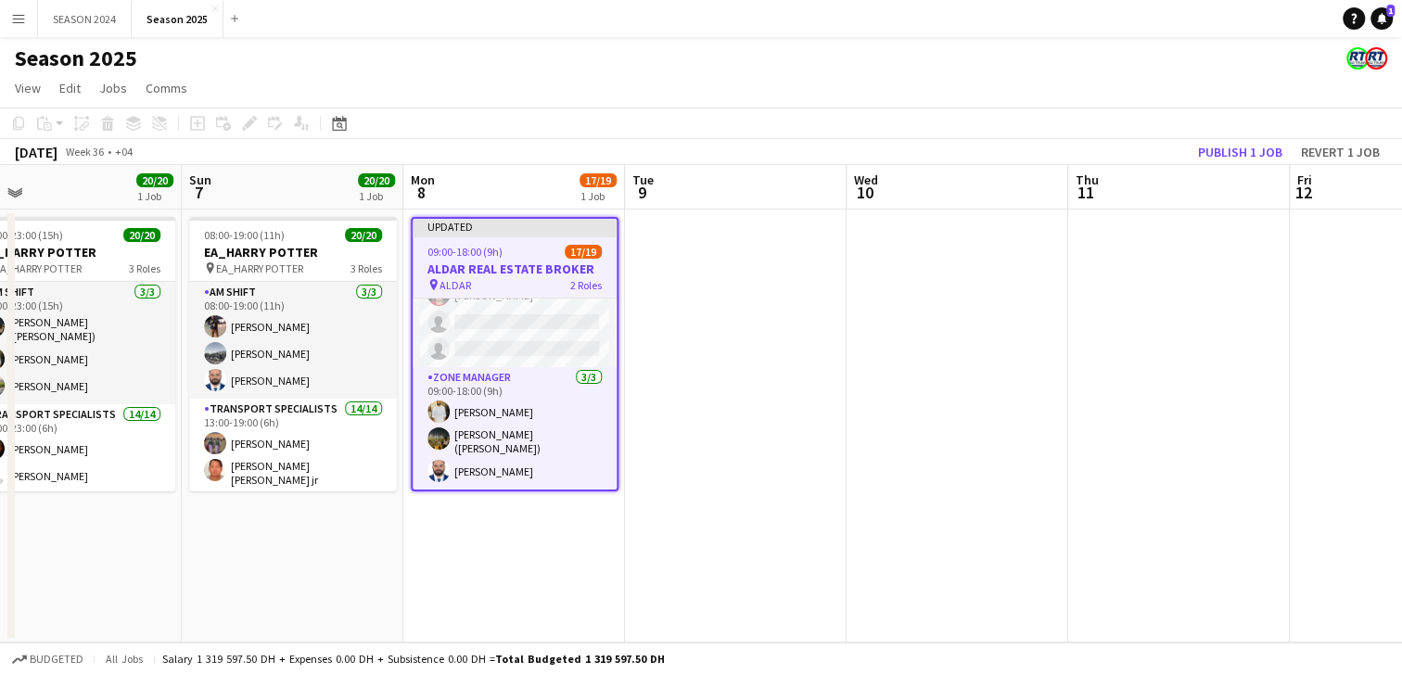
scroll to position [0, 700]
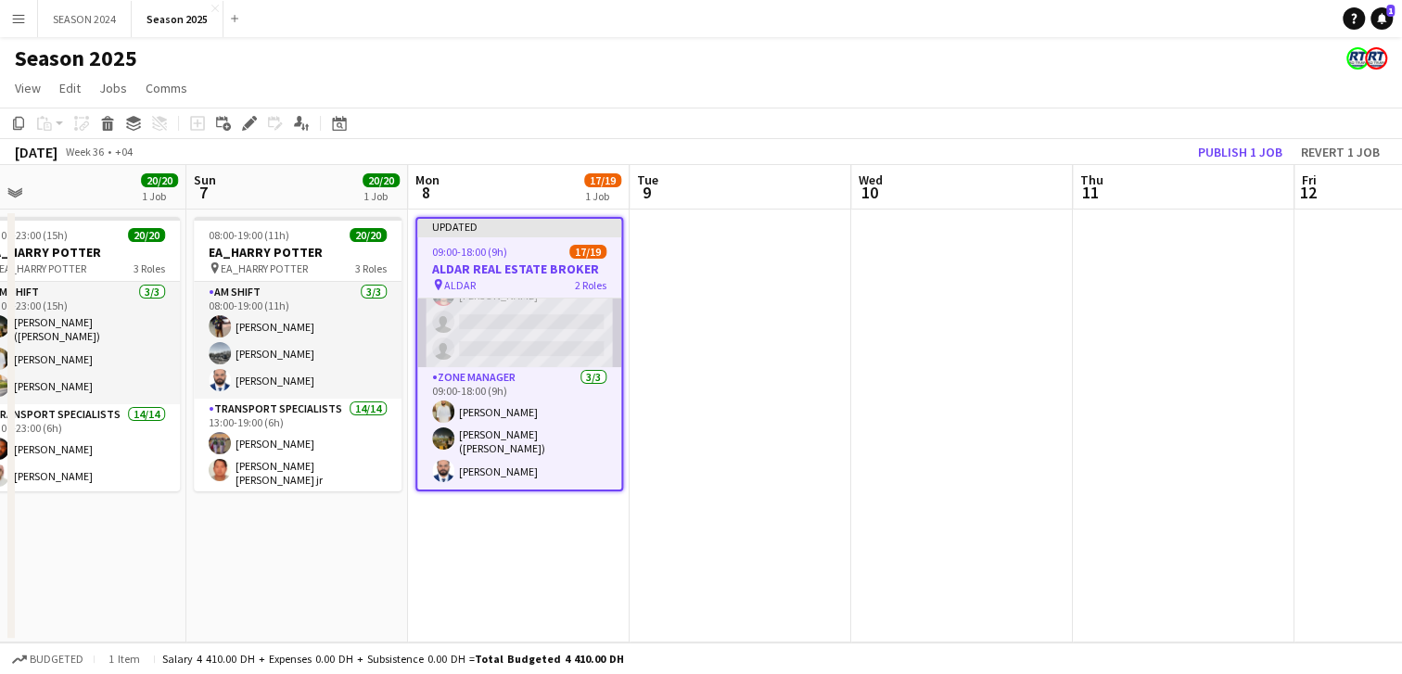
click at [503, 319] on app-card-role "Transport Specialists 66A 14/16 09:00-18:00 (9h) [PERSON_NAME] [PERSON_NAME] Ra…" at bounding box center [519, 134] width 204 height 466
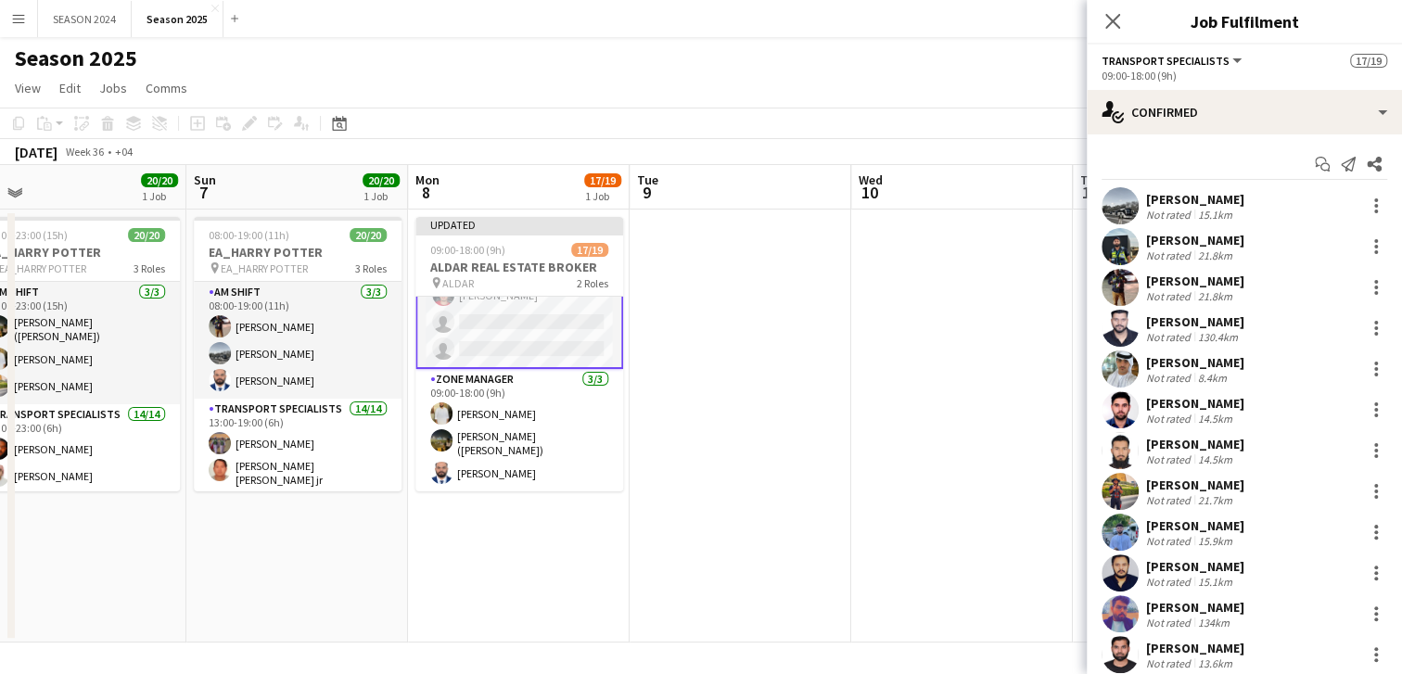
scroll to position [216, 0]
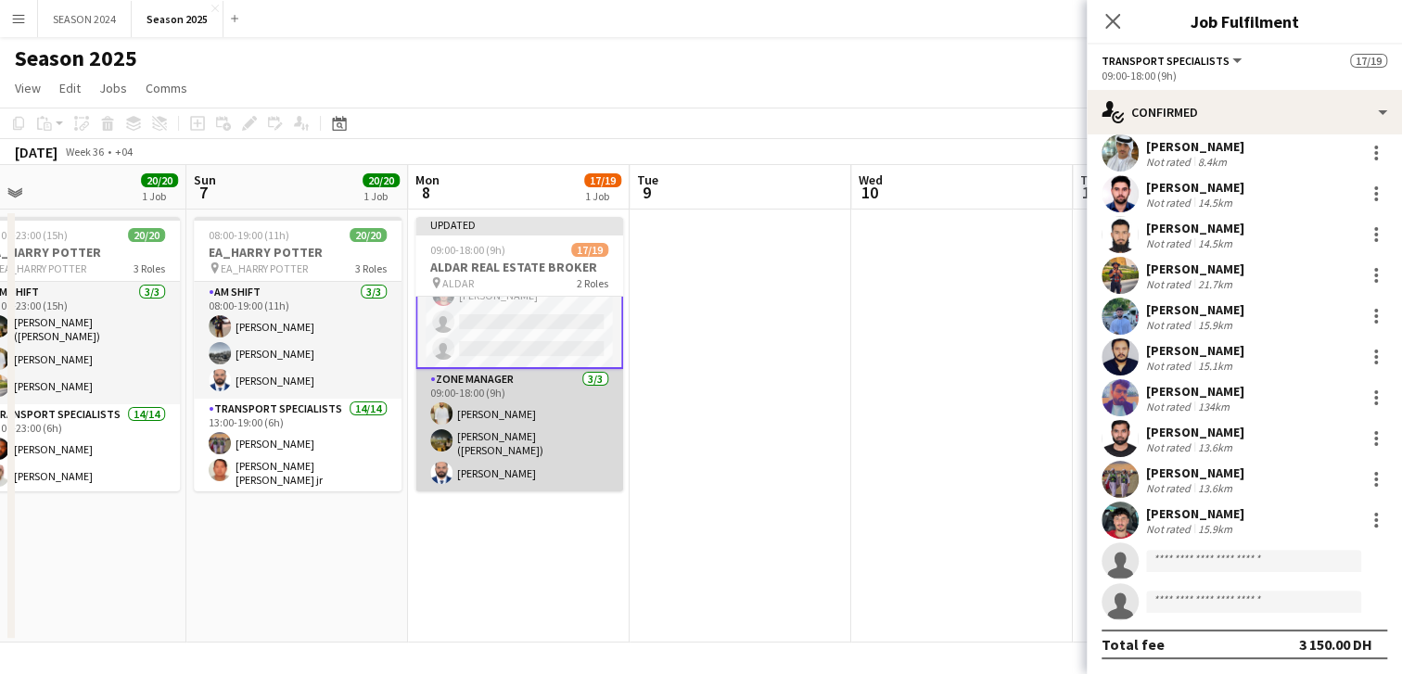
click at [524, 455] on app-card-role "Zone Manager [DATE] 09:00-18:00 (9h) [PERSON_NAME] [PERSON_NAME] ([PERSON_NAME]…" at bounding box center [519, 430] width 208 height 122
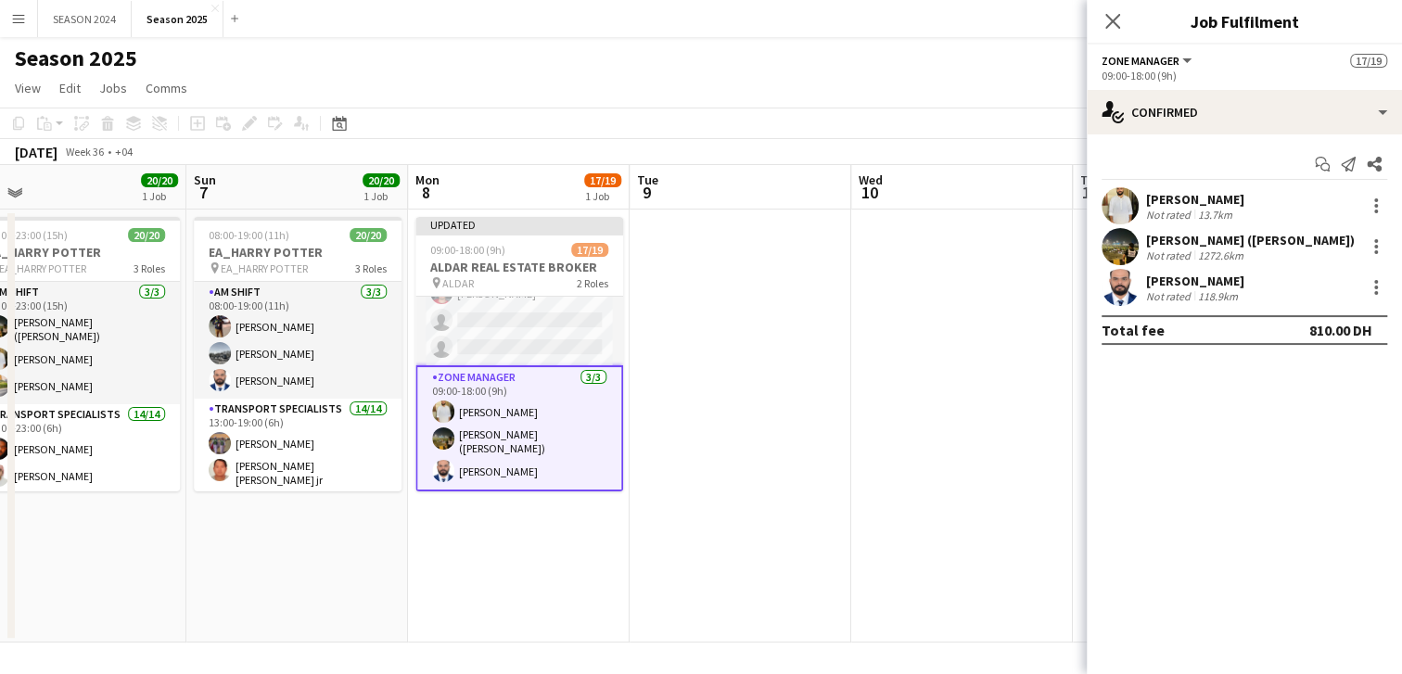
scroll to position [399, 0]
click at [1374, 270] on div "[PERSON_NAME] Not rated 118.9km" at bounding box center [1244, 287] width 315 height 37
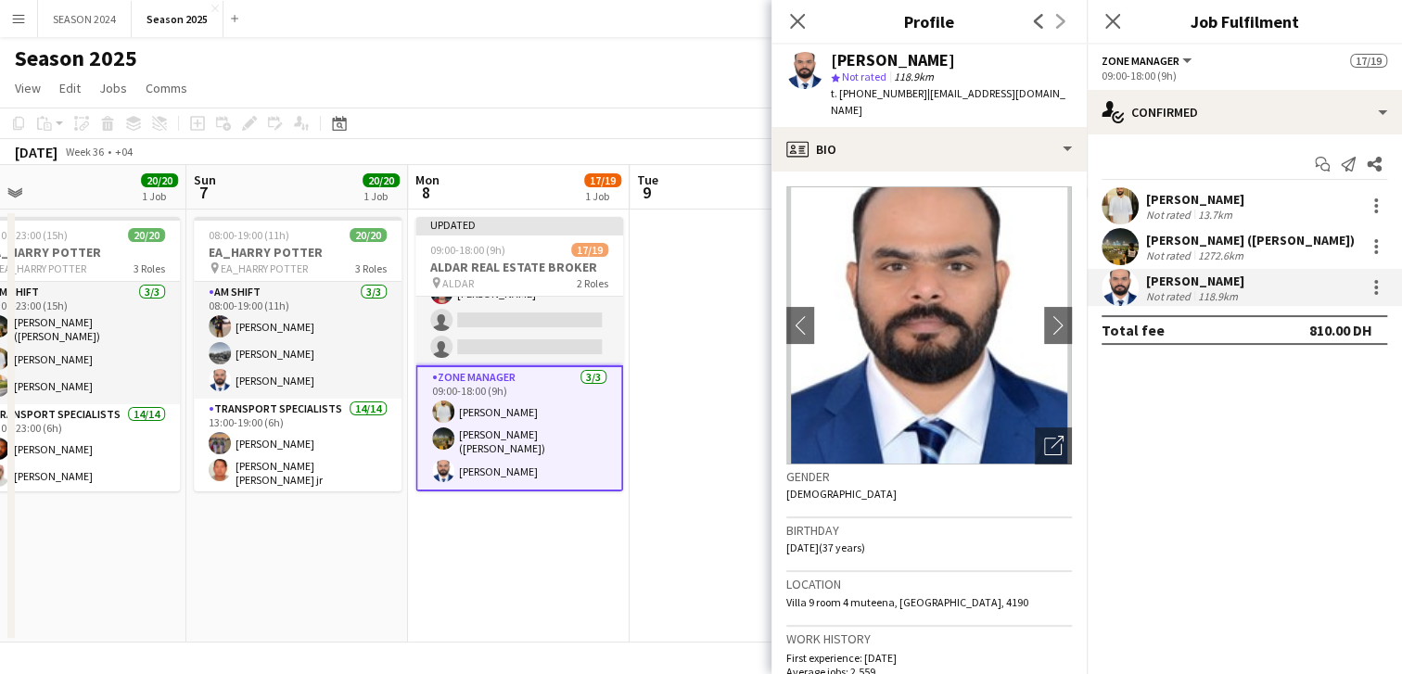
click at [1374, 270] on div "[PERSON_NAME] Not rated 118.9km" at bounding box center [1244, 287] width 315 height 37
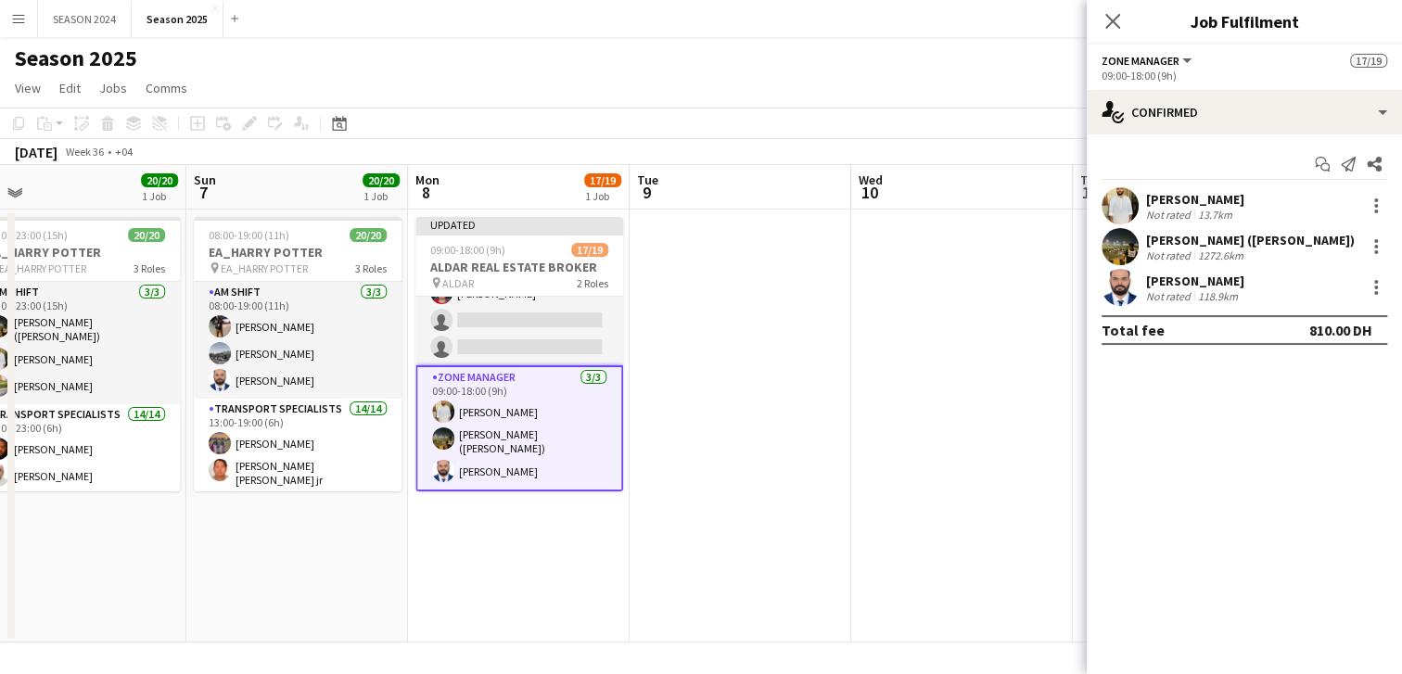
click at [1380, 263] on div "[PERSON_NAME] ([PERSON_NAME]) Not rated 1272.6km" at bounding box center [1244, 246] width 315 height 37
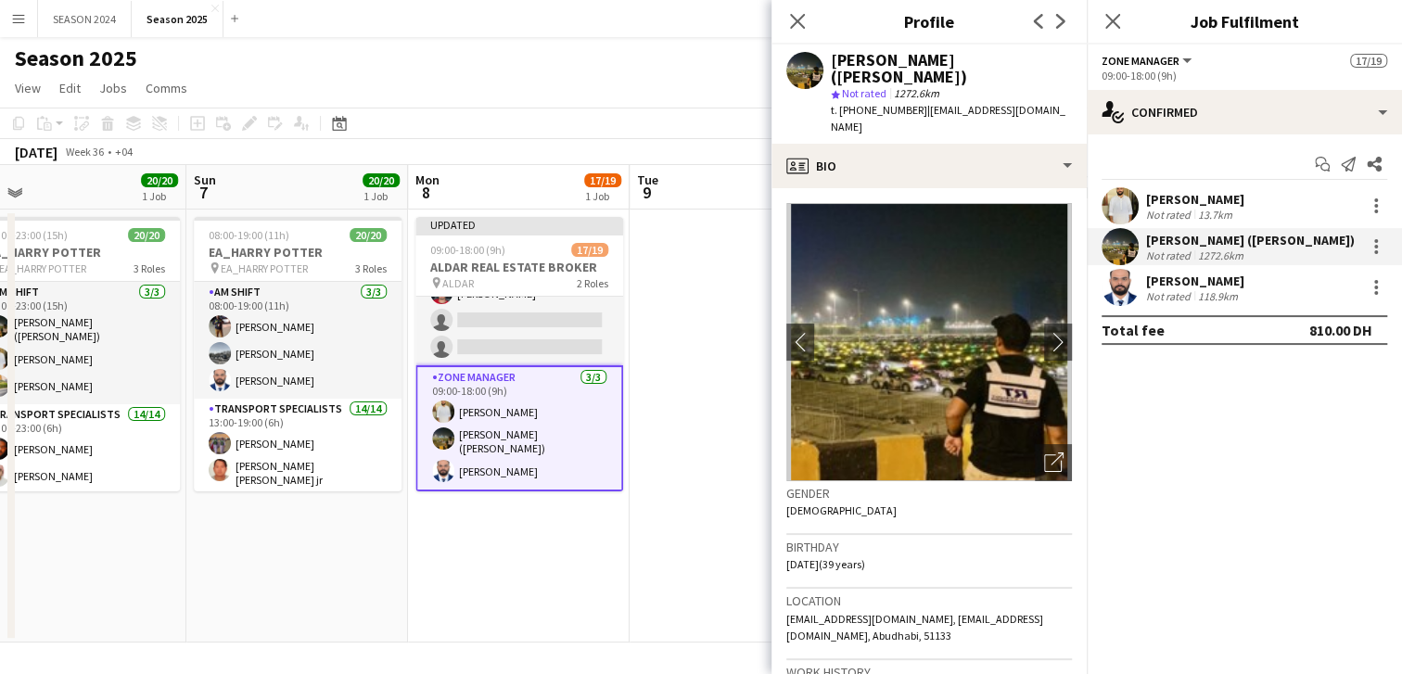
click at [1374, 265] on div "[PERSON_NAME] Not rated 13.7km [PERSON_NAME] ([PERSON_NAME]) Not rated 1272.6km…" at bounding box center [1244, 246] width 315 height 119
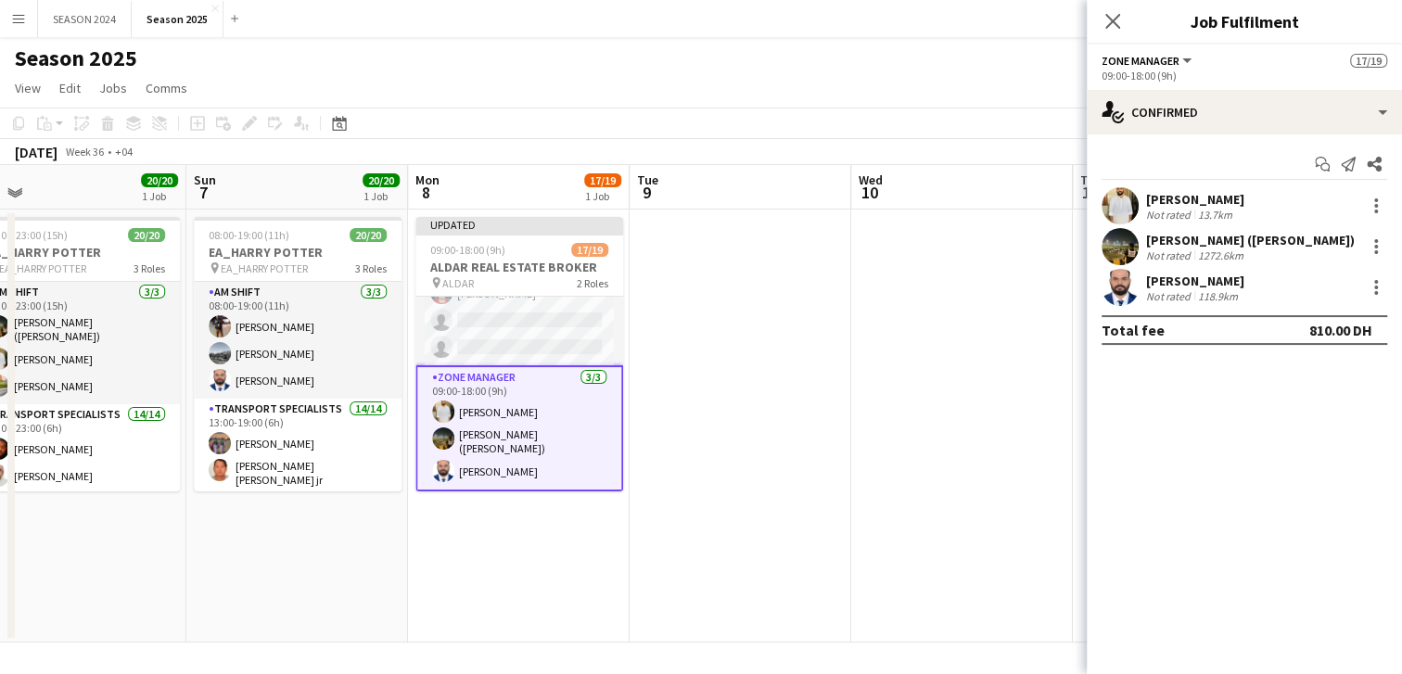
click at [1374, 265] on div "[PERSON_NAME] Not rated 13.7km [PERSON_NAME] ([PERSON_NAME]) Not rated 1272.6km…" at bounding box center [1244, 246] width 315 height 119
click at [1379, 271] on div "[PERSON_NAME] Not rated 118.9km" at bounding box center [1244, 287] width 315 height 37
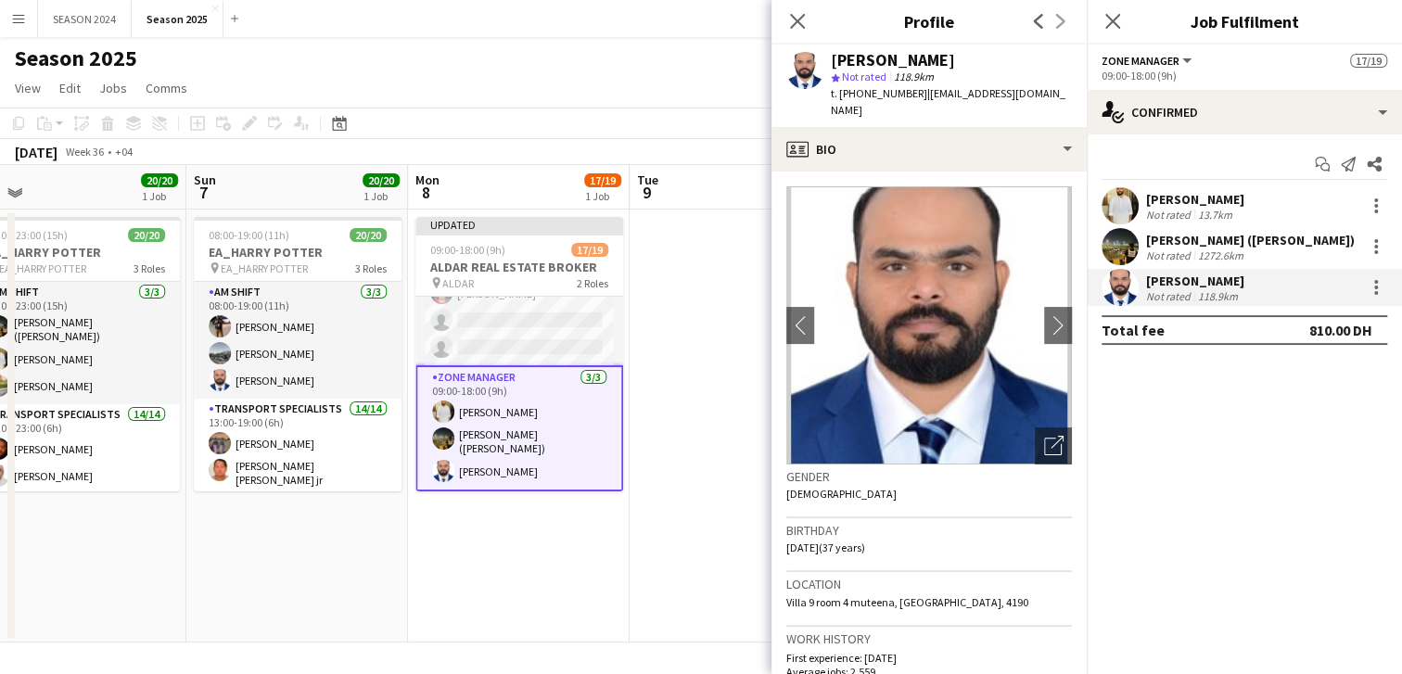
click at [1369, 271] on div "[PERSON_NAME] Not rated 118.9km" at bounding box center [1244, 287] width 315 height 37
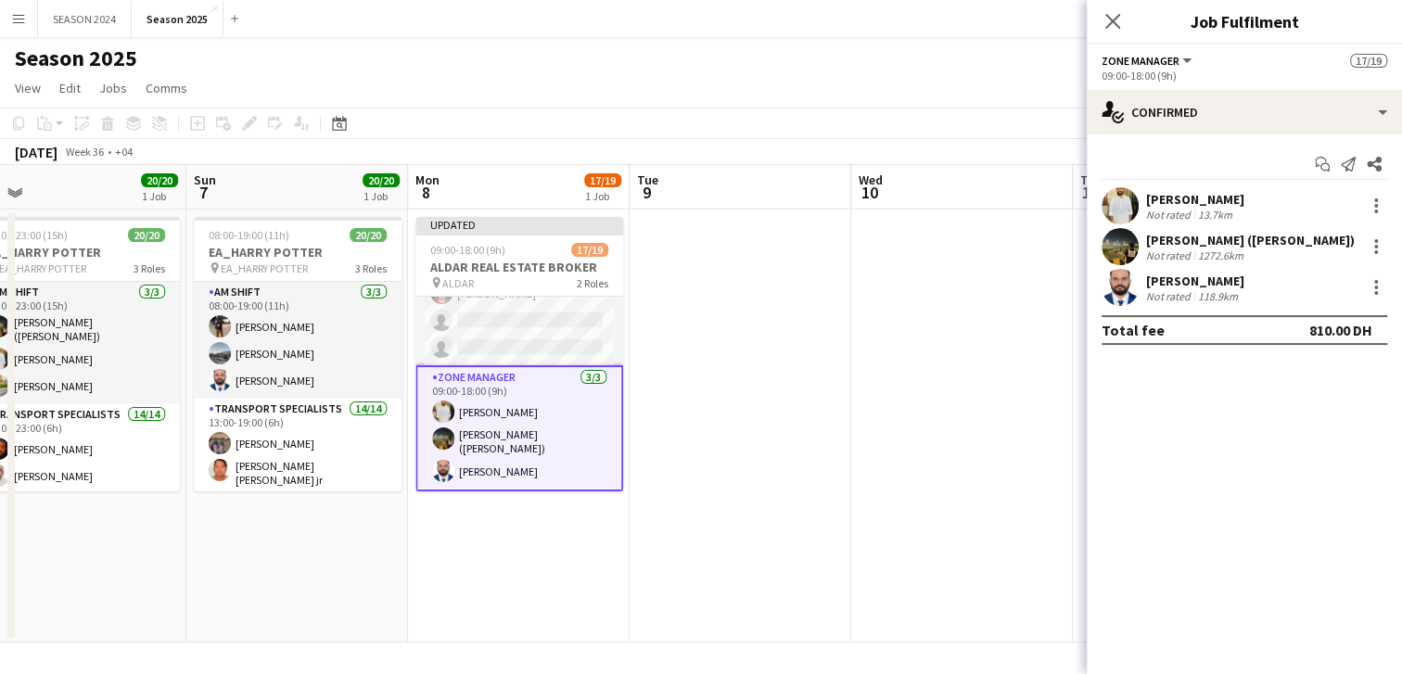
click at [1143, 261] on div "[PERSON_NAME] ([PERSON_NAME]) Not rated 1272.6km" at bounding box center [1244, 246] width 315 height 37
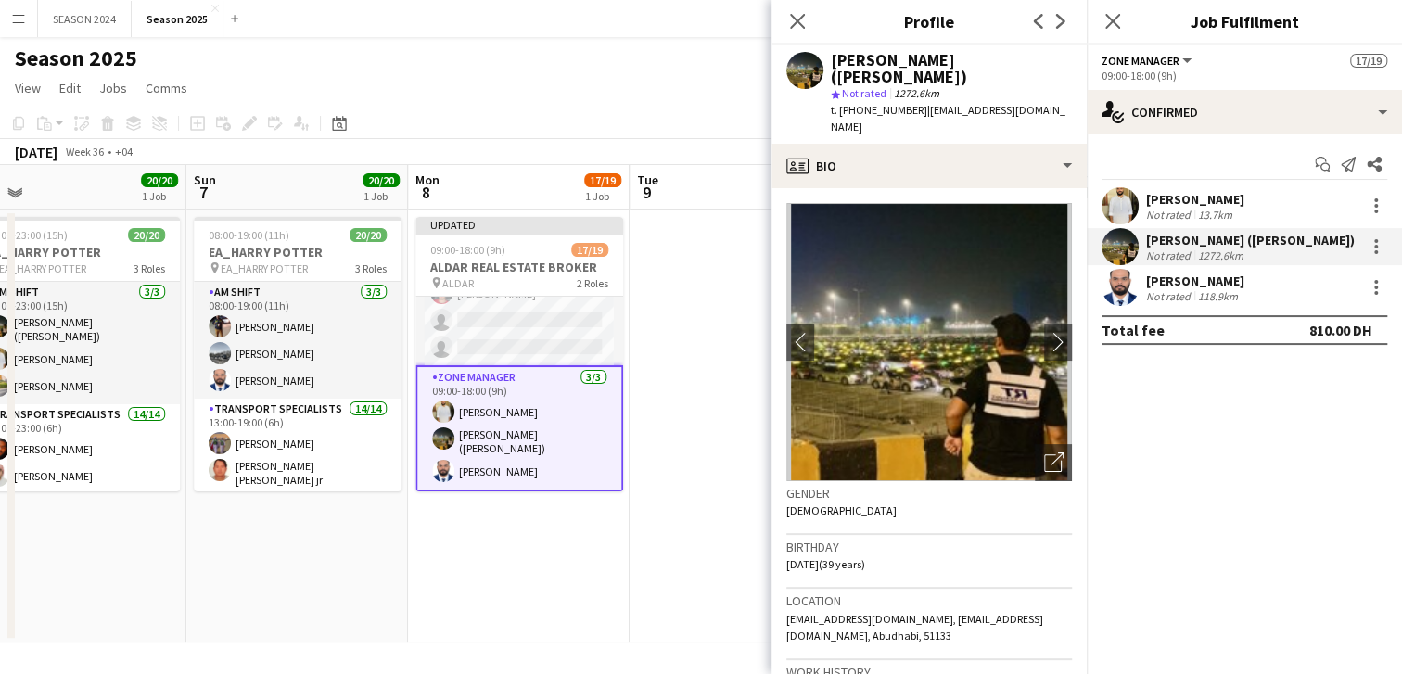
click at [1120, 254] on app-user-avatar at bounding box center [1120, 246] width 37 height 37
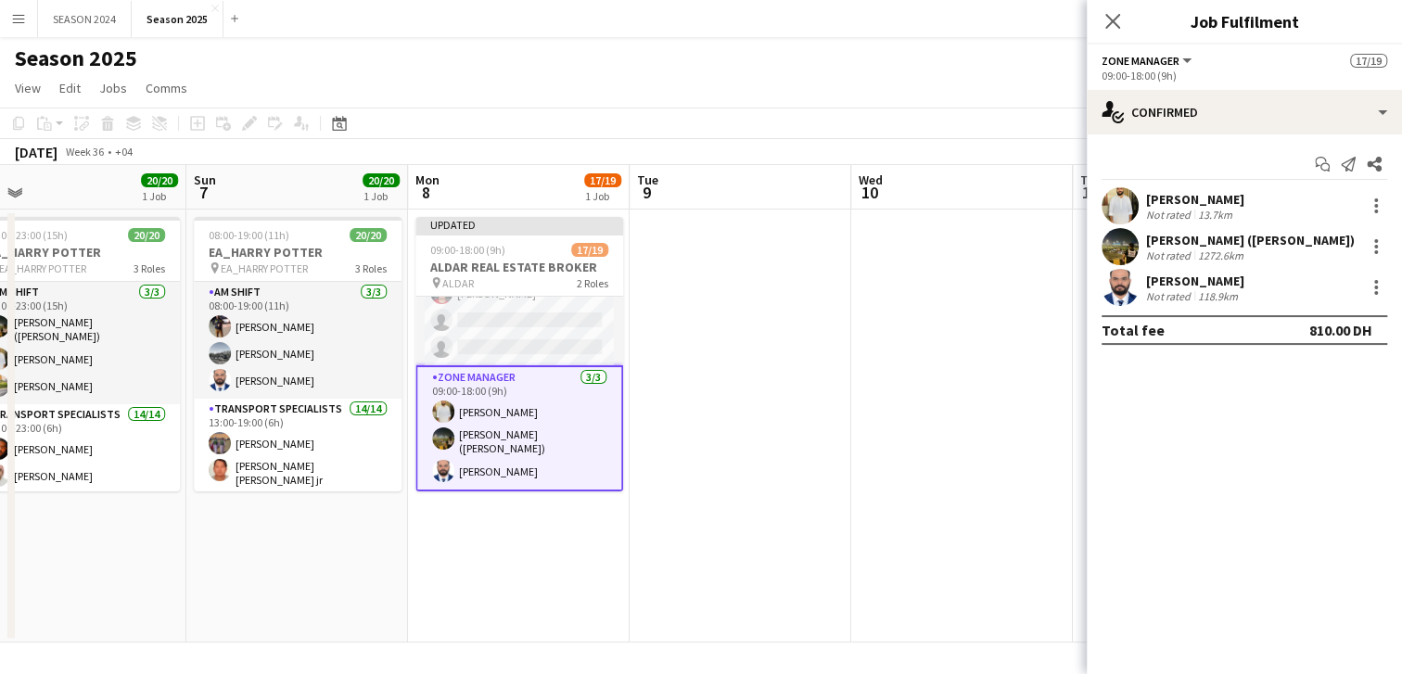
click at [1124, 238] on app-user-avatar at bounding box center [1120, 246] width 37 height 37
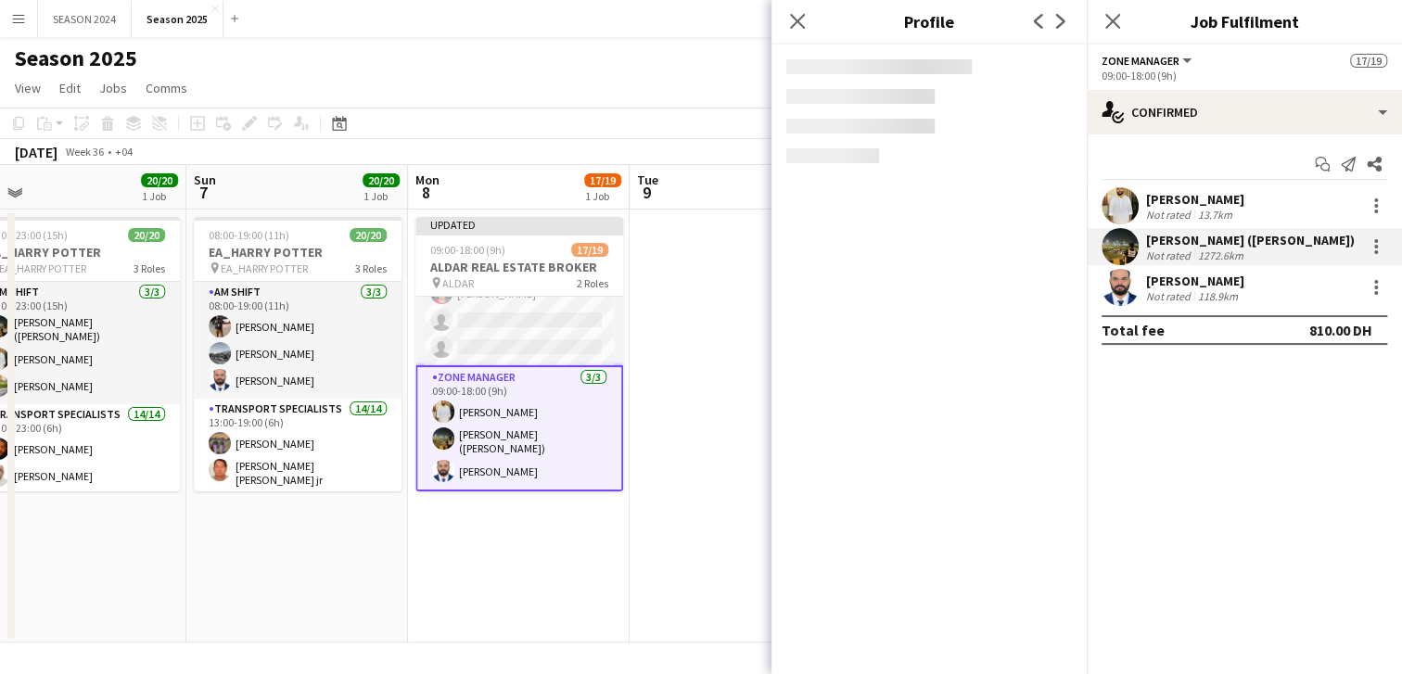
click at [1131, 285] on app-user-avatar at bounding box center [1120, 287] width 37 height 37
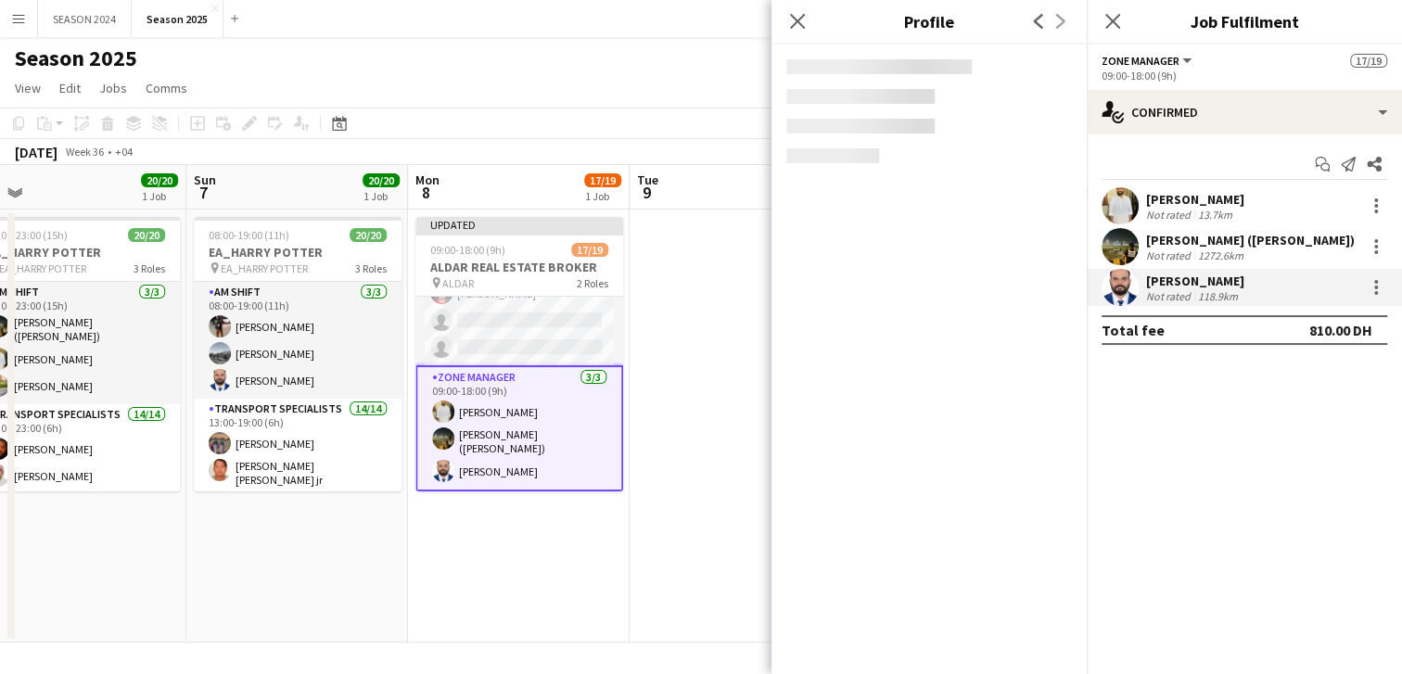
click at [1136, 315] on div "Total fee 810.00 DH" at bounding box center [1245, 330] width 286 height 30
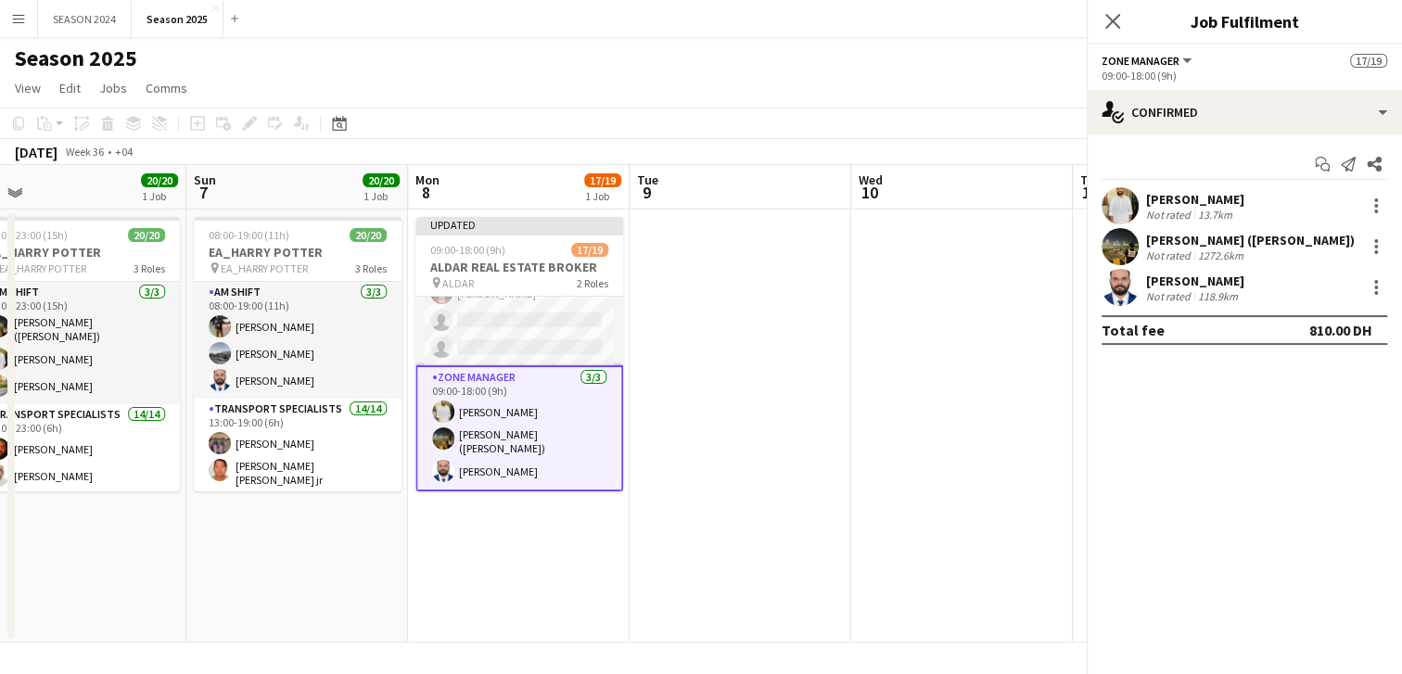
click at [1132, 275] on app-user-avatar at bounding box center [1120, 287] width 37 height 37
click at [1242, 273] on div "[PERSON_NAME]" at bounding box center [1195, 281] width 98 height 17
click at [1339, 270] on div "[PERSON_NAME] Not rated 118.9km" at bounding box center [1244, 287] width 315 height 37
click at [1379, 251] on div at bounding box center [1376, 247] width 22 height 22
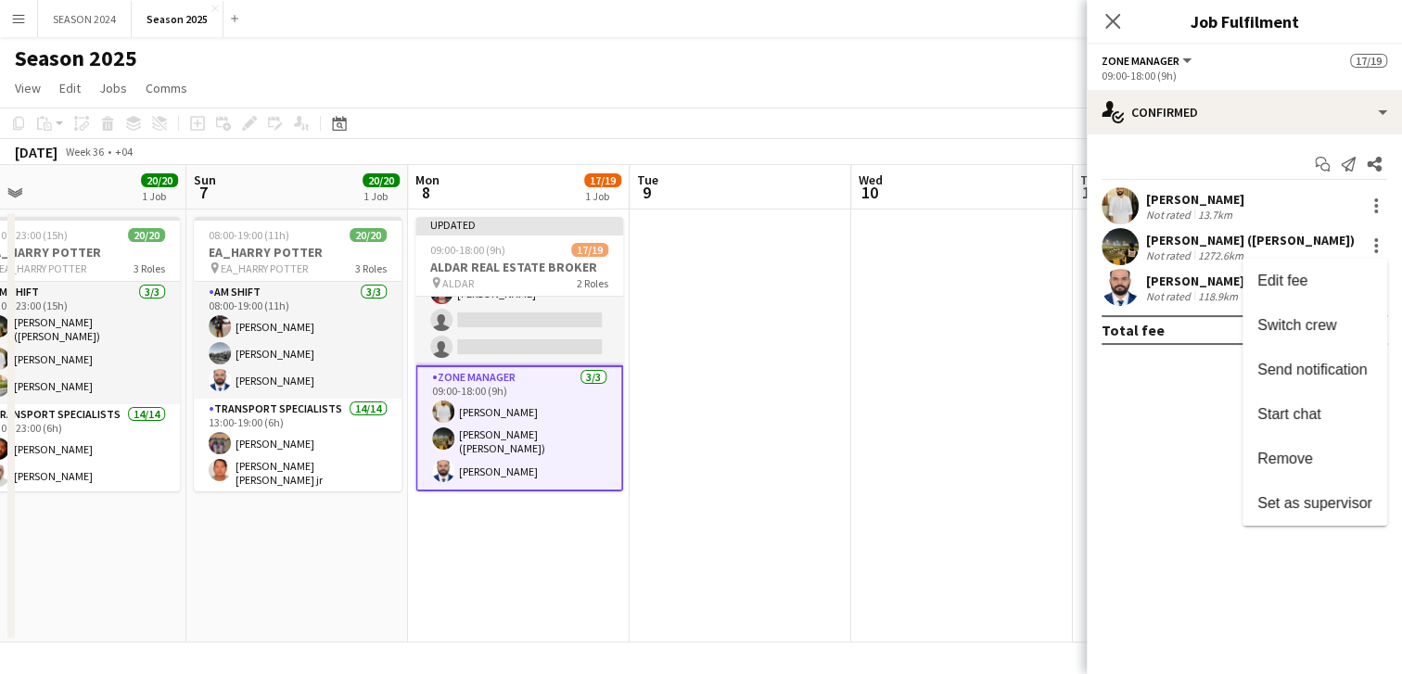
click at [952, 312] on div at bounding box center [701, 337] width 1402 height 674
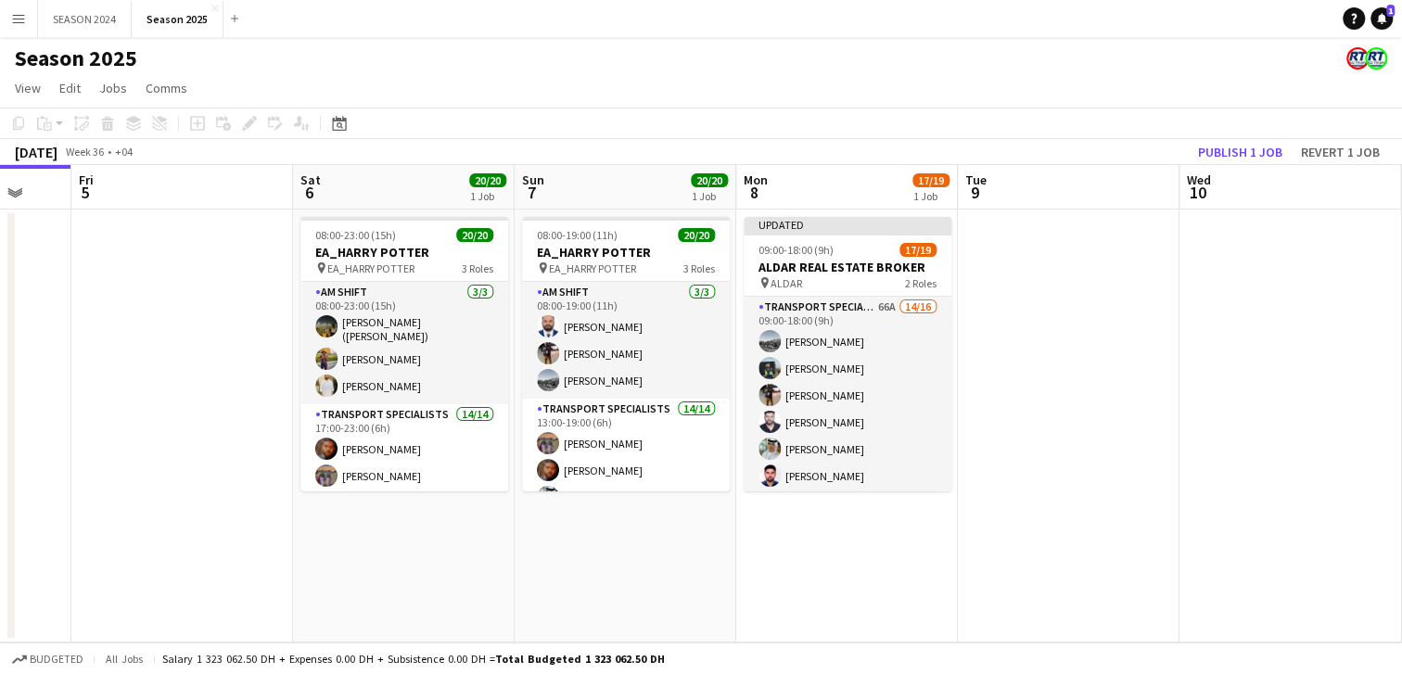
drag, startPoint x: 605, startPoint y: 410, endPoint x: 228, endPoint y: 422, distance: 376.7
click at [228, 422] on app-calendar-viewport "Mon 1 Tue 2 Wed 3 Thu 4 Fri 5 Sat 6 20/20 1 Job Sun 7 20/20 1 Job Mon 8 17/19 1…" at bounding box center [701, 404] width 1402 height 478
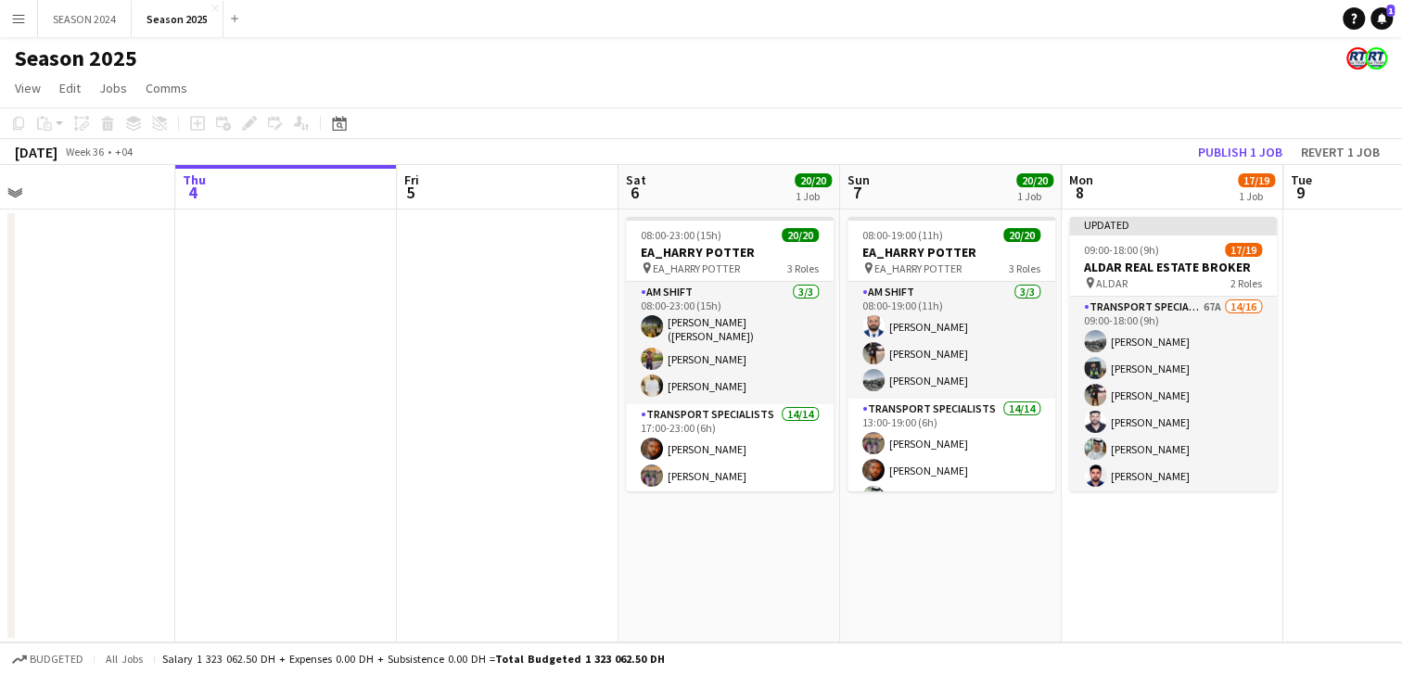
drag, startPoint x: 1054, startPoint y: 435, endPoint x: 939, endPoint y: 441, distance: 116.1
click at [939, 441] on app-calendar-viewport "Mon 1 Tue 2 Wed 3 Thu 4 Fri 5 Sat 6 20/20 1 Job Sun 7 20/20 1 Job Mon 8 17/19 1…" at bounding box center [701, 404] width 1402 height 478
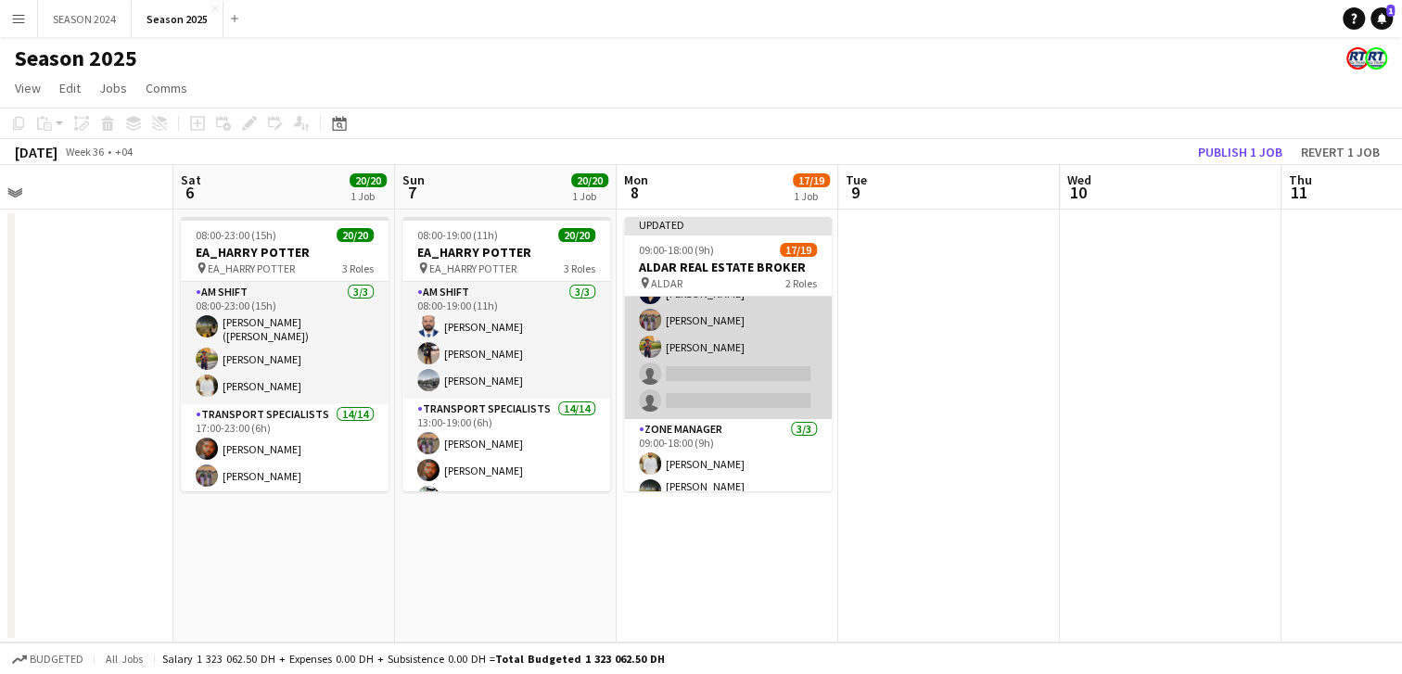
scroll to position [399, 0]
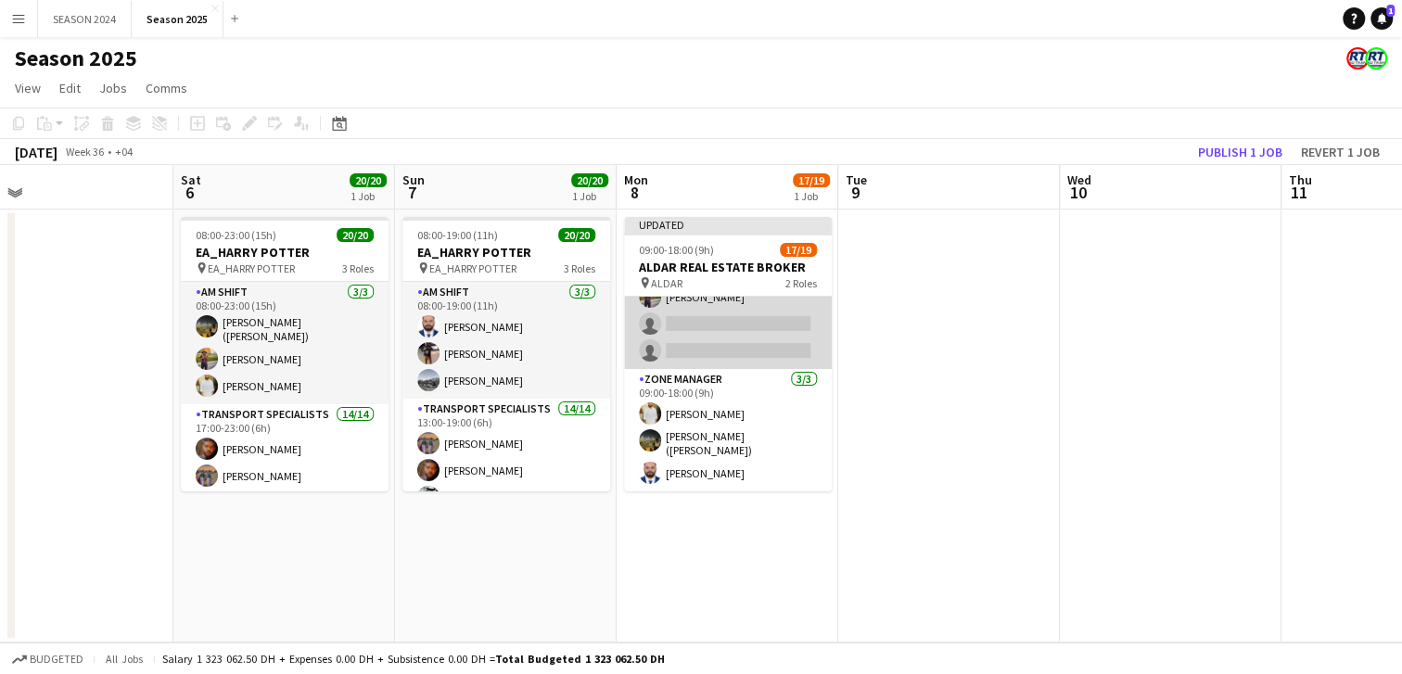
click at [684, 405] on app-card-role "Zone Manager [DATE] 09:00-18:00 (9h) [PERSON_NAME] [PERSON_NAME] ([PERSON_NAME]…" at bounding box center [728, 430] width 208 height 122
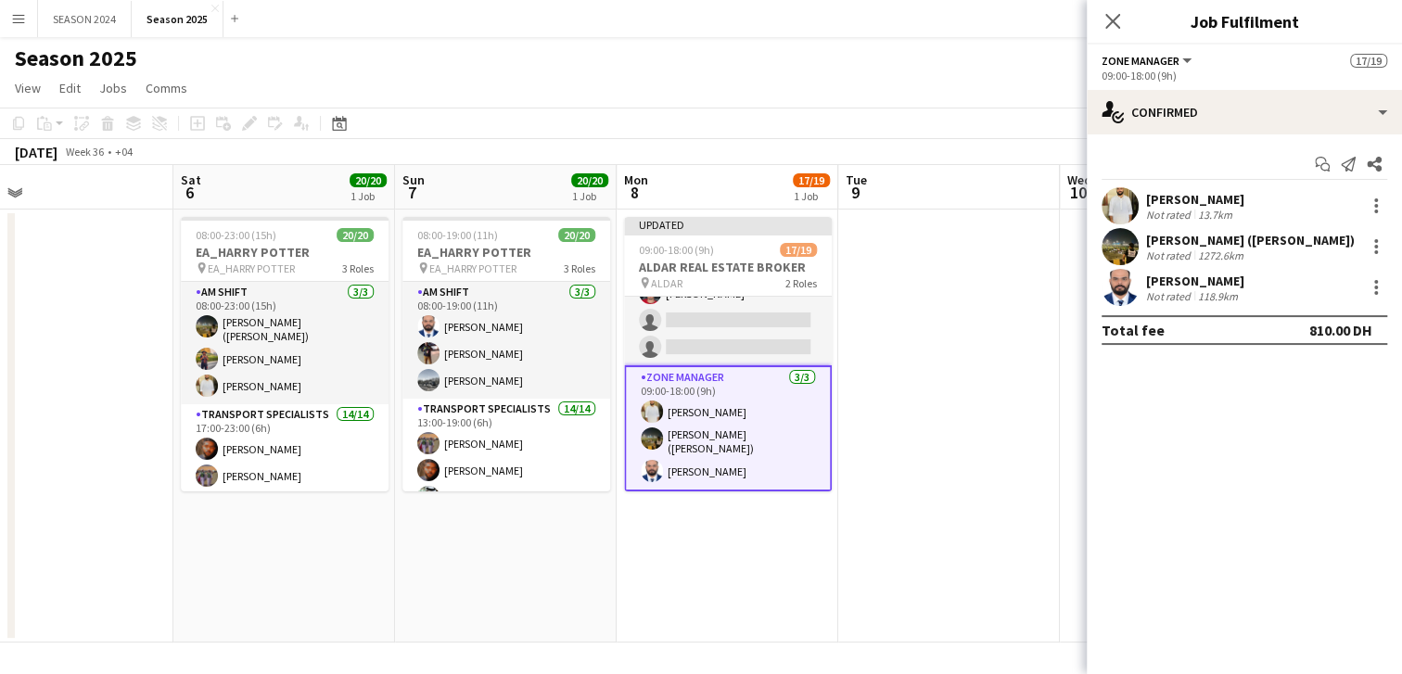
click at [1374, 271] on div "[PERSON_NAME] Not rated 118.9km" at bounding box center [1244, 287] width 315 height 37
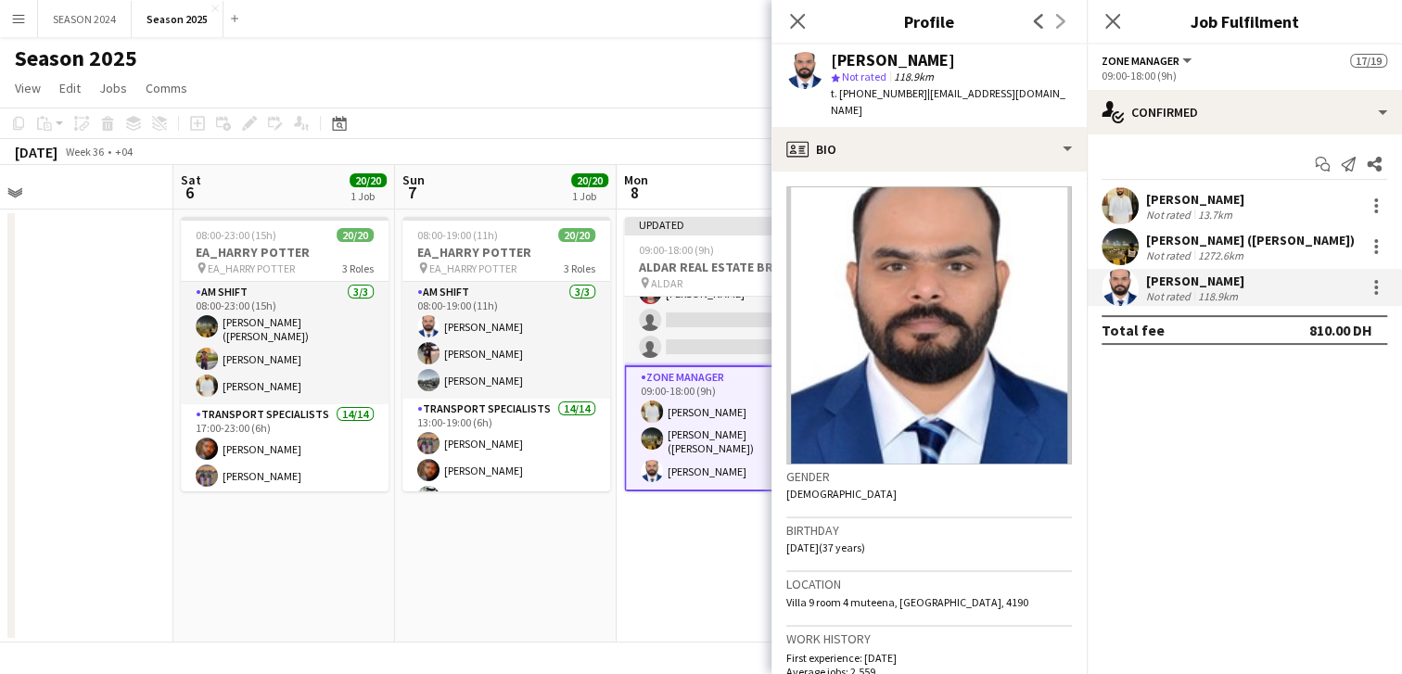
click at [1374, 271] on div "[PERSON_NAME] Not rated 118.9km" at bounding box center [1244, 287] width 315 height 37
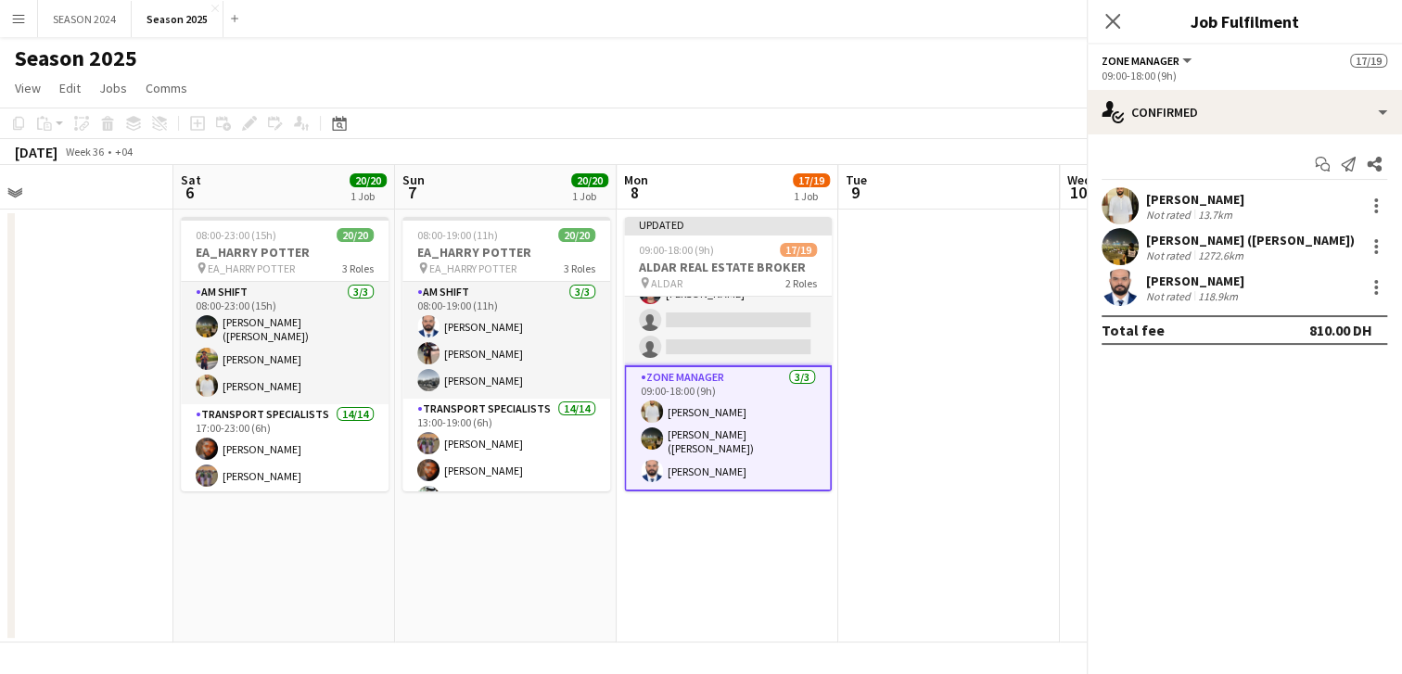
click at [1374, 269] on div "[PERSON_NAME] Not rated 118.9km" at bounding box center [1244, 287] width 315 height 37
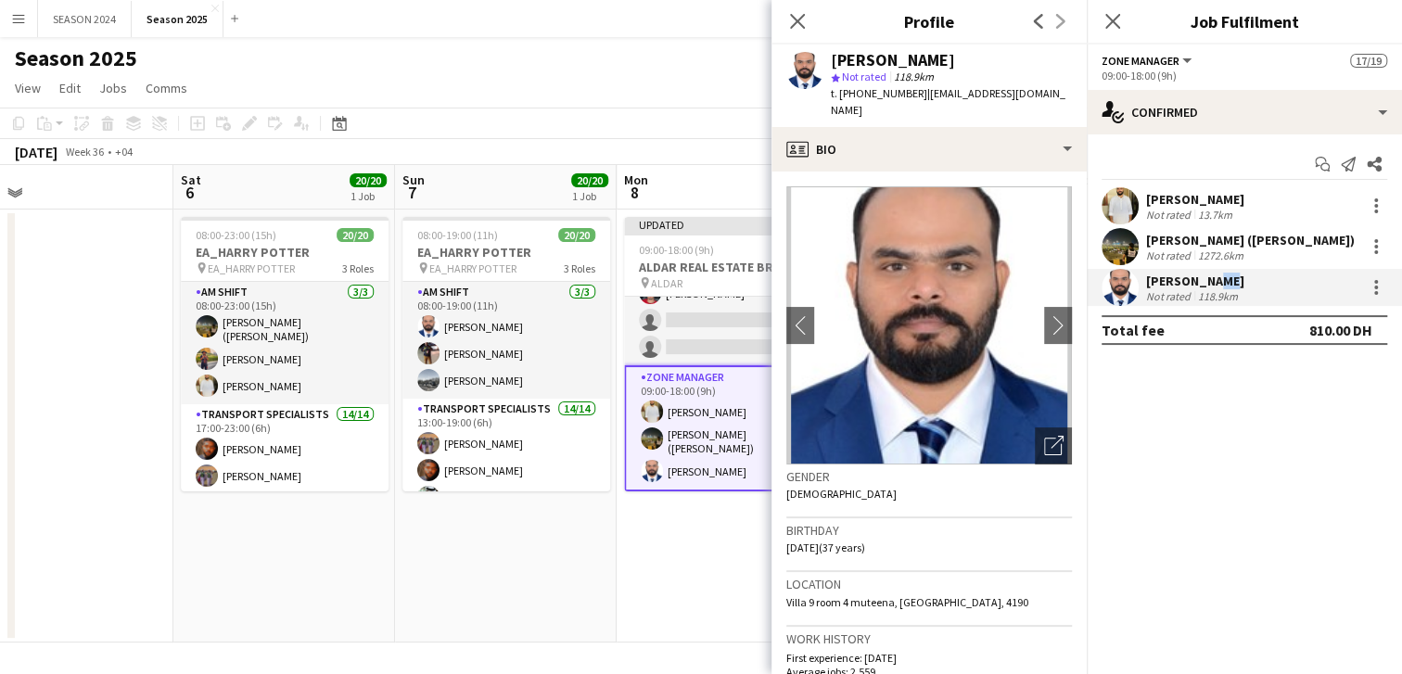
click at [1205, 270] on div "[PERSON_NAME] Not rated 118.9km" at bounding box center [1244, 287] width 315 height 37
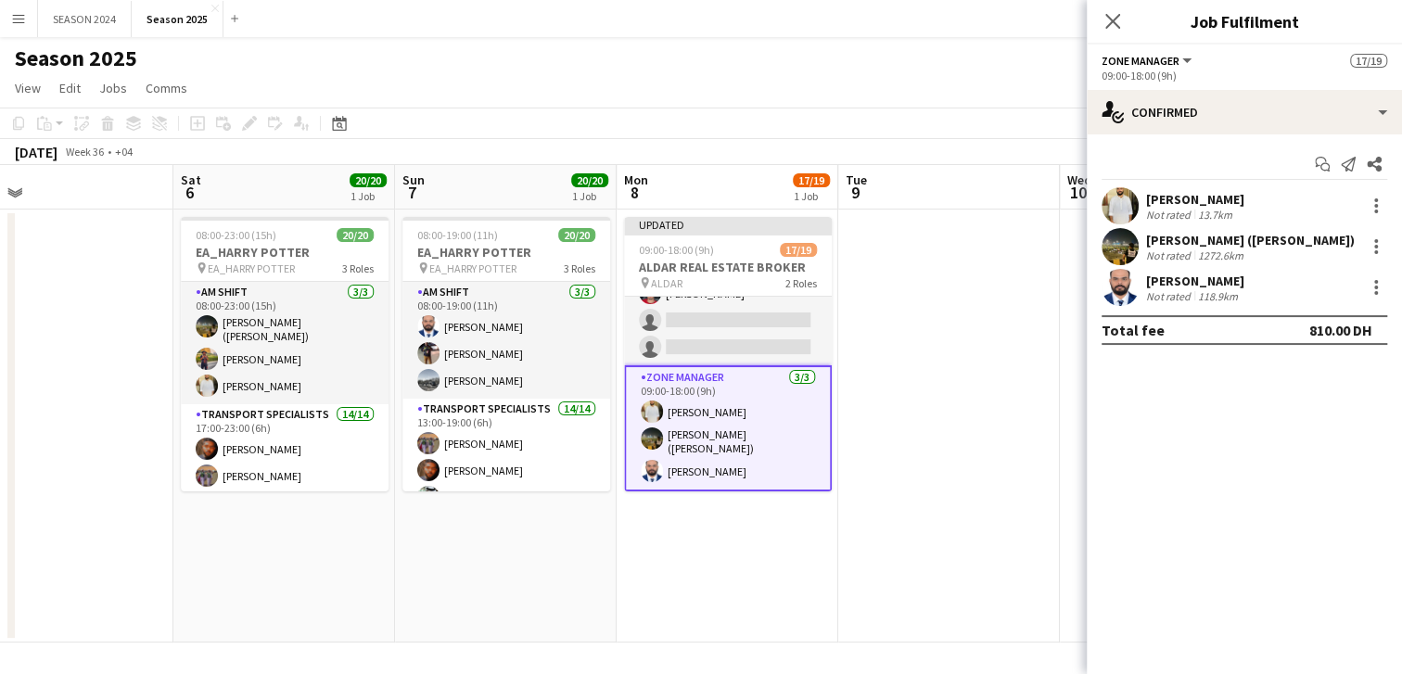
drag, startPoint x: 1205, startPoint y: 270, endPoint x: 1138, endPoint y: 263, distance: 67.1
click at [1138, 263] on div at bounding box center [1120, 246] width 37 height 37
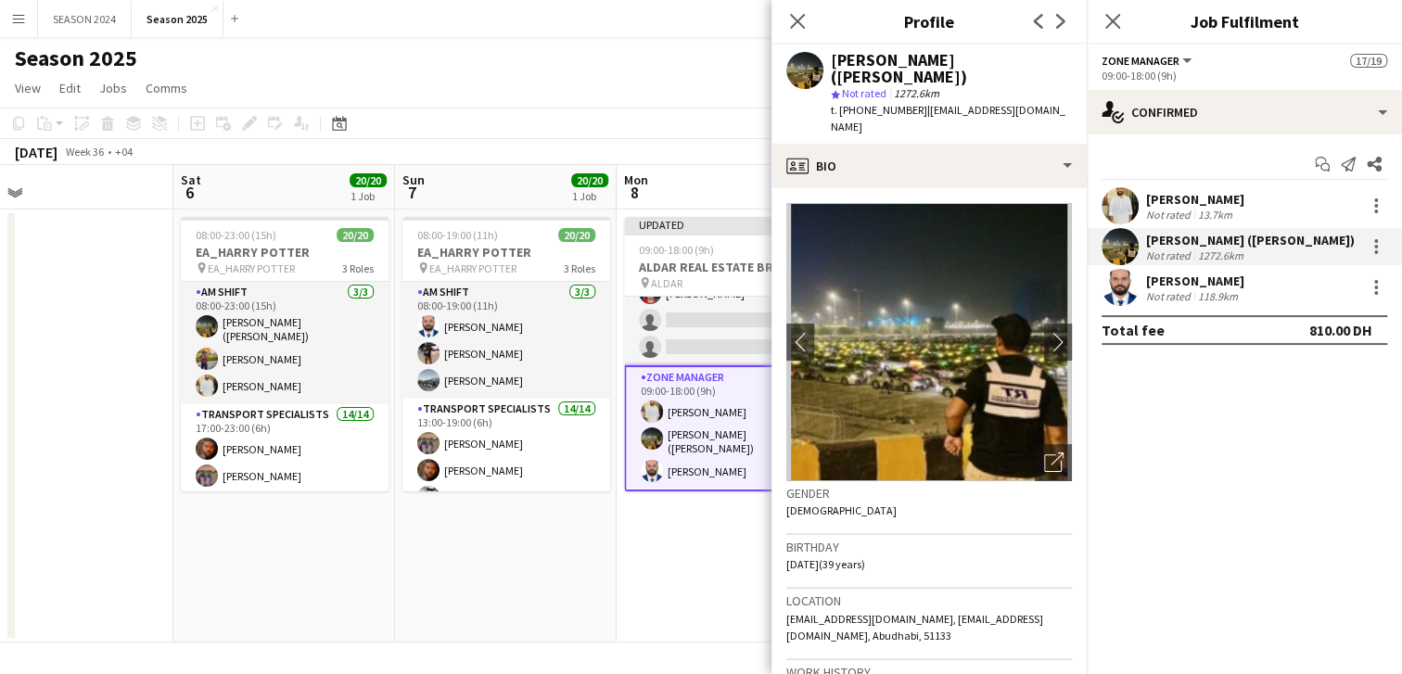
click at [1219, 266] on div "[PERSON_NAME] Not rated 13.7km [PERSON_NAME] ([PERSON_NAME]) Not rated 1272.6km…" at bounding box center [1244, 246] width 315 height 119
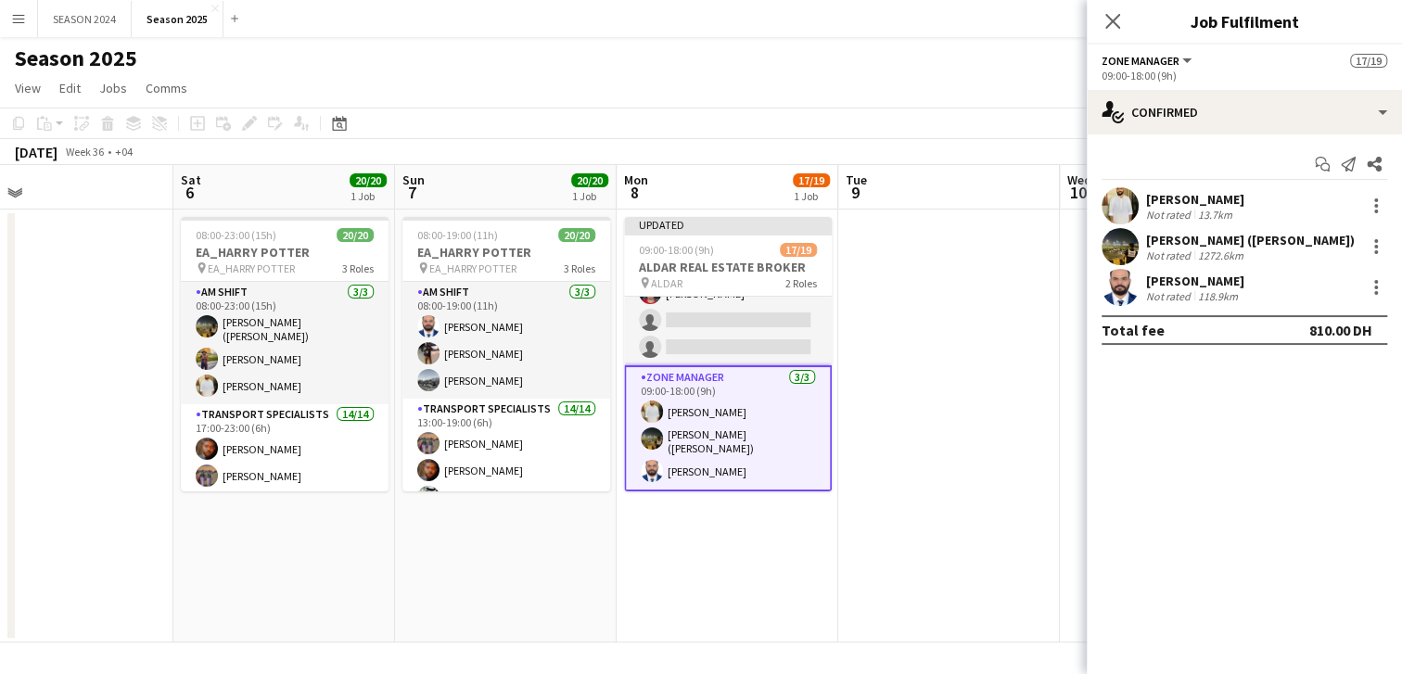
click at [1339, 252] on div "[PERSON_NAME] ([PERSON_NAME]) Not rated 1272.6km" at bounding box center [1244, 246] width 315 height 37
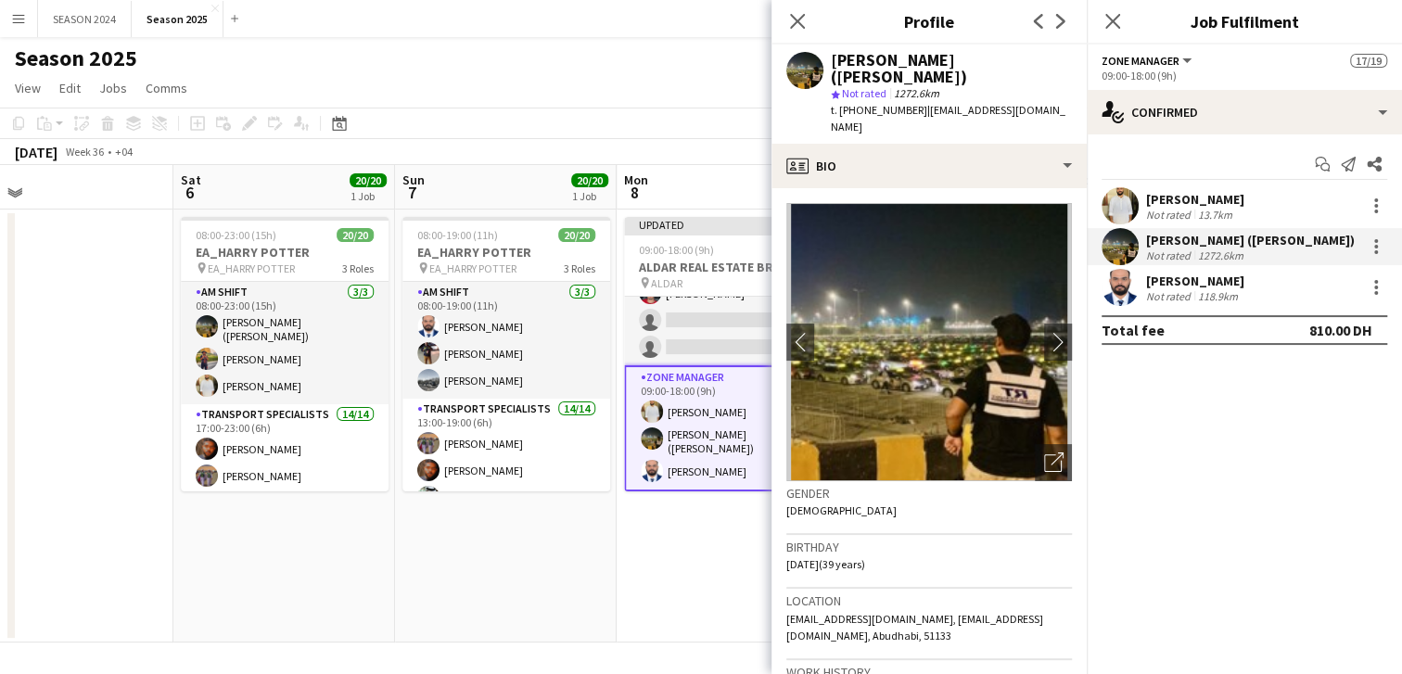
click at [1374, 262] on div "[PERSON_NAME] ([PERSON_NAME]) Not rated 1272.6km" at bounding box center [1244, 246] width 315 height 37
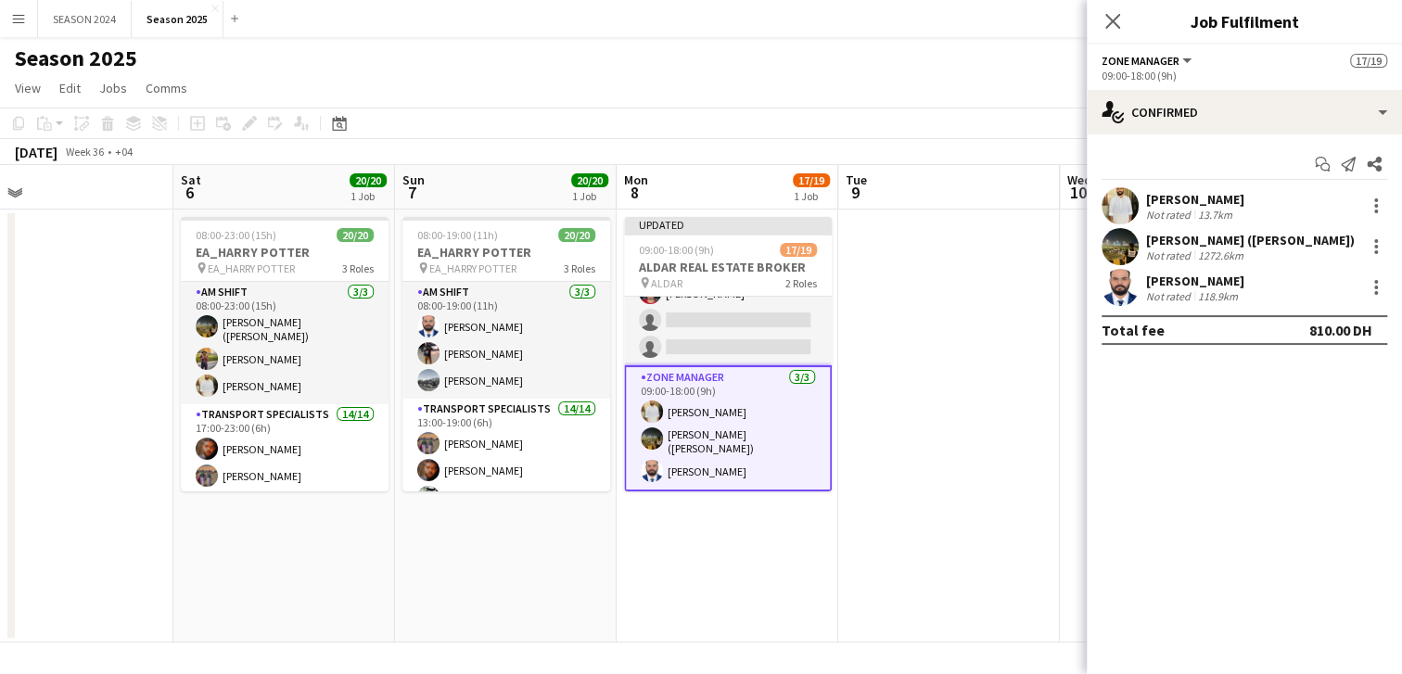
click at [1374, 262] on div "[PERSON_NAME] ([PERSON_NAME]) Not rated 1272.6km" at bounding box center [1244, 246] width 315 height 37
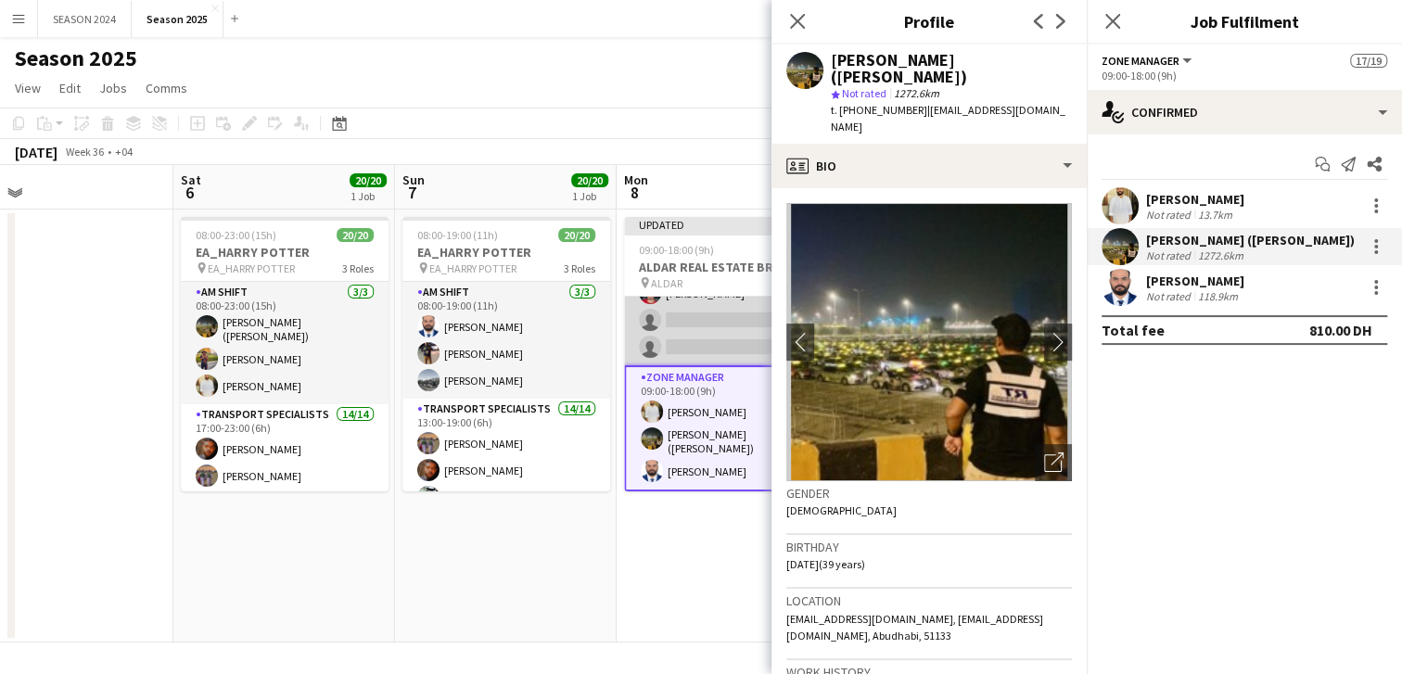
click at [713, 345] on app-card-role "Transport Specialists 67A 14/16 09:00-18:00 (9h) Daniyal Ahmed Maaz Shaikh Raee…" at bounding box center [728, 132] width 208 height 466
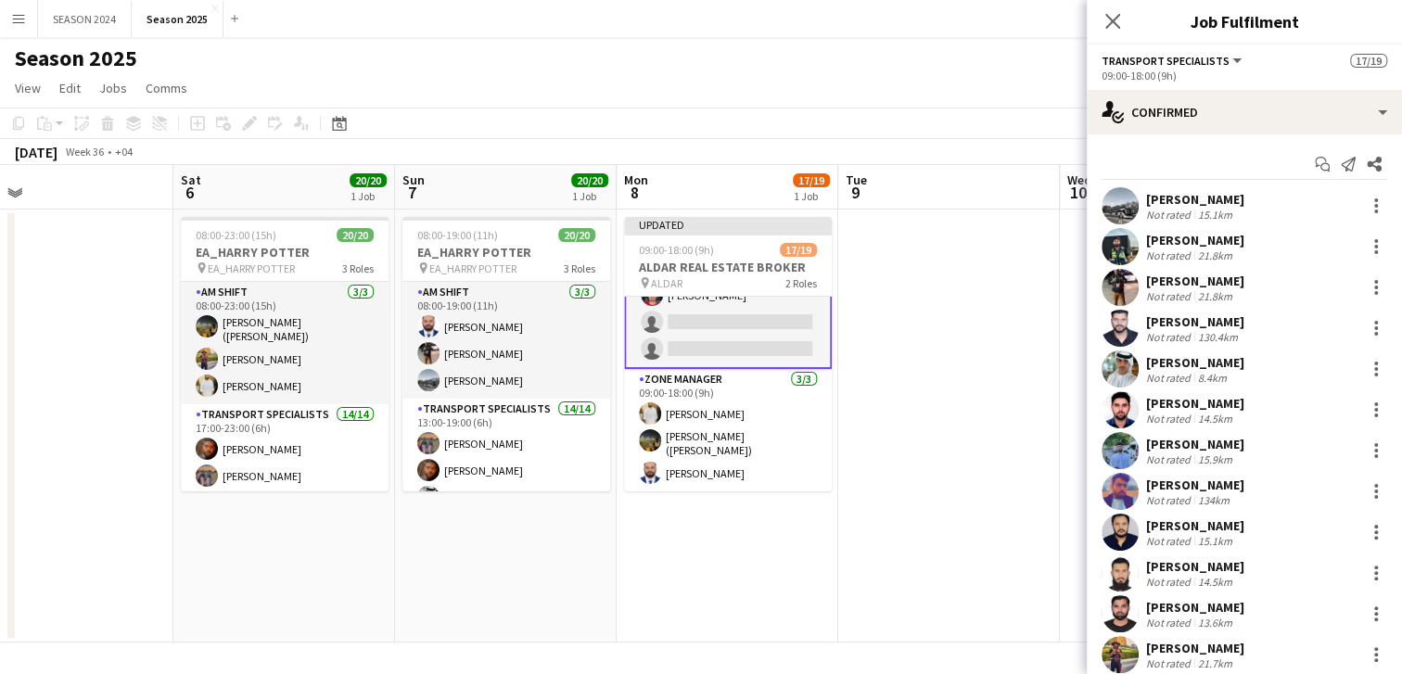
click at [713, 345] on app-card-role "Transport Specialists 67A 14/16 09:00-18:00 (9h) Daniyal Ahmed Maaz Shaikh Raee…" at bounding box center [728, 134] width 208 height 470
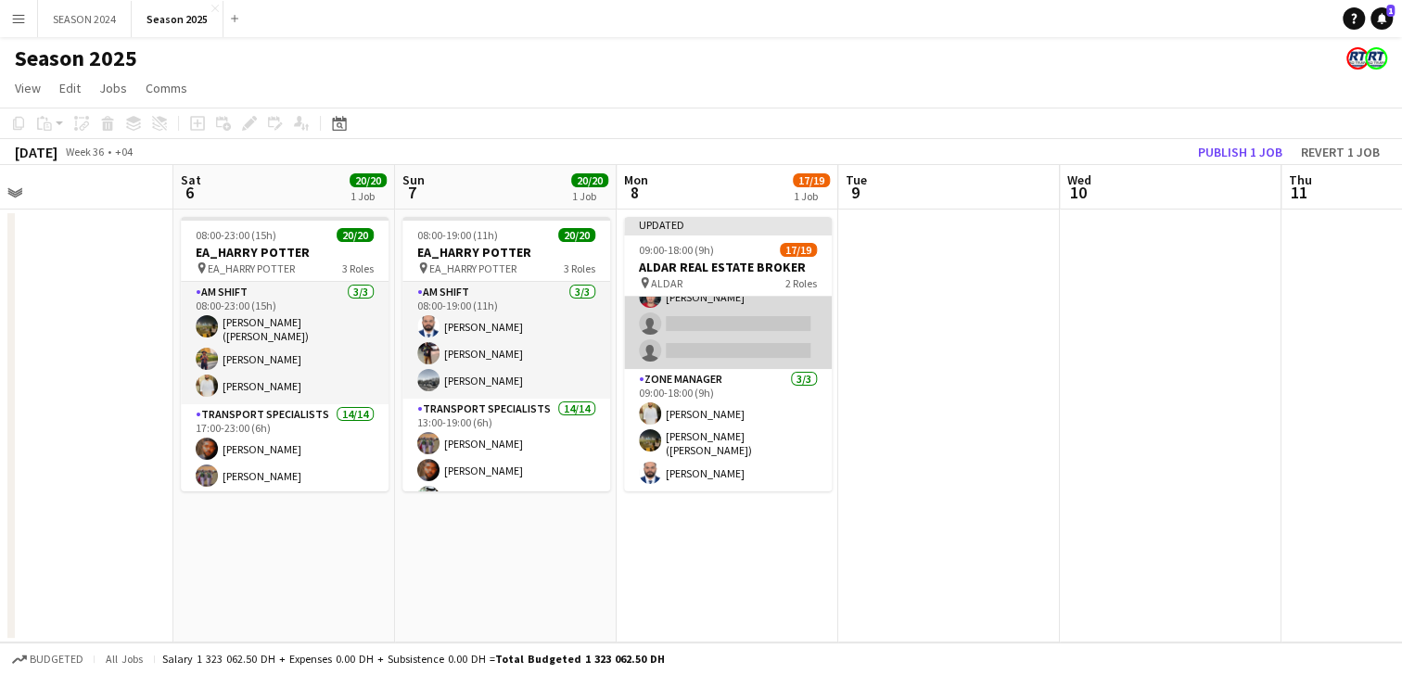
click at [713, 345] on app-card-role "Transport Specialists 67A 14/16 09:00-18:00 (9h) Daniyal Ahmed Maaz Shaikh Raee…" at bounding box center [728, 136] width 208 height 466
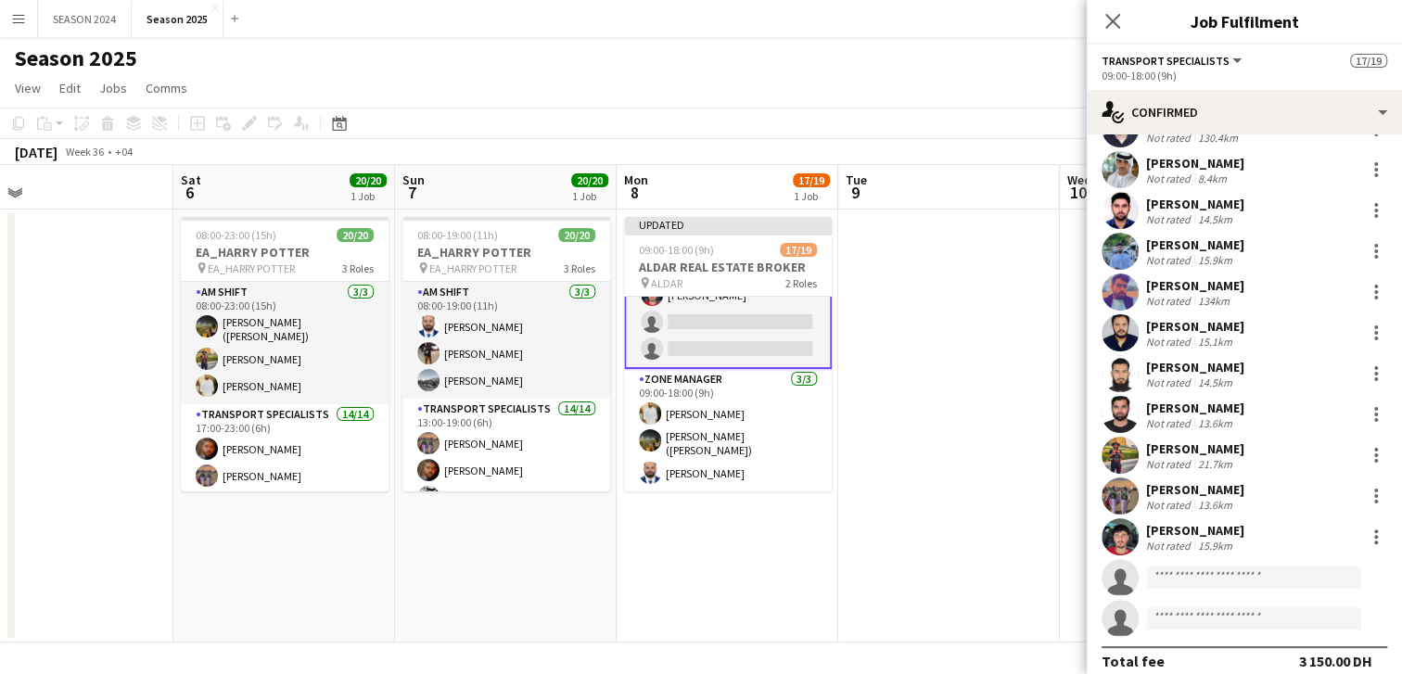
scroll to position [216, 0]
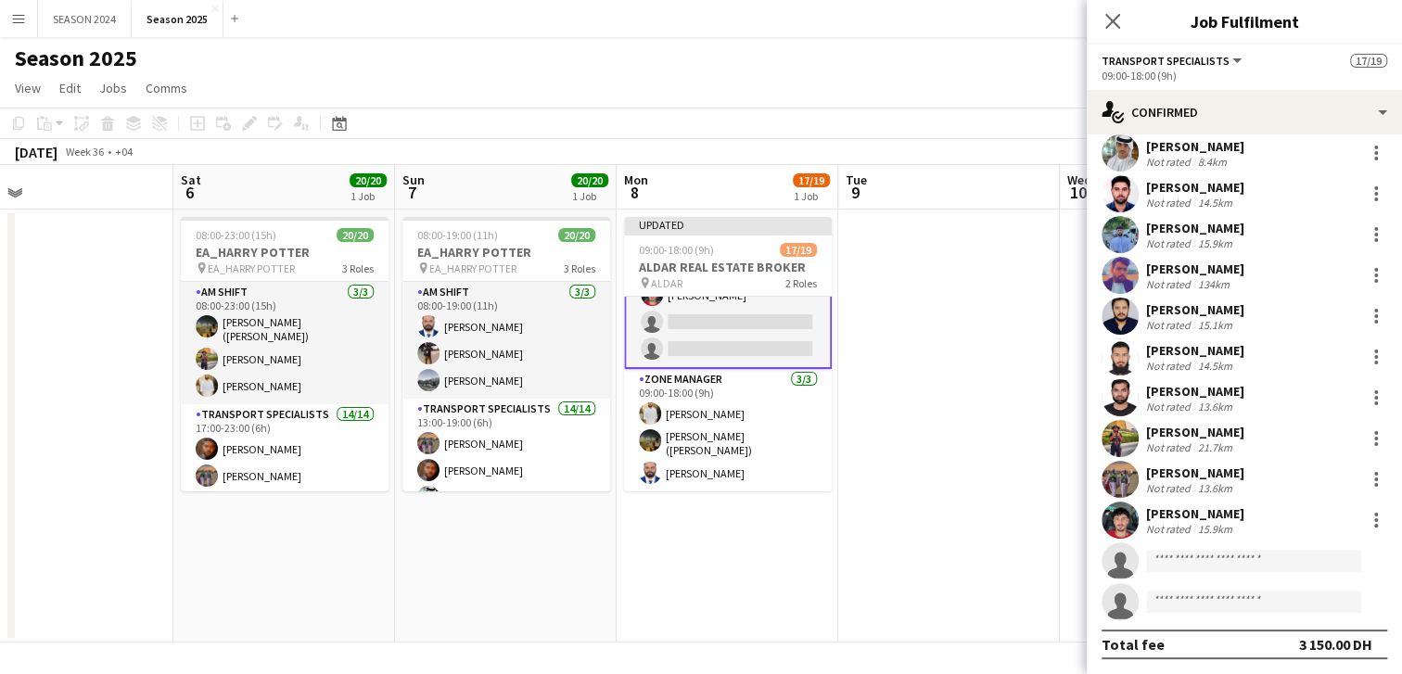
click at [1256, 630] on div "Total fee 3 150.00 DH" at bounding box center [1245, 645] width 286 height 30
click at [1259, 623] on app-confirmed-crew "Daniyal Ahmed Not rated 15.1km Maaz Shaikh Raees Not rated 21.8km Waheed Shaikh…" at bounding box center [1244, 315] width 315 height 688
click at [1190, 624] on app-confirmed-crew "Daniyal Ahmed Not rated 15.1km Maaz Shaikh Raees Not rated 21.8km Waheed Shaikh…" at bounding box center [1244, 315] width 315 height 688
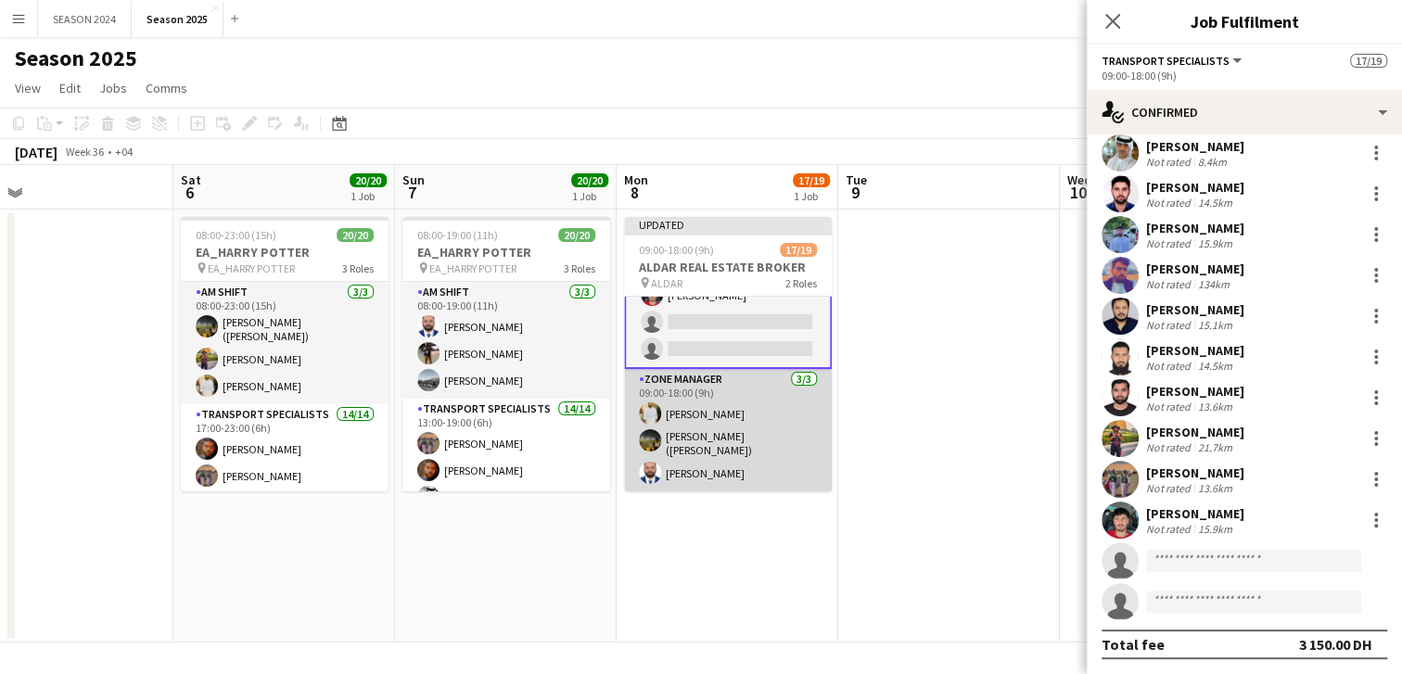
click at [697, 427] on app-card-role "Zone Manager [DATE] 09:00-18:00 (9h) [PERSON_NAME] [PERSON_NAME] ([PERSON_NAME]…" at bounding box center [728, 430] width 208 height 122
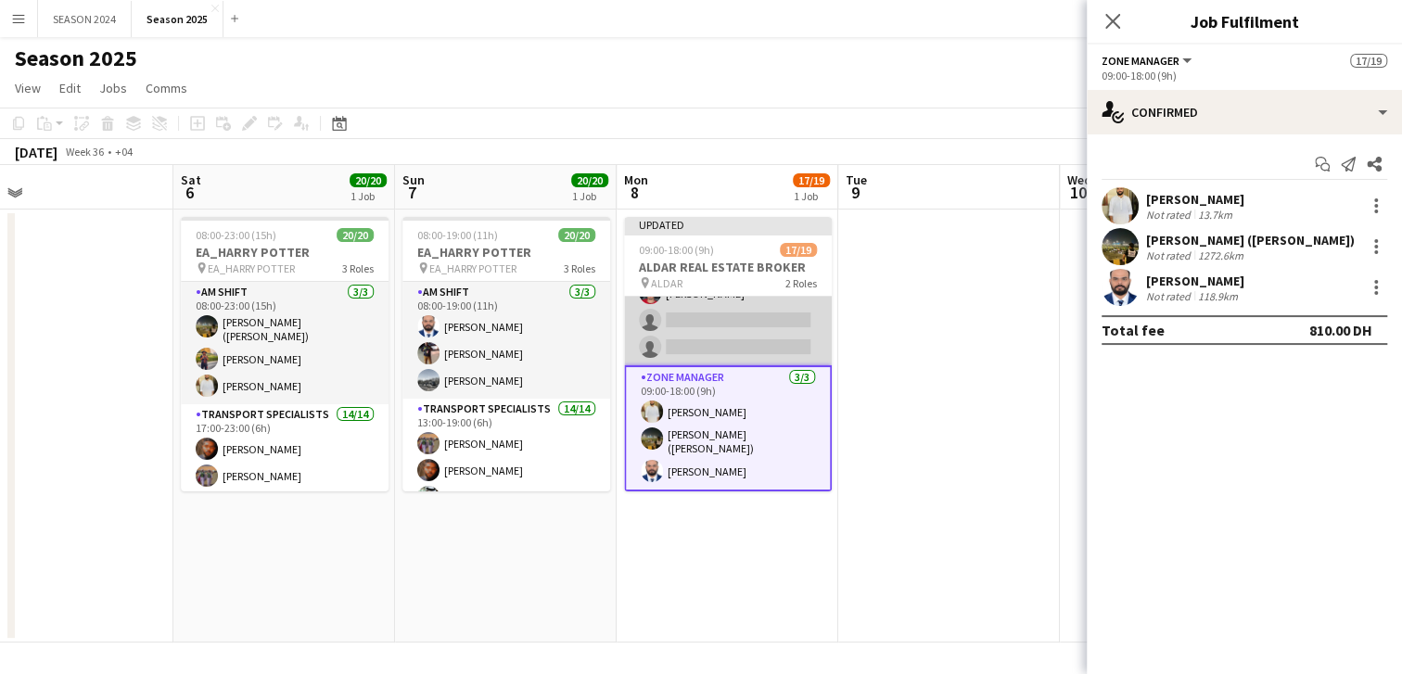
click at [745, 342] on app-card-role "Transport Specialists 67A 14/16 09:00-18:00 (9h) Daniyal Ahmed Maaz Shaikh Raee…" at bounding box center [728, 132] width 208 height 466
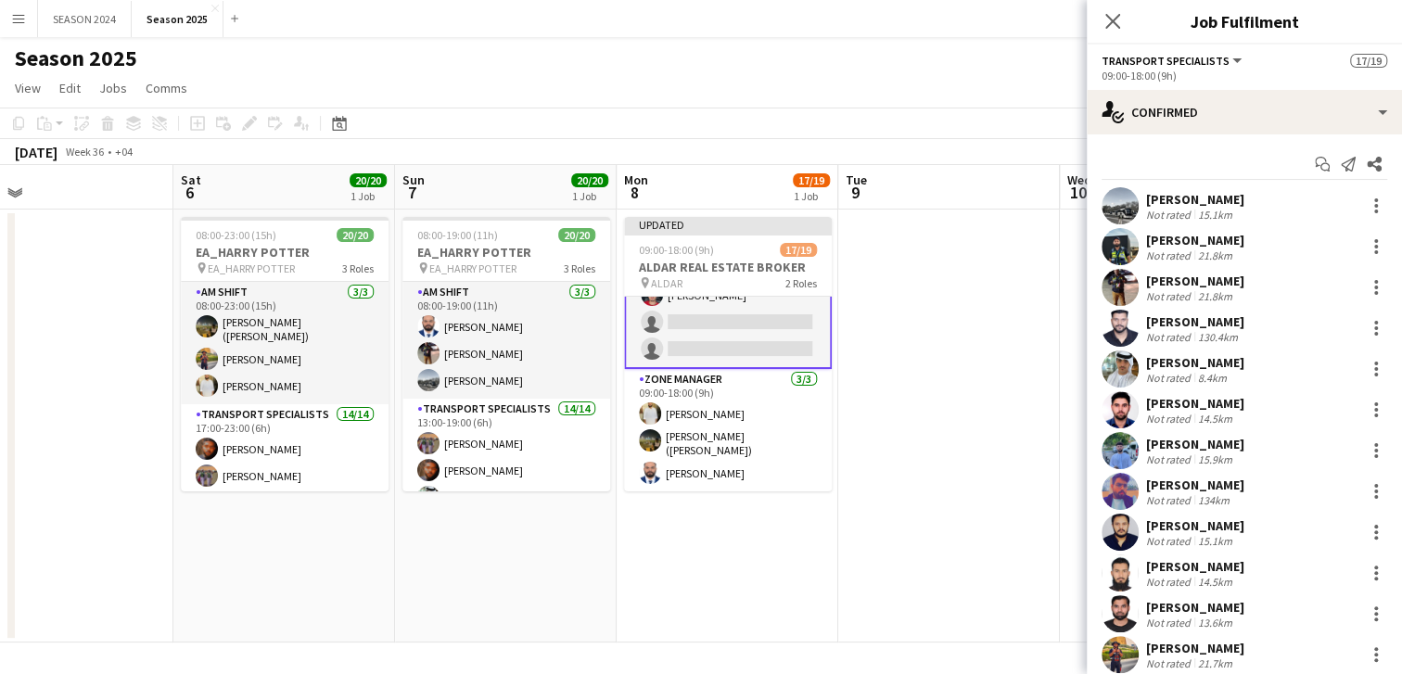
scroll to position [216, 0]
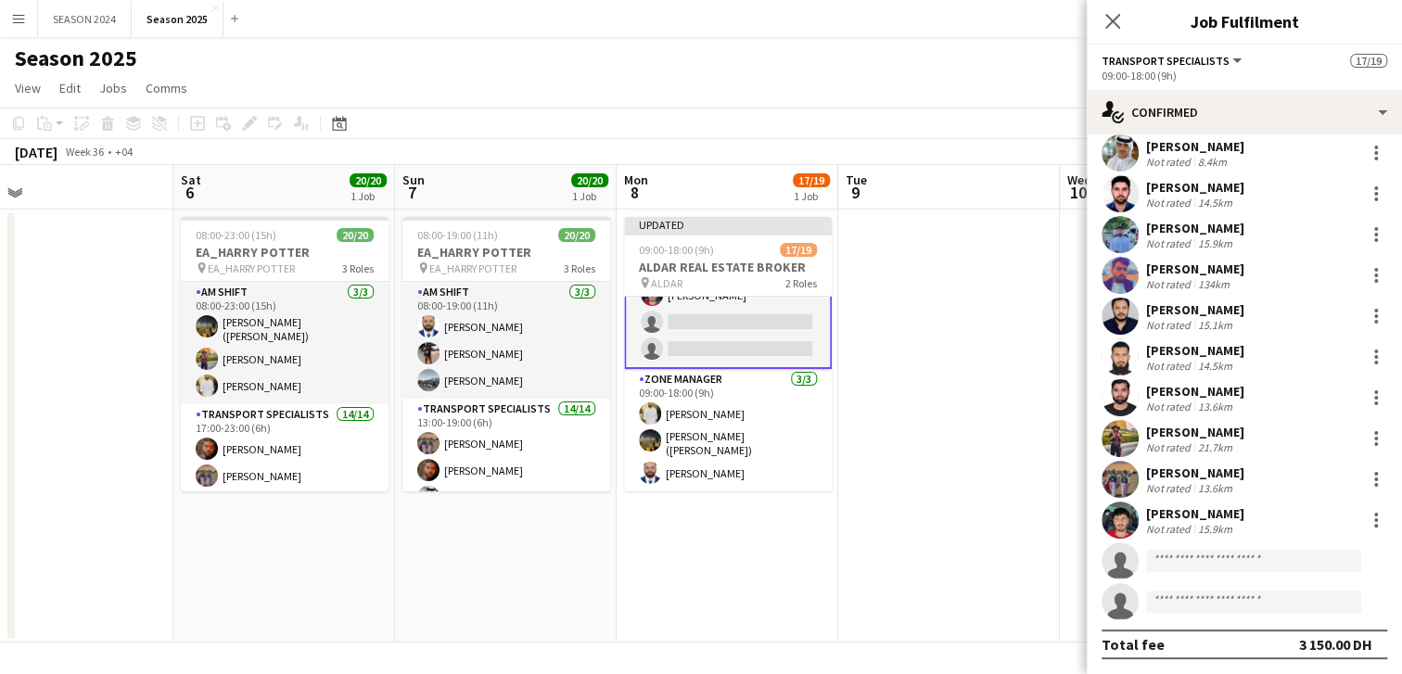
click at [1233, 630] on div "Total fee 3 150.00 DH" at bounding box center [1245, 645] width 286 height 30
click at [1230, 625] on app-confirmed-crew "Daniyal Ahmed Not rated 15.1km Maaz Shaikh Raees Not rated 21.8km Waheed Shaikh…" at bounding box center [1244, 315] width 315 height 688
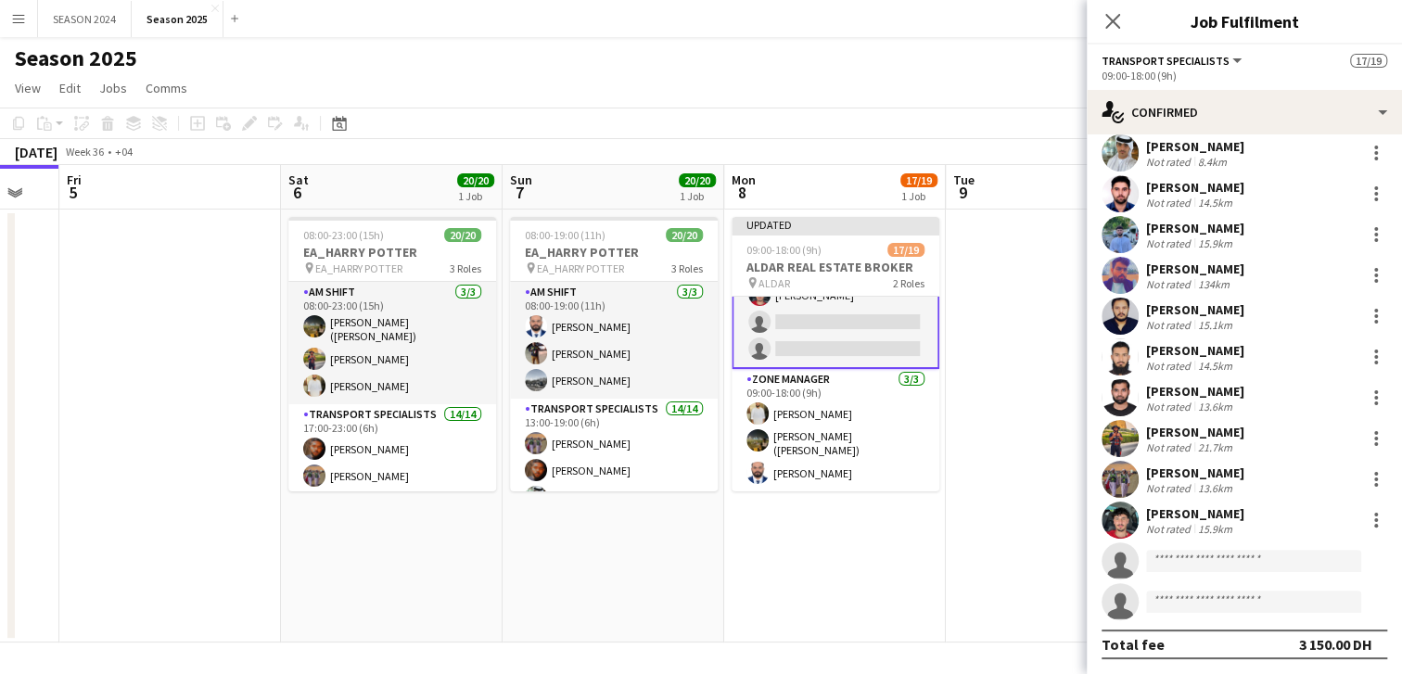
drag, startPoint x: 117, startPoint y: 552, endPoint x: 677, endPoint y: 559, distance: 560.2
click at [591, 557] on app-calendar-viewport "Wed 3 Thu 4 Fri 5 Sat 6 20/20 1 Job Sun 7 20/20 1 Job Mon 8 17/19 1 Job Tue 9 W…" at bounding box center [701, 404] width 1402 height 478
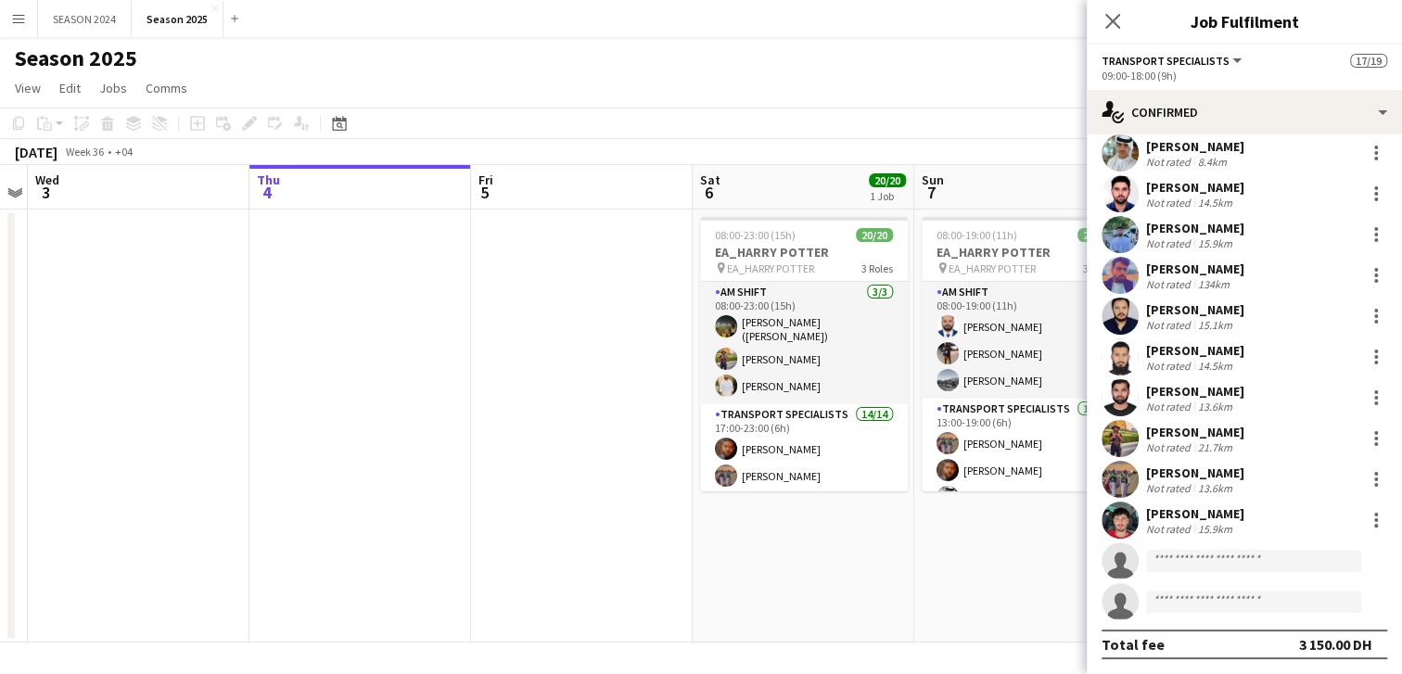
drag, startPoint x: 224, startPoint y: 526, endPoint x: 709, endPoint y: 549, distance: 485.6
click at [491, 530] on app-calendar-viewport "Mon 1 Tue 2 Wed 3 Thu 4 Fri 5 Sat 6 20/20 1 Job Sun 7 20/20 1 Job Mon 8 17/19 1…" at bounding box center [701, 404] width 1402 height 478
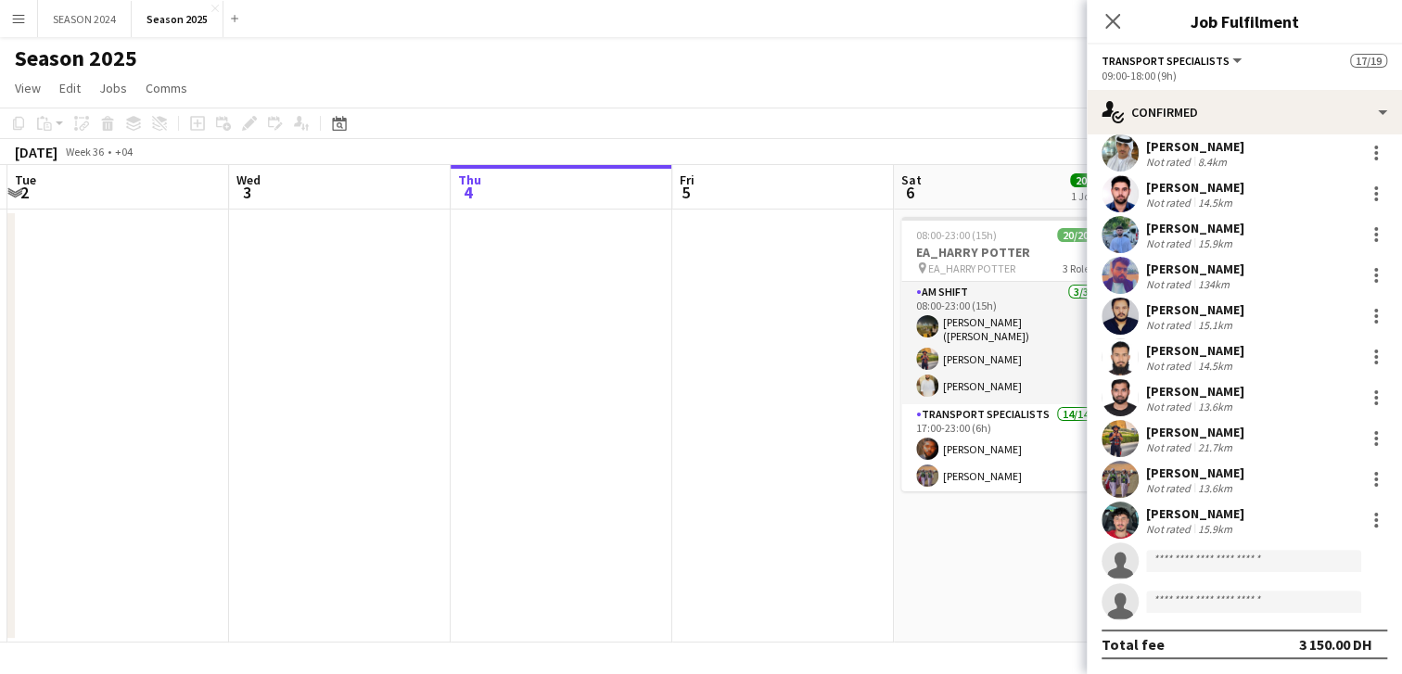
drag, startPoint x: 391, startPoint y: 533, endPoint x: 811, endPoint y: 549, distance: 419.5
click at [568, 544] on app-calendar-viewport "Sun 31 Mon 1 Tue 2 Wed 3 Thu 4 Fri 5 Sat 6 20/20 1 Job Sun 7 20/20 1 Job Mon 8 …" at bounding box center [701, 404] width 1402 height 478
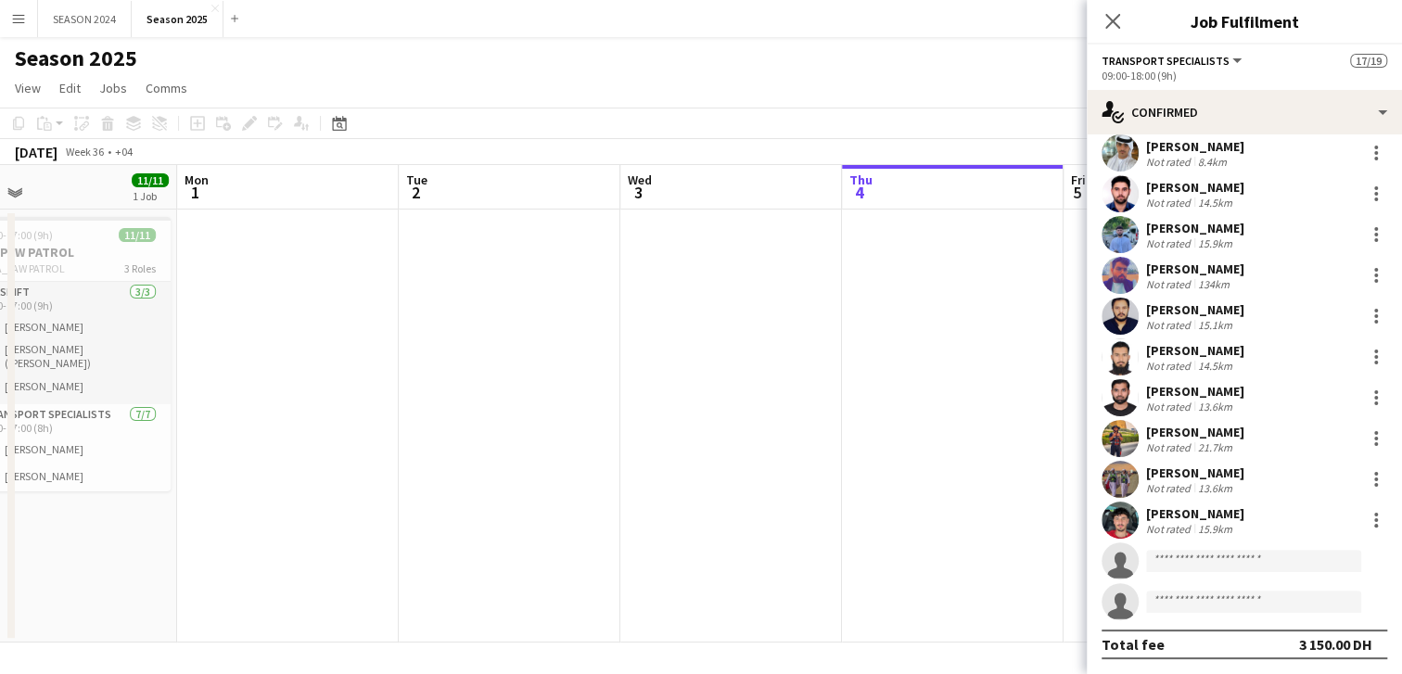
drag, startPoint x: 220, startPoint y: 492, endPoint x: 611, endPoint y: 508, distance: 391.7
click at [586, 506] on app-calendar-viewport "Fri 29 Sat 30 10/11 1 Job Sun 31 11/11 1 Job Mon 1 Tue 2 Wed 3 Thu 4 Fri 5 Sat …" at bounding box center [701, 404] width 1402 height 478
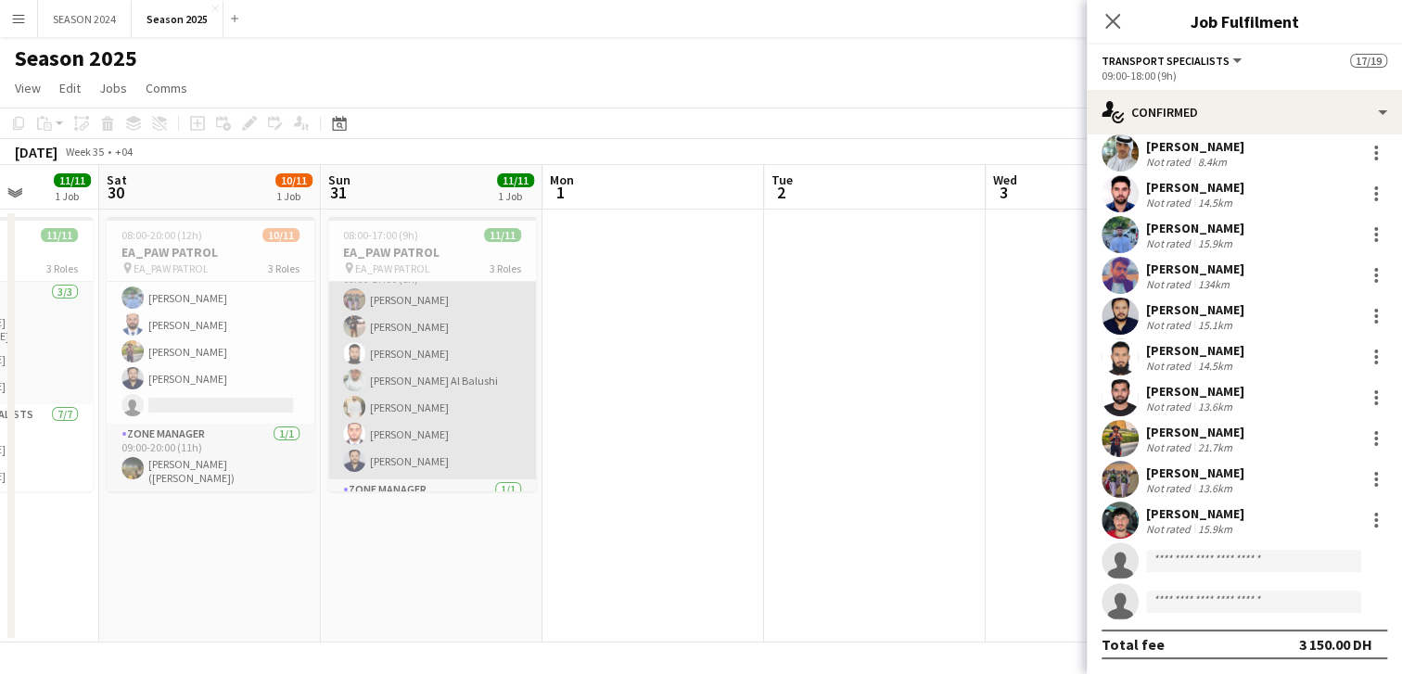
scroll to position [199, 0]
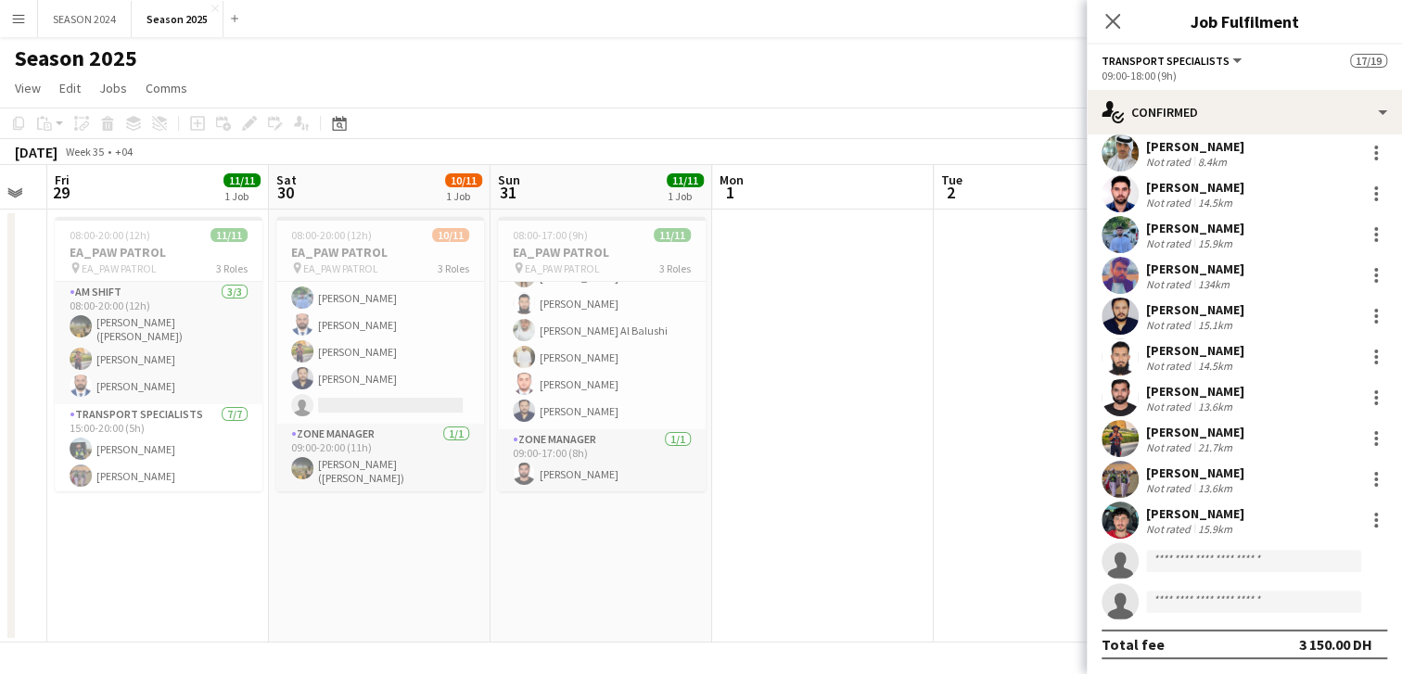
drag, startPoint x: 206, startPoint y: 515, endPoint x: 527, endPoint y: 557, distance: 323.7
click at [529, 556] on app-calendar-viewport "Wed 27 Thu 28 Fri 29 11/11 1 Job Sat 30 10/11 1 Job Sun 31 11/11 1 Job Mon 1 Tu…" at bounding box center [701, 404] width 1402 height 478
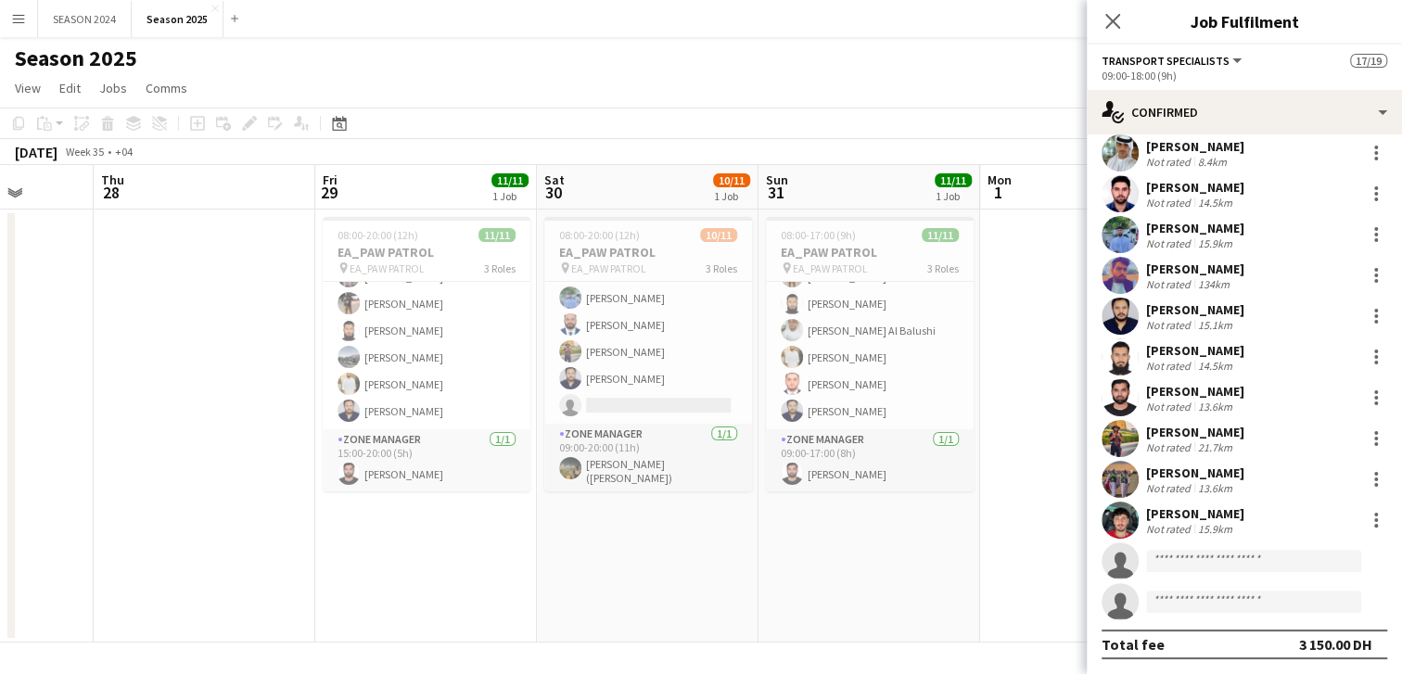
drag, startPoint x: 371, startPoint y: 564, endPoint x: 631, endPoint y: 571, distance: 259.8
click at [619, 571] on app-calendar-viewport "Tue 26 Wed 27 Thu 28 Fri 29 11/11 1 Job Sat 30 10/11 1 Job Sun 31 11/11 1 Job M…" at bounding box center [701, 404] width 1402 height 478
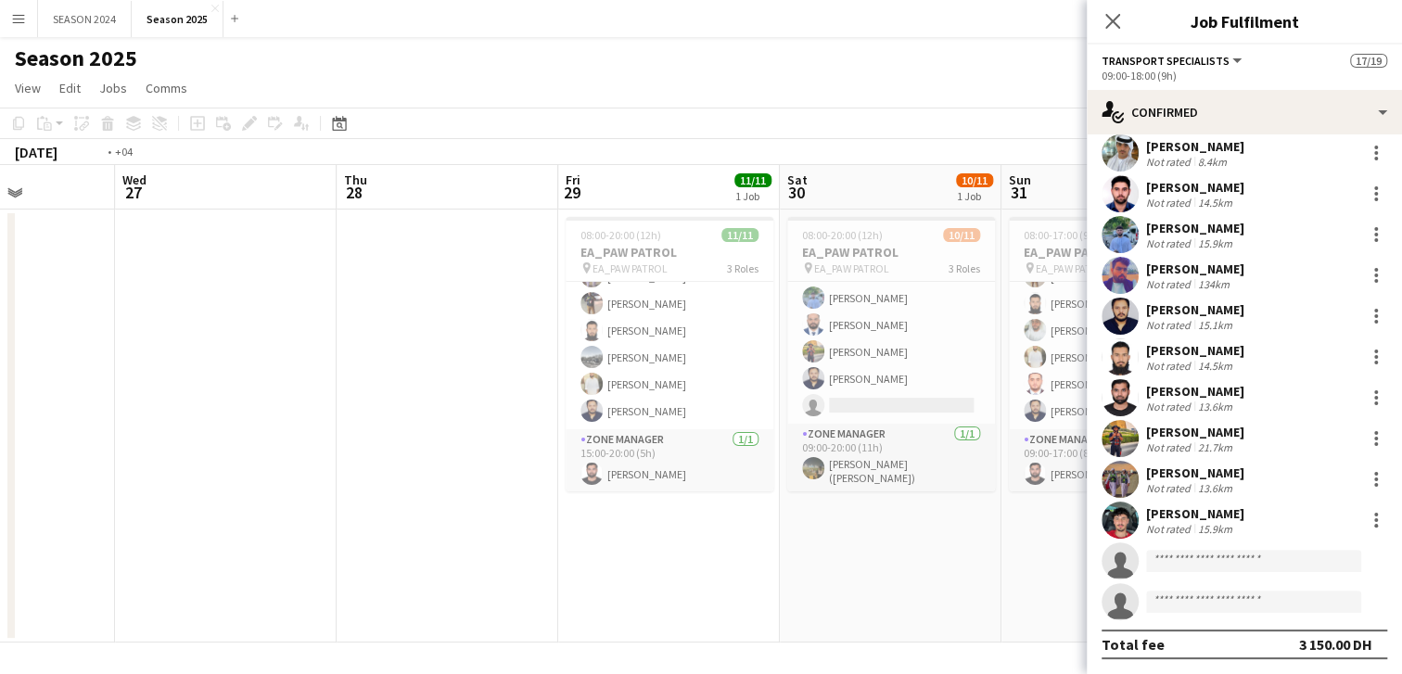
drag, startPoint x: 246, startPoint y: 533, endPoint x: 648, endPoint y: 540, distance: 402.6
click at [639, 540] on app-calendar-viewport "Sun 24 Mon 25 Tue 26 Wed 27 Thu 28 Fri 29 11/11 1 Job Sat 30 10/11 1 Job Sun 31…" at bounding box center [701, 404] width 1402 height 478
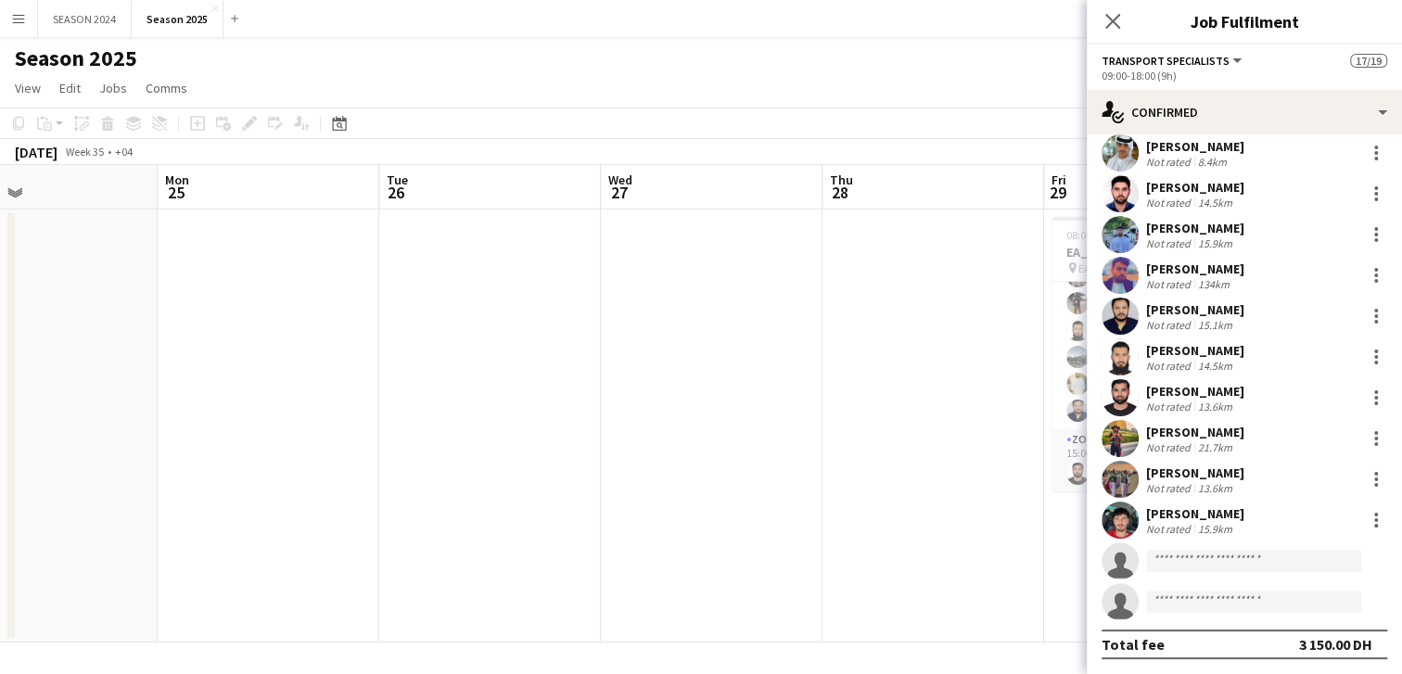
drag, startPoint x: 345, startPoint y: 522, endPoint x: 702, endPoint y: 531, distance: 357.2
click at [682, 531] on app-calendar-viewport "Fri 22 Sat 23 Sun 24 Mon 25 Tue 26 Wed 27 Thu 28 Fri 29 11/11 1 Job Sat 30 10/1…" at bounding box center [701, 404] width 1402 height 478
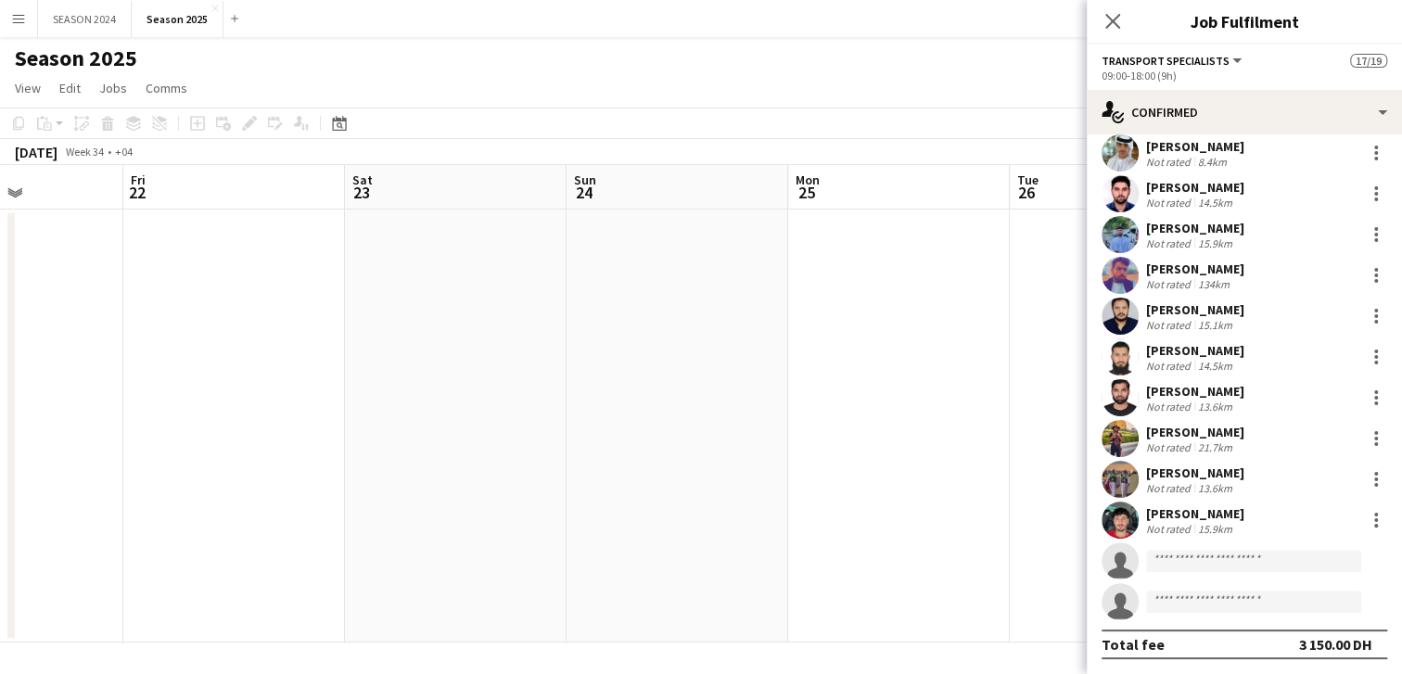
drag, startPoint x: 271, startPoint y: 497, endPoint x: 739, endPoint y: 526, distance: 469.2
click at [665, 522] on app-calendar-viewport "Wed 20 Thu 21 Fri 22 Sat 23 Sun 24 Mon 25 Tue 26 Wed 27 Thu 28 Fri 29 11/11 1 J…" at bounding box center [701, 404] width 1402 height 478
drag, startPoint x: 403, startPoint y: 496, endPoint x: 796, endPoint y: 514, distance: 393.6
click at [797, 514] on app-calendar-viewport "Tue 19 Wed 20 Thu 21 Fri 22 Sat 23 Sun 24 Mon 25 Tue 26 Wed 27 Thu 28 Fri 29 11…" at bounding box center [701, 404] width 1402 height 478
drag, startPoint x: 373, startPoint y: 488, endPoint x: 842, endPoint y: 508, distance: 469.7
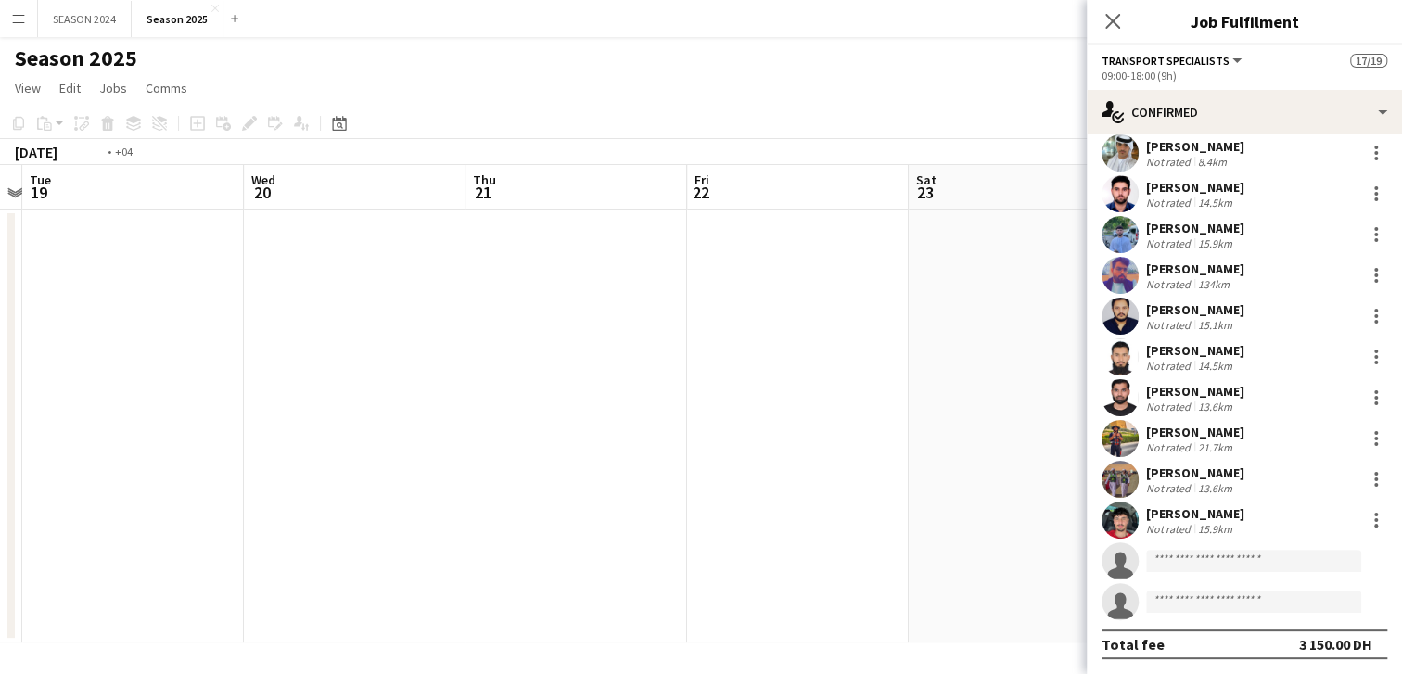
click at [860, 512] on app-calendar-viewport "Sun 17 Mon 18 Tue 19 Wed 20 Thu 21 Fri 22 Sat 23 Sun 24 Mon 25 Tue 26 Wed 27 Th…" at bounding box center [701, 404] width 1402 height 478
drag, startPoint x: 449, startPoint y: 471, endPoint x: 887, endPoint y: 492, distance: 438.2
click at [892, 492] on app-calendar-viewport "Fri 15 Sat 16 Sun 17 Mon 18 Tue 19 Wed 20 Thu 21 Fri 22 Sat 23 Sun 24 Mon 25 Tu…" at bounding box center [701, 404] width 1402 height 478
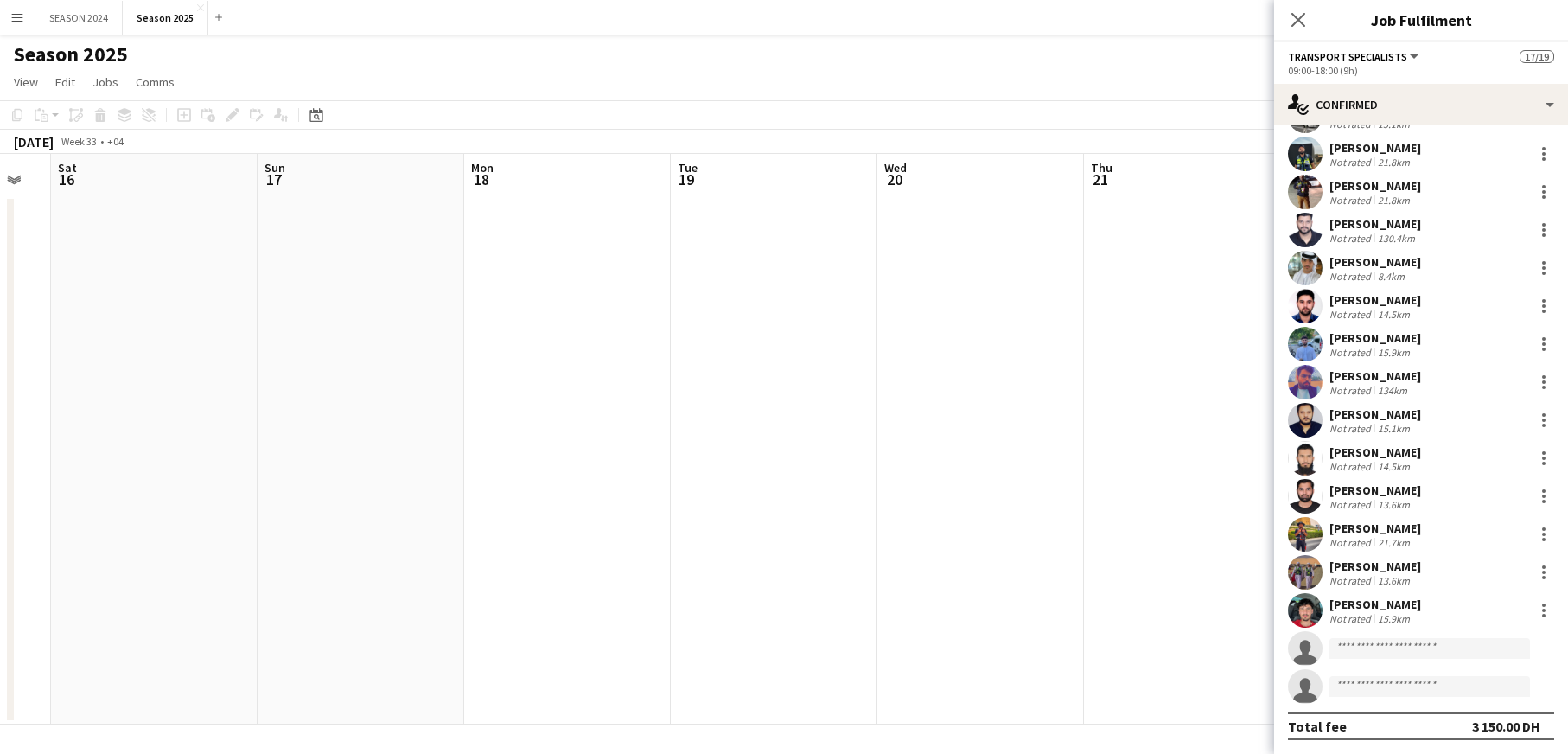
drag, startPoint x: 1006, startPoint y: 554, endPoint x: 283, endPoint y: 491, distance: 725.7
click at [408, 507] on app-calendar-viewport "Wed 13 Thu 14 Fri 15 Sat 16 Sun 17 Mon 18 Tue 19 Wed 20 Thu 21 Fri 22 Sat 23 Su…" at bounding box center [784, 439] width 1568 height 570
drag, startPoint x: 960, startPoint y: 511, endPoint x: 679, endPoint y: 507, distance: 281.0
click at [771, 509] on app-calendar-viewport "Fri 15 Sat 16 Sun 17 Mon 18 Tue 19 Wed 20 Thu 21 Fri 22 Sat 23 Sun 24 Mon 25 Tu…" at bounding box center [784, 439] width 1568 height 570
click at [805, 533] on app-calendar-viewport "Sat 16 Sun 17 Mon 18 Tue 19 Wed 20 Thu 21 Fri 22 Sat 23 Sun 24 Mon 25 Tue 26 We…" at bounding box center [784, 439] width 1568 height 570
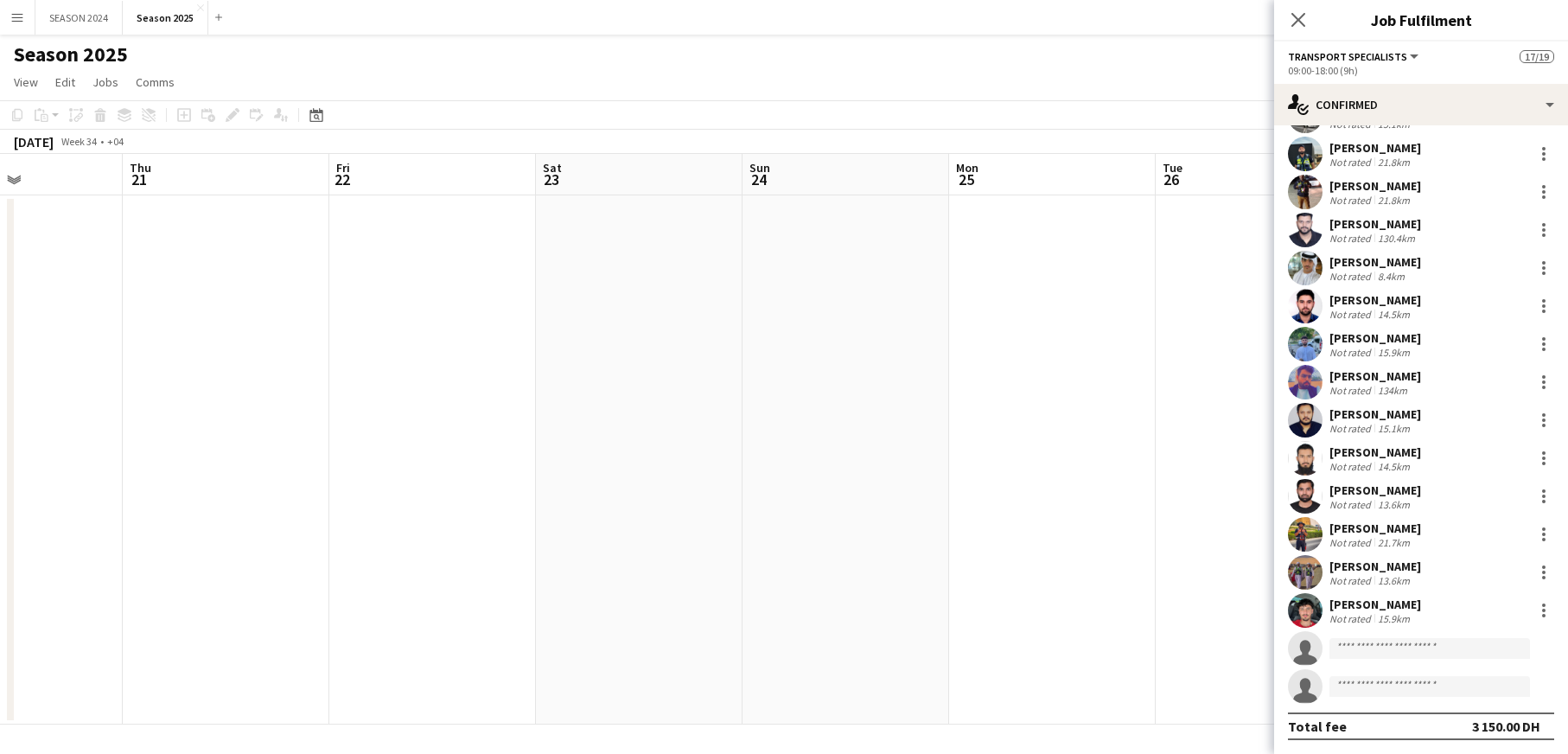
click at [925, 538] on app-calendar-viewport "Mon 18 Tue 19 Wed 20 Thu 21 Fri 22 Sat 23 Sun 24 Mon 25 Tue 26 Wed 27 Thu 28 Fr…" at bounding box center [784, 439] width 1568 height 570
drag, startPoint x: 1052, startPoint y: 536, endPoint x: 695, endPoint y: 524, distance: 357.2
click at [561, 526] on app-calendar-viewport "Tue 19 Wed 20 Thu 21 Fri 22 Sat 23 Sun 24 Mon 25 Tue 26 Wed 27 Thu 28 Fri 29 11…" at bounding box center [784, 439] width 1568 height 570
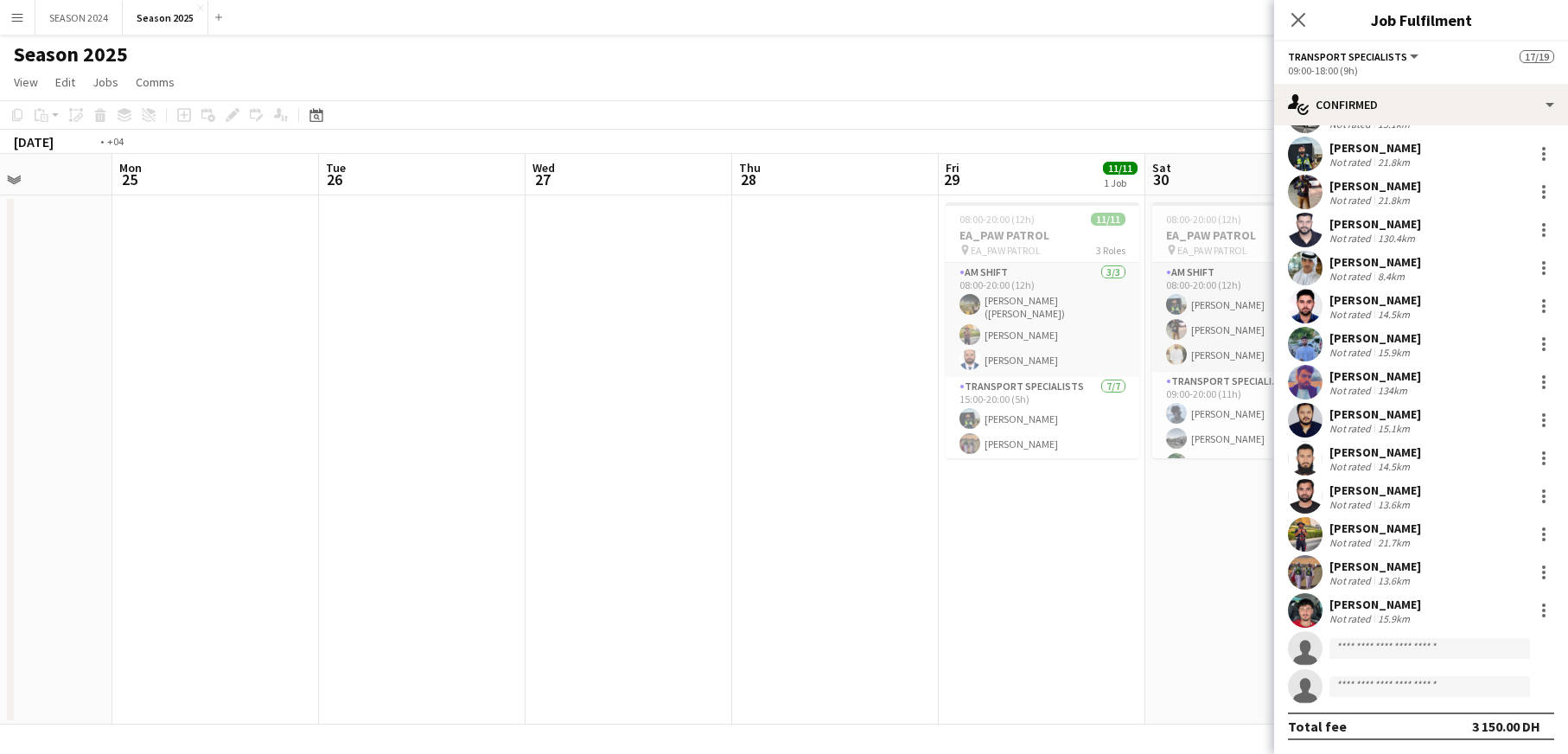
drag, startPoint x: 1025, startPoint y: 528, endPoint x: 434, endPoint y: 512, distance: 591.2
click at [535, 512] on app-calendar-viewport "Thu 21 Fri 22 Sat 23 Sun 24 Mon 25 Tue 26 Wed 27 Thu 28 Fri 29 11/11 1 Job Sat …" at bounding box center [784, 439] width 1568 height 570
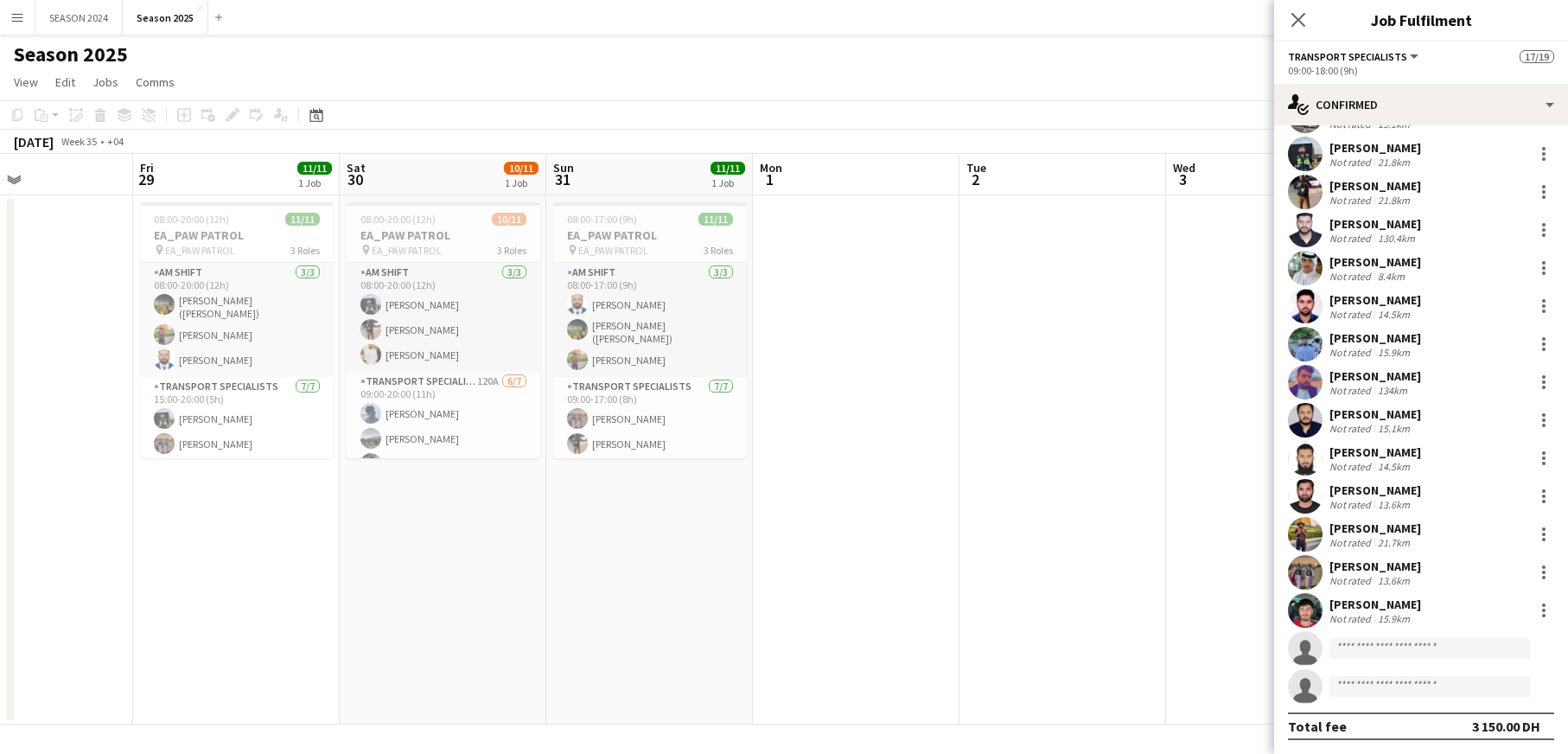
drag, startPoint x: 990, startPoint y: 534, endPoint x: 539, endPoint y: 542, distance: 451.1
click at [539, 542] on app-calendar-viewport "Mon 25 Tue 26 Wed 27 Thu 28 Fri 29 11/11 1 Job Sat 30 10/11 1 Job Sun 31 11/11 …" at bounding box center [784, 439] width 1568 height 570
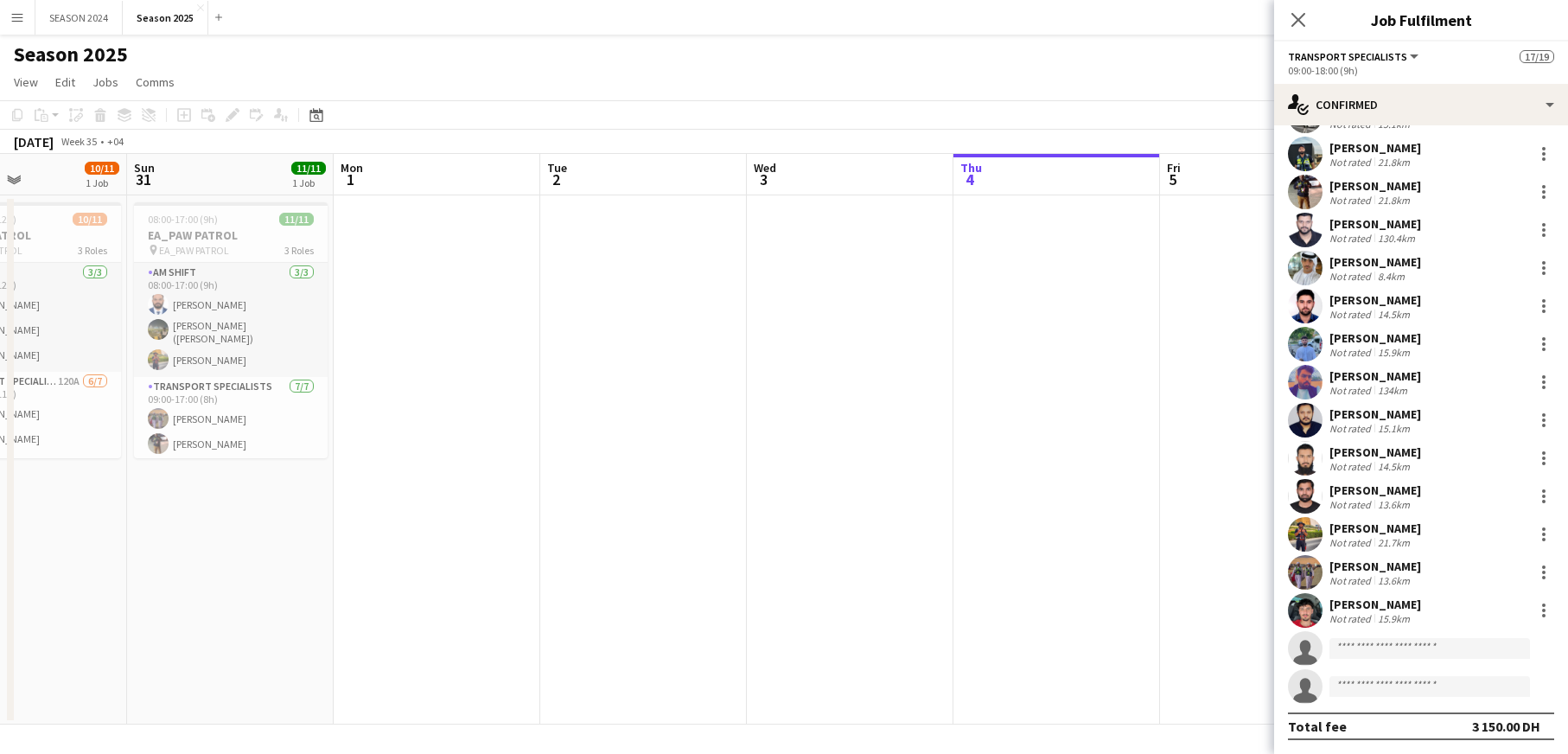
drag, startPoint x: 970, startPoint y: 543, endPoint x: 271, endPoint y: 499, distance: 700.4
click at [408, 512] on app-calendar-viewport "Wed 27 Thu 28 Fri 29 11/11 1 Job Sat 30 10/11 1 Job Sun 31 11/11 1 Job Mon 1 Tu…" at bounding box center [784, 439] width 1568 height 570
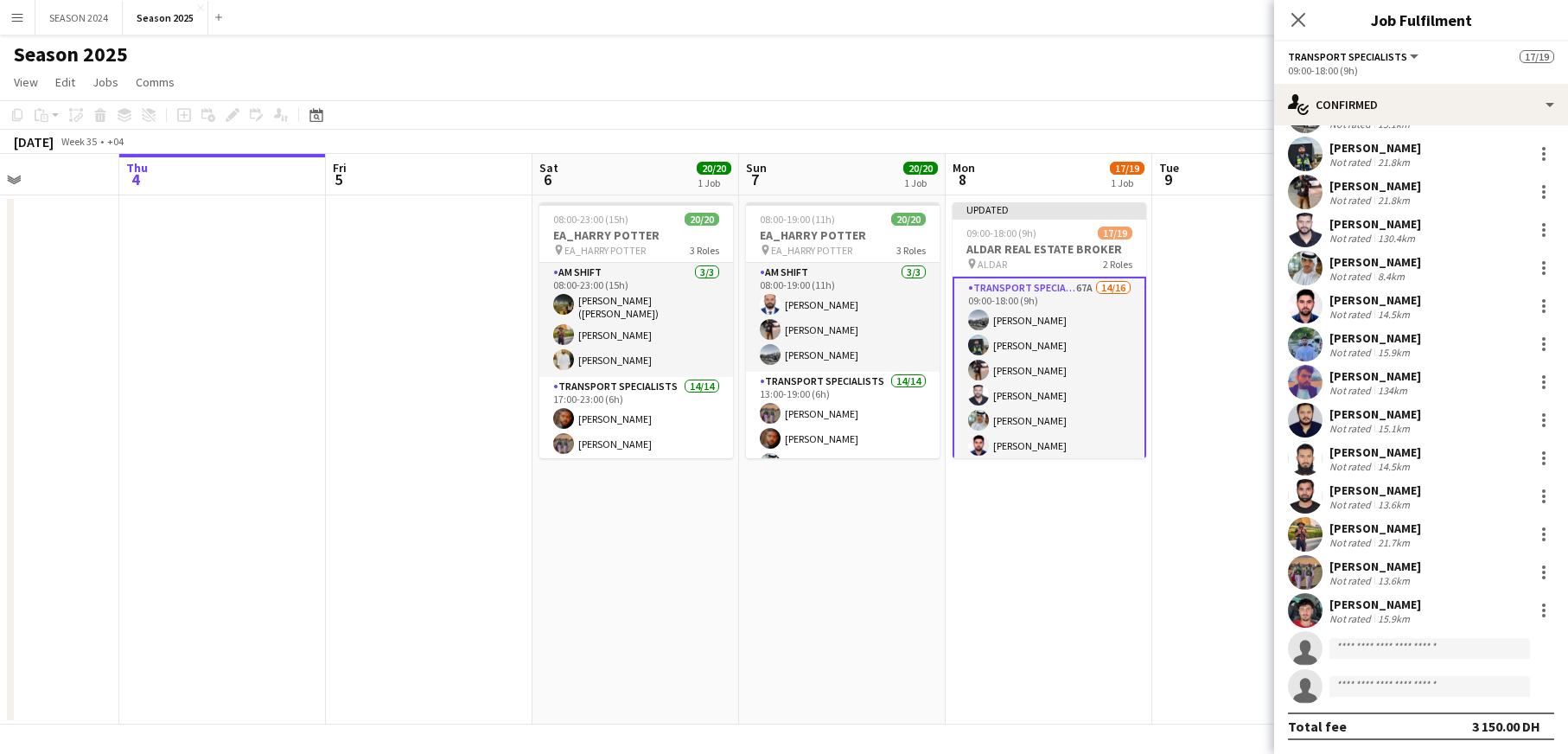
drag, startPoint x: 980, startPoint y: 515, endPoint x: 427, endPoint y: 510, distance: 553.0
click at [530, 518] on app-calendar-viewport "Sun 31 11/11 1 Job Mon 1 Tue 2 Wed 3 Thu 4 Fri 5 Sat 6 20/20 1 Job Sun 7 20/20 …" at bounding box center [784, 439] width 1568 height 570
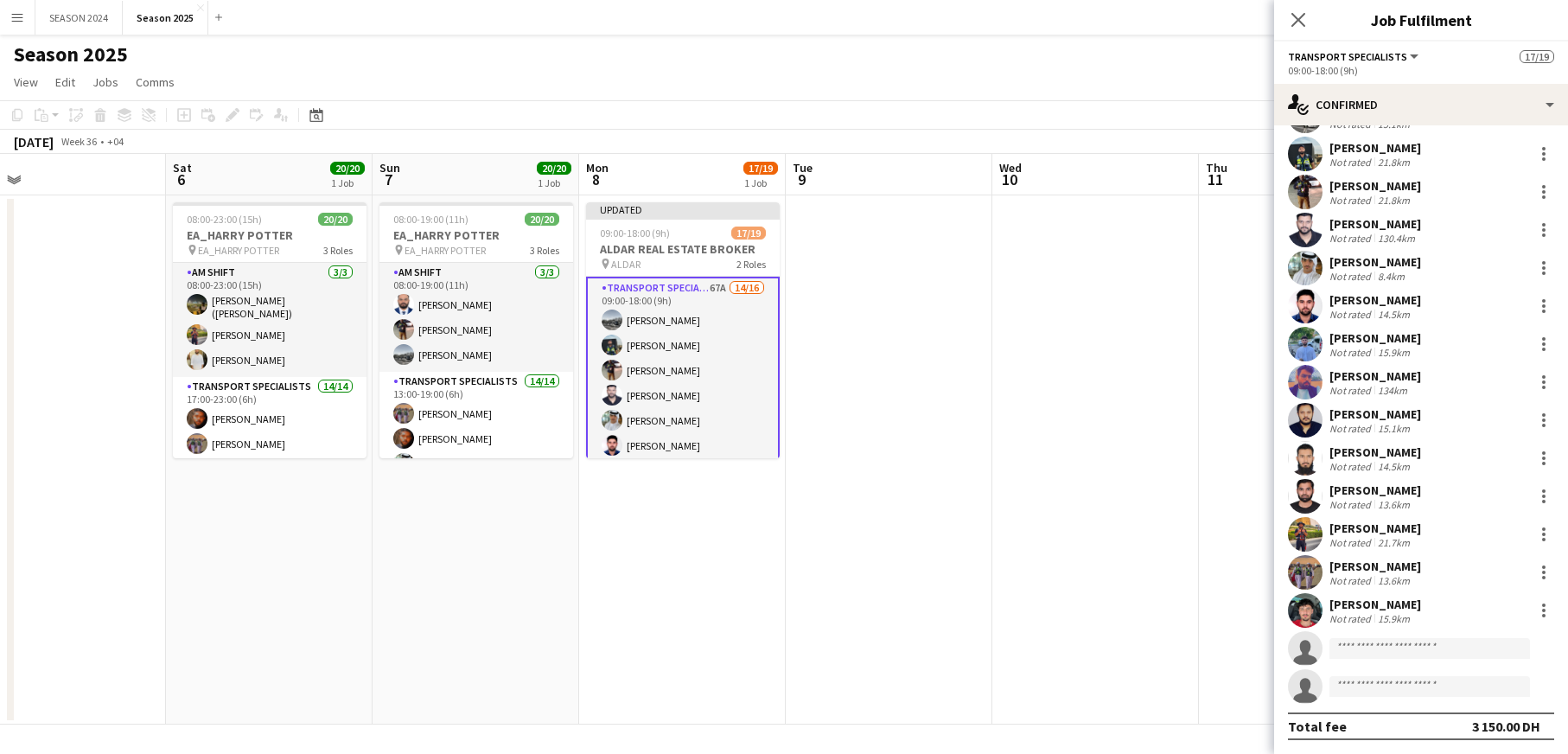
scroll to position [0, 566]
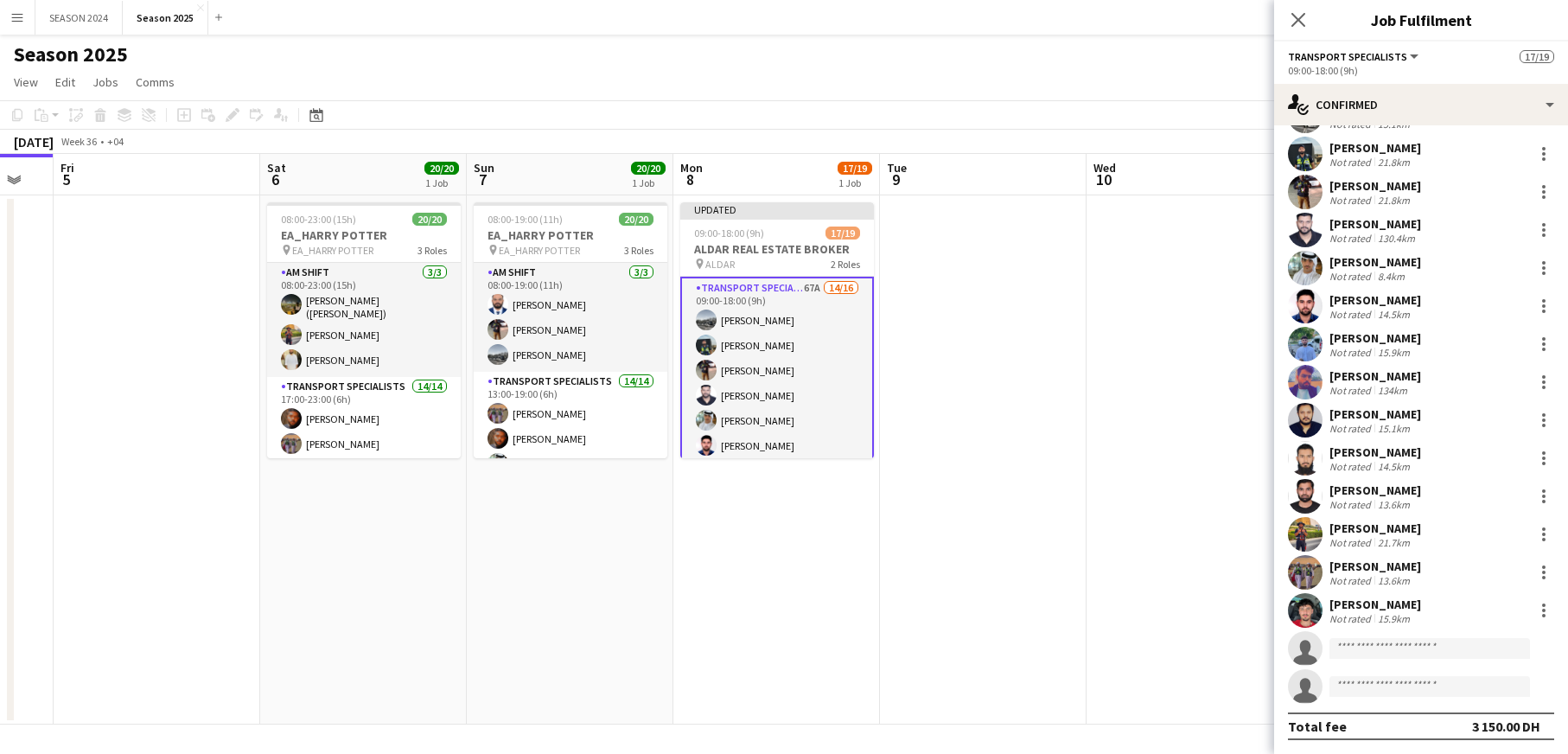
drag, startPoint x: 814, startPoint y: 525, endPoint x: 499, endPoint y: 520, distance: 315.0
click at [499, 520] on app-calendar-viewport "Tue 2 Wed 3 Thu 4 Fri 5 Sat 6 20/20 1 Job Sun 7 20/20 1 Job Mon 8 17/19 1 Job T…" at bounding box center [784, 439] width 1568 height 570
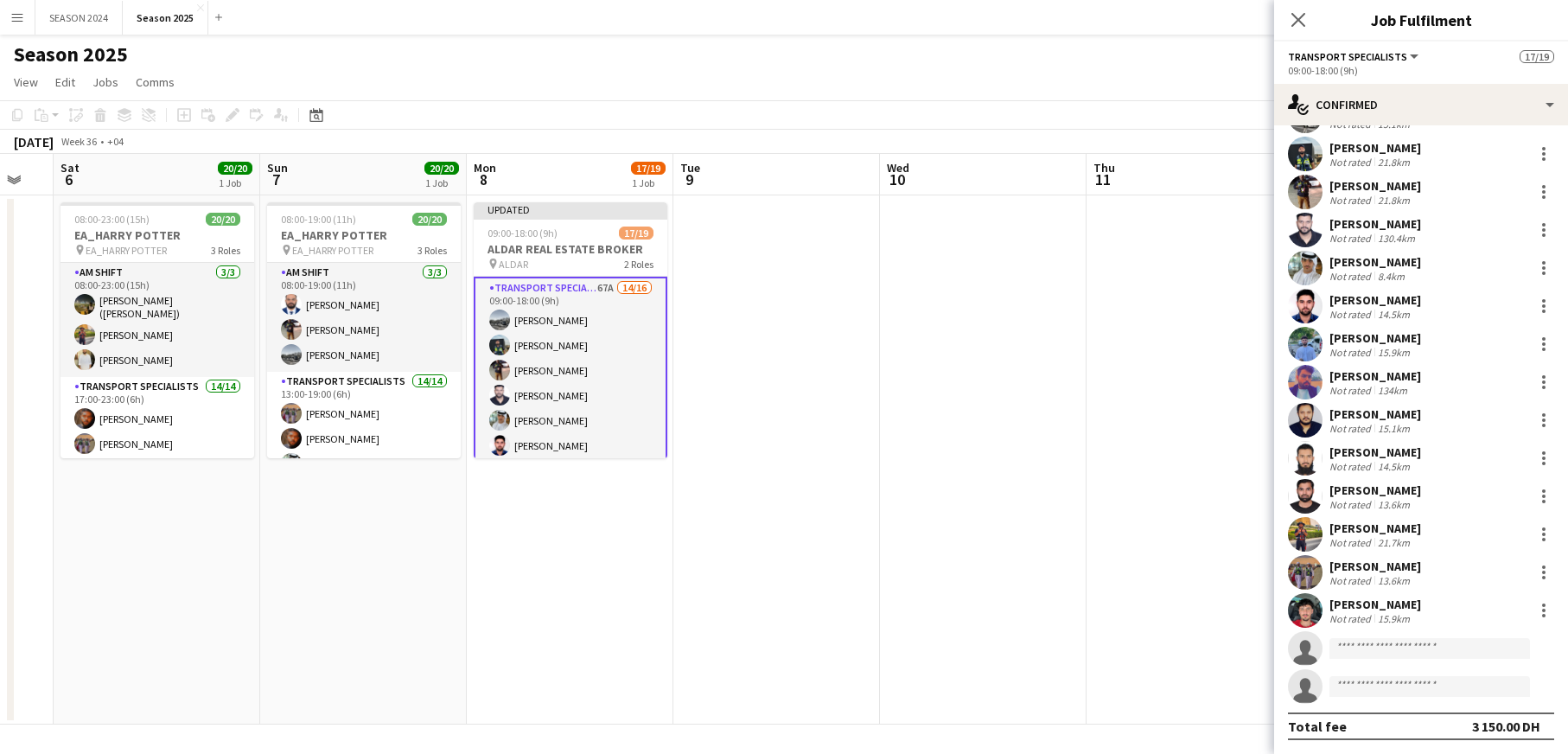
scroll to position [376, 0]
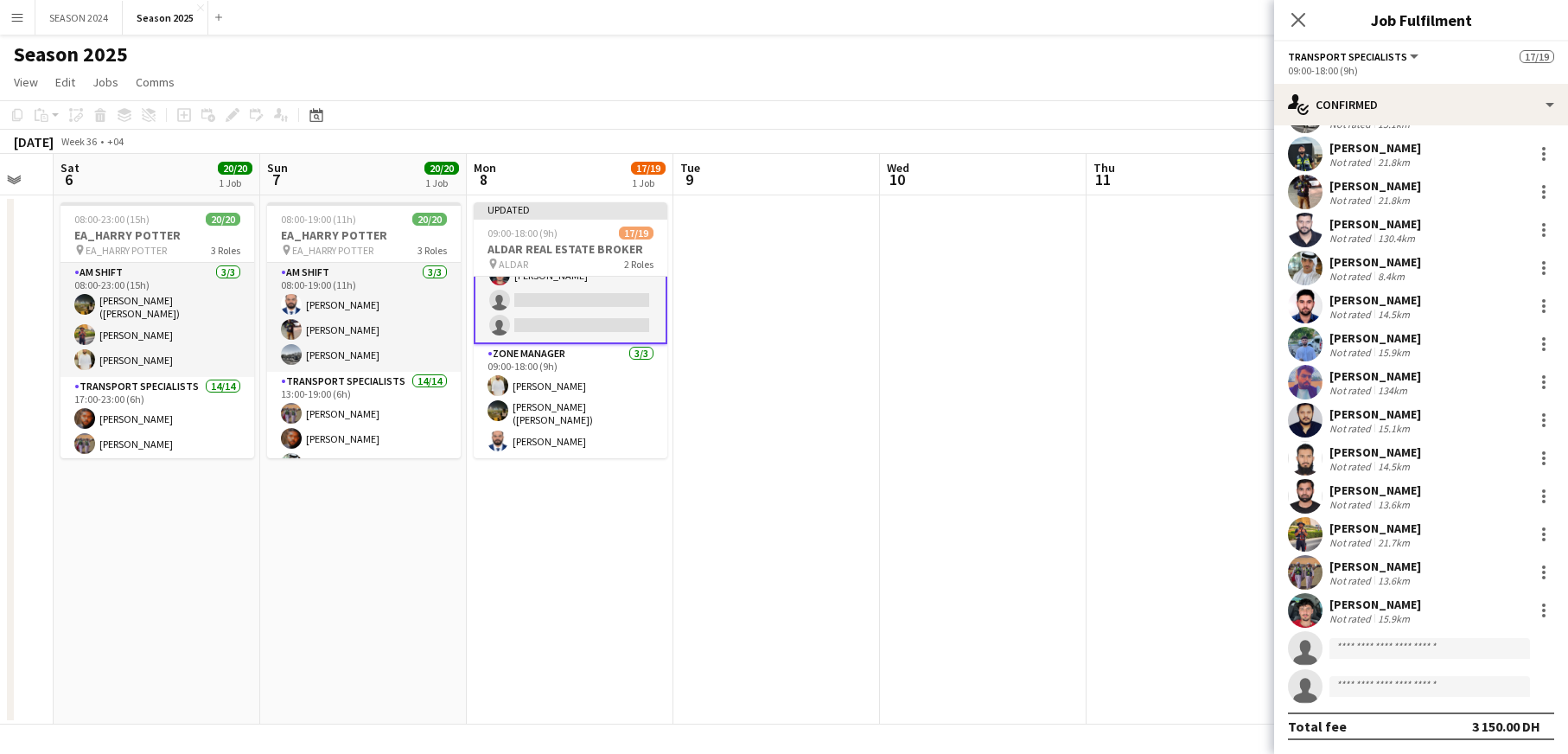
click at [594, 322] on app-card-role "Transport Specialists 67A 14/16 09:00-18:00 (9h) Daniyal Ahmed Maaz Shaikh Raee…" at bounding box center [571, 125] width 194 height 438
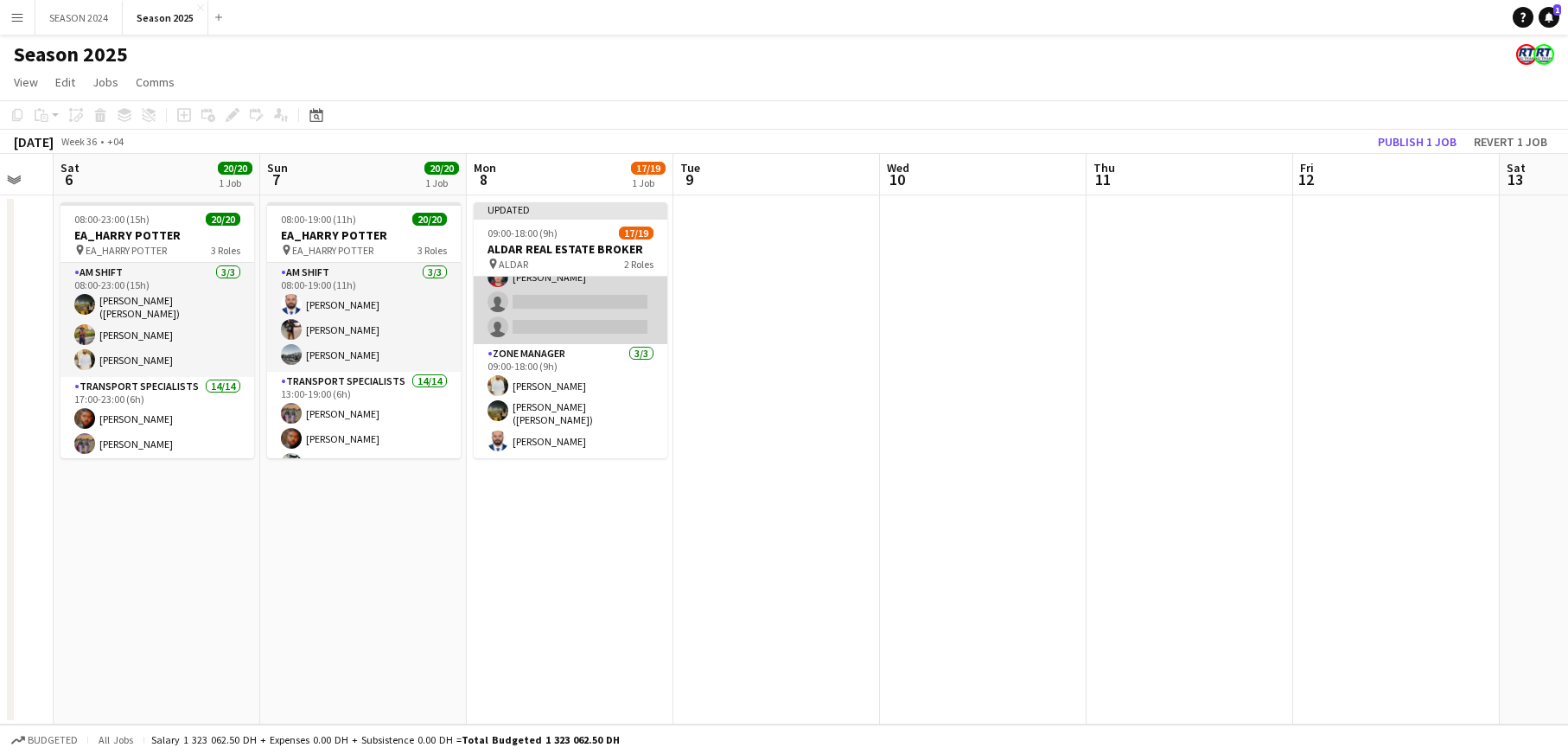
click at [594, 322] on app-card-role "Transport Specialists 67A 14/16 09:00-18:00 (9h) Daniyal Ahmed Maaz Shaikh Raee…" at bounding box center [571, 127] width 194 height 434
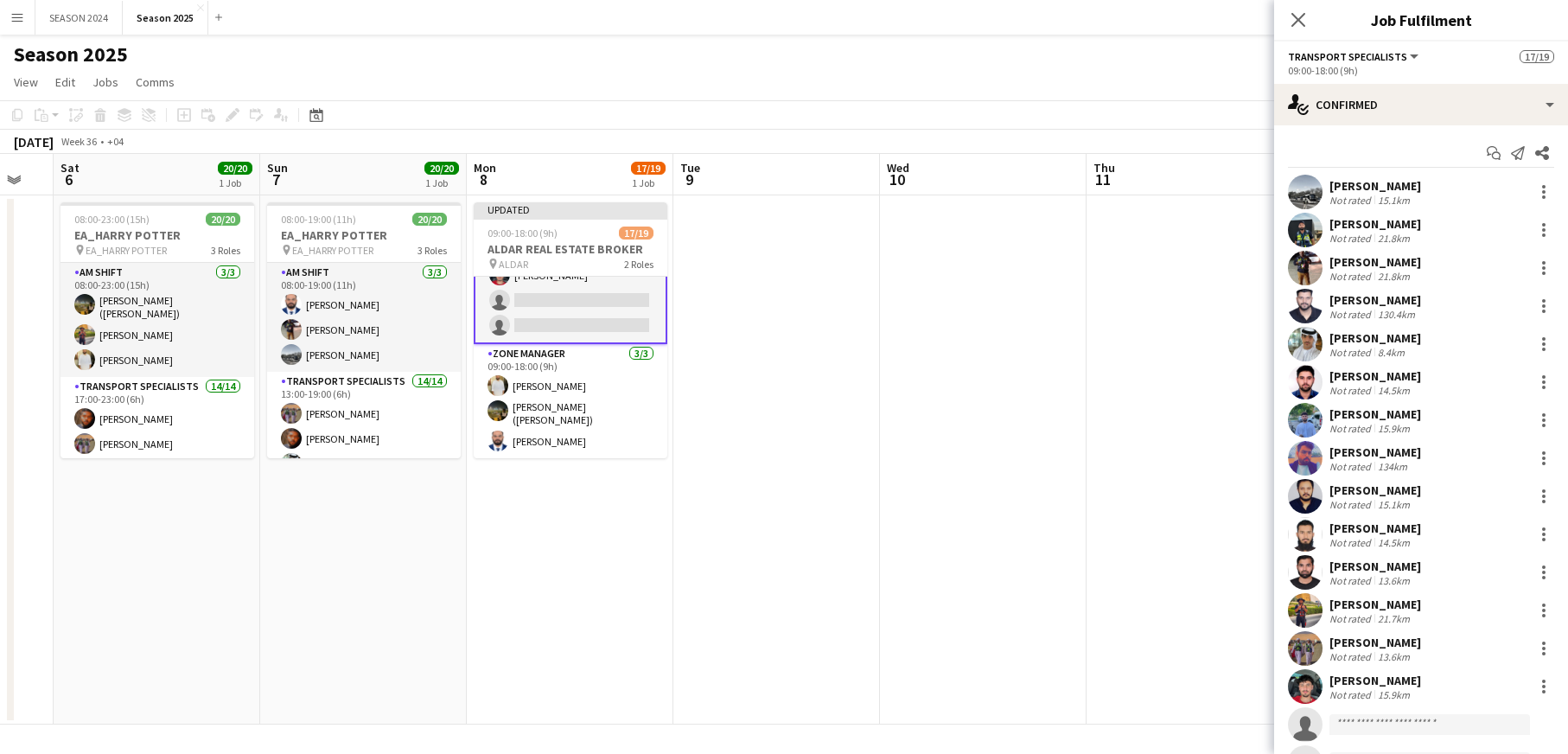
click at [1306, 627] on html "Menu Boards Boards Boards All jobs Status Workforce Workforce My Workforce Recr…" at bounding box center [784, 377] width 1568 height 754
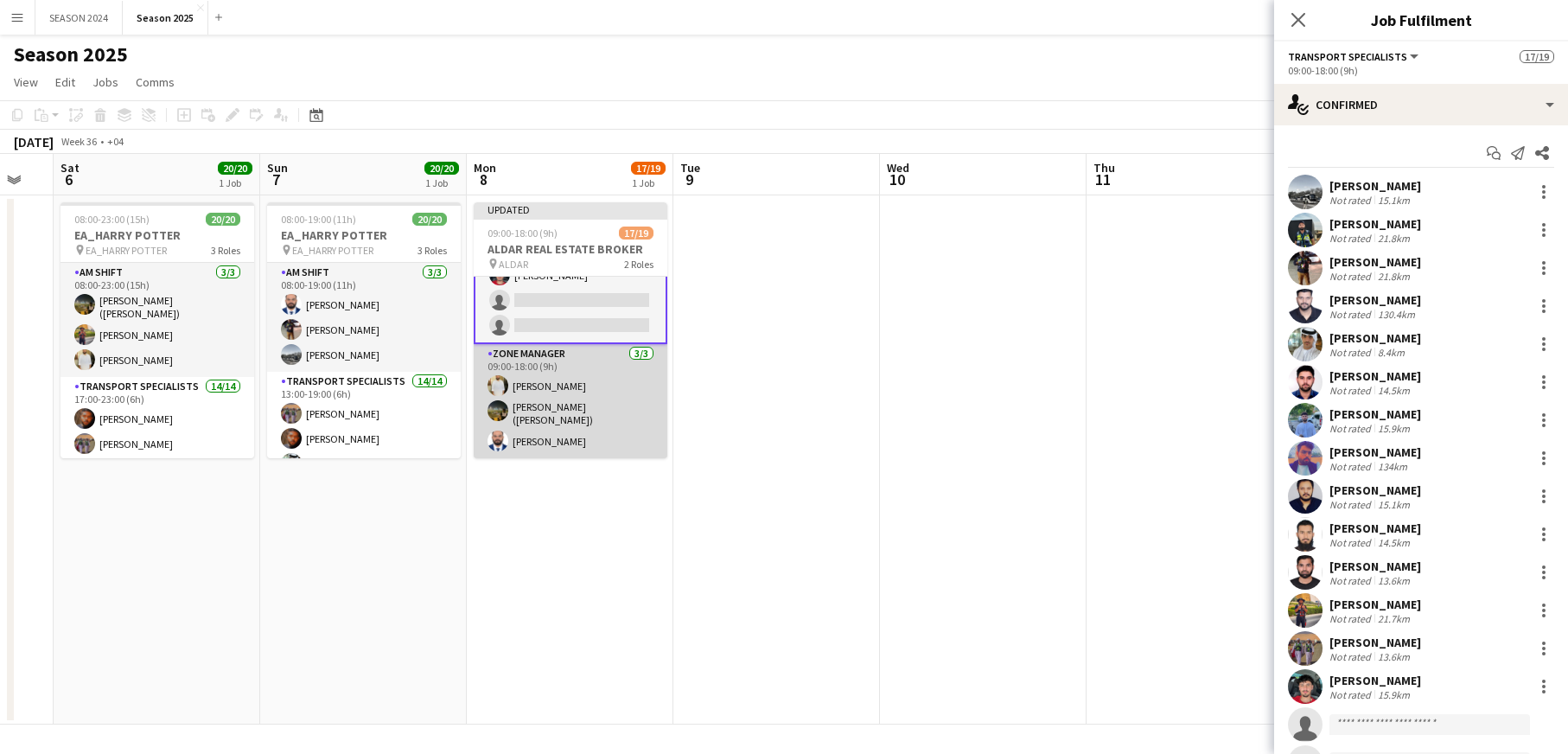
click at [487, 422] on app-card-role "Zone Manager [DATE] 09:00-18:00 (9h) [PERSON_NAME] [PERSON_NAME] ([PERSON_NAME]…" at bounding box center [571, 401] width 194 height 114
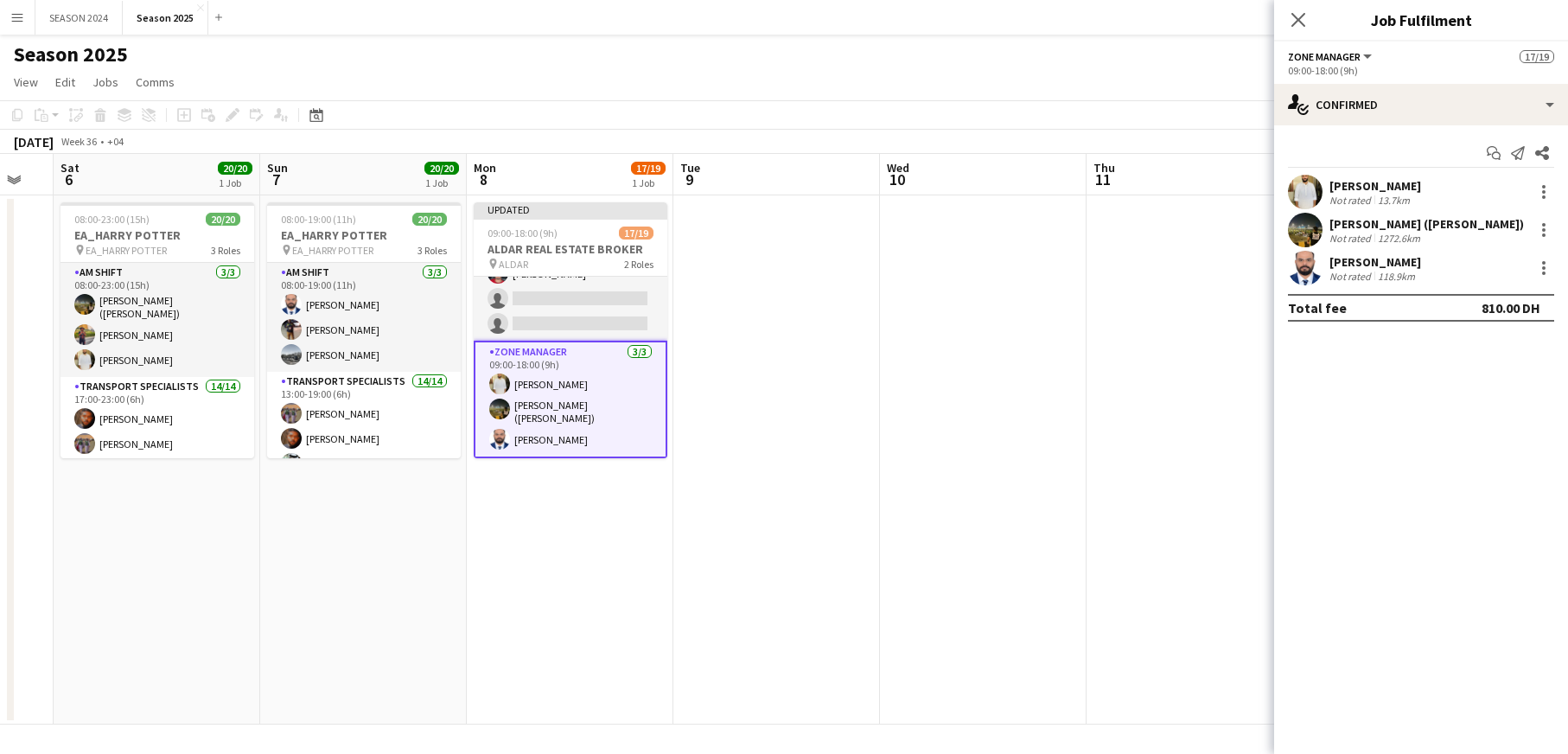
scroll to position [375, 0]
click at [1306, 262] on div at bounding box center [1544, 267] width 21 height 21
click at [1306, 256] on div at bounding box center [784, 377] width 1568 height 754
click at [1306, 257] on div at bounding box center [1544, 267] width 21 height 21
click at [1306, 244] on div at bounding box center [784, 377] width 1568 height 754
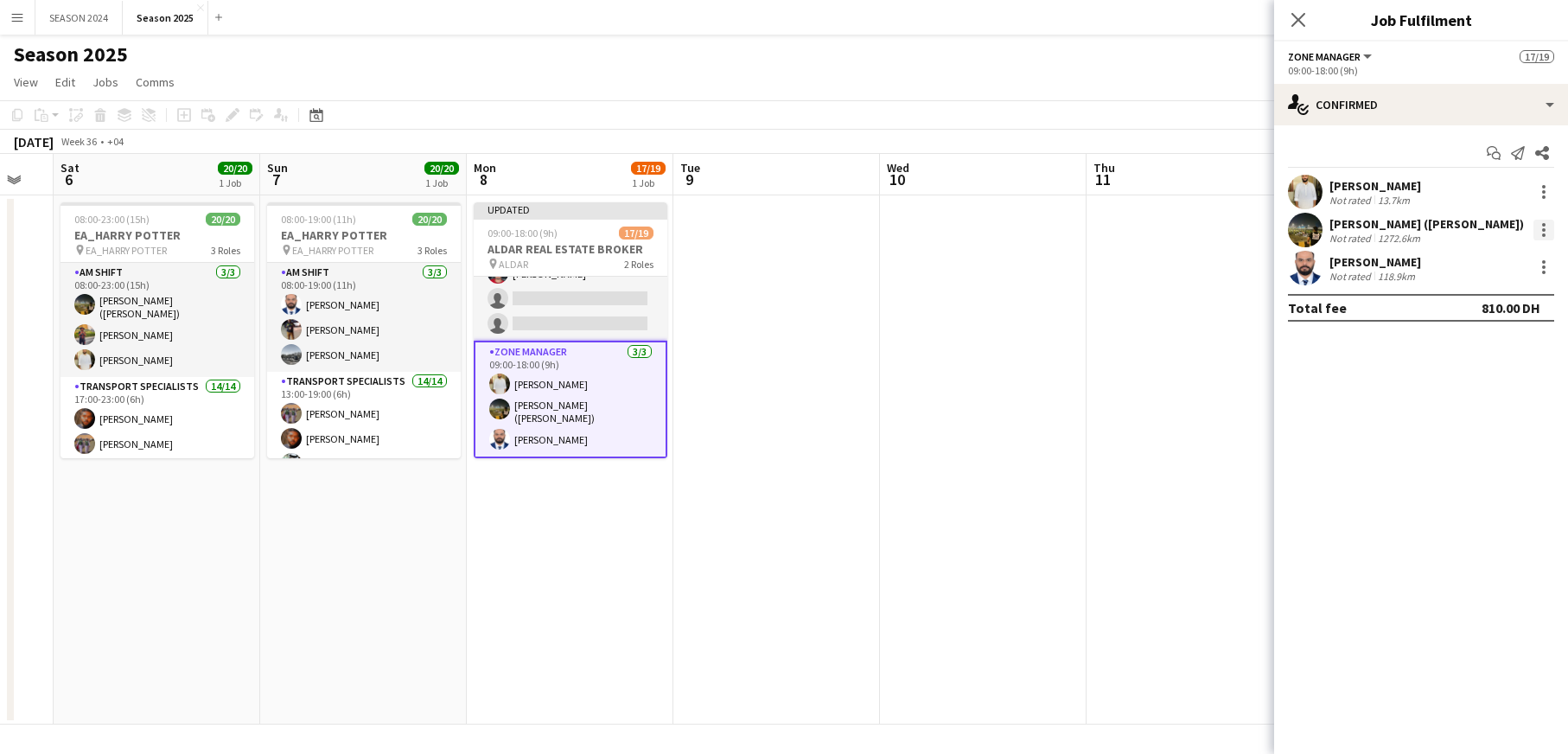
click at [1306, 234] on div at bounding box center [1544, 230] width 21 height 21
click at [1306, 203] on div at bounding box center [784, 377] width 1568 height 754
click at [1306, 191] on div at bounding box center [1543, 192] width 24 height 21
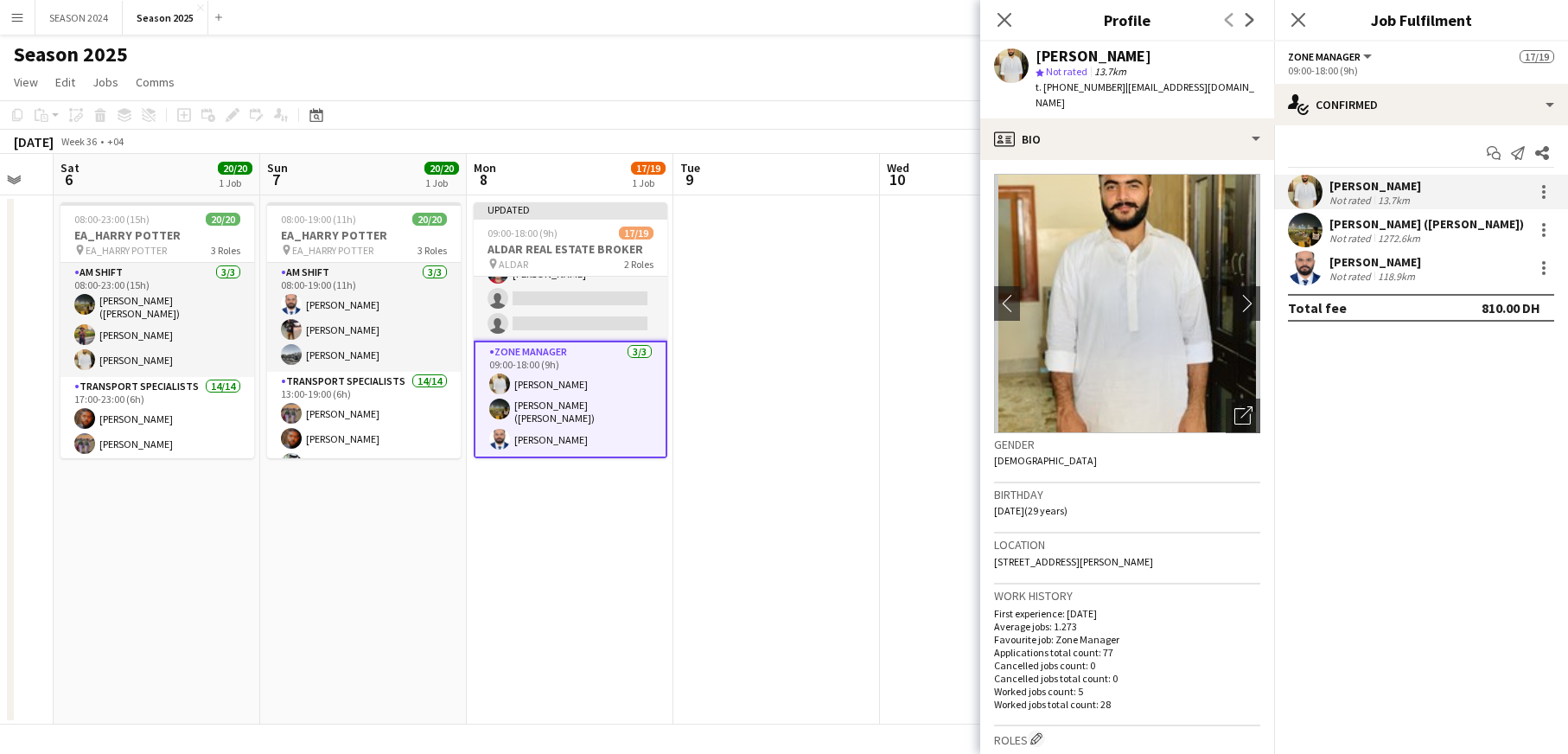
click at [1306, 255] on div "[PERSON_NAME] Not rated 118.9km" at bounding box center [1421, 267] width 294 height 34
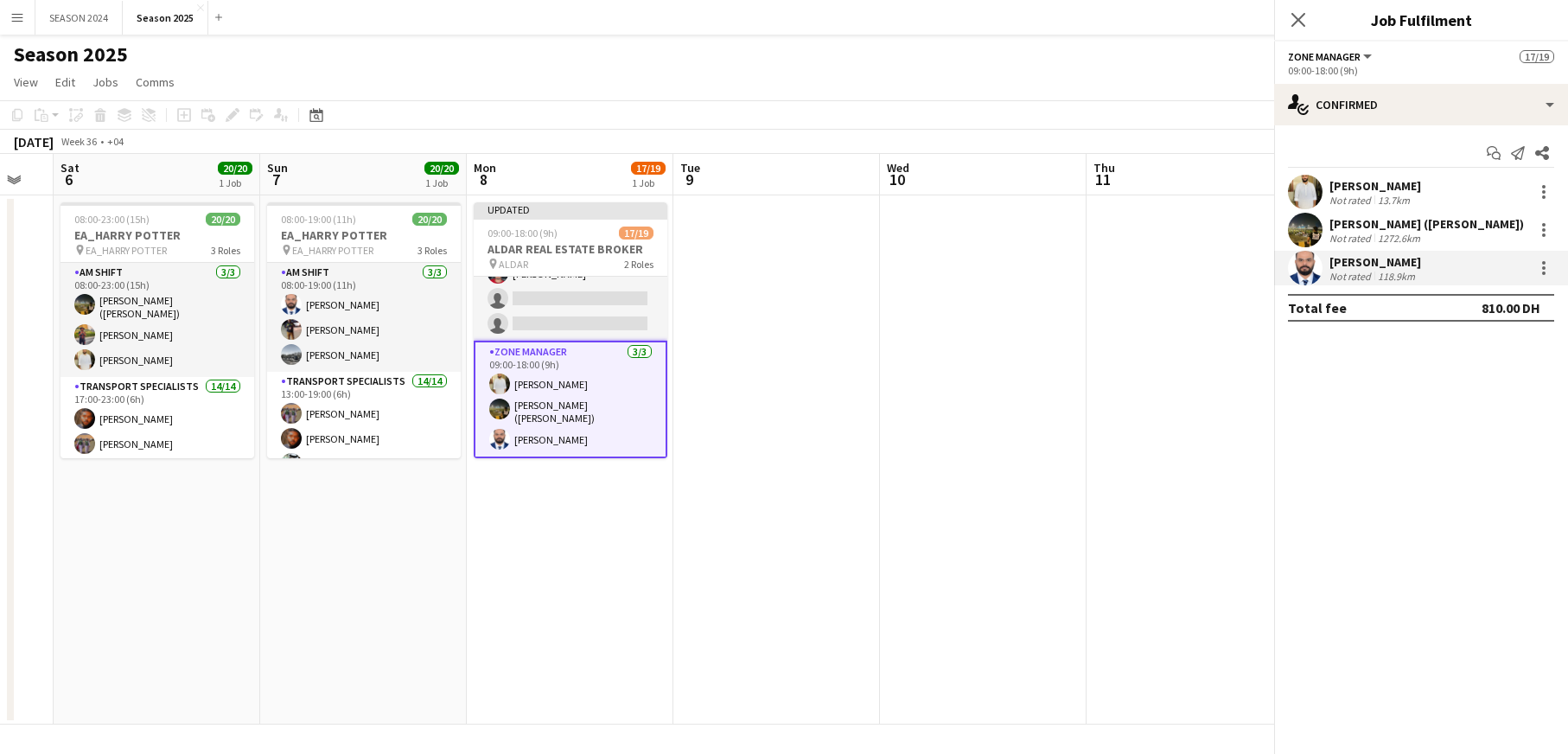
click at [1306, 255] on div "[PERSON_NAME] Not rated 118.9km" at bounding box center [1421, 267] width 294 height 34
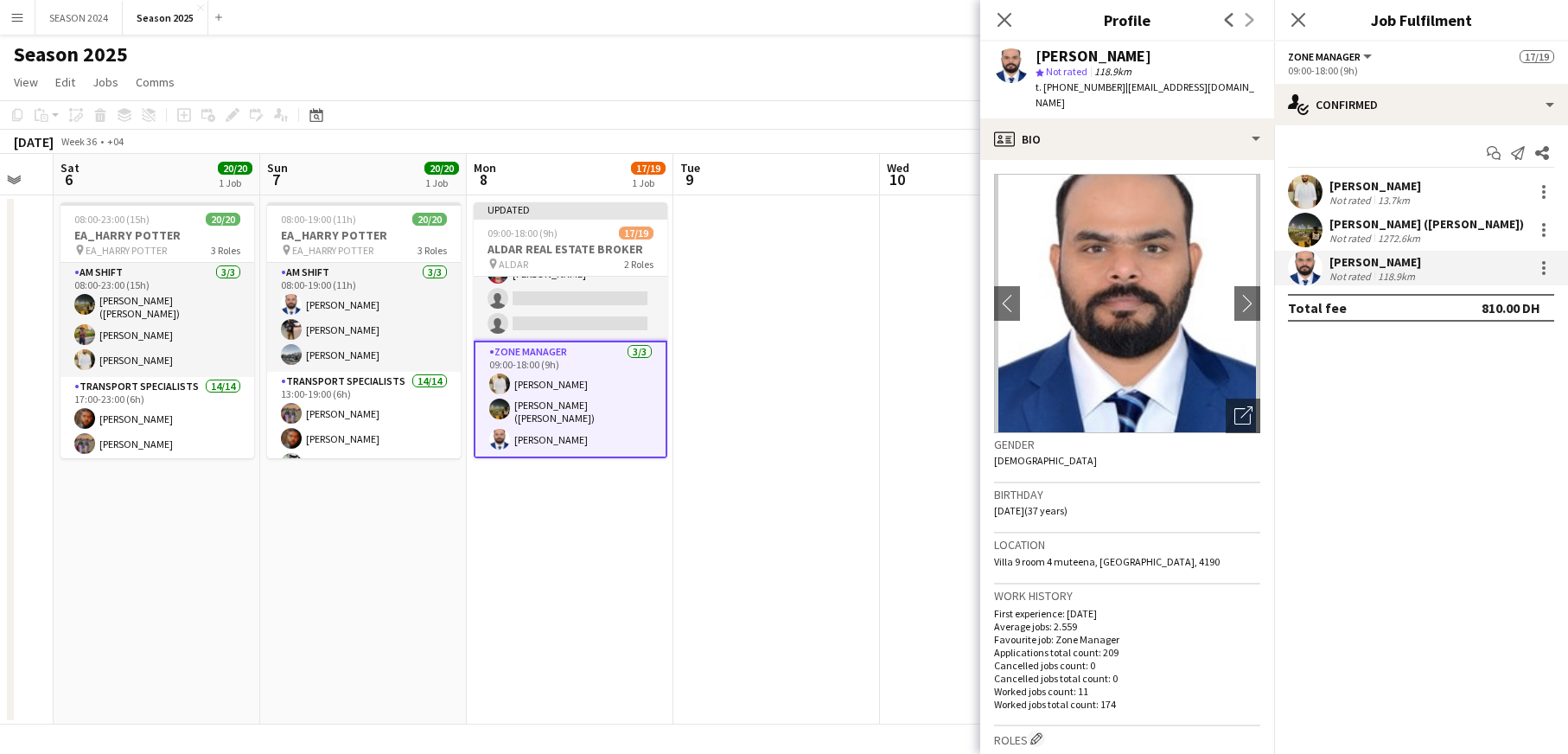
click at [1306, 241] on div "[PERSON_NAME] ([PERSON_NAME]) Not rated 1272.6km" at bounding box center [1421, 229] width 294 height 34
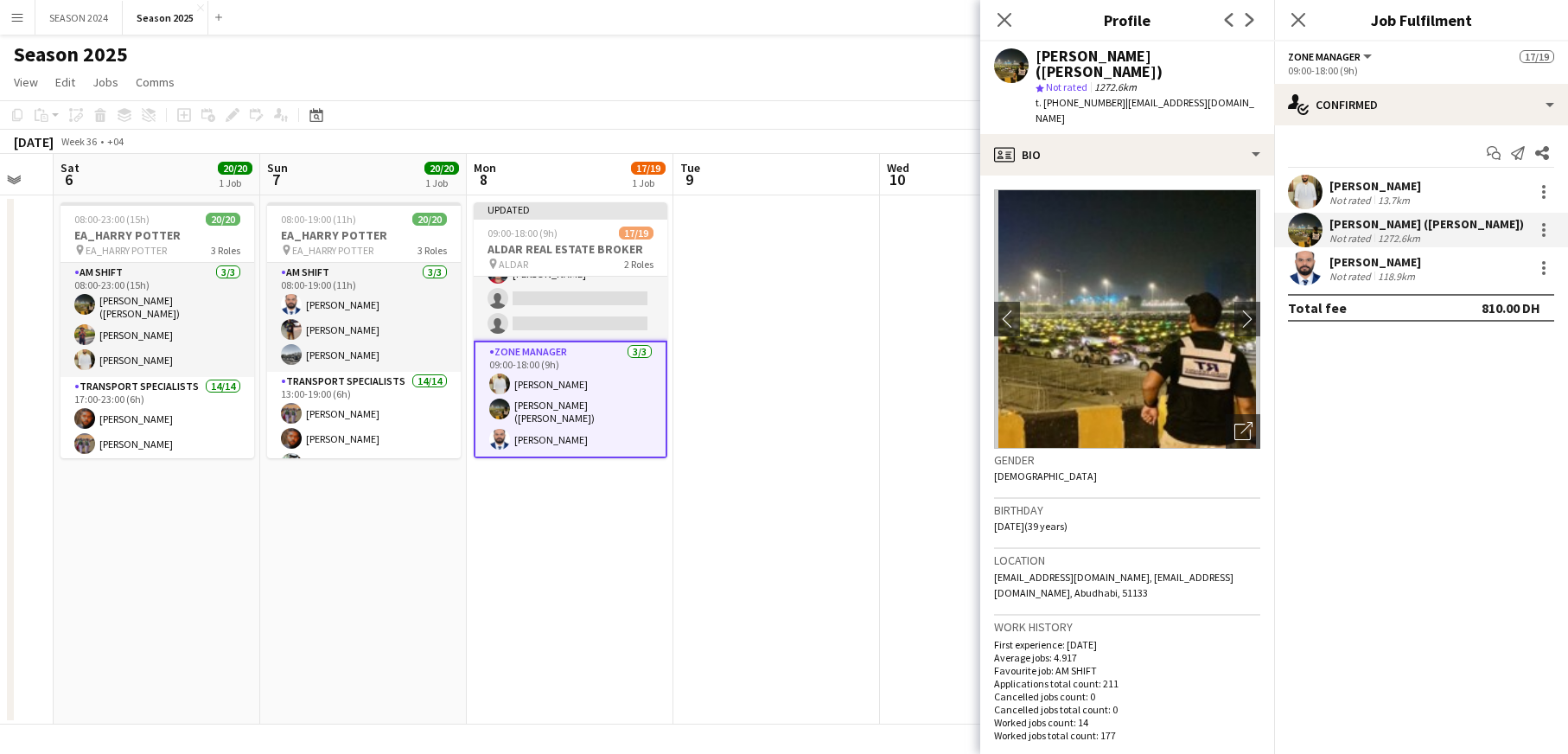
click at [1306, 240] on div "[PERSON_NAME] ([PERSON_NAME]) Not rated 1272.6km" at bounding box center [1421, 229] width 294 height 34
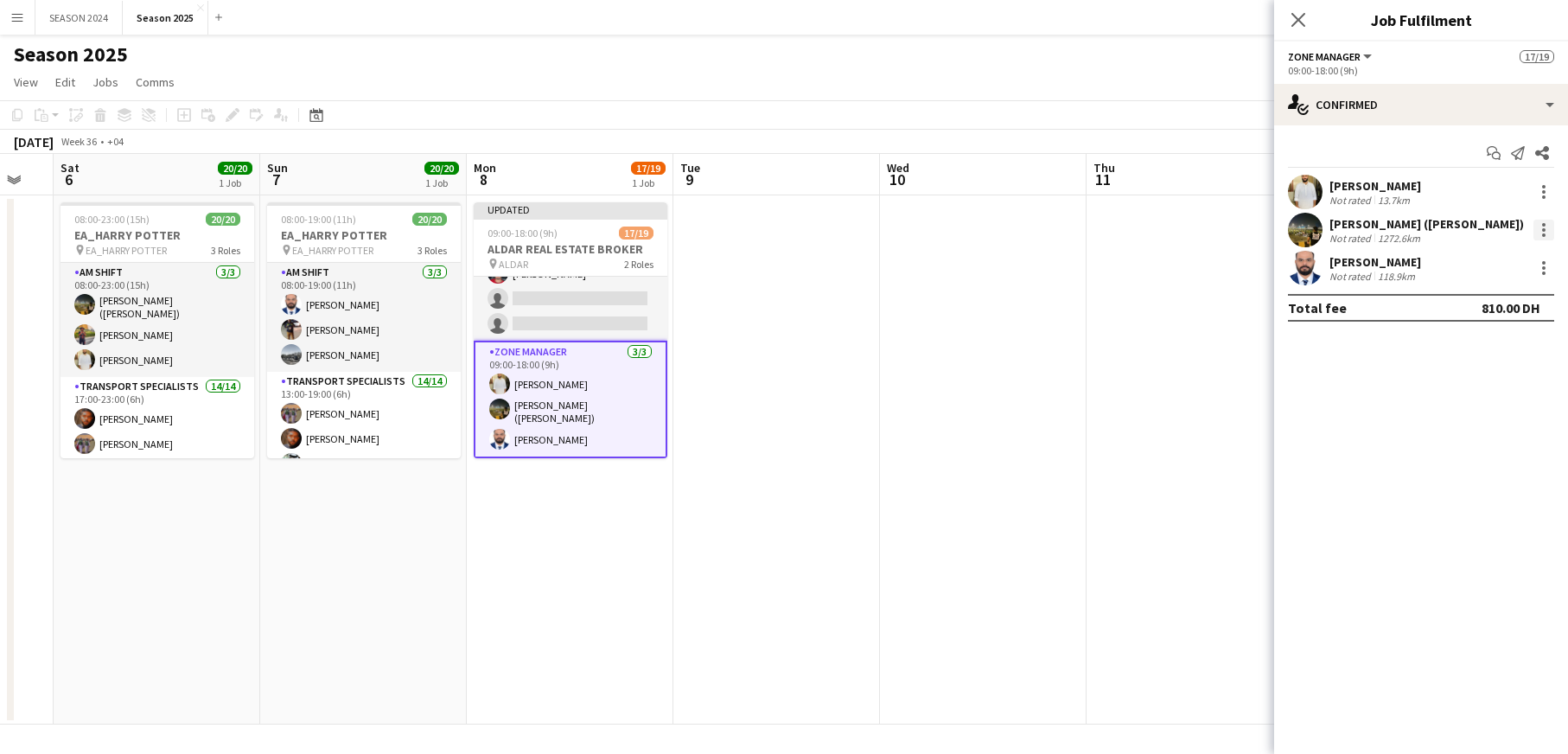
click at [1306, 222] on div at bounding box center [1544, 230] width 21 height 21
click at [1306, 282] on div at bounding box center [784, 377] width 1568 height 754
click at [613, 310] on app-card-role "Transport Specialists 68A 14/16 09:00-18:00 (9h) Daniyal Ahmed Maaz Shaikh Raee…" at bounding box center [571, 123] width 194 height 434
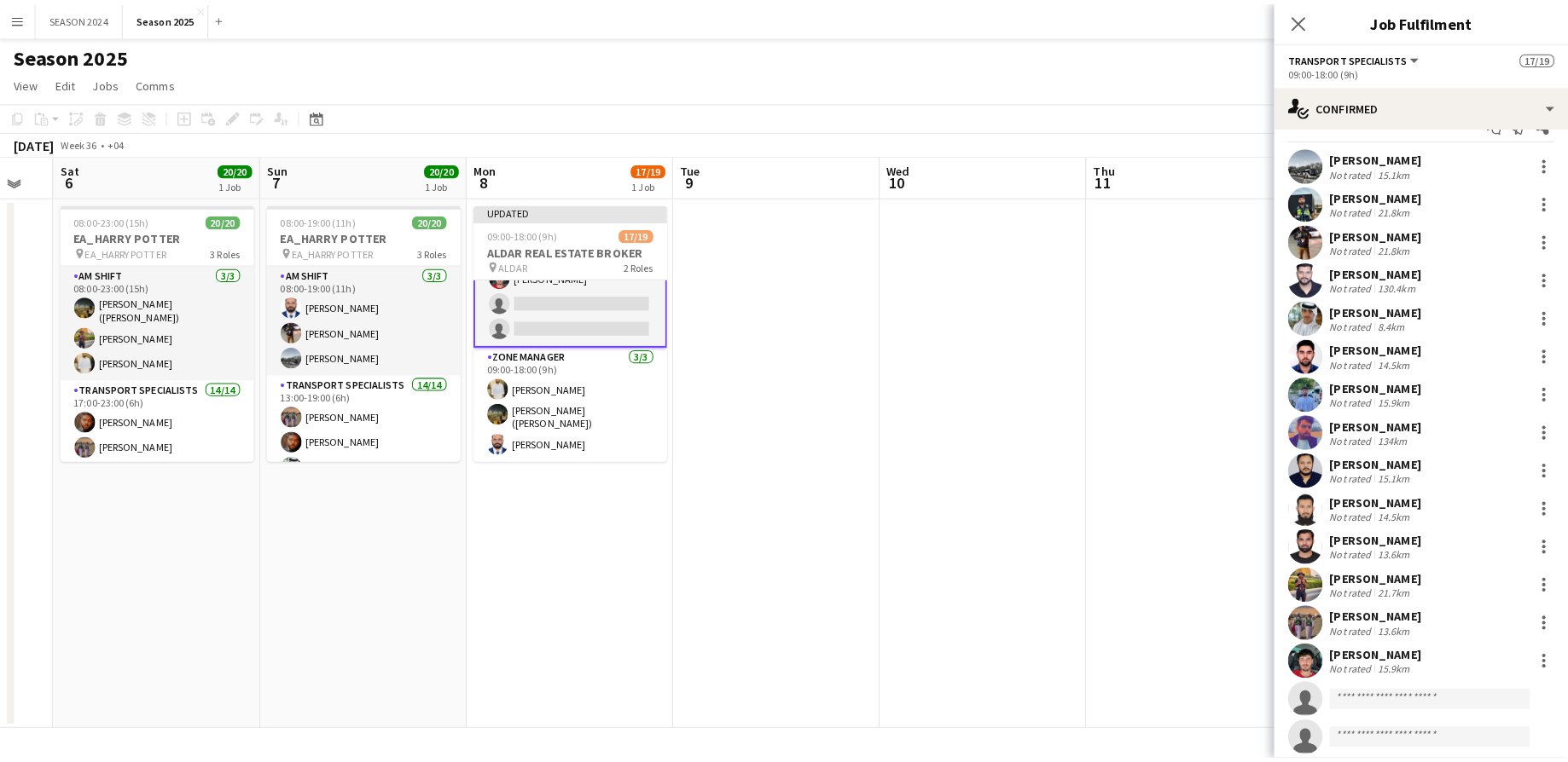
scroll to position [75, 0]
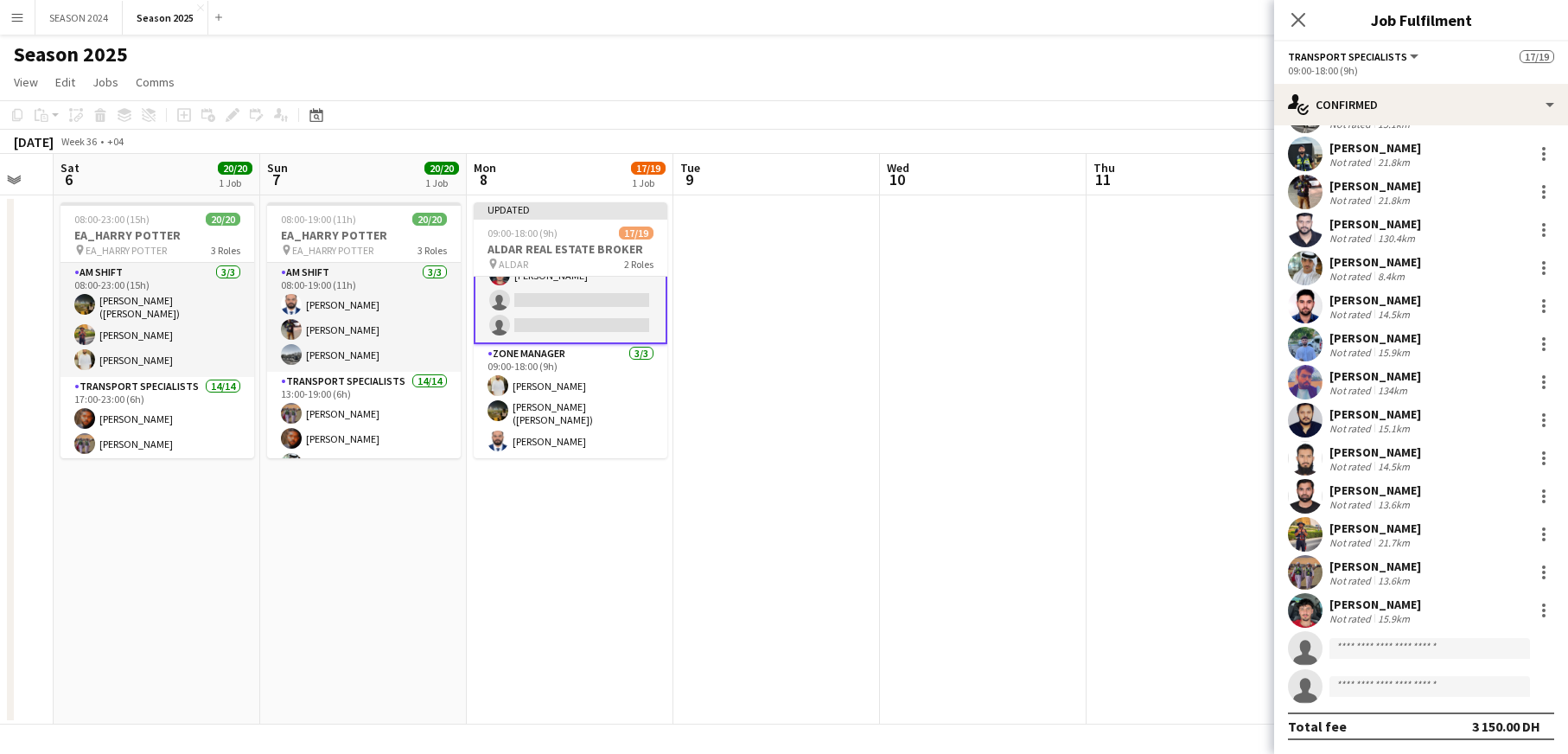
click at [1306, 627] on div "Total fee 3 150.00 DH" at bounding box center [1422, 726] width 267 height 28
click at [1306, 627] on input at bounding box center [1429, 686] width 200 height 21
click at [1306, 627] on div "Total fee 3 150.00 DH" at bounding box center [1422, 726] width 267 height 28
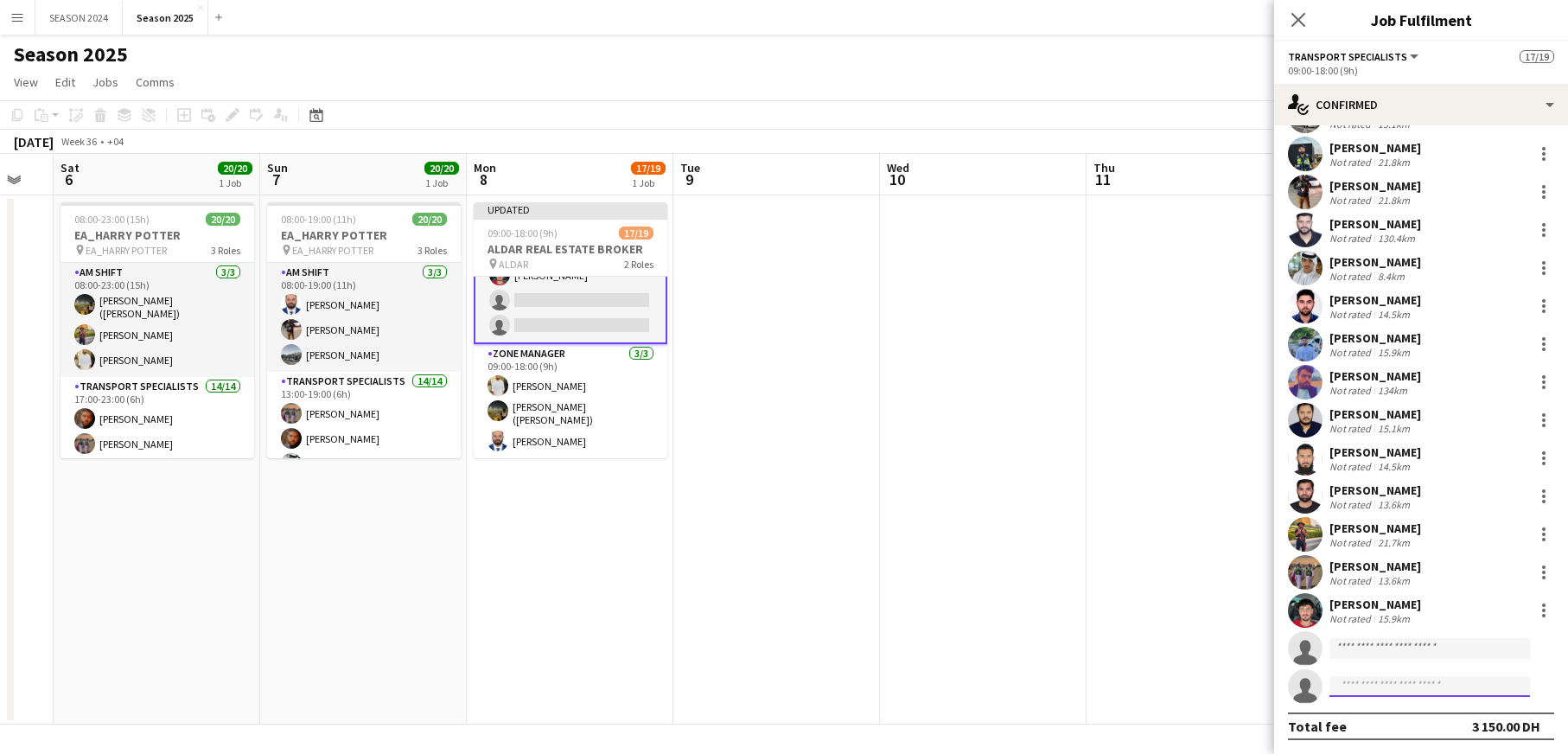
click at [1306, 627] on input at bounding box center [1429, 686] width 200 height 21
click at [1306, 627] on input at bounding box center [1429, 648] width 200 height 21
paste input "**********"
type input "**********"
click at [1306, 627] on div "Total fee 3 150.00 DH" at bounding box center [1422, 726] width 267 height 28
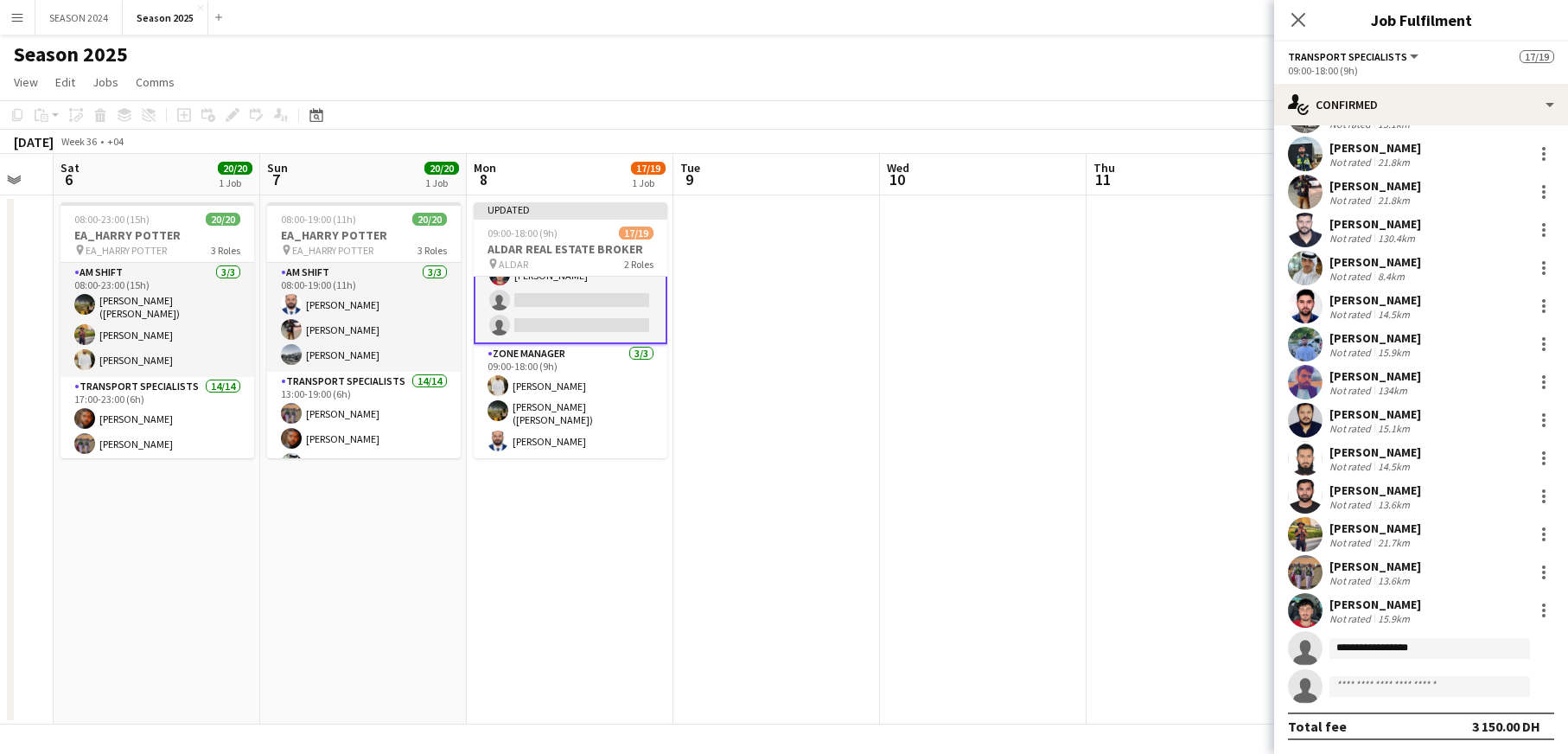
click at [1306, 627] on div "Total fee 3 150.00 DH" at bounding box center [1422, 726] width 267 height 28
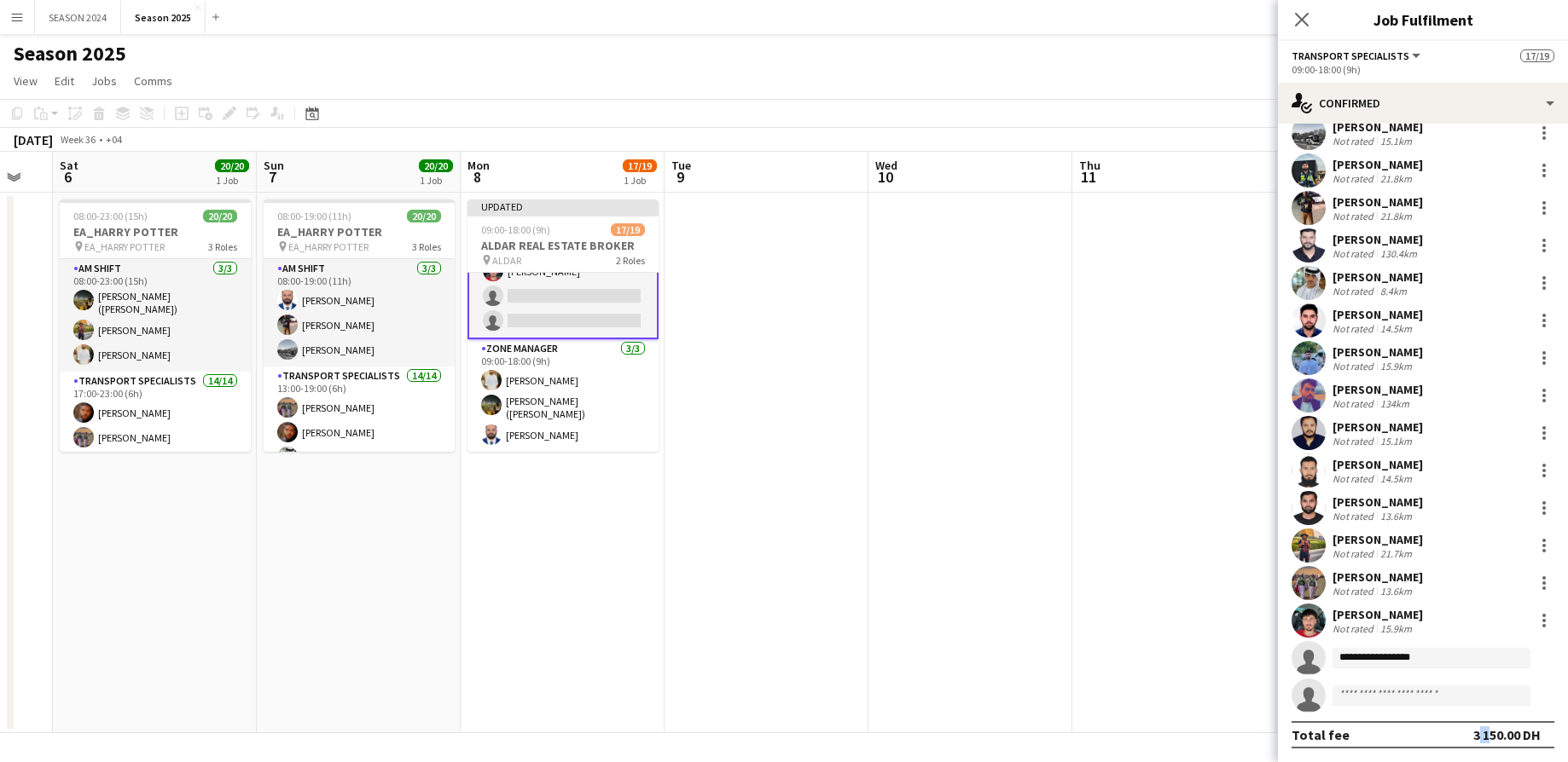
scroll to position [56, 0]
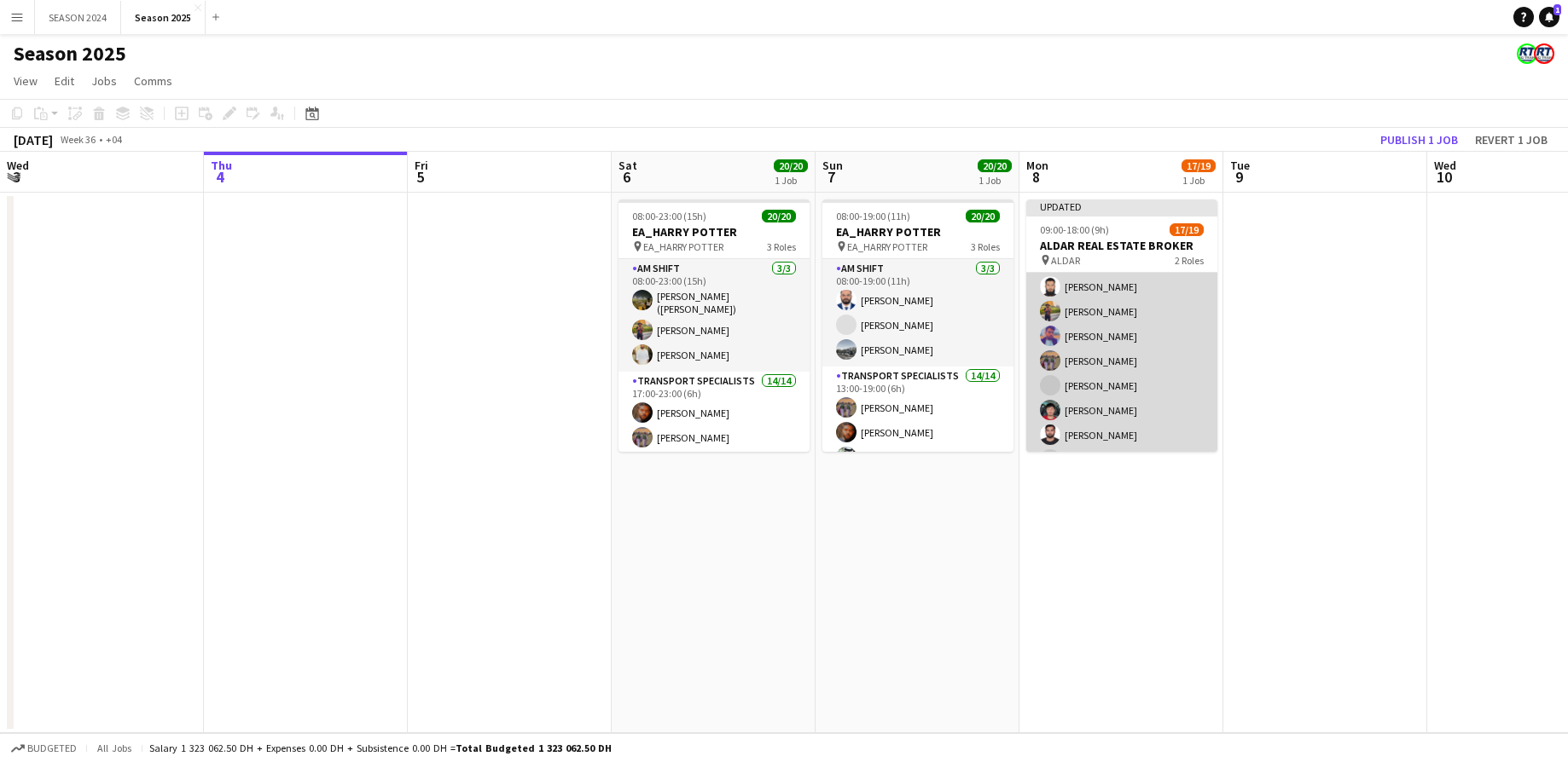
scroll to position [368, 0]
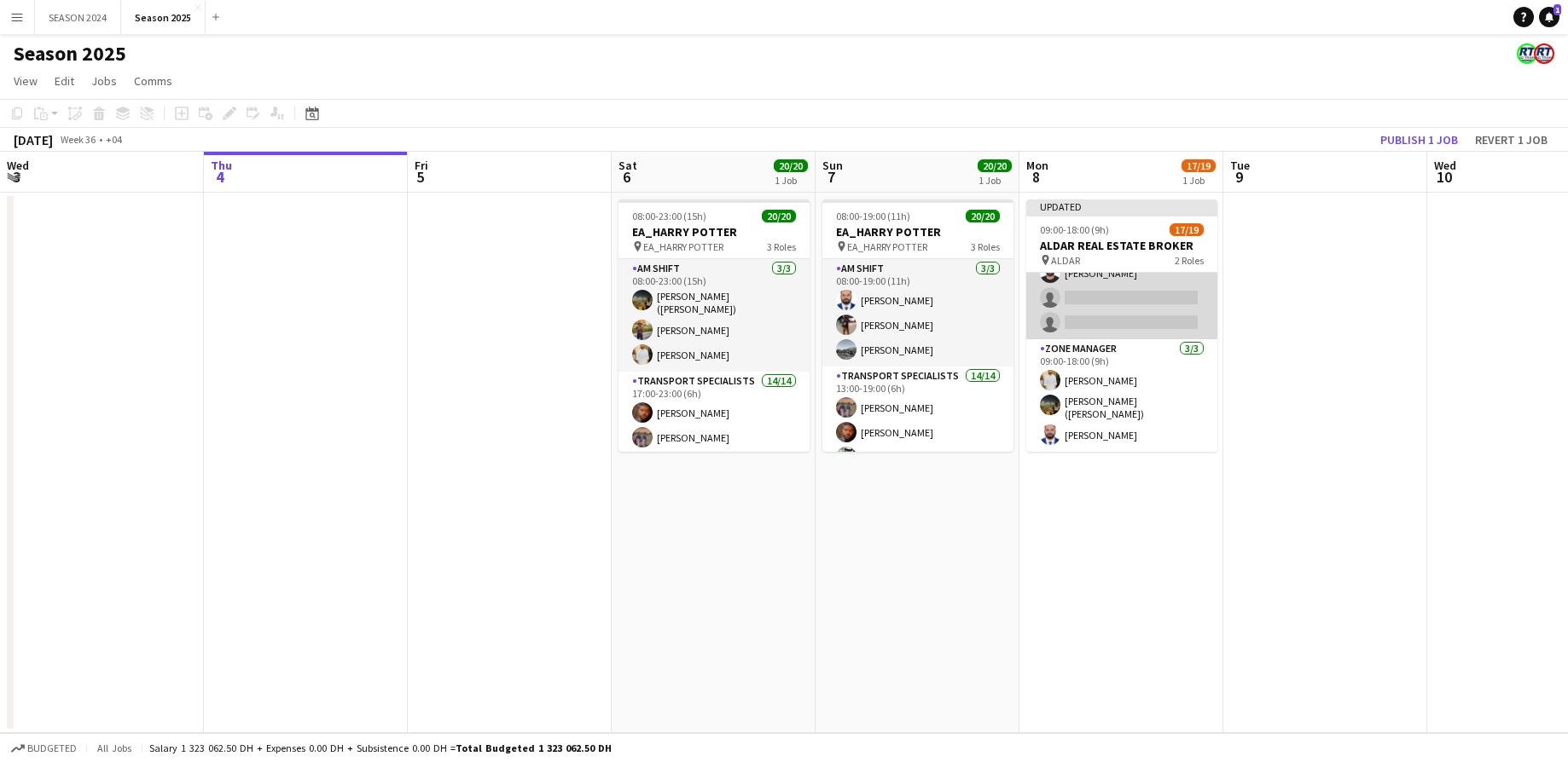
click at [1128, 305] on app-card-role "Transport Specialists 70A 14/16 09:00-18:00 (9h) Daniyal Ahmed Maaz Shaikh Raee…" at bounding box center [1122, 125] width 191 height 428
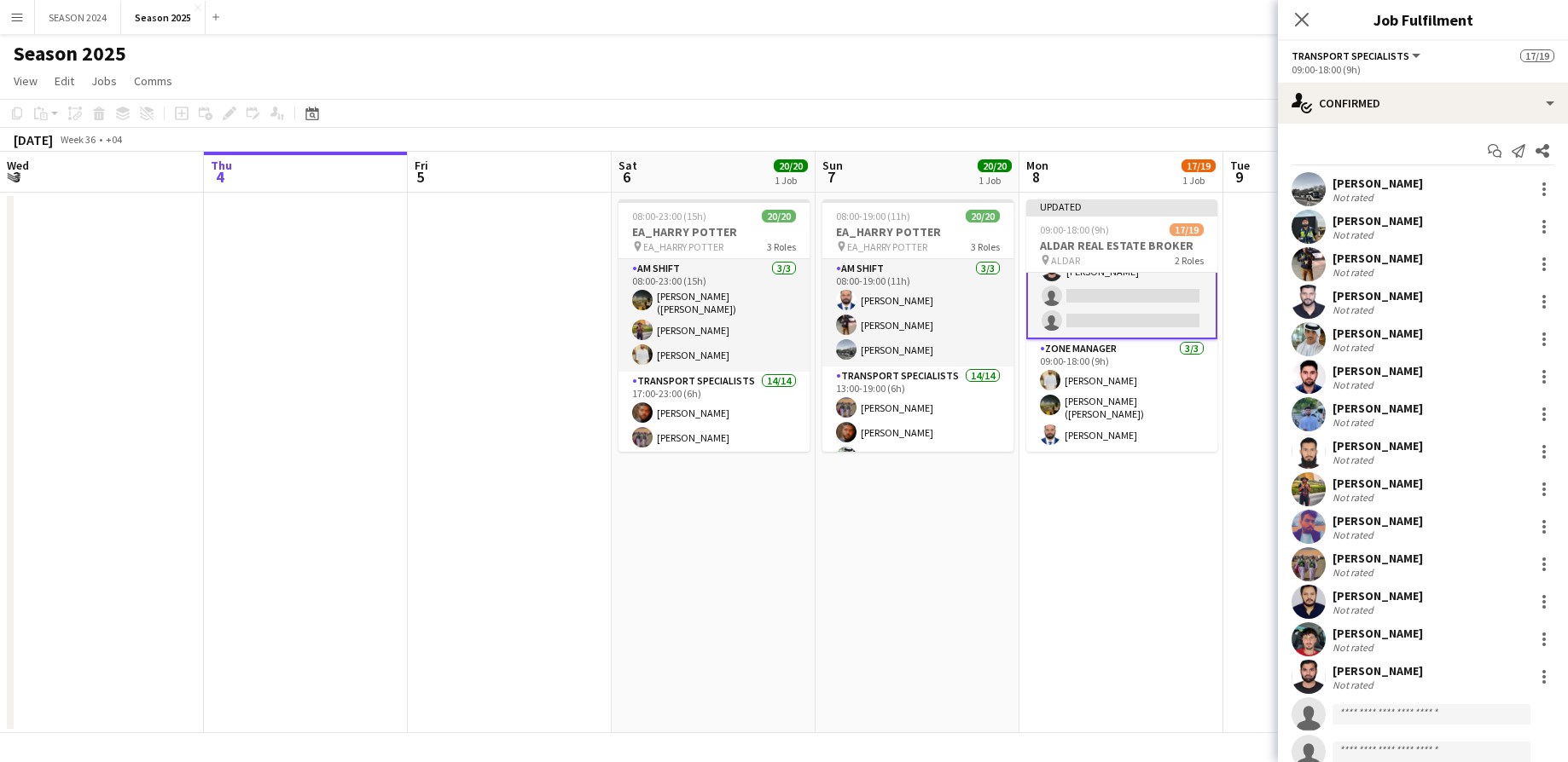
scroll to position [370, 0]
click at [1380, 761] on html "Menu Boards Boards Boards All jobs Status Workforce Workforce My Workforce Recr…" at bounding box center [784, 381] width 1568 height 762
drag, startPoint x: 1375, startPoint y: 758, endPoint x: 1382, endPoint y: 794, distance: 36.7
click at [1382, 761] on html "Menu Boards Boards Boards All jobs Status Workforce Workforce My Workforce Recr…" at bounding box center [784, 381] width 1568 height 762
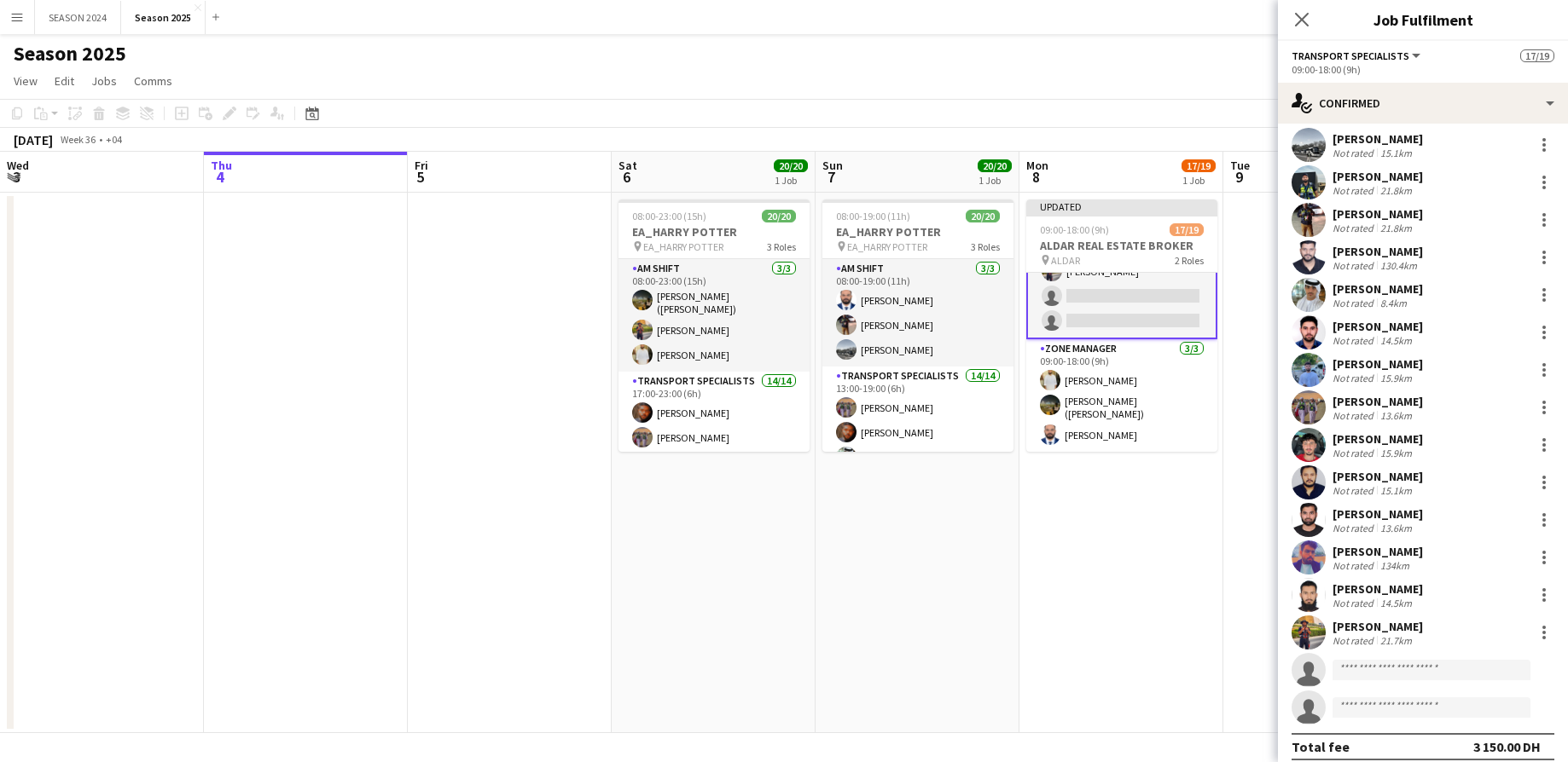
scroll to position [56, 0]
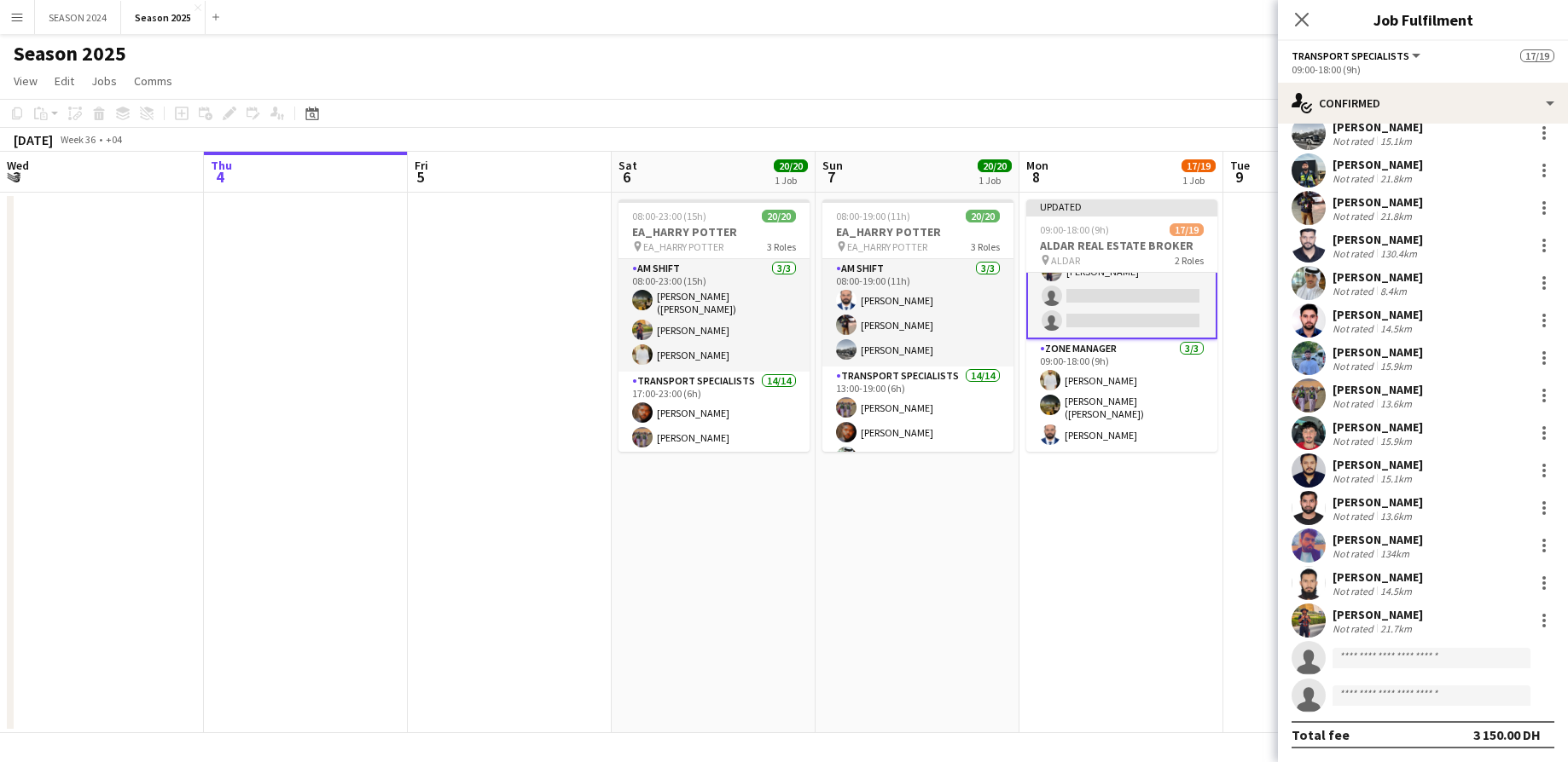
click at [1389, 731] on div "Total fee 3 150.00 DH" at bounding box center [1423, 735] width 263 height 28
click at [1391, 731] on div "Total fee 3 150.00 DH" at bounding box center [1423, 735] width 263 height 28
drag, startPoint x: 1392, startPoint y: 761, endPoint x: 1392, endPoint y: 771, distance: 10.0
click at [1392, 761] on html "Menu Boards Boards Boards All jobs Status Workforce Workforce My Workforce Recr…" at bounding box center [784, 381] width 1568 height 762
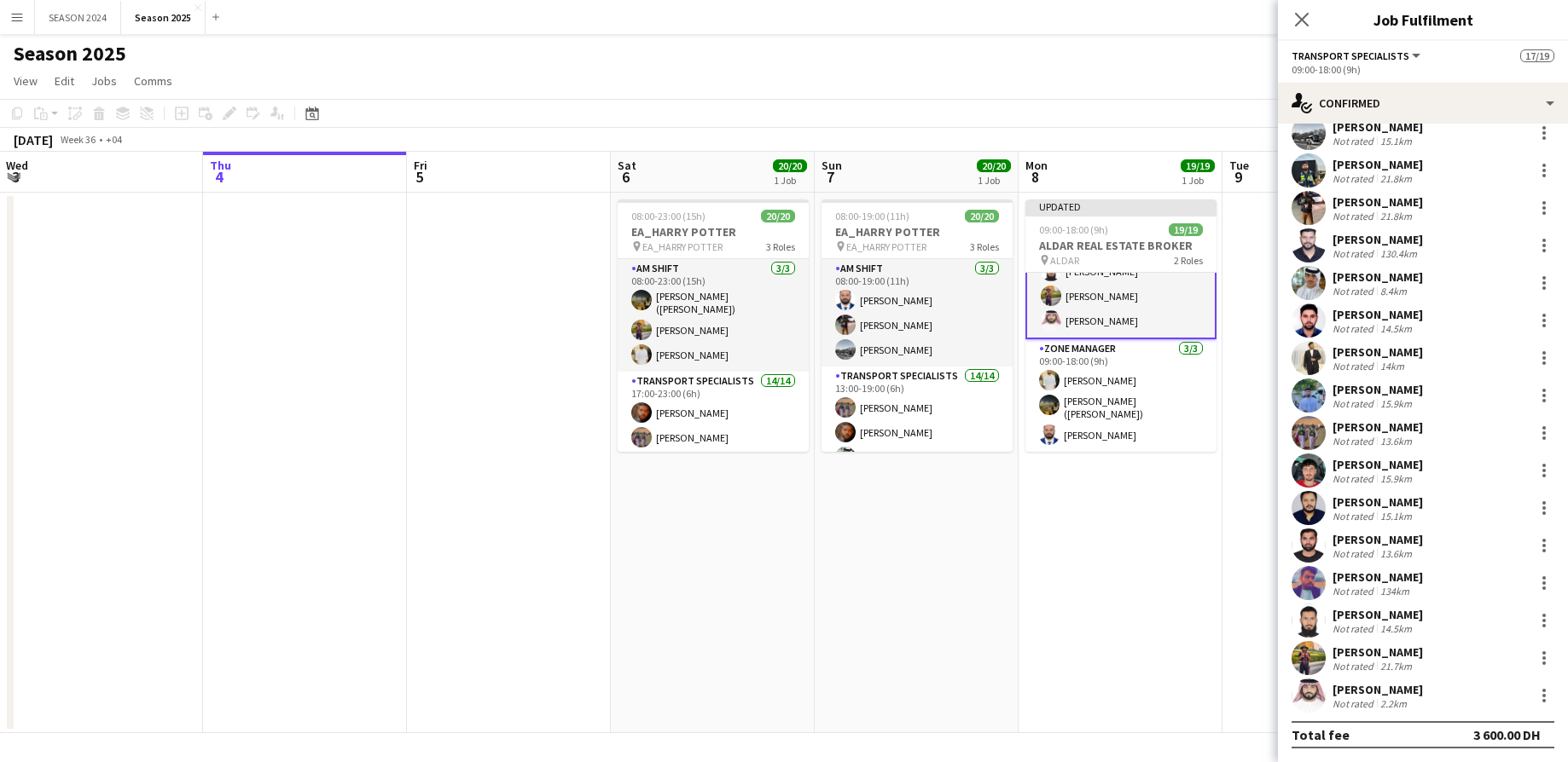
scroll to position [0, 0]
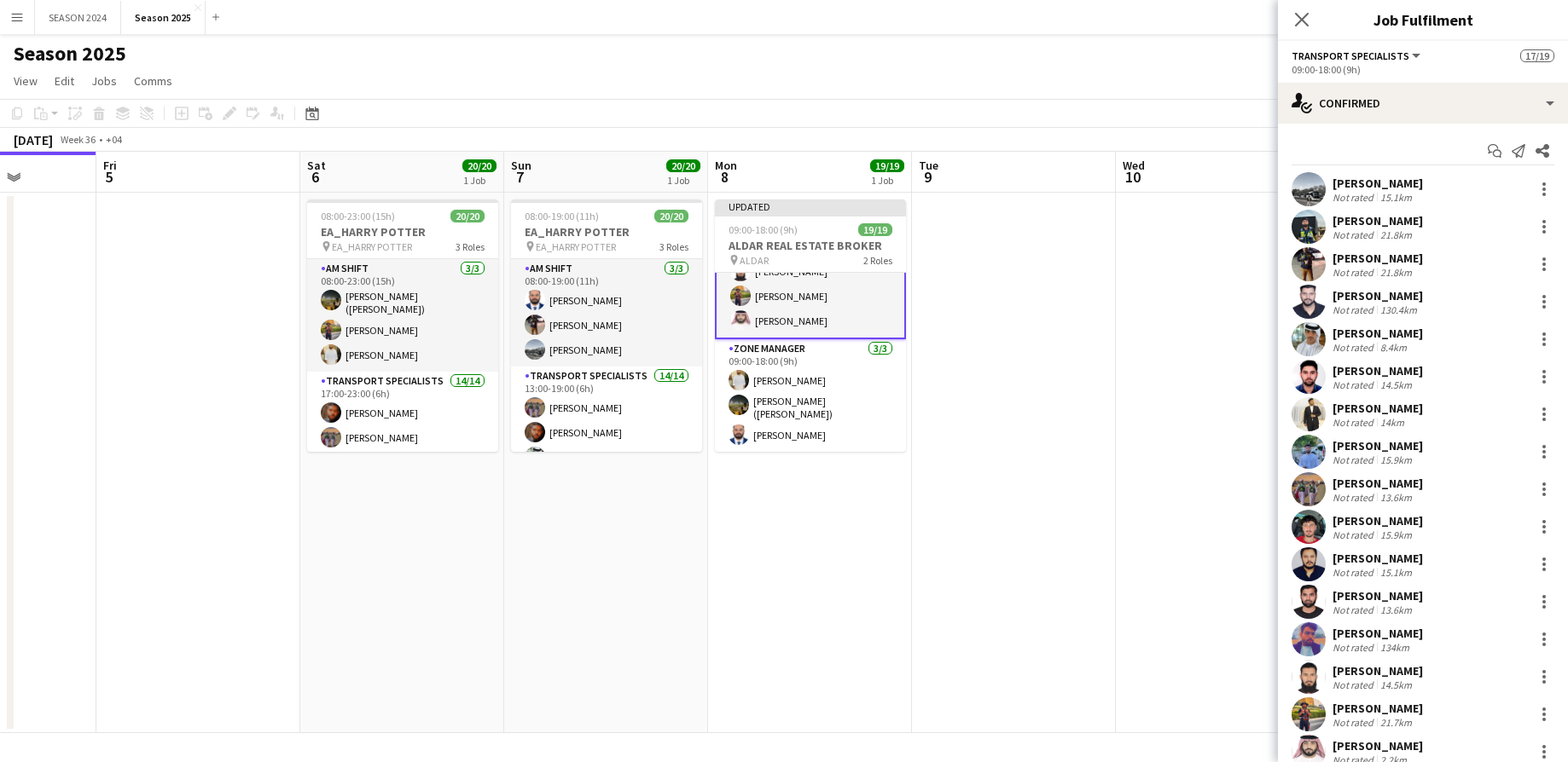
drag, startPoint x: 1061, startPoint y: 536, endPoint x: 761, endPoint y: 549, distance: 300.3
click at [761, 549] on app-calendar-viewport "Mon 1 Tue 2 Wed 3 Thu 4 Fri 5 Sat 6 20/20 1 Job Sun 7 20/20 1 Job Mon 8 19/19 1…" at bounding box center [784, 442] width 1568 height 582
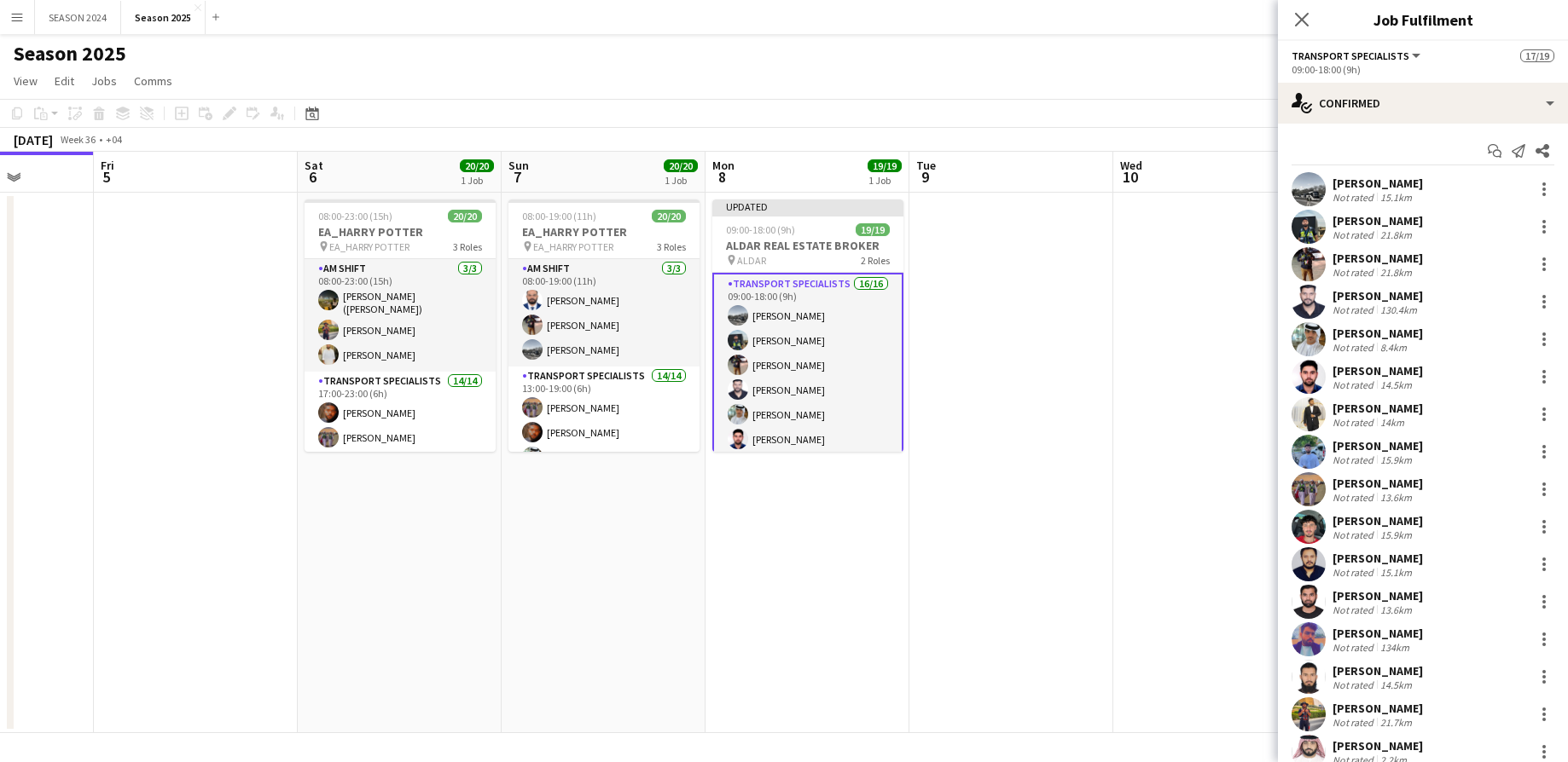
click at [841, 348] on app-card-role "Transport Specialists 16/16 09:00-18:00 (9h) Daniyal Ahmed Maaz Shaikh Raees Wa…" at bounding box center [807, 489] width 191 height 432
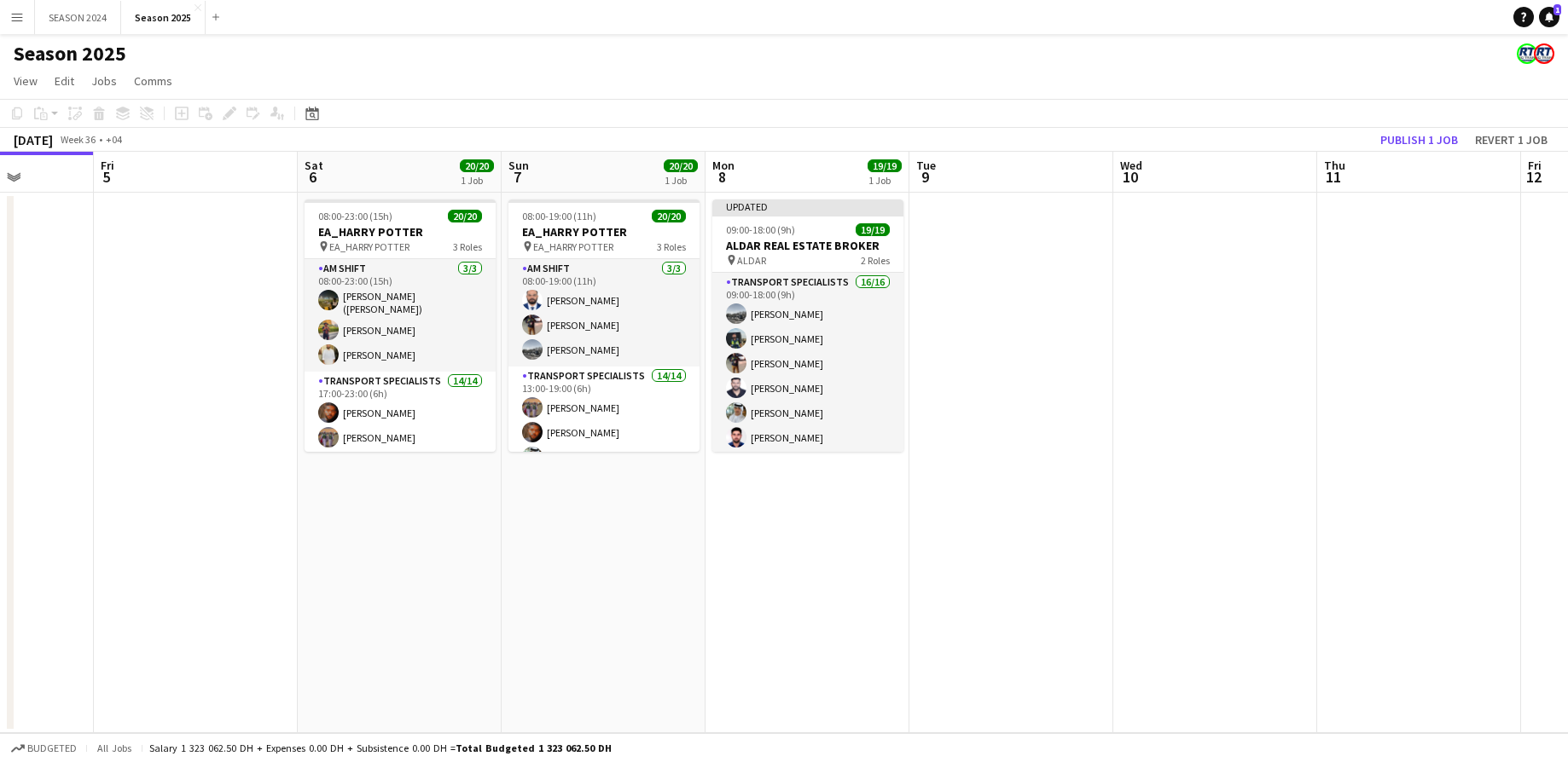
click at [841, 348] on app-card-role "Transport Specialists 16/16 09:00-18:00 (9h) Daniyal Ahmed Maaz Shaikh Raees Wa…" at bounding box center [807, 487] width 191 height 428
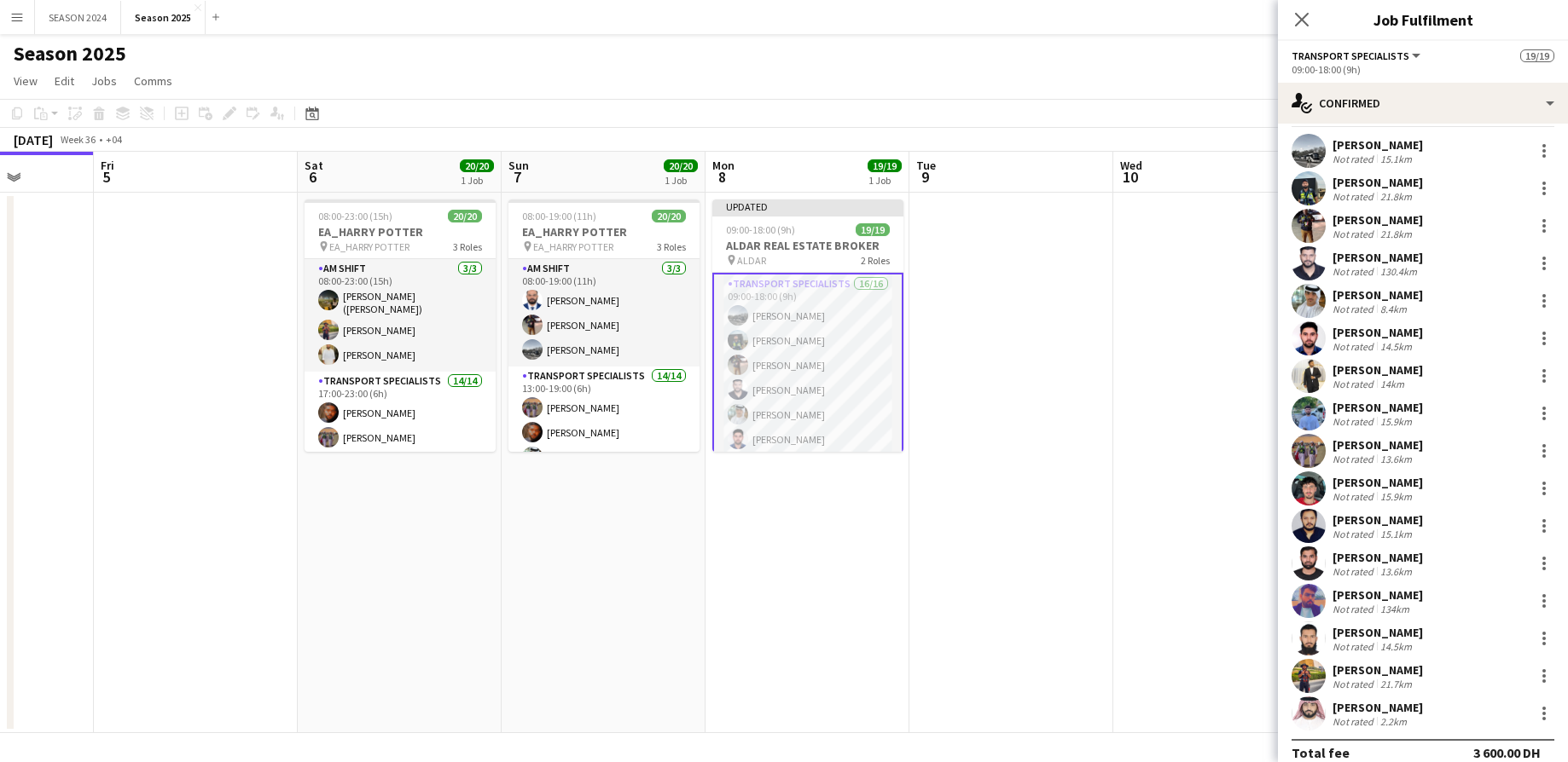
scroll to position [56, 0]
